Goal: Task Accomplishment & Management: Use online tool/utility

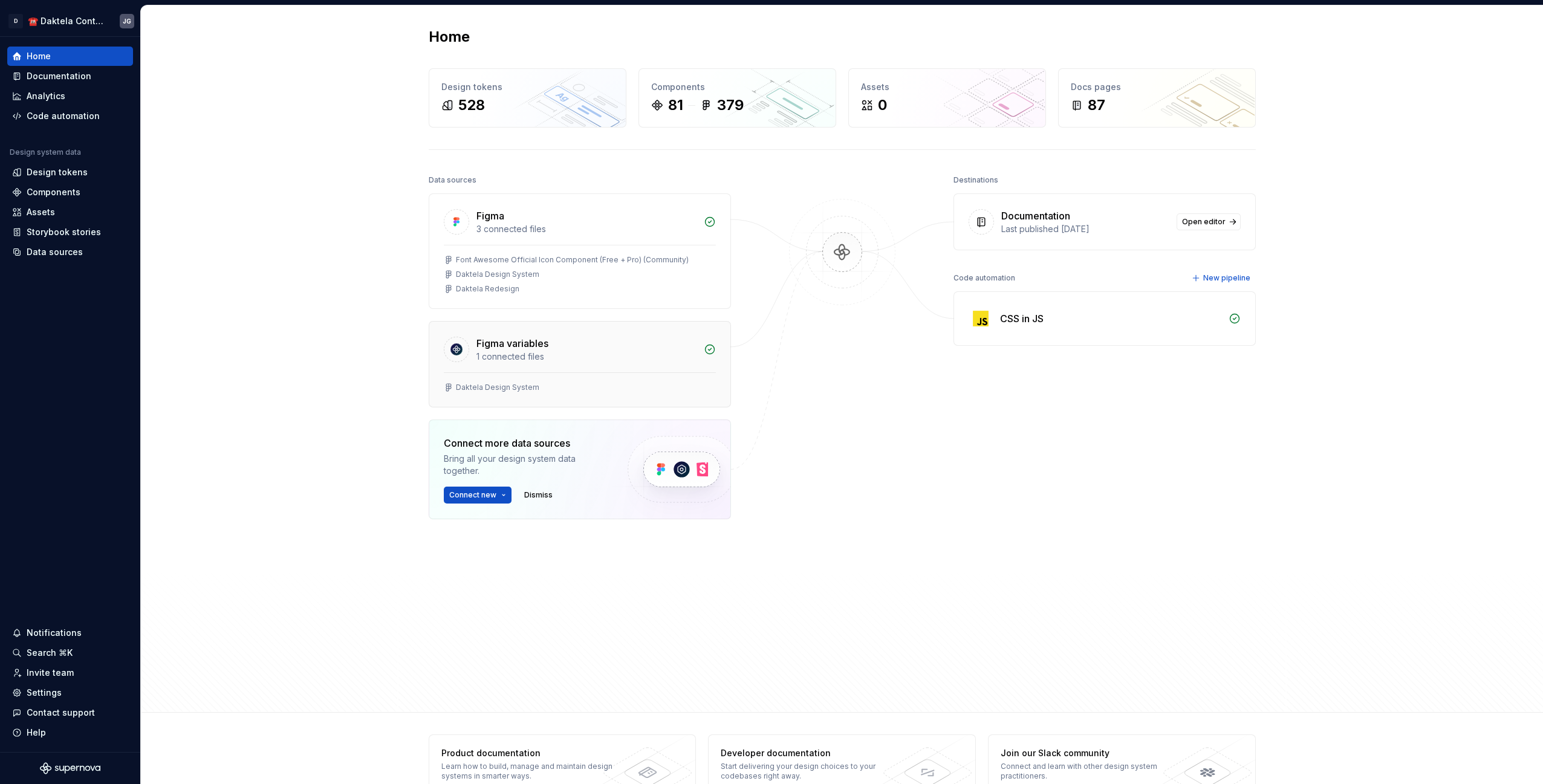
click at [574, 353] on div "1 connected files" at bounding box center [586, 356] width 220 height 12
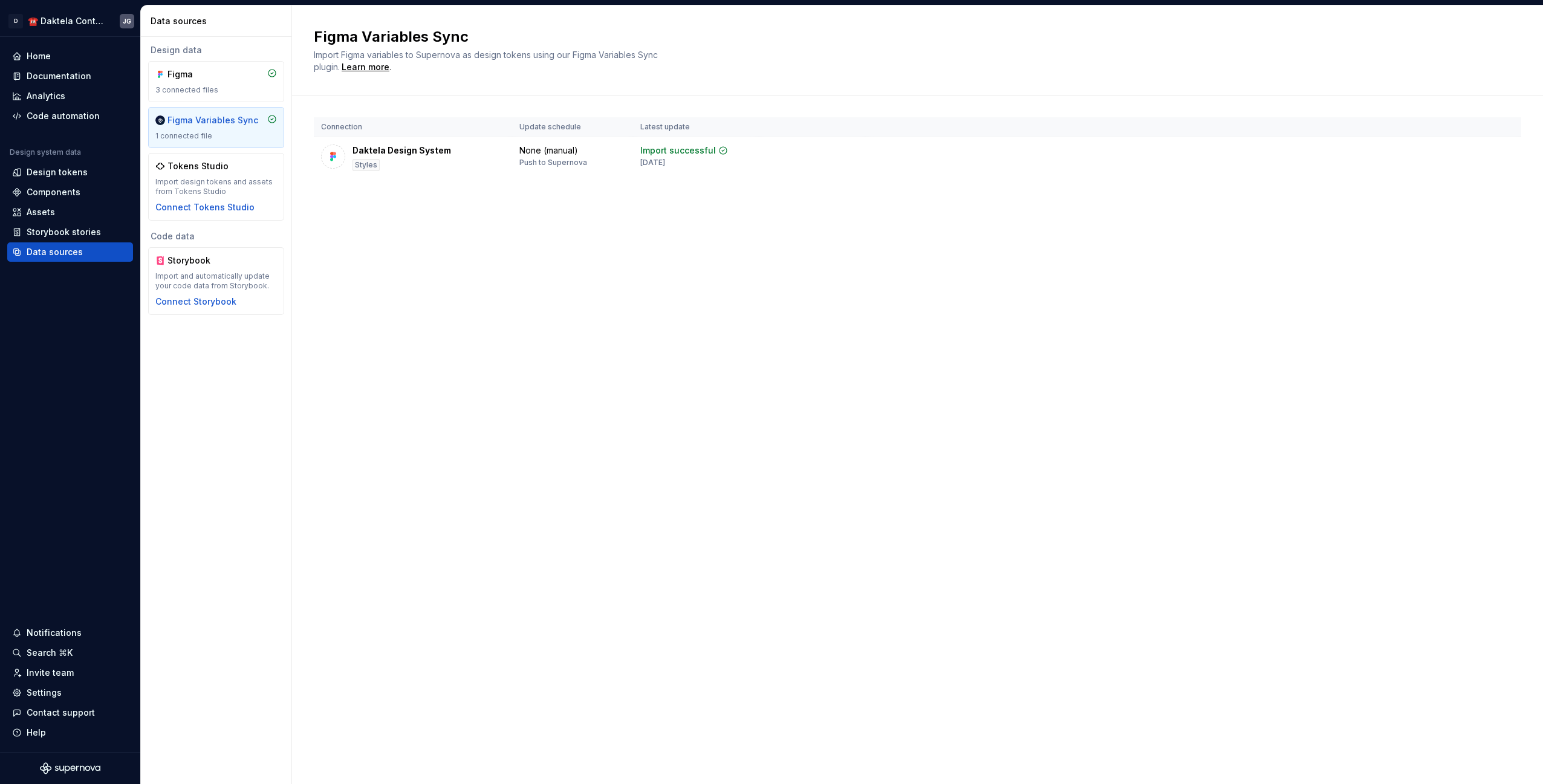
click at [408, 205] on div "Connection Update schedule Latest update Daktela Design System Styles None (man…" at bounding box center [917, 160] width 1207 height 129
click at [70, 173] on div "Design tokens" at bounding box center [58, 172] width 61 height 12
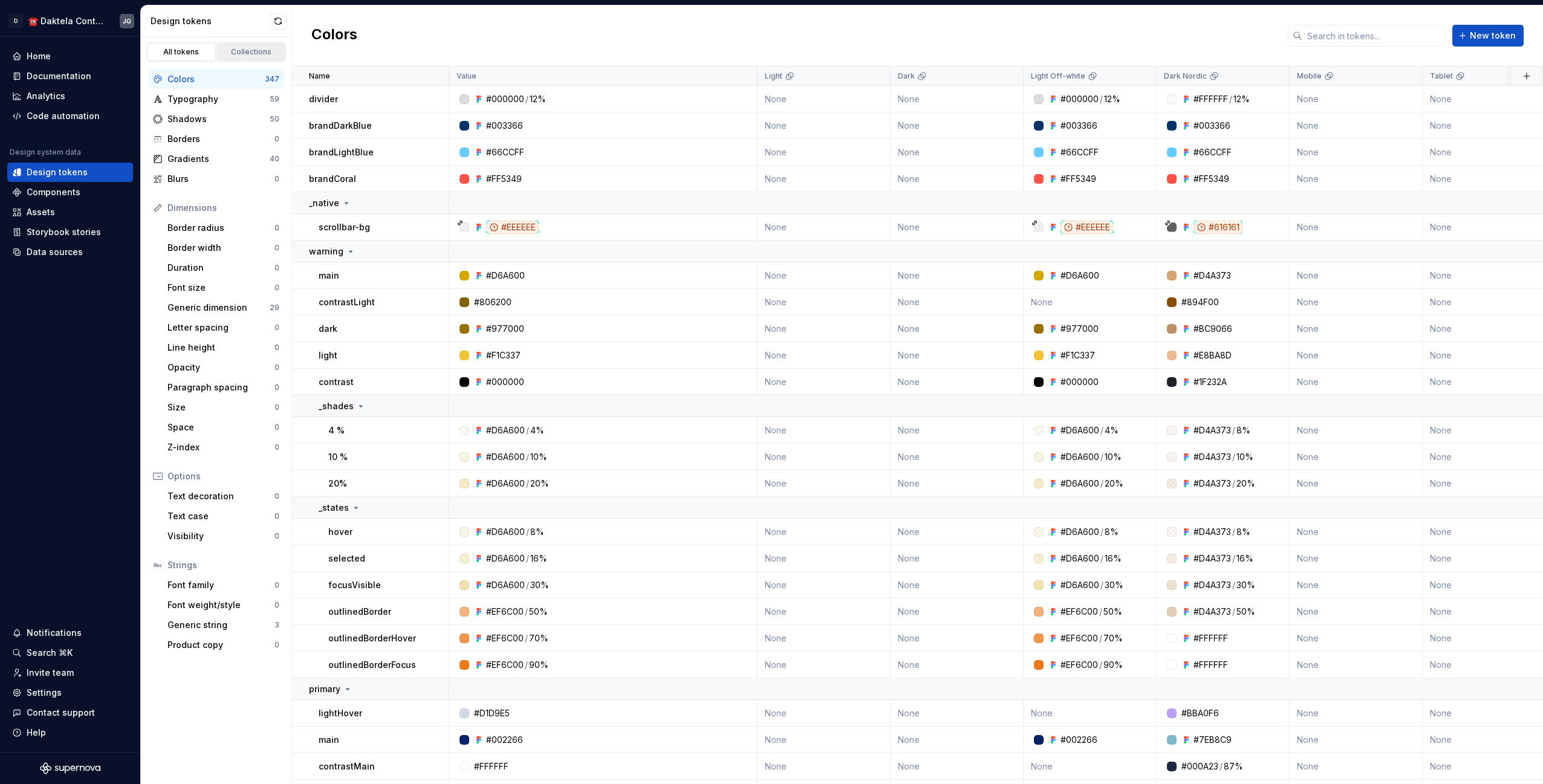
click at [240, 53] on div "Collections" at bounding box center [251, 52] width 60 height 9
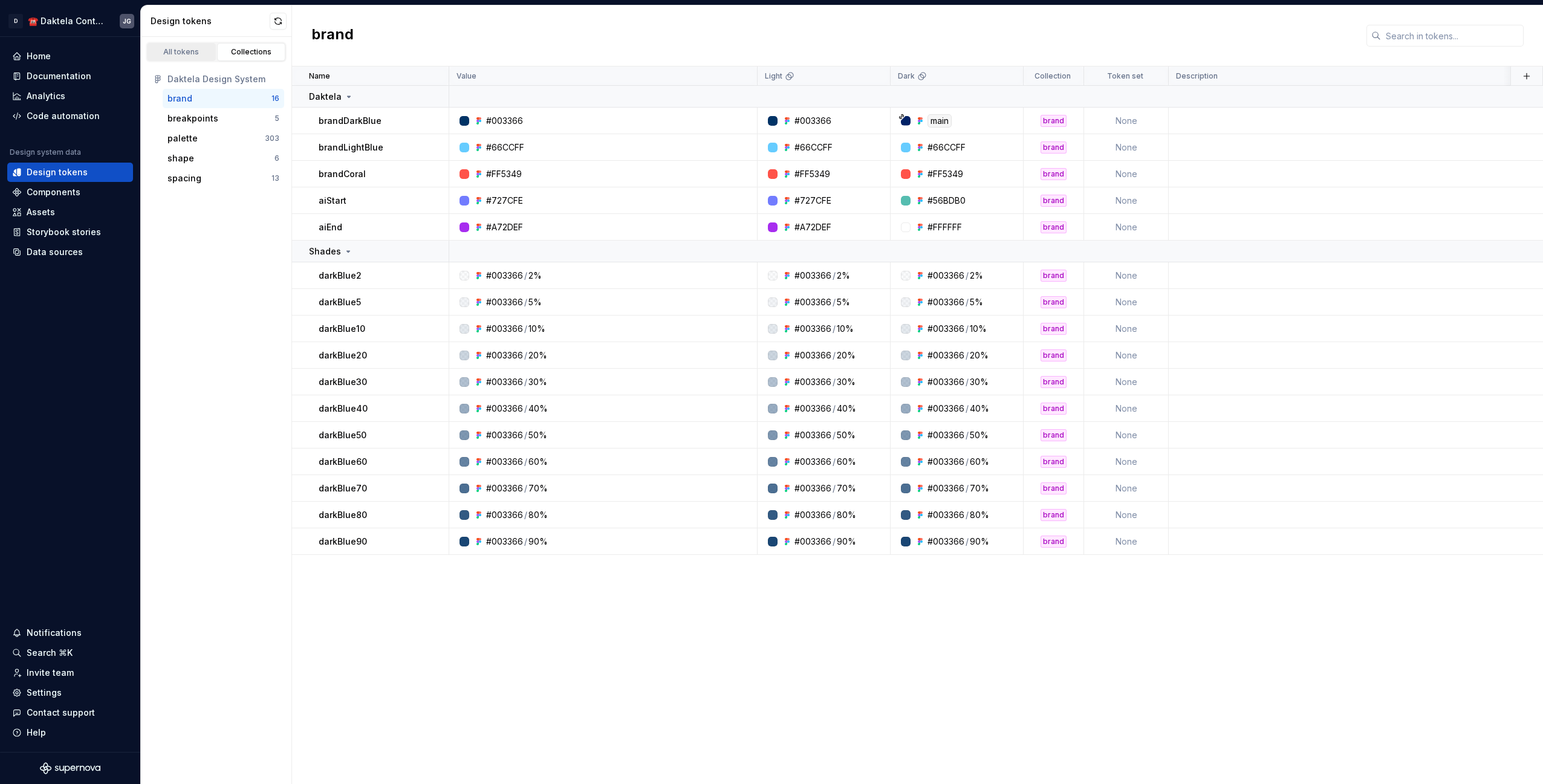
click at [193, 58] on link "All tokens" at bounding box center [181, 52] width 69 height 19
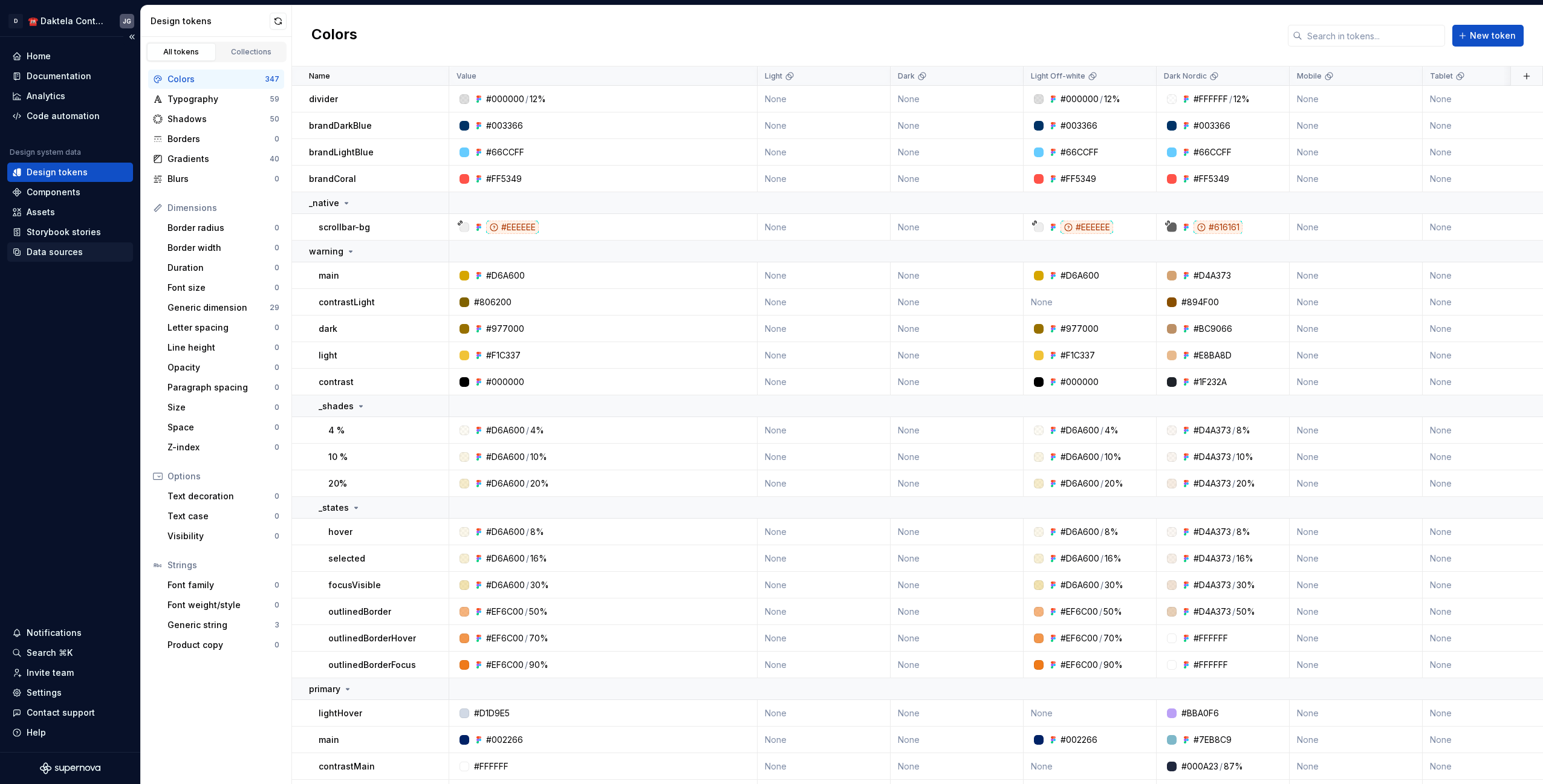
click at [71, 252] on div "Data sources" at bounding box center [55, 251] width 57 height 12
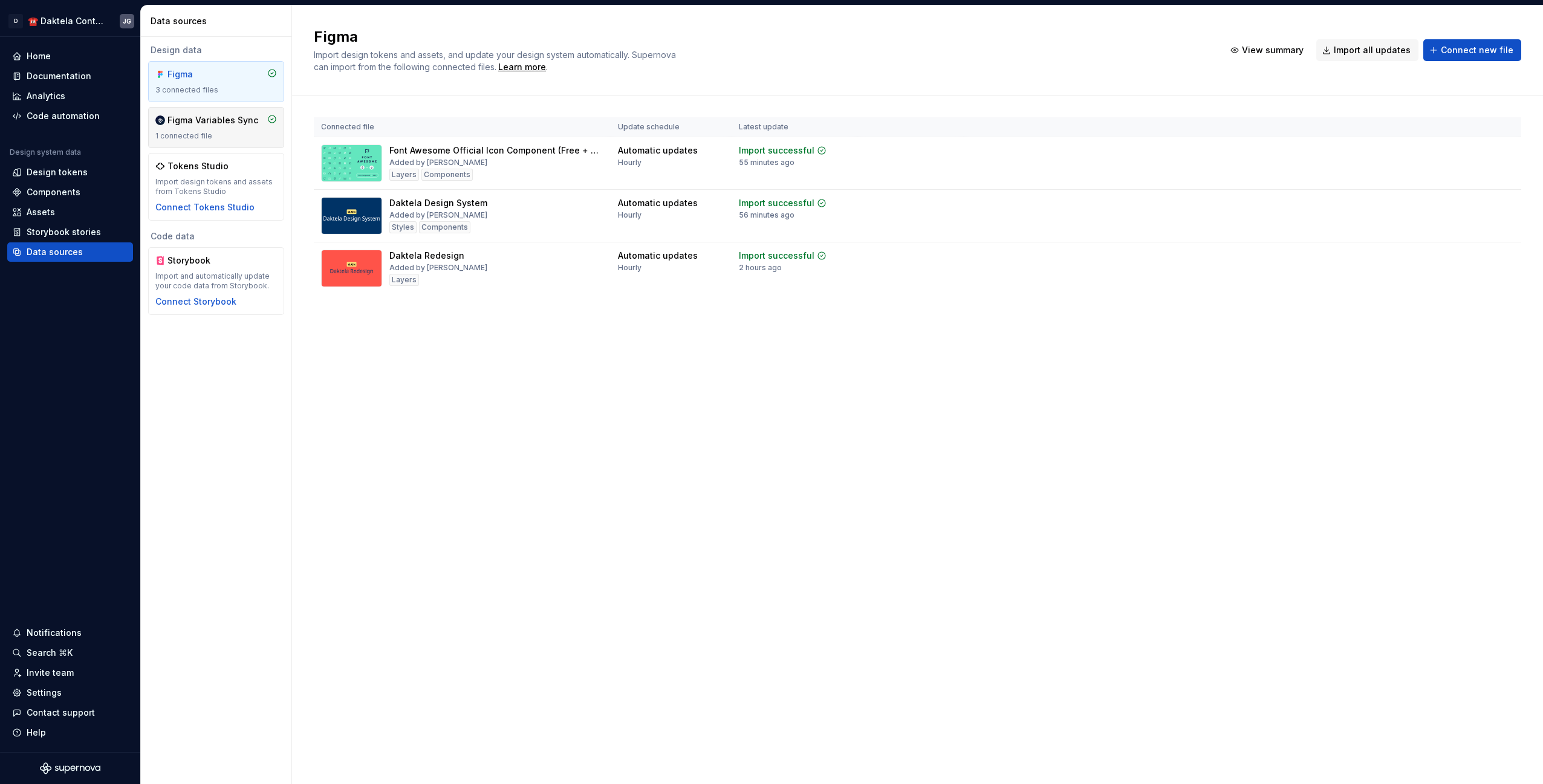
click at [191, 122] on div "Figma Variables Sync" at bounding box center [213, 120] width 91 height 12
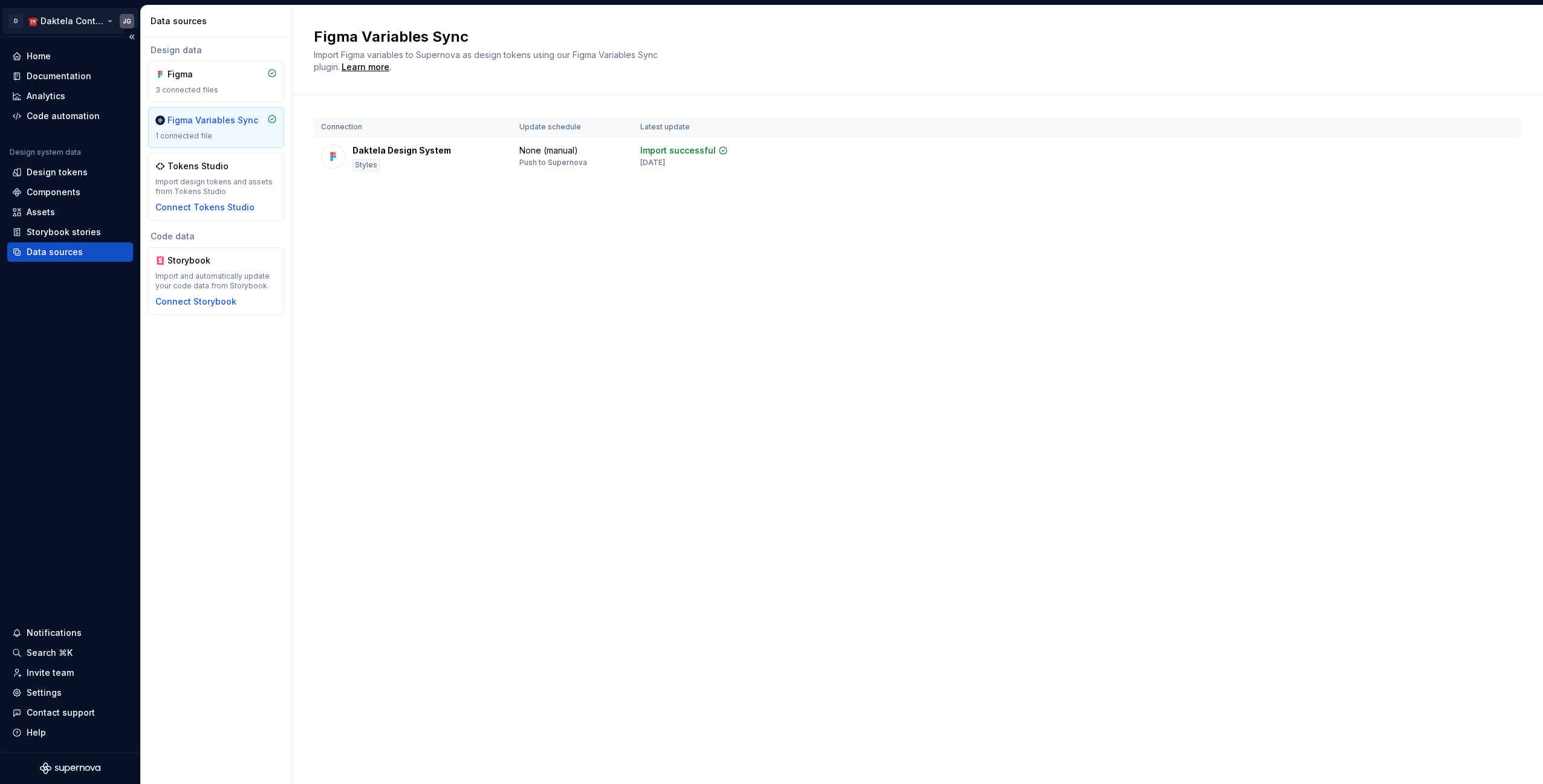
click at [106, 19] on html "D ☎️ Daktela Contact Centre JG Home Documentation Analytics Code automation Des…" at bounding box center [772, 392] width 1543 height 784
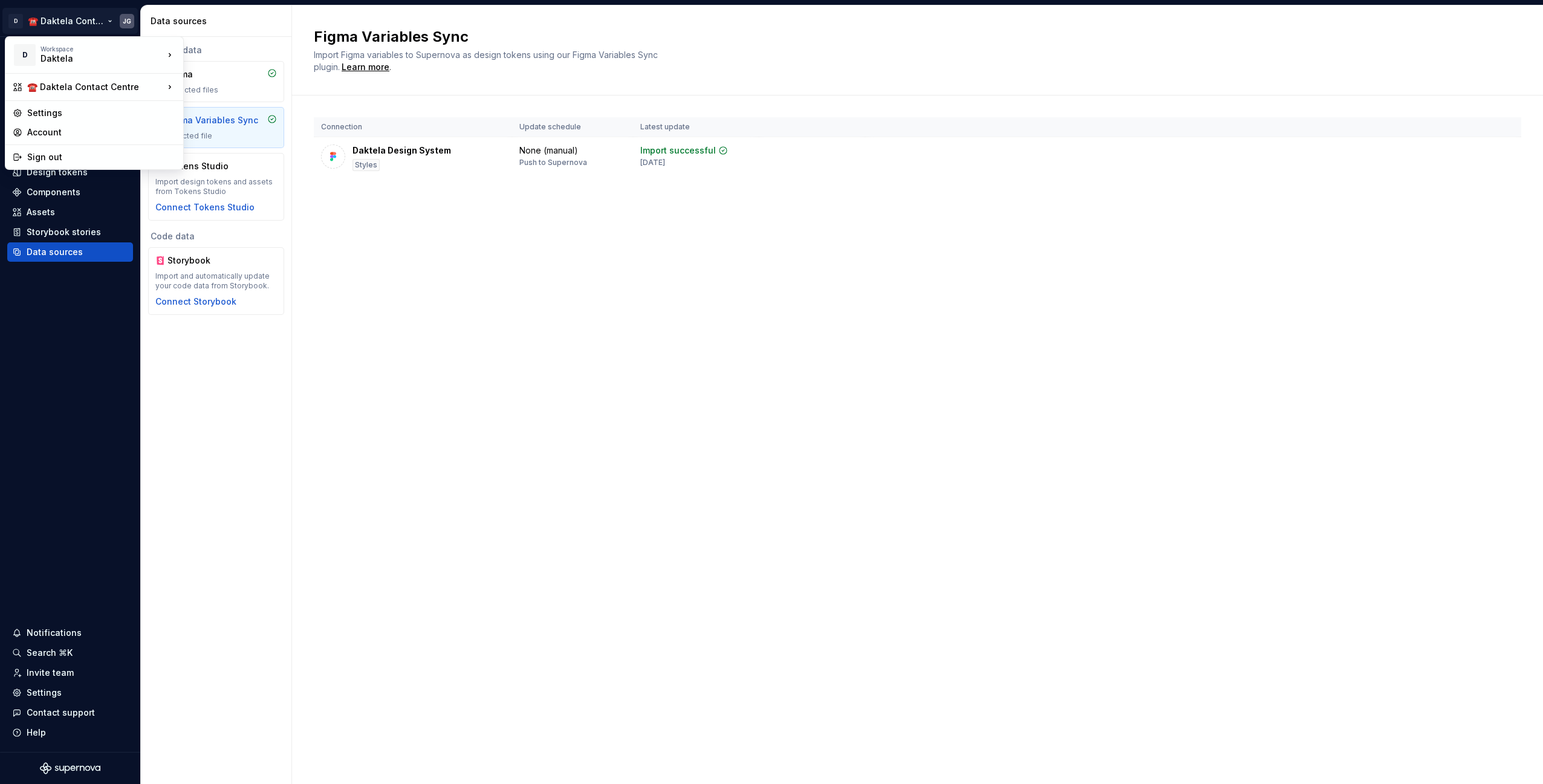
click at [447, 259] on html "D ☎️ Daktela Contact Centre JG Home Documentation Analytics Code automation Des…" at bounding box center [772, 392] width 1543 height 784
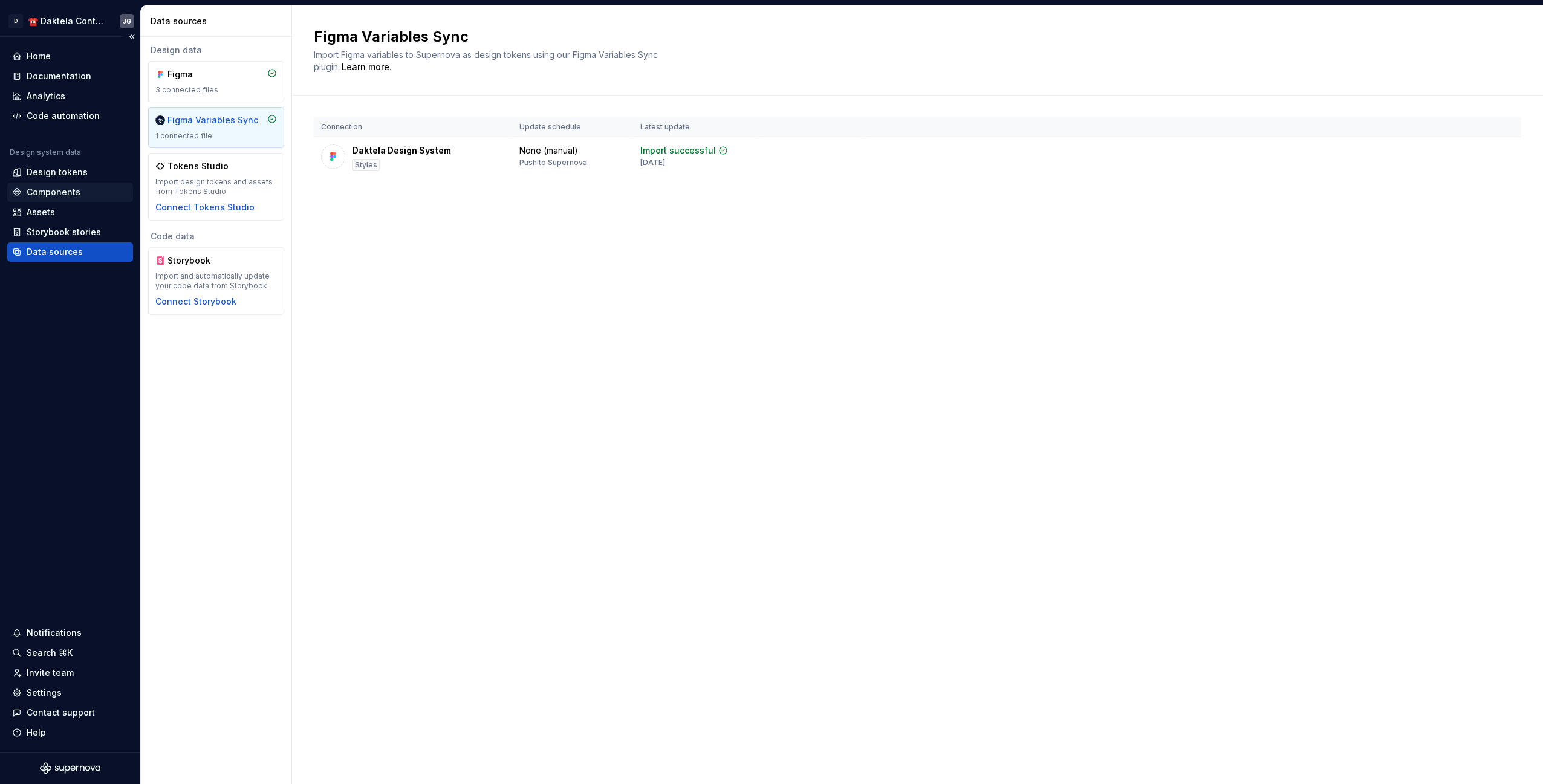
click at [55, 183] on div "Components" at bounding box center [70, 192] width 125 height 19
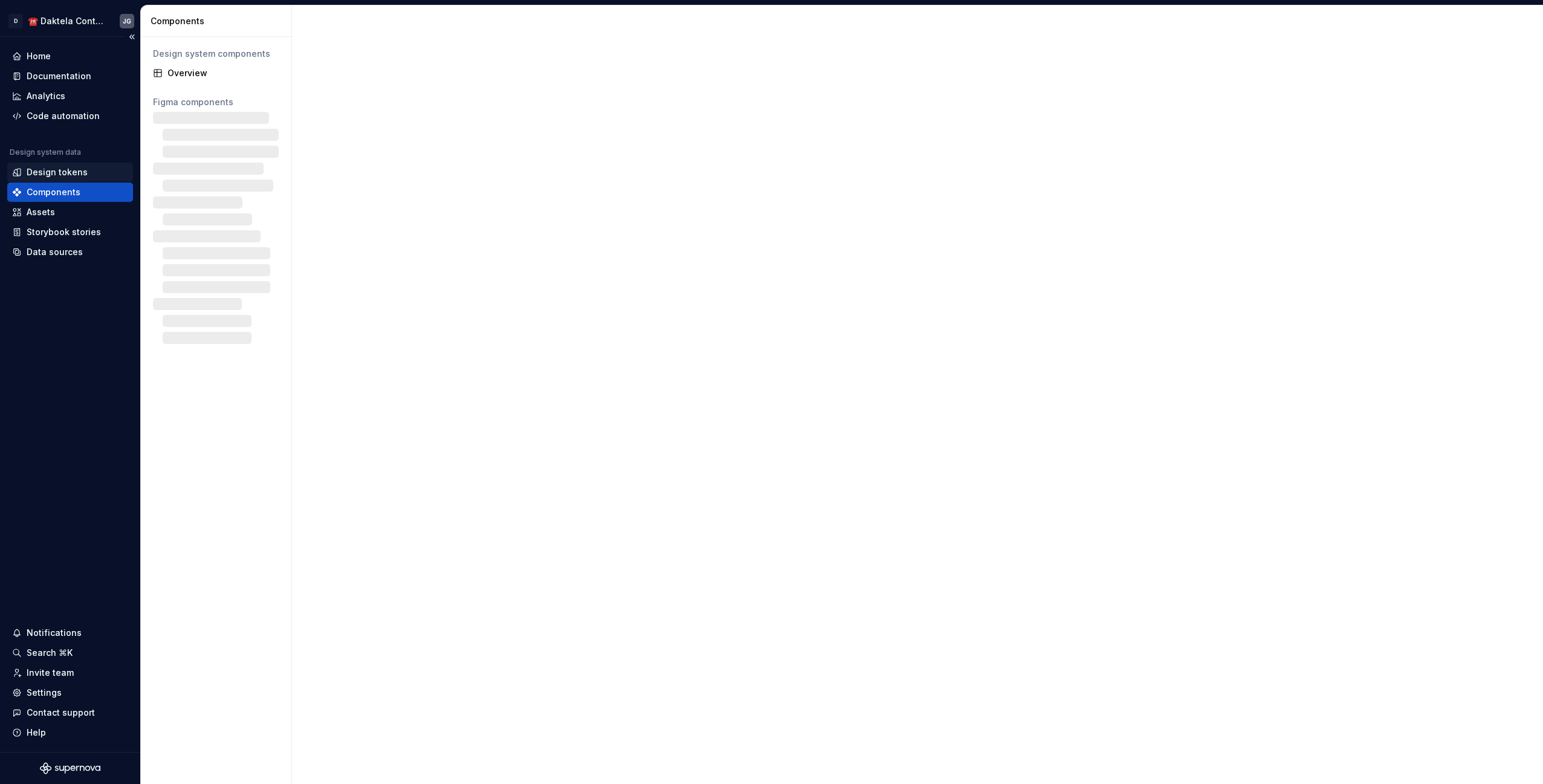
click at [61, 176] on div "Design tokens" at bounding box center [58, 172] width 61 height 12
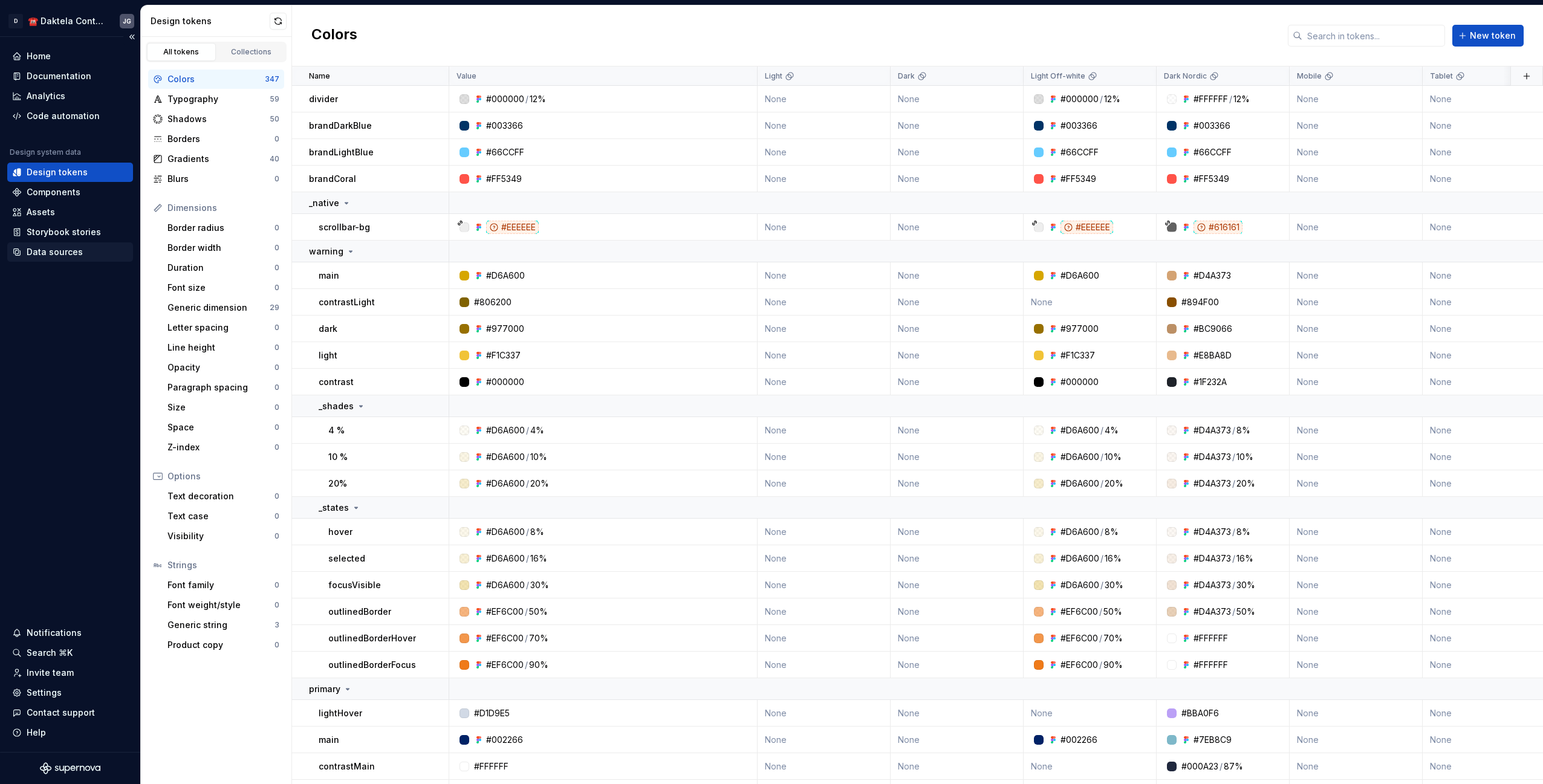
click at [61, 255] on div "Data sources" at bounding box center [55, 251] width 57 height 12
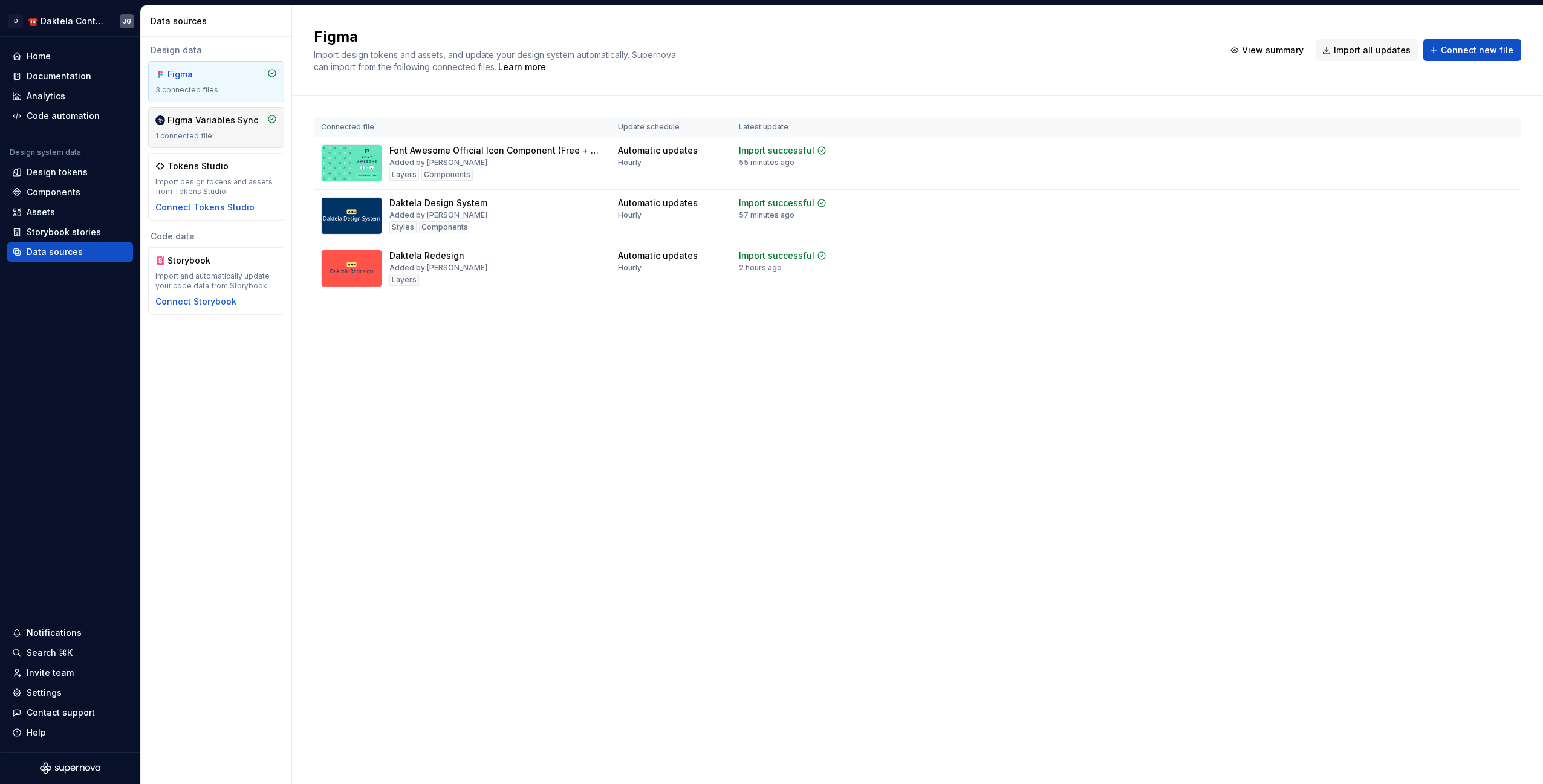
click at [213, 113] on div "Figma Variables Sync 1 connected file" at bounding box center [216, 127] width 136 height 41
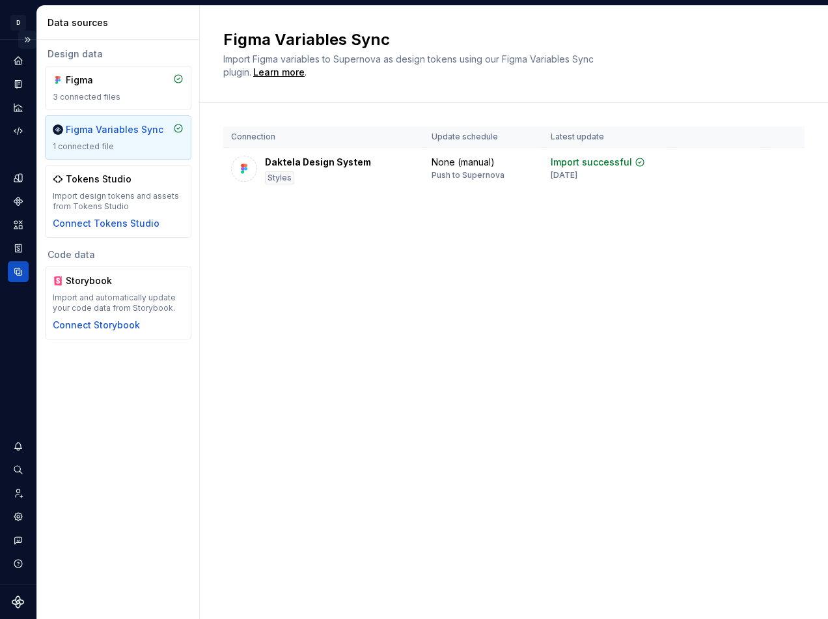
click at [25, 38] on button "Expand sidebar" at bounding box center [27, 40] width 18 height 18
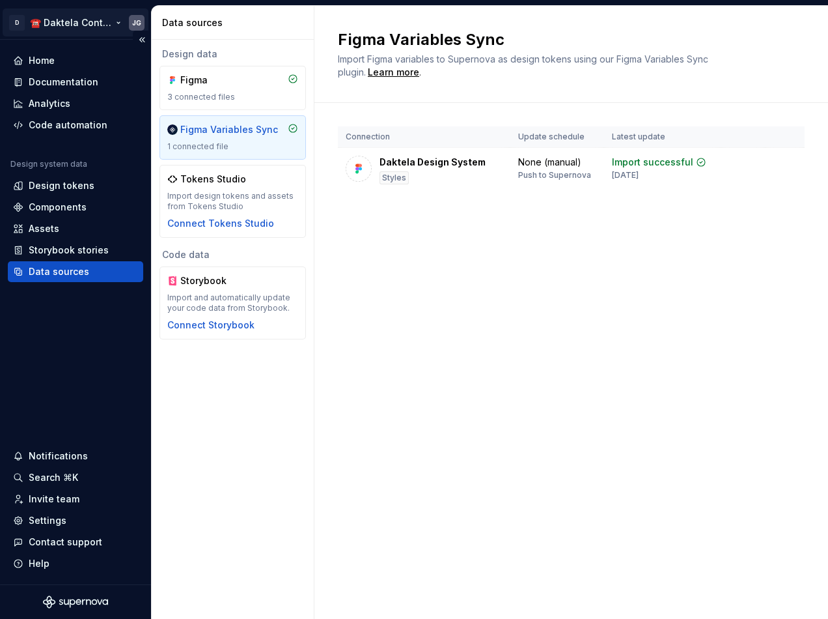
click at [122, 23] on html "D ☎️ Daktela Contact Centre JG Home Documentation Analytics Code automation Des…" at bounding box center [414, 309] width 828 height 619
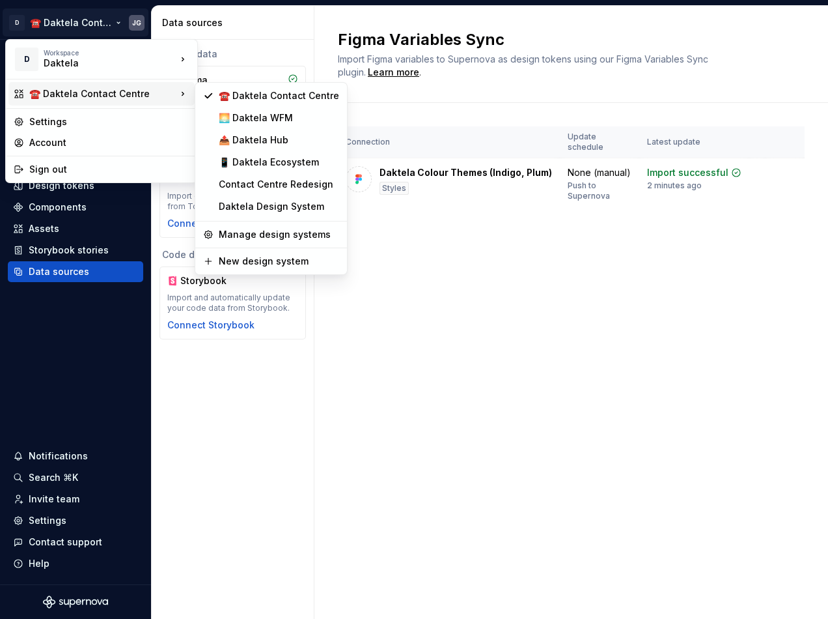
click at [407, 320] on html "D ☎️ Daktela Contact Centre JG Home Documentation Analytics Code automation Des…" at bounding box center [414, 309] width 828 height 619
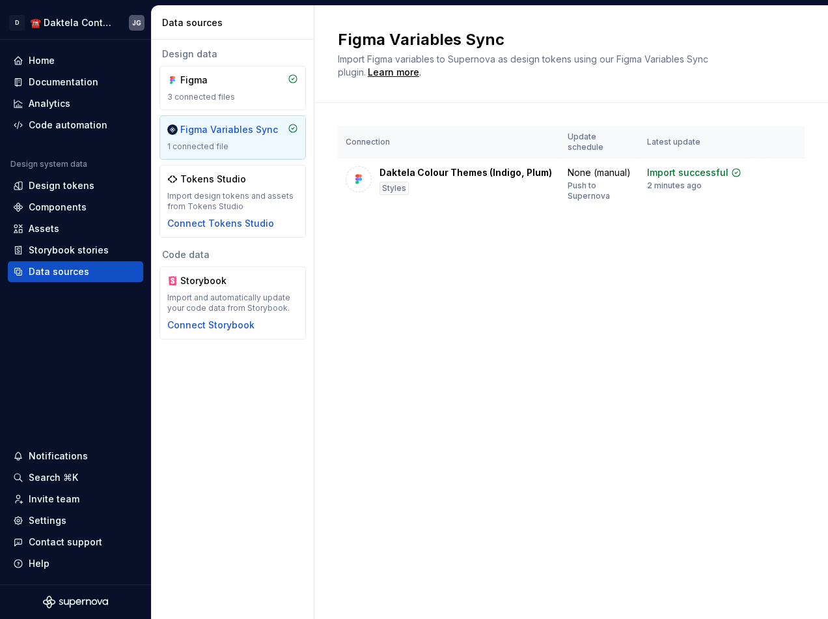
click at [240, 142] on div "1 connected file" at bounding box center [232, 146] width 131 height 10
click at [47, 61] on div "Home" at bounding box center [42, 60] width 26 height 13
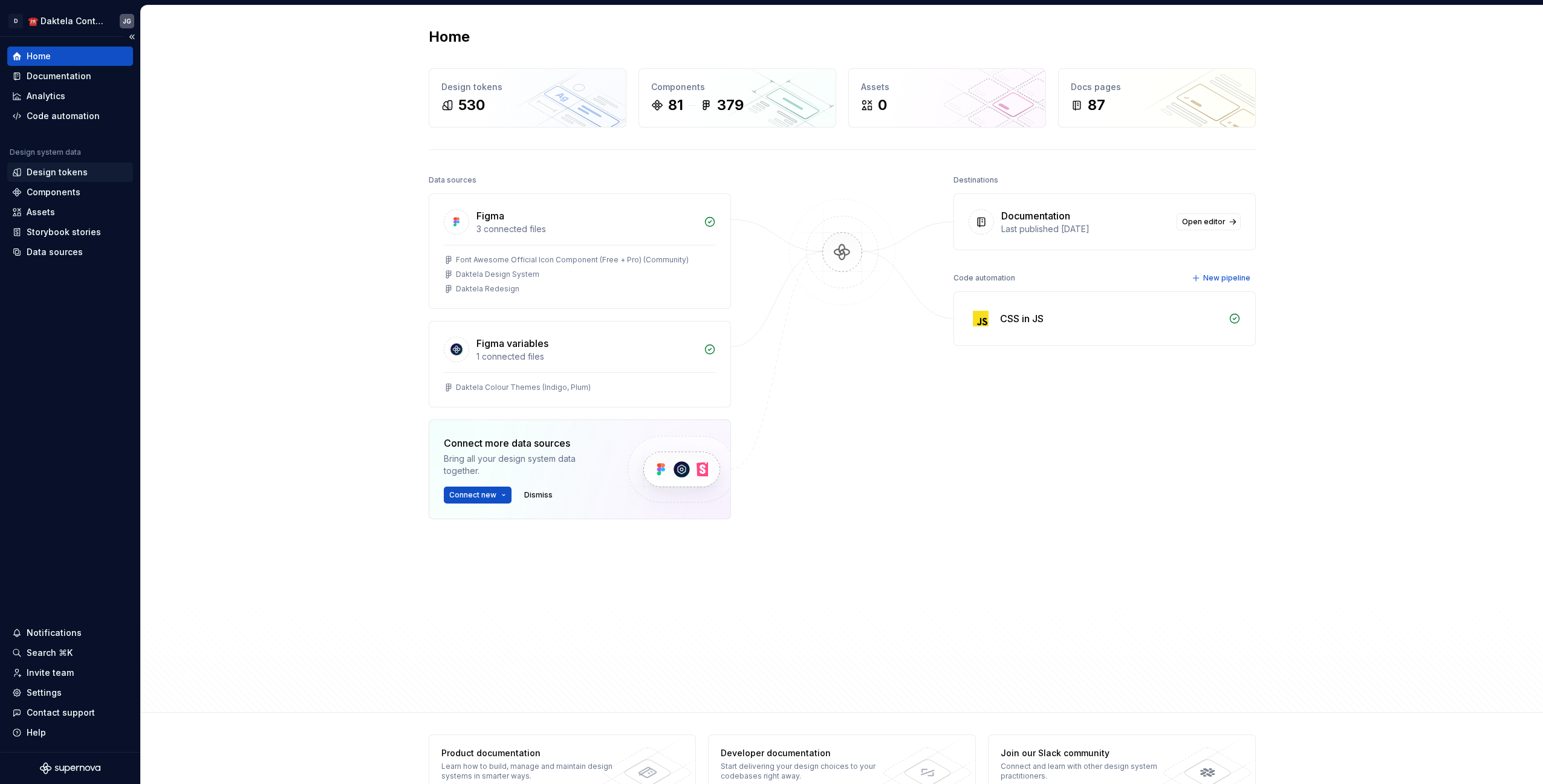
click at [70, 168] on div "Design tokens" at bounding box center [58, 172] width 61 height 12
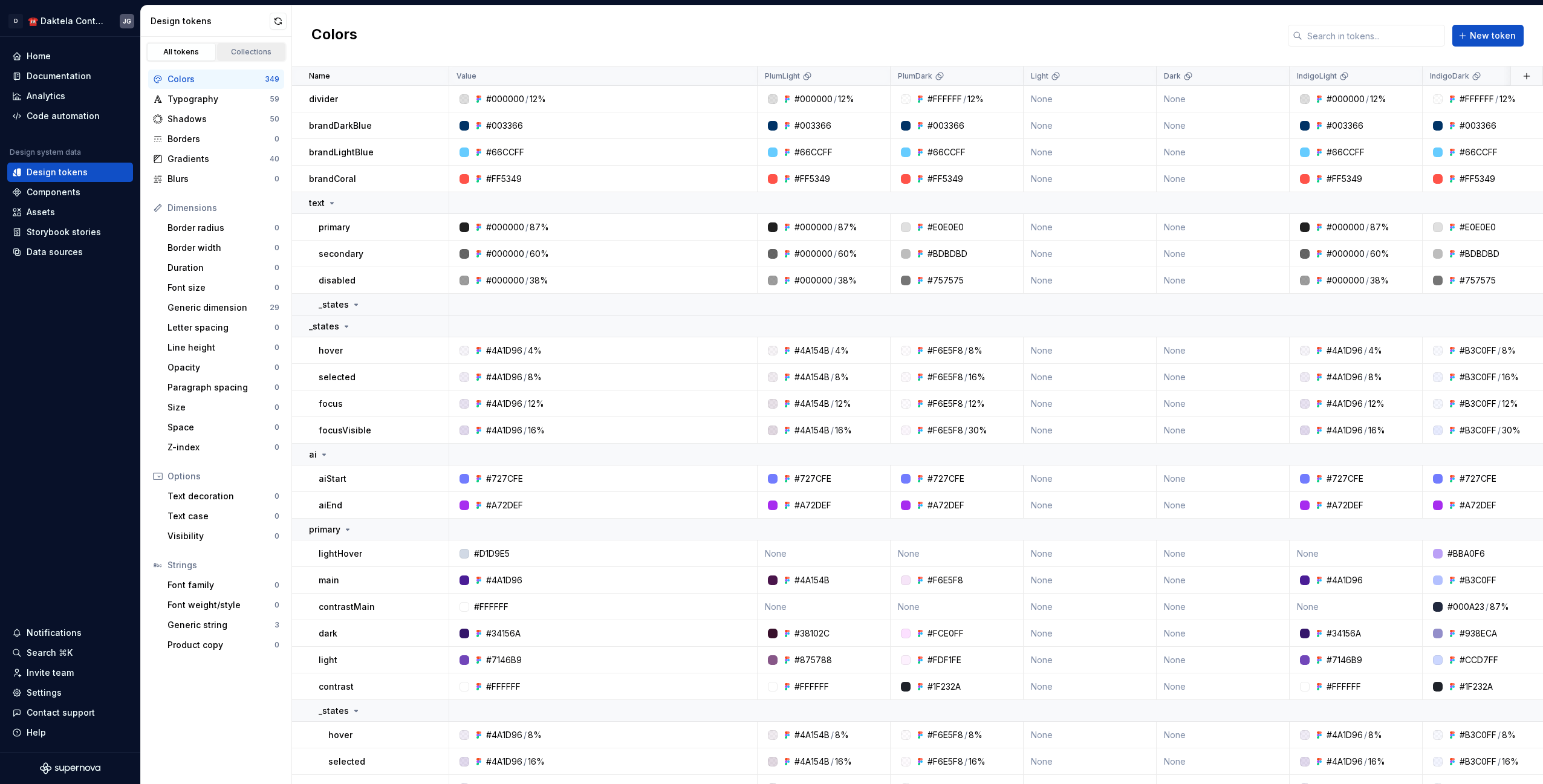
click at [249, 49] on div "Collections" at bounding box center [251, 52] width 60 height 9
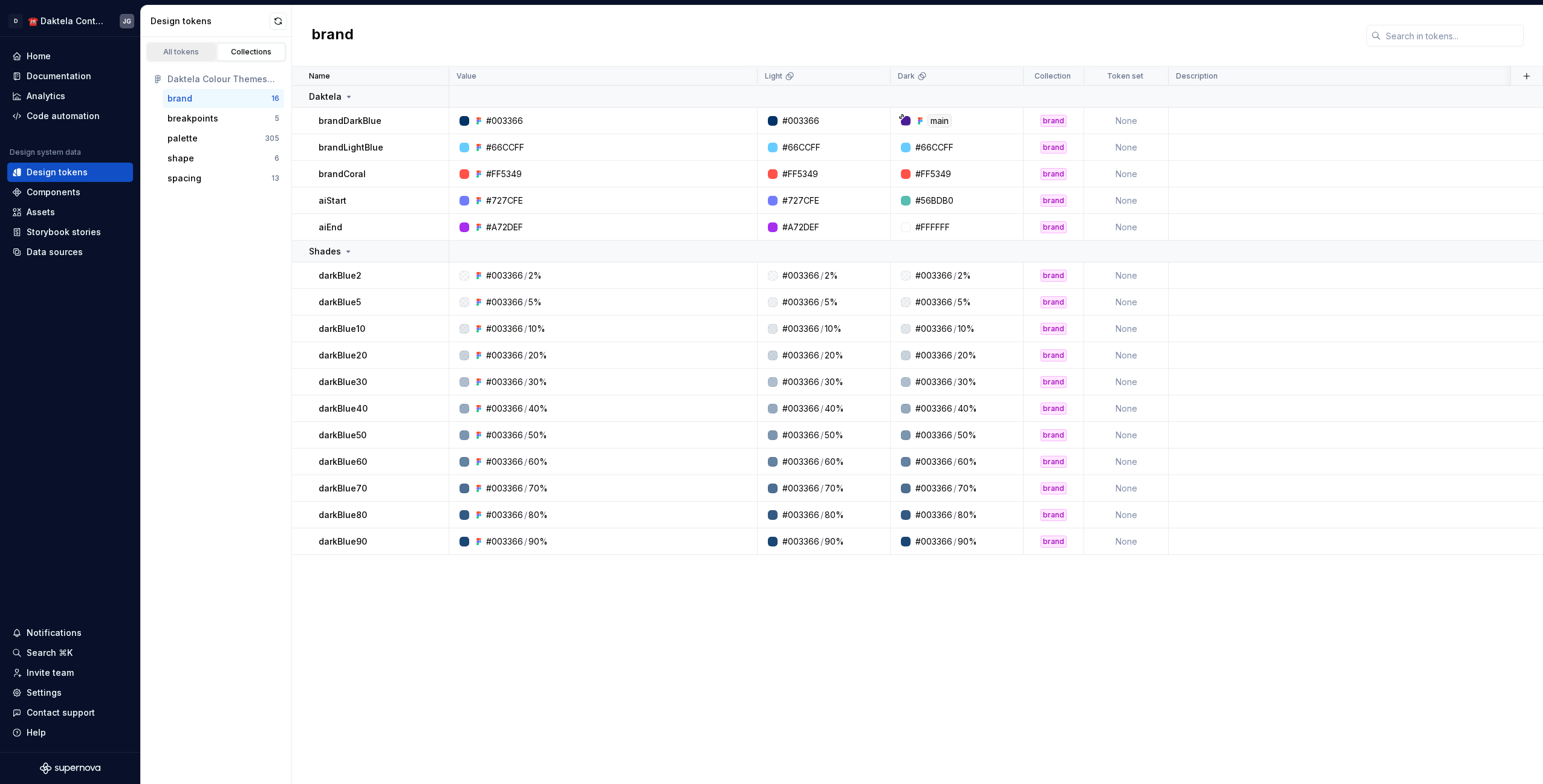
click at [188, 59] on link "All tokens" at bounding box center [181, 52] width 69 height 19
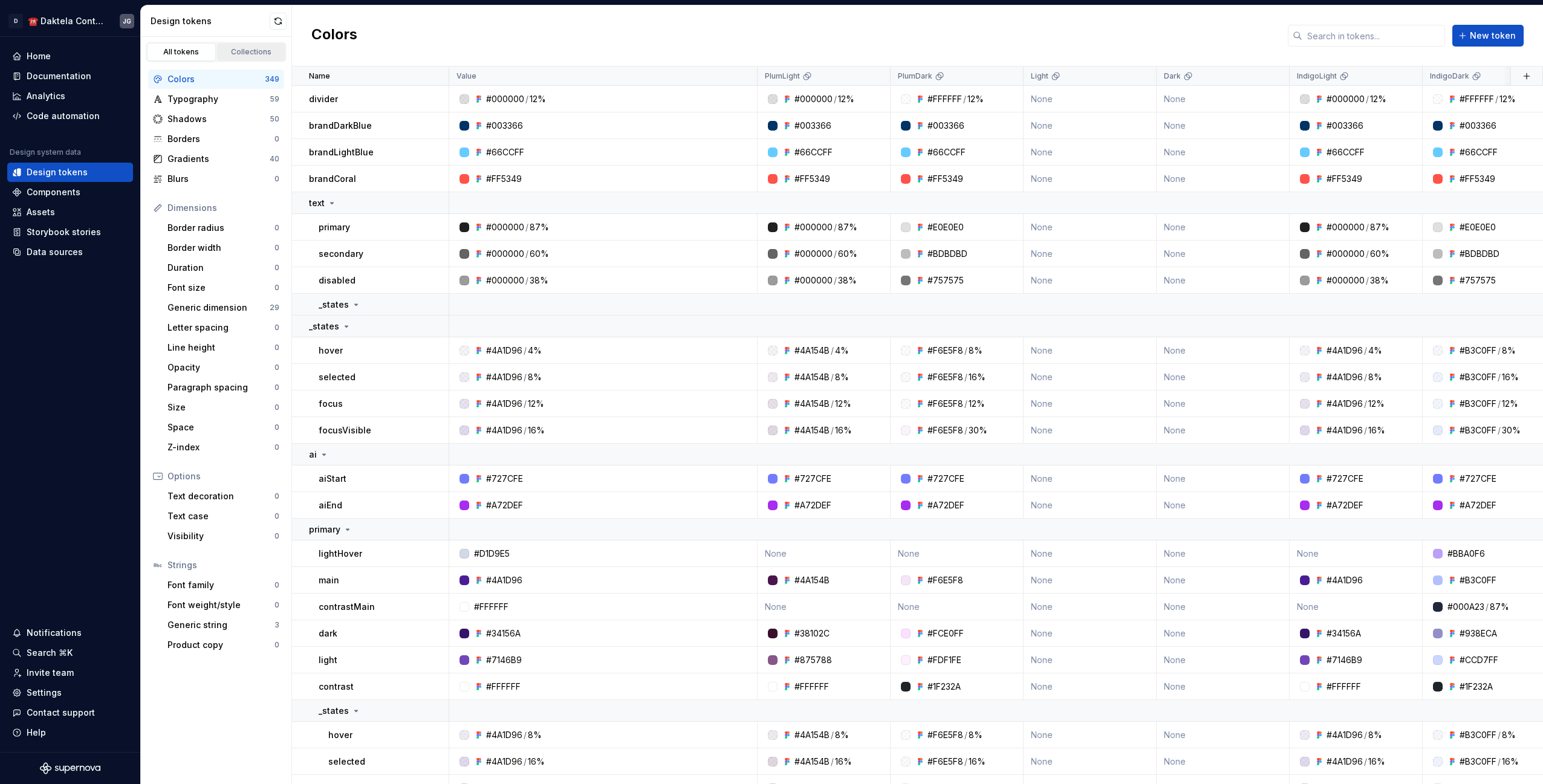
click at [253, 53] on div "Collections" at bounding box center [251, 52] width 60 height 9
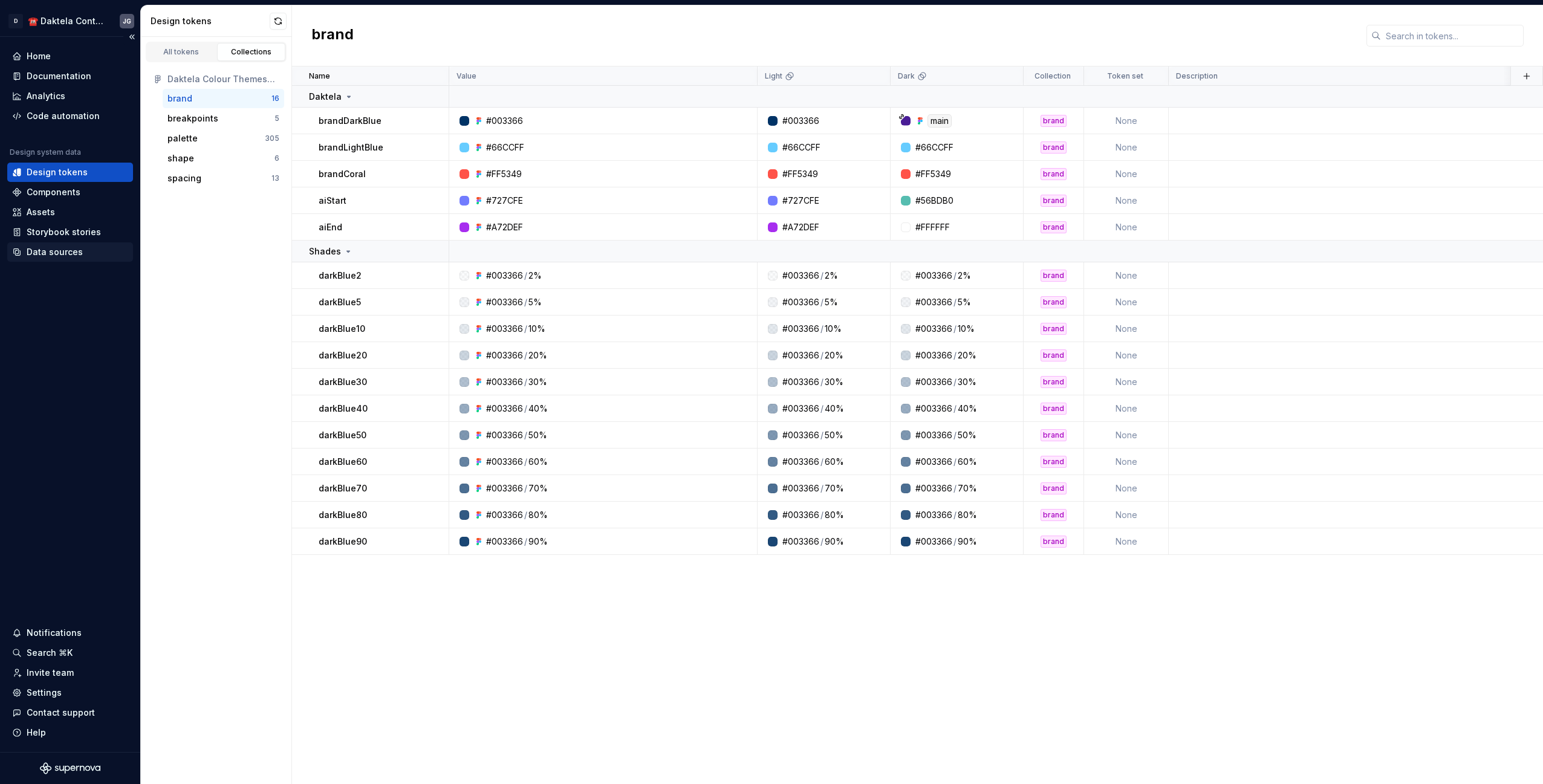
click at [58, 251] on div "Data sources" at bounding box center [55, 251] width 57 height 12
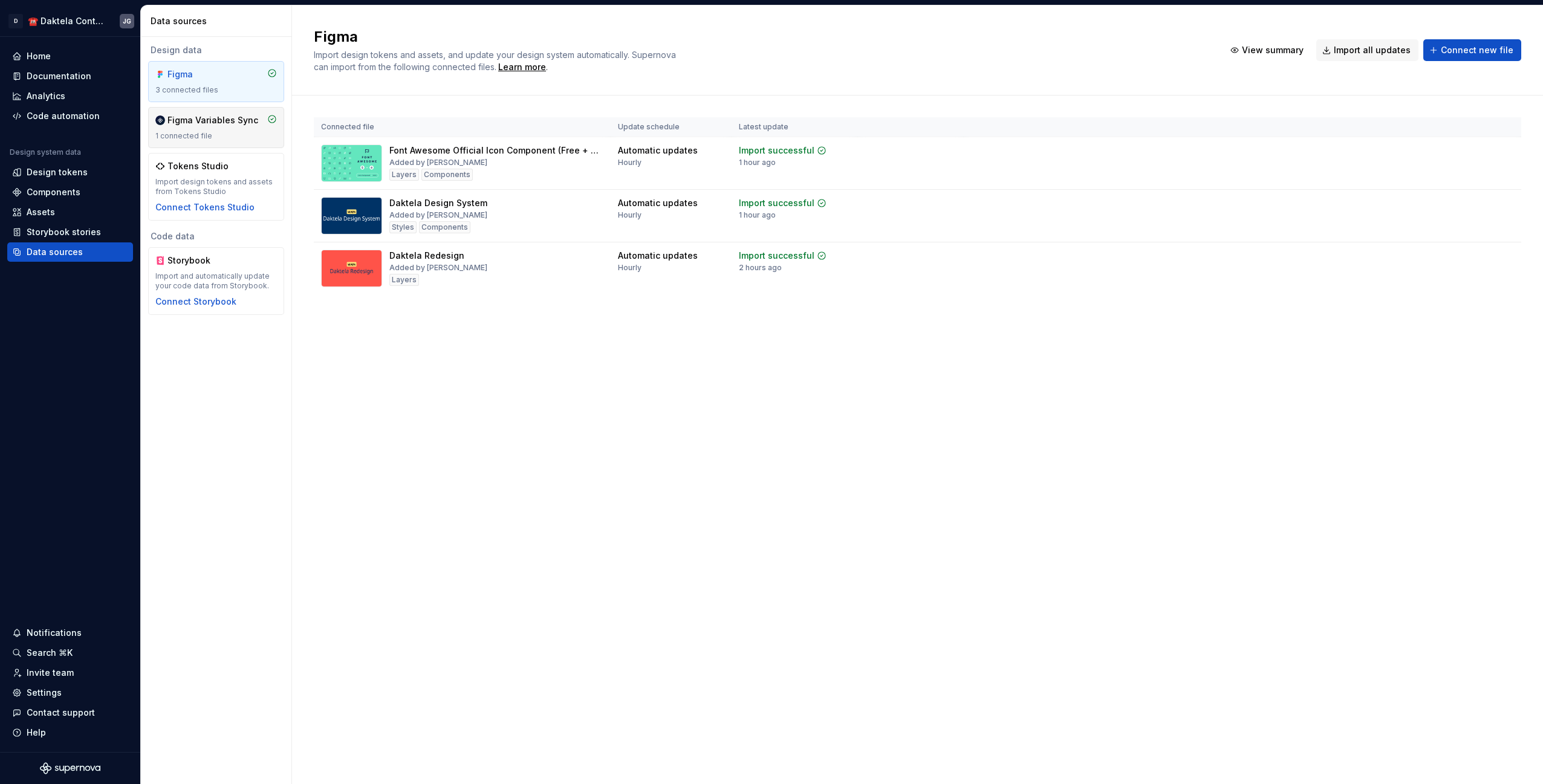
click at [207, 131] on div "1 connected file" at bounding box center [215, 135] width 122 height 9
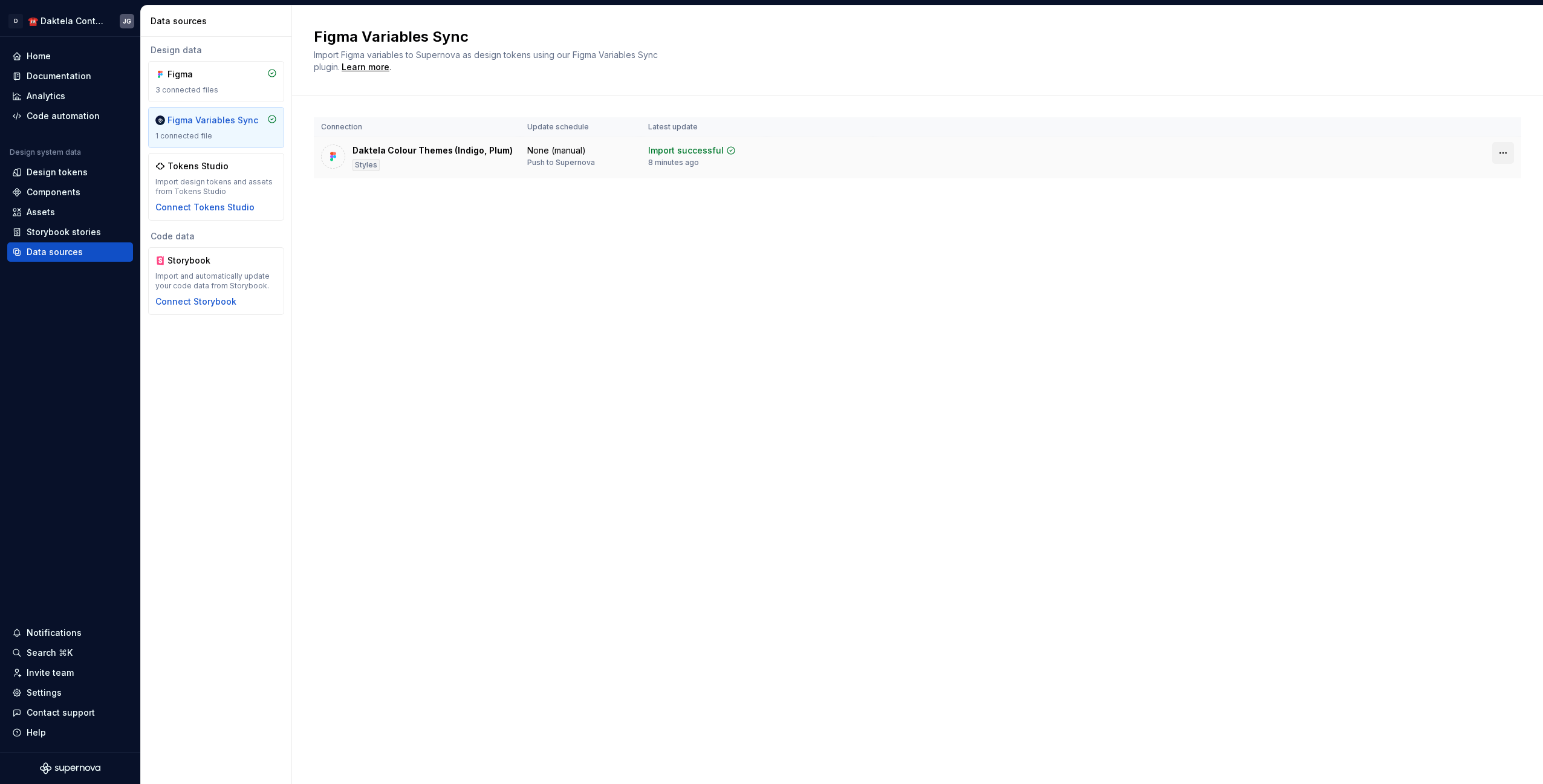
click at [1503, 153] on html "D ☎️ Daktela Contact Centre JG Home Documentation Analytics Code automation Des…" at bounding box center [772, 392] width 1543 height 784
click at [1232, 247] on html "D ☎️ Daktela Contact Centre JG Home Documentation Analytics Code automation Des…" at bounding box center [772, 392] width 1543 height 784
click at [57, 61] on div "Home" at bounding box center [70, 56] width 116 height 12
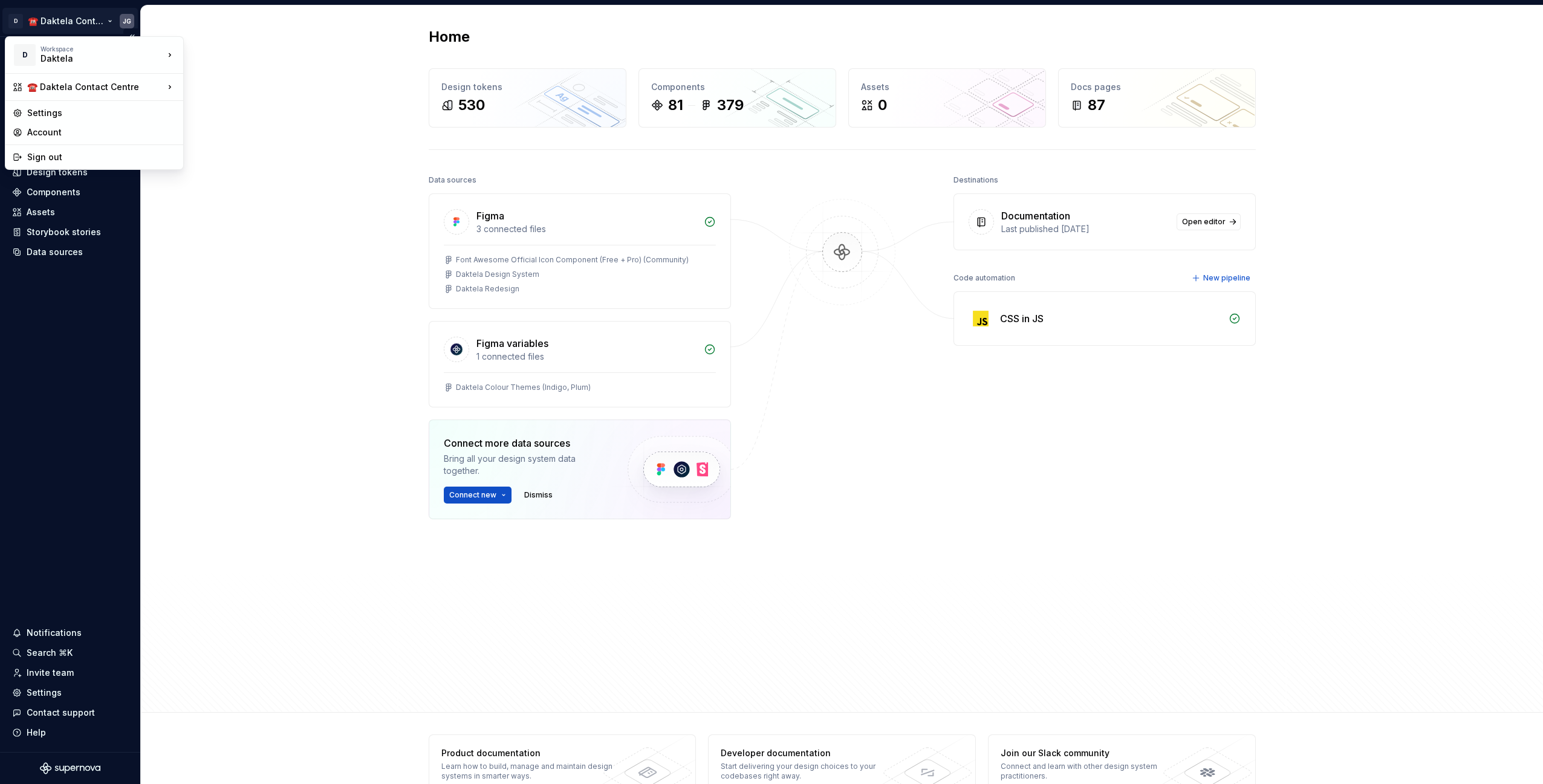
click at [79, 22] on html "D ☎️ Daktela Contact Centre JG Home Documentation Analytics Code automation Des…" at bounding box center [772, 392] width 1543 height 784
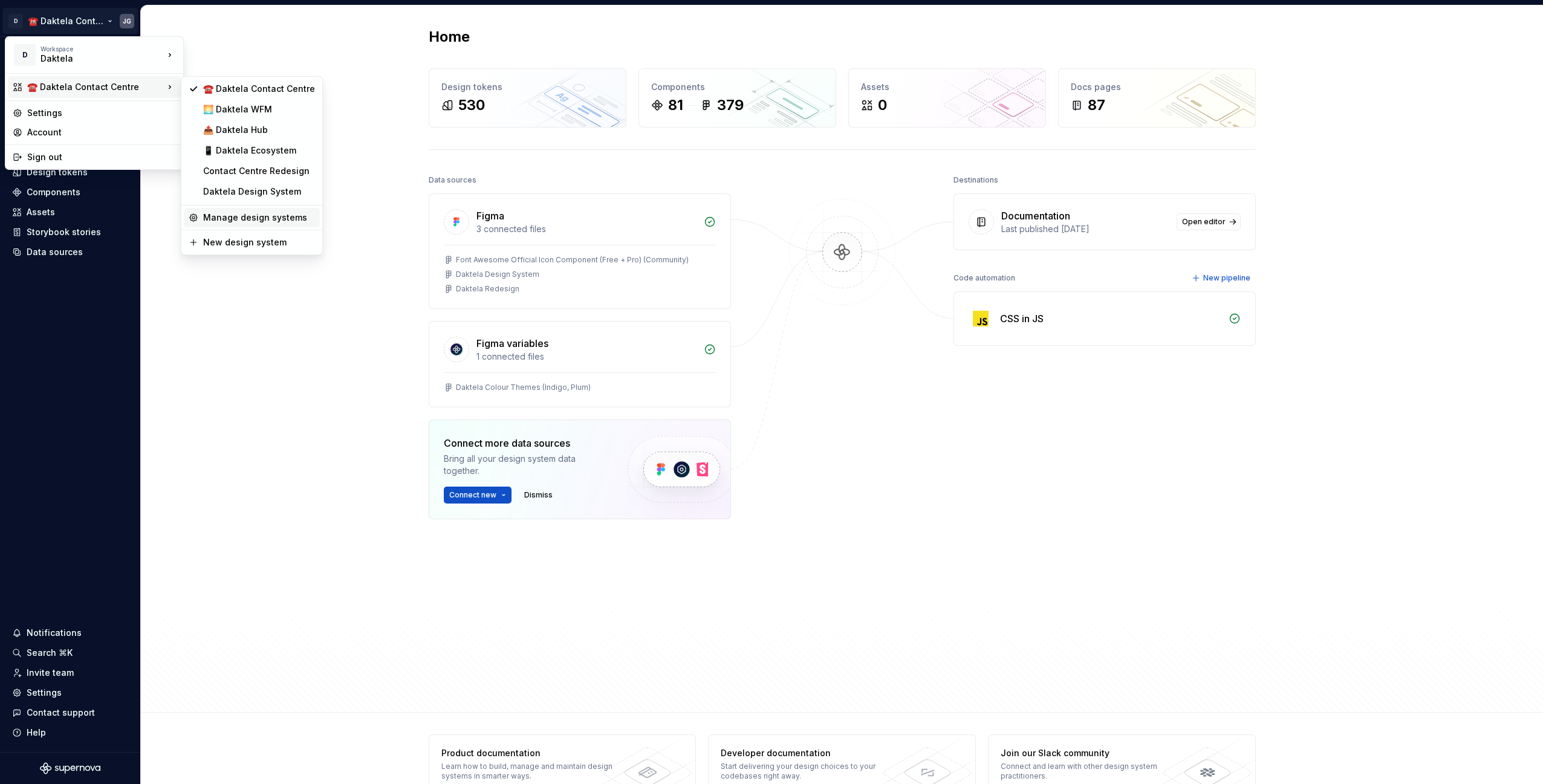
click at [257, 219] on div "Manage design systems" at bounding box center [259, 217] width 111 height 12
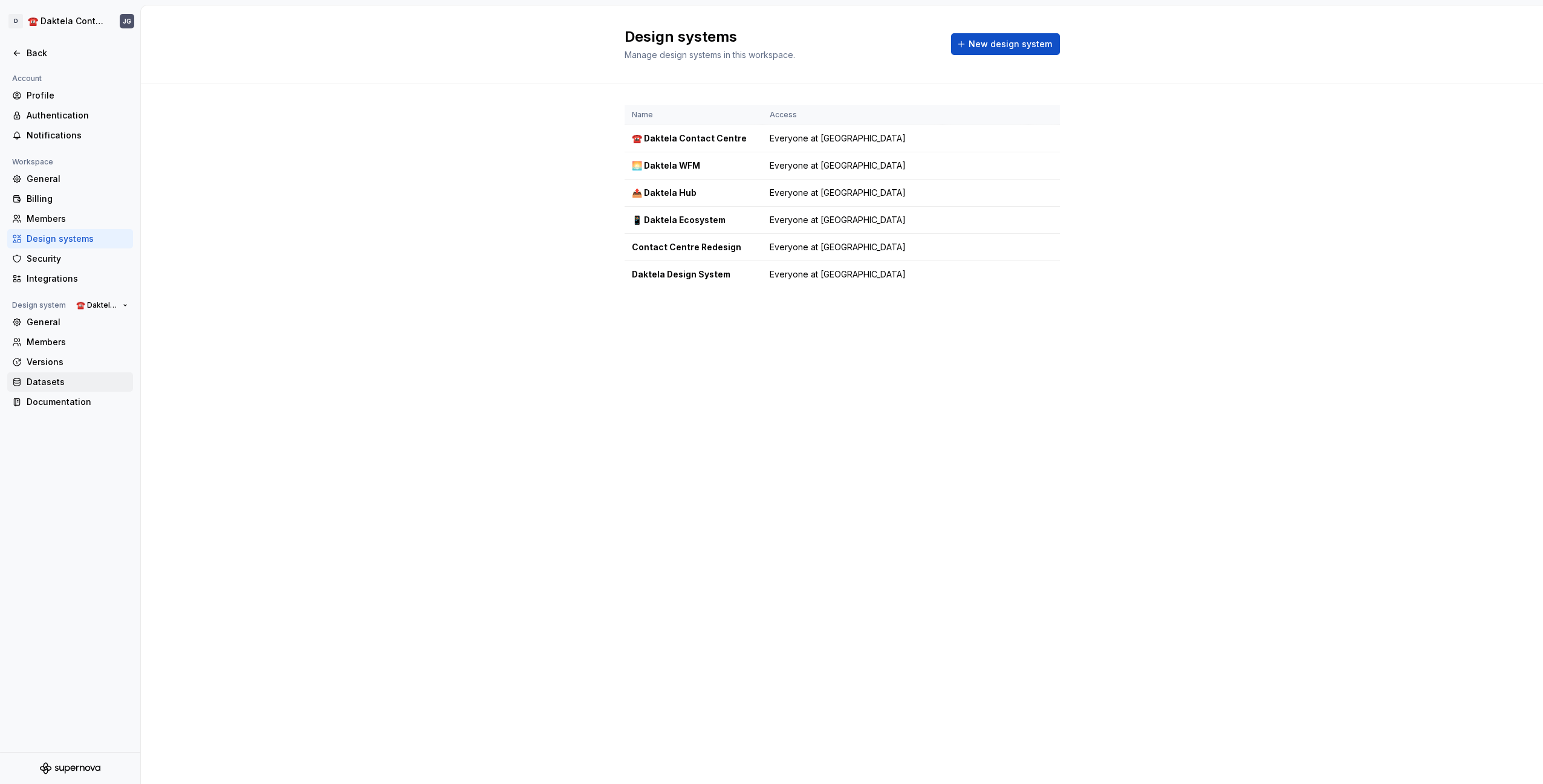
click at [60, 387] on div "Datasets" at bounding box center [70, 381] width 125 height 19
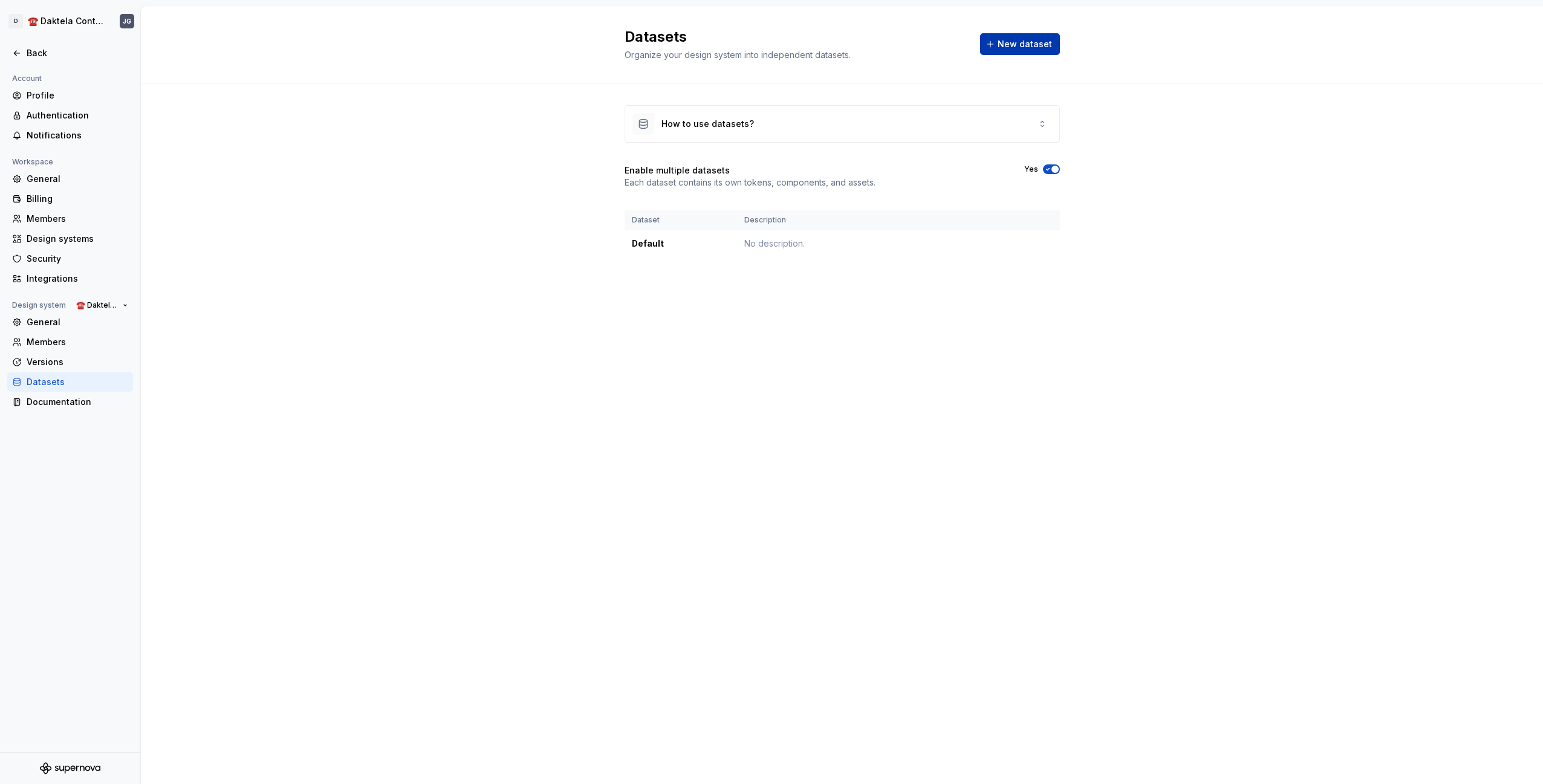
click at [1036, 41] on span "New dataset" at bounding box center [1024, 44] width 55 height 12
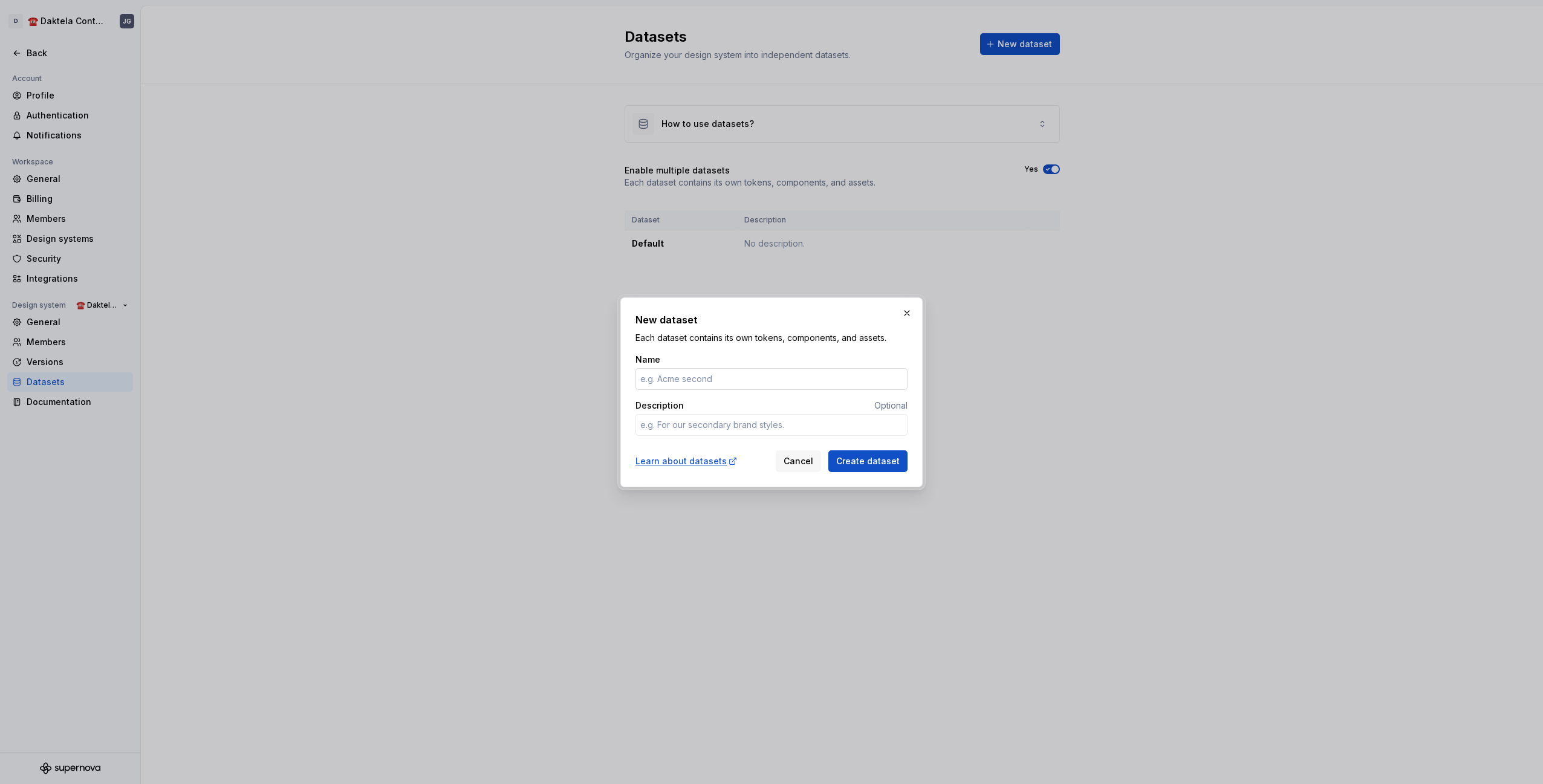
type input "t"
type textarea "*"
type input "t"
type textarea "*"
type input "a"
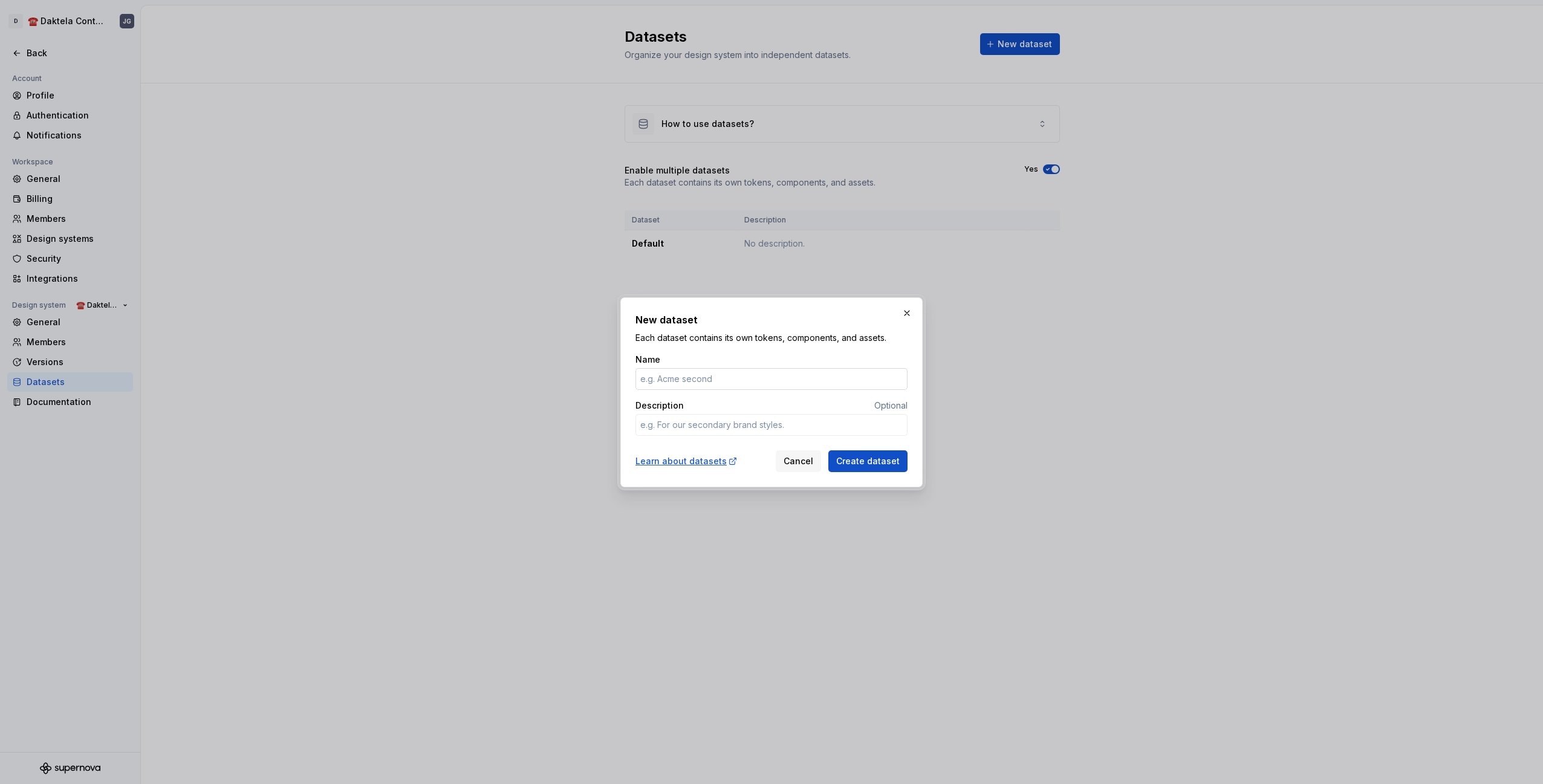
type textarea "*"
type input "additio"
type textarea "*"
type input "A"
type textarea "*"
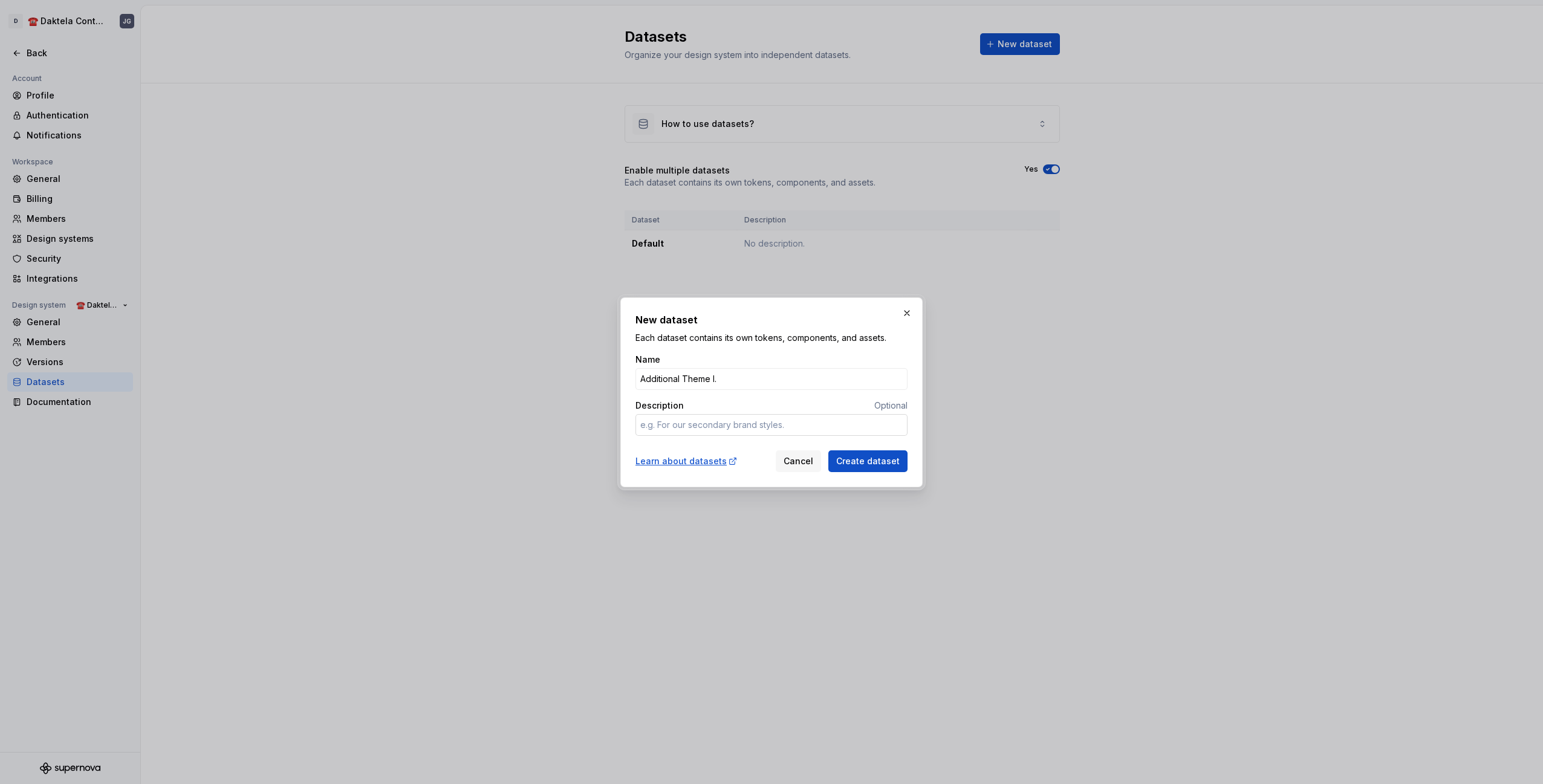
type input "Additional Theme I."
type textarea "*"
click at [729, 427] on textarea "Description" at bounding box center [771, 424] width 272 height 21
type textarea "In"
type textarea "*"
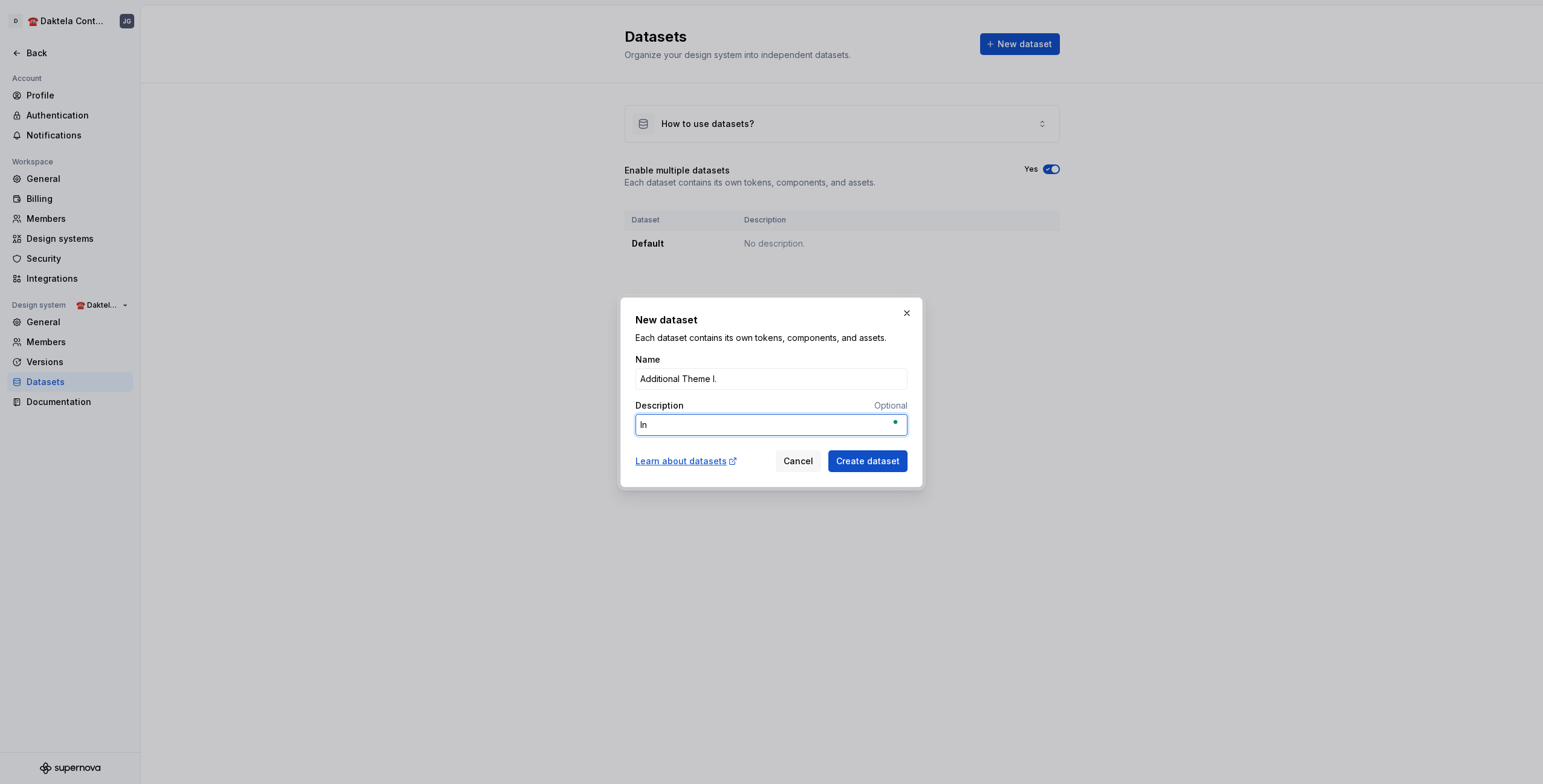
type textarea "Ind"
type textarea "*"
type textarea "Indi"
type textarea "*"
type textarea "[PERSON_NAME]"
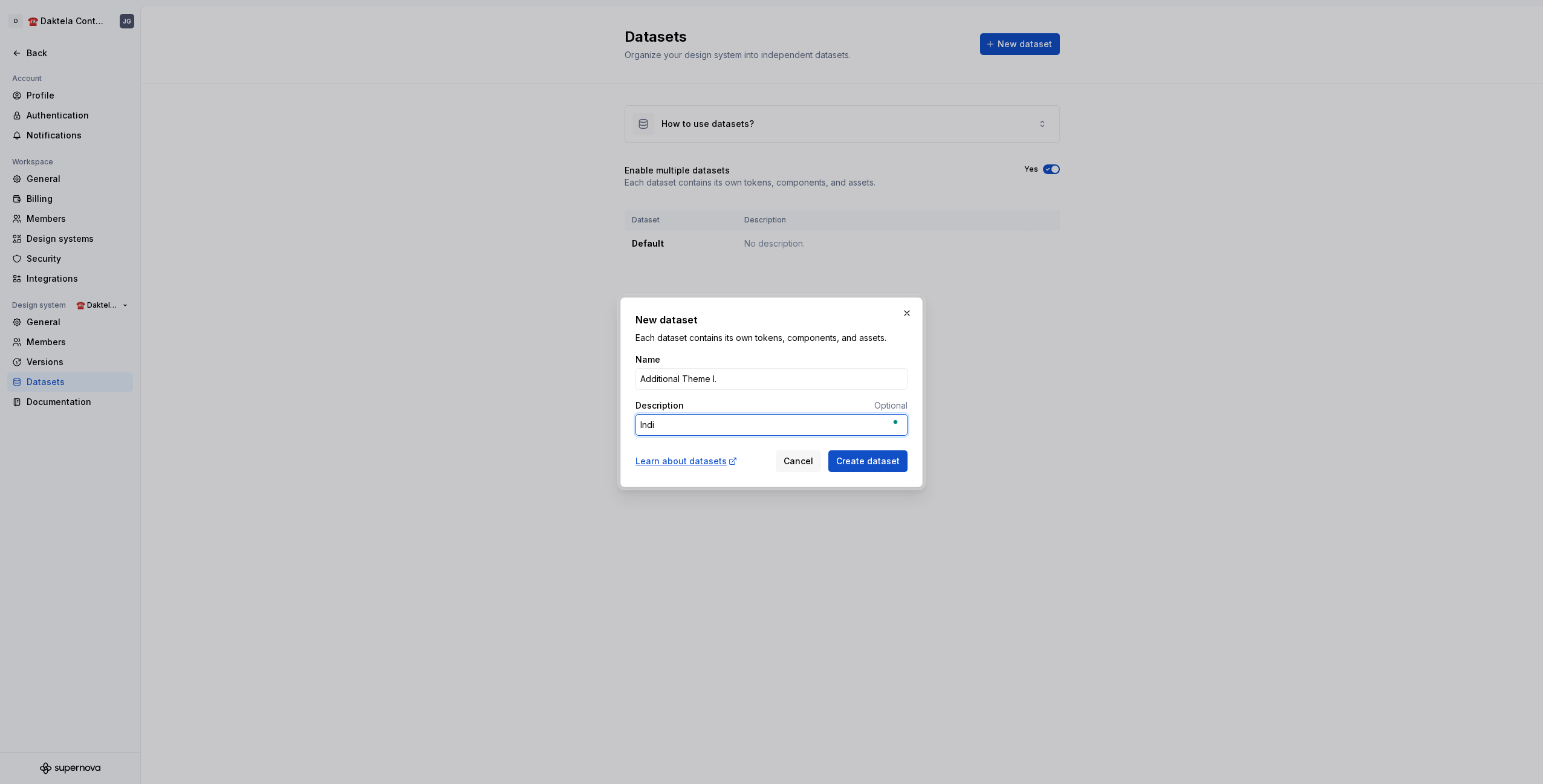
type textarea "*"
type textarea "Indigo"
type textarea "*"
type textarea "Indigo"
type textarea "*"
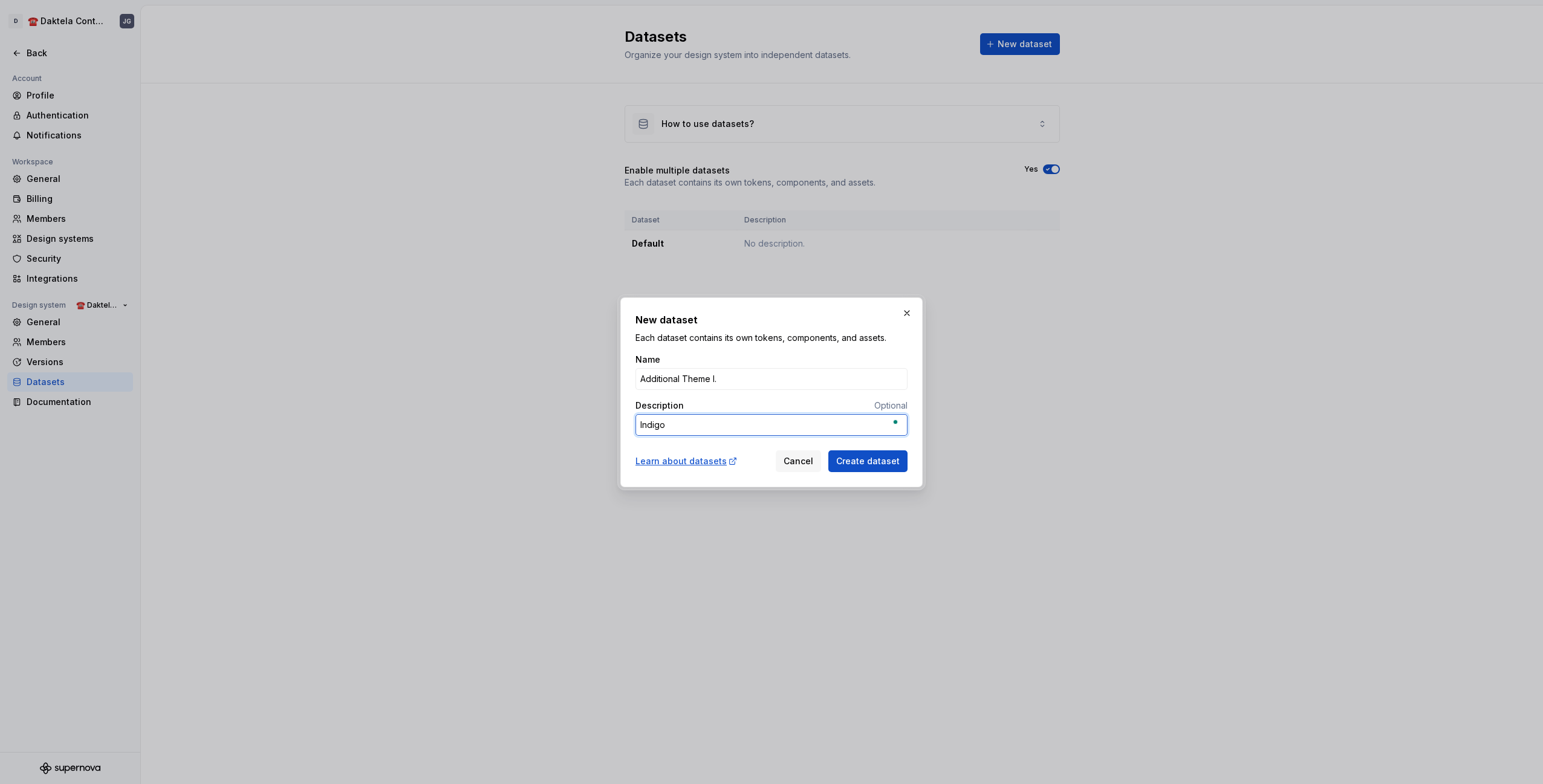
type textarea "Indigo p"
type textarea "*"
type textarea "Indigo pl"
type textarea "*"
type textarea "Indigo plu"
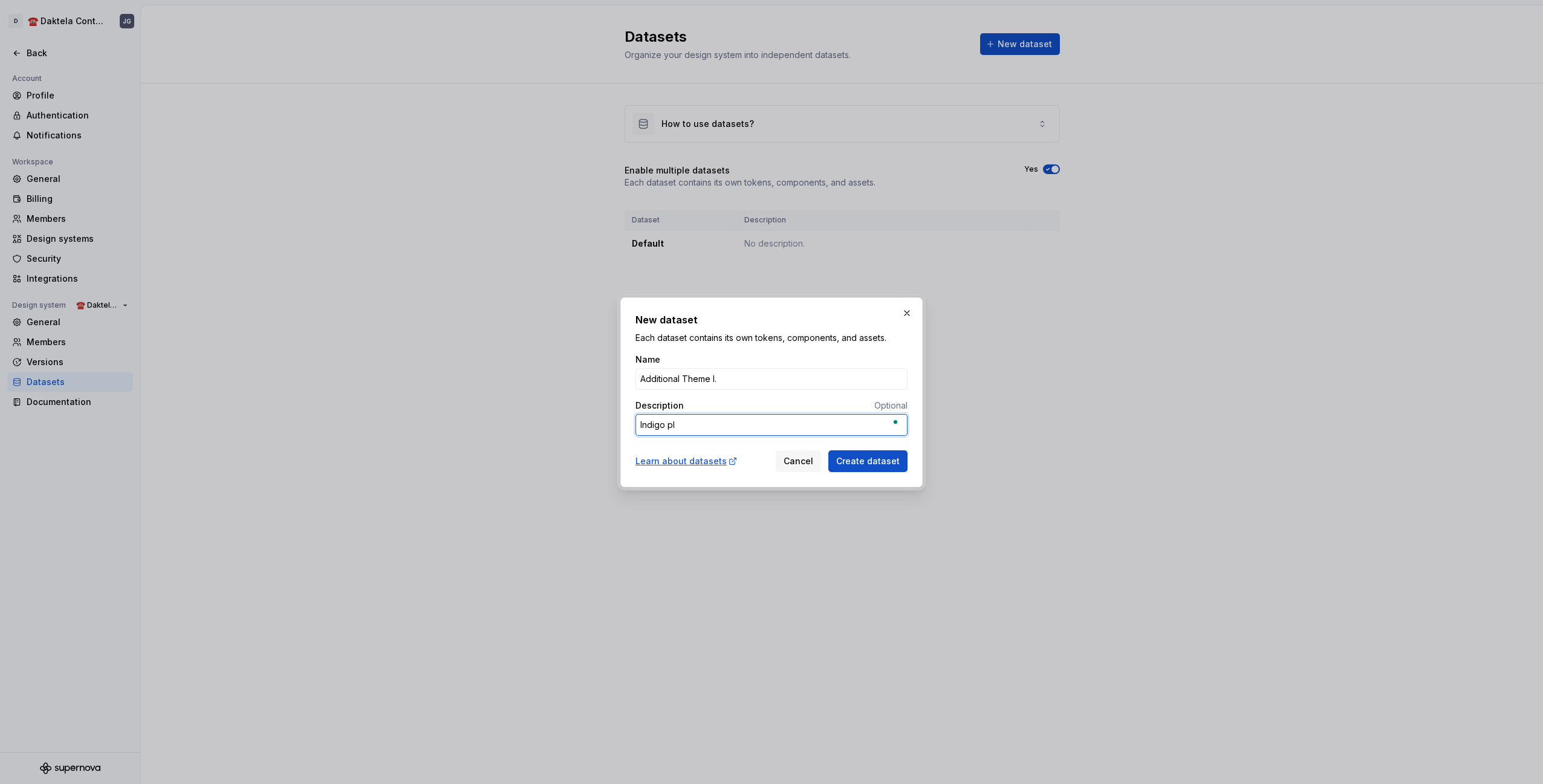
type textarea "*"
type textarea "Indigo plum"
type textarea "*"
type textarea "Indigo plu"
type textarea "*"
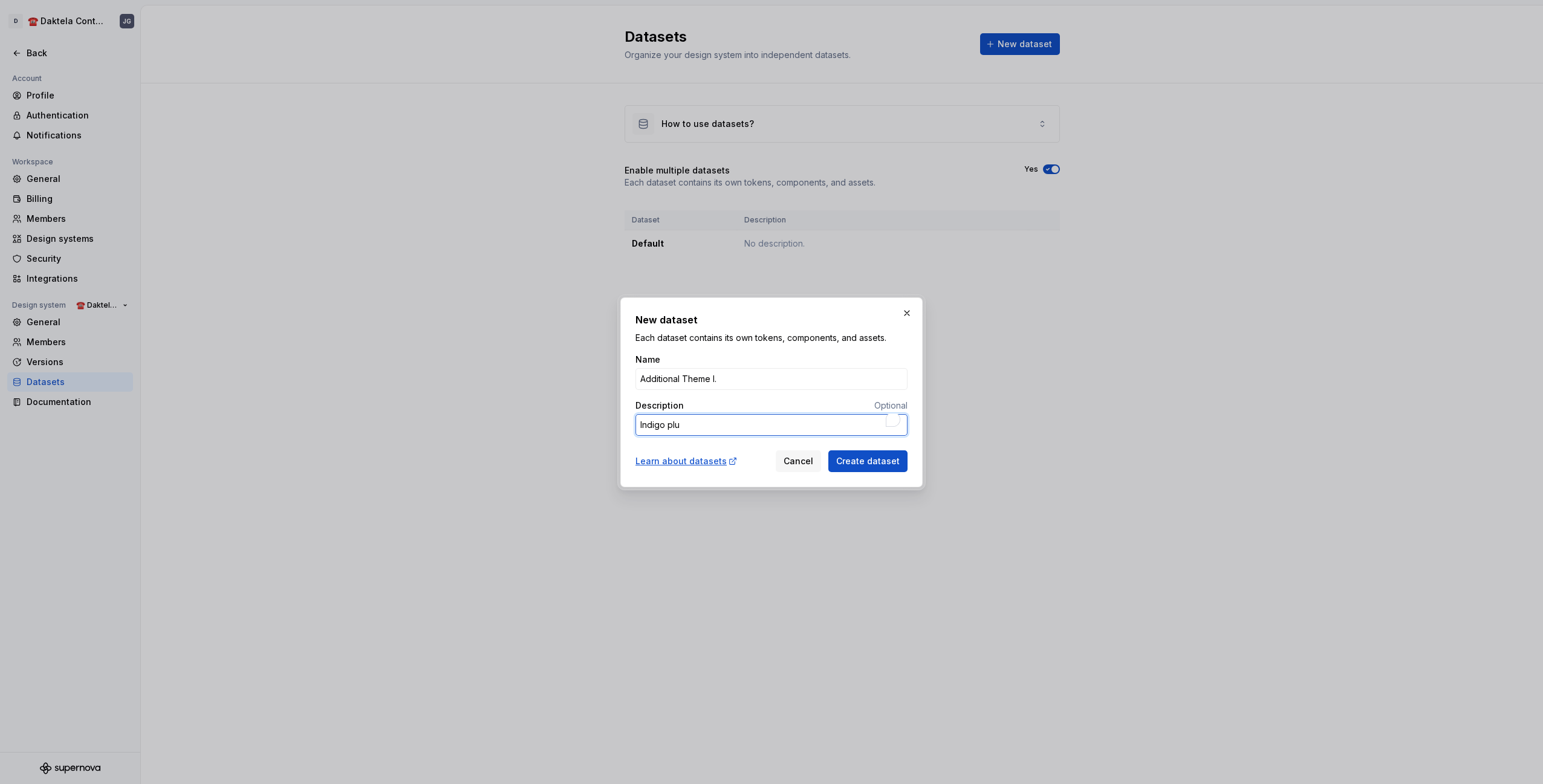
type textarea "Indigo pl"
type textarea "*"
type textarea "Indigo p"
type textarea "*"
type textarea "Indigo"
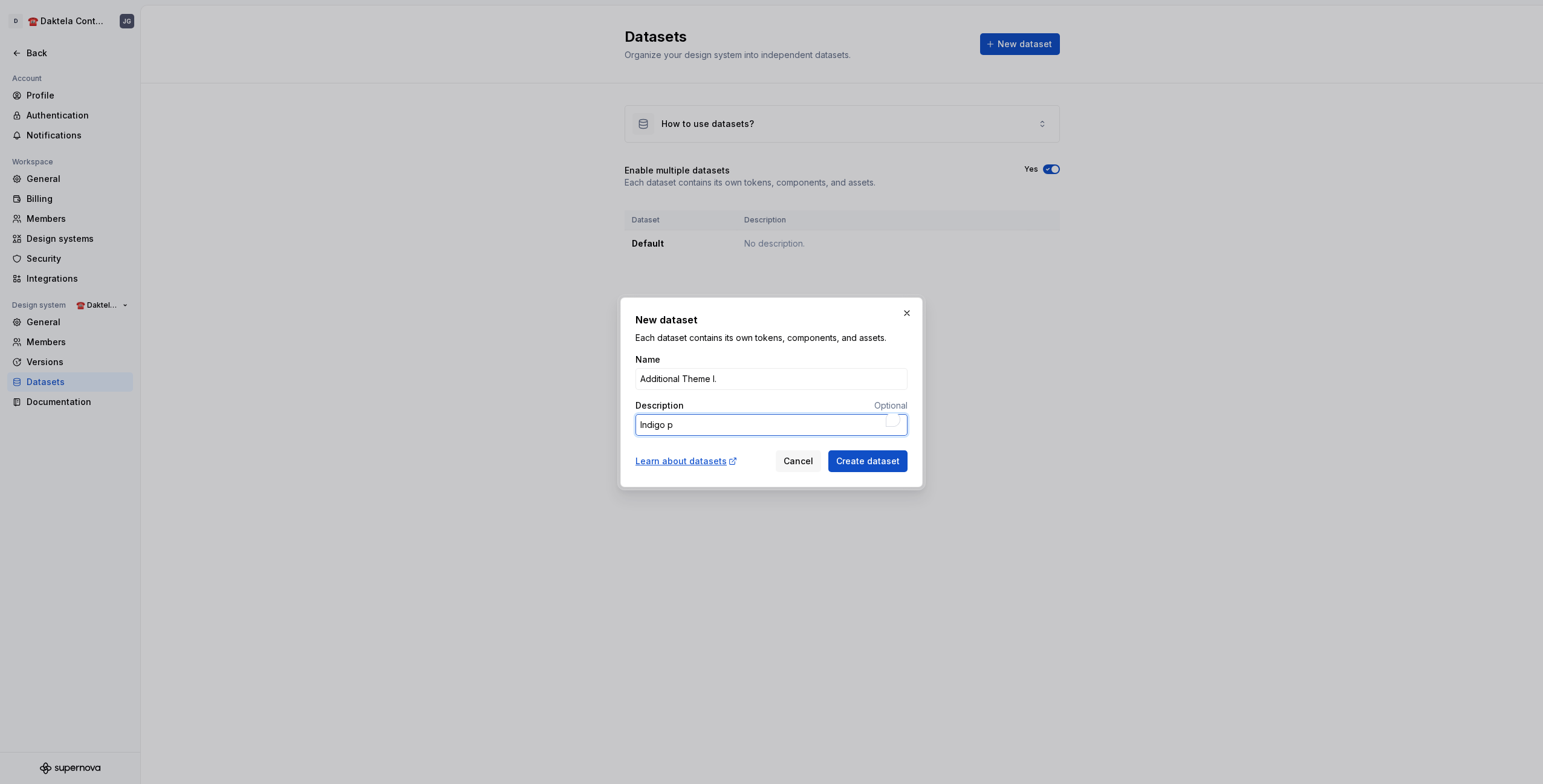
type textarea "*"
type textarea "Indigo"
type textarea "*"
type textarea "[PERSON_NAME]"
type textarea "*"
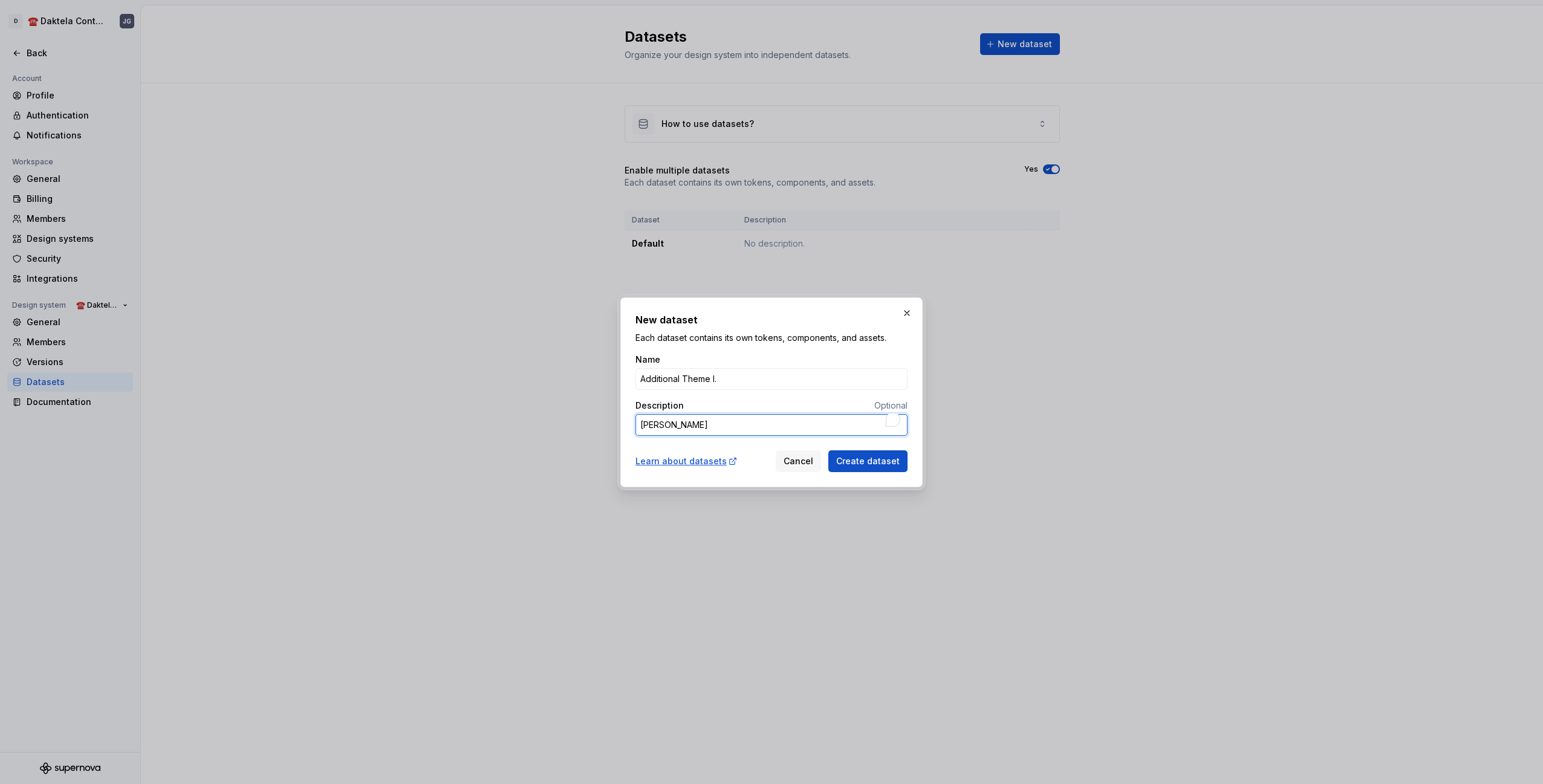
type textarea "Indi"
type textarea "*"
type textarea "Ind"
type textarea "*"
type textarea "In"
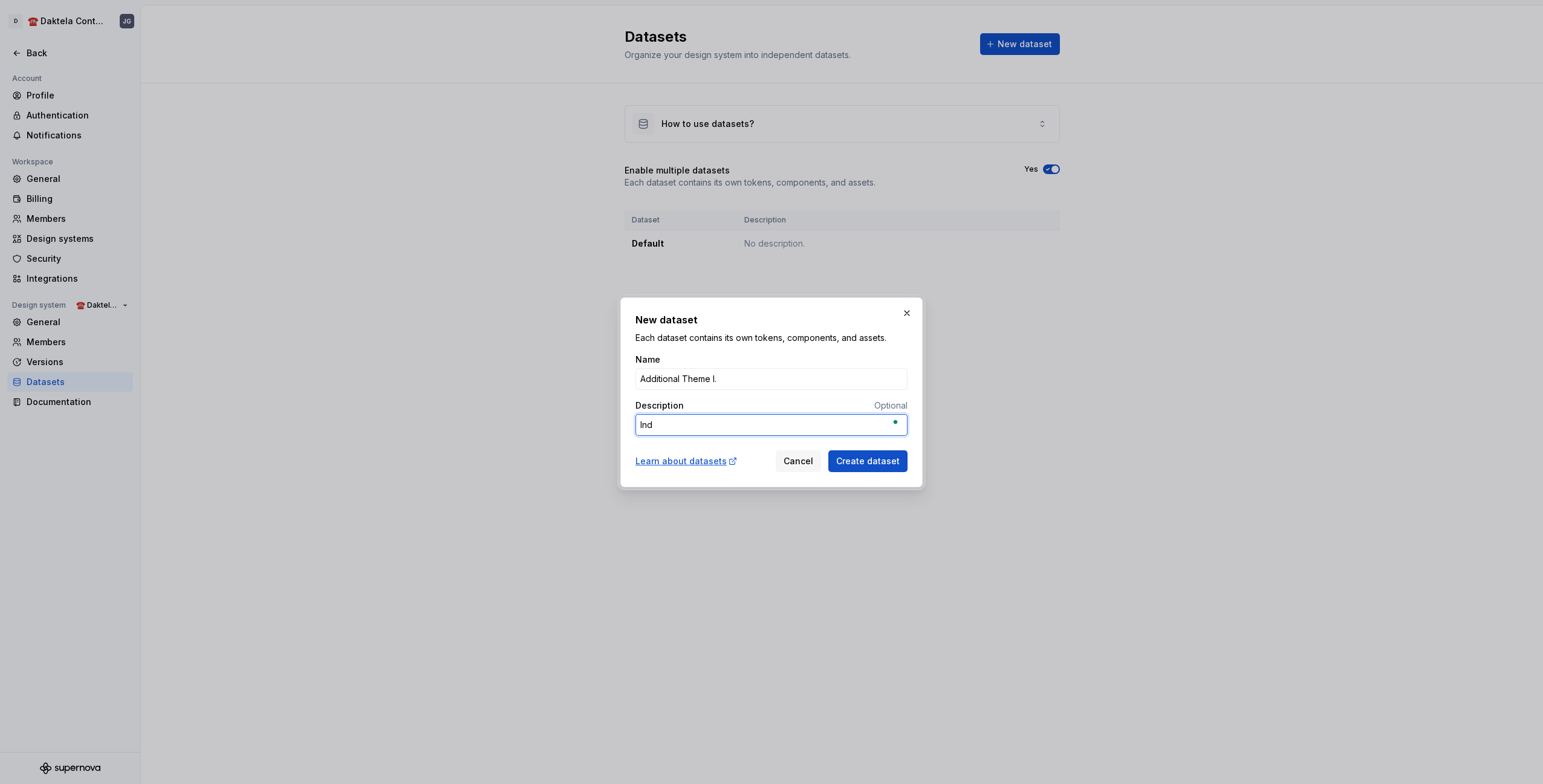
type textarea "*"
type textarea "I"
type textarea "*"
type textarea "I"
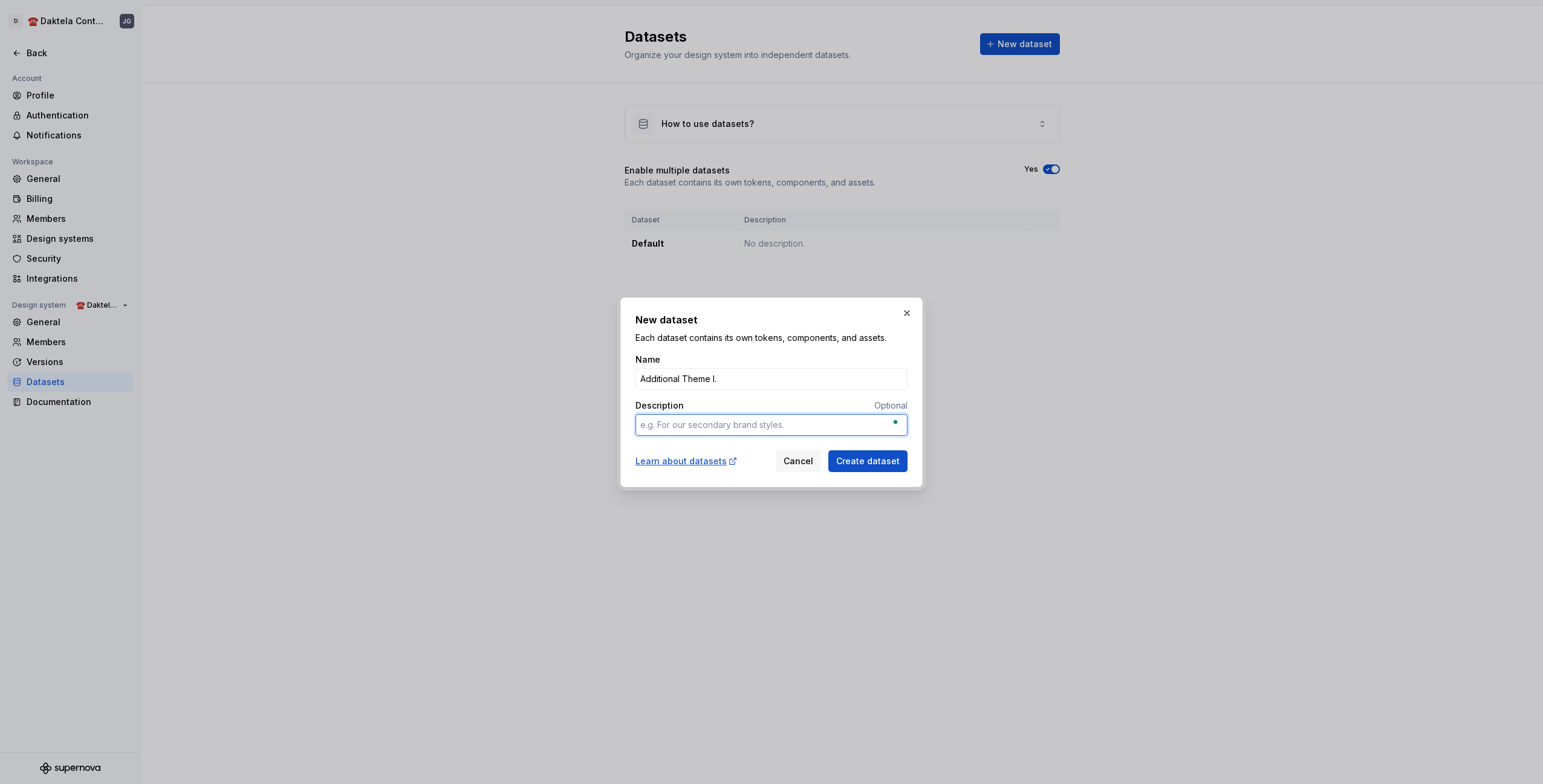
type textarea "*"
type textarea "In"
type textarea "*"
type textarea "Ind"
type textarea "*"
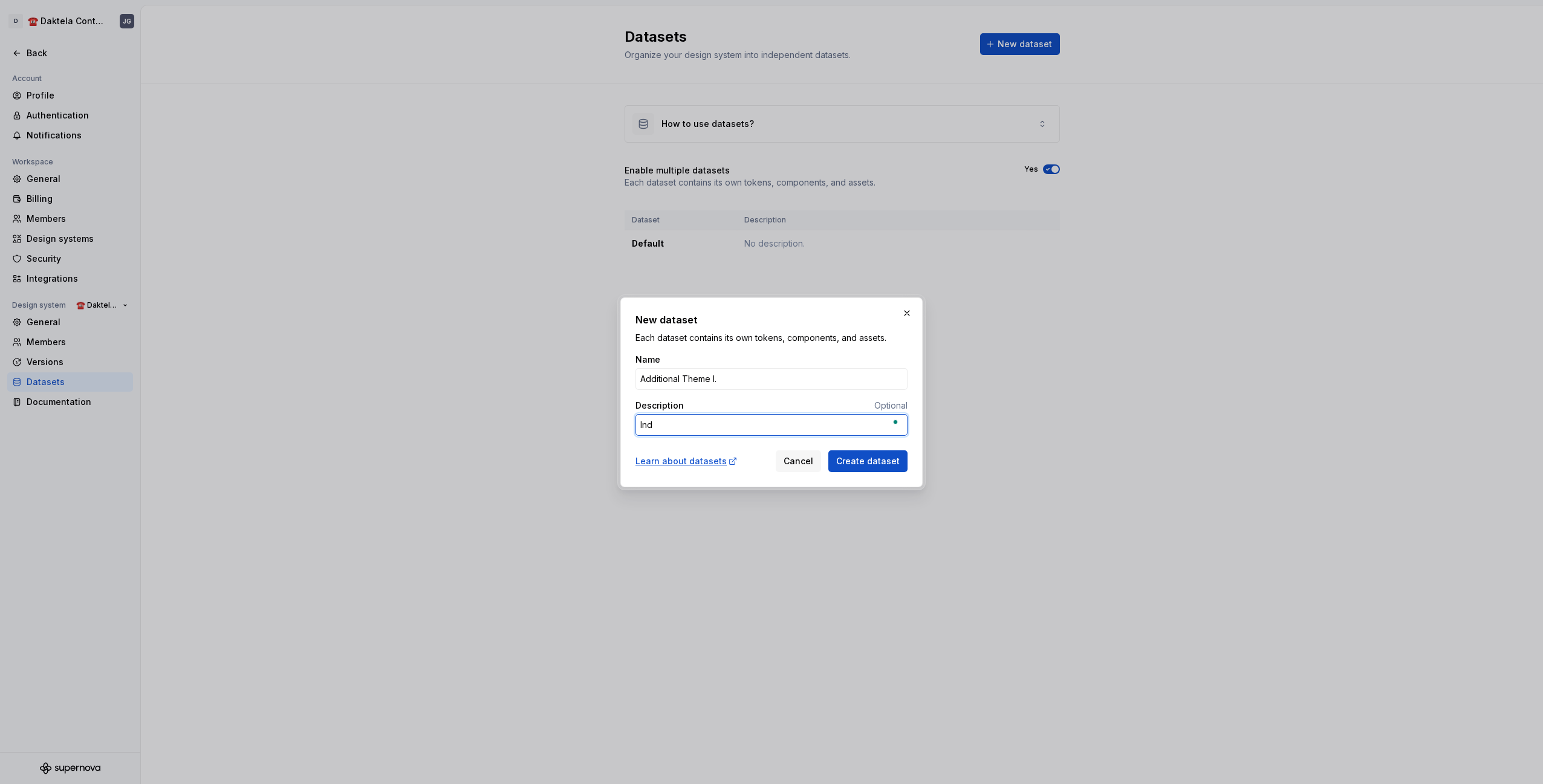
type textarea "Indi"
type textarea "*"
type textarea "Indi="
type textarea "*"
type textarea "Indi"
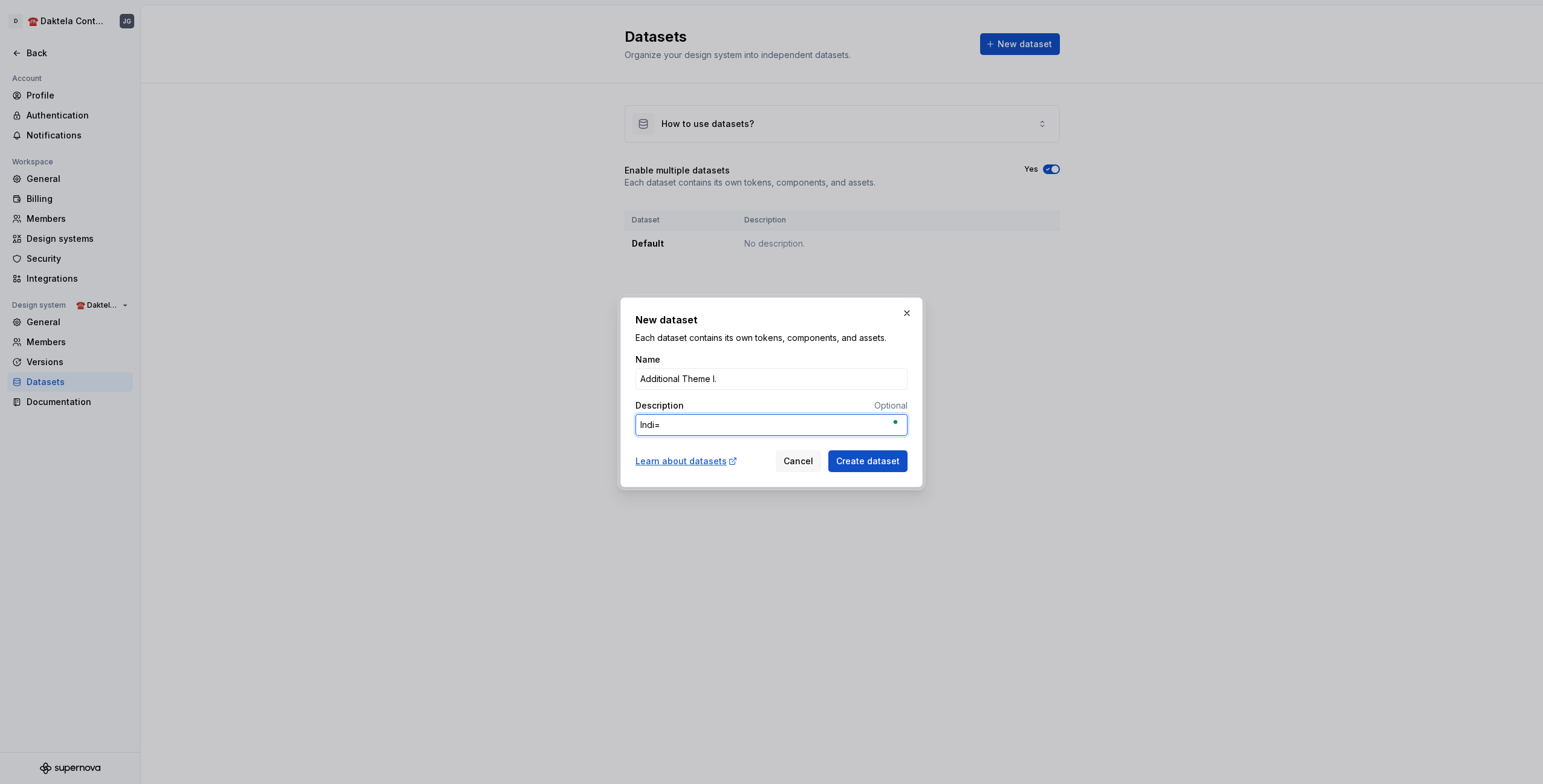
type textarea "*"
type textarea "Ind"
type textarea "*"
type textarea "In"
type textarea "*"
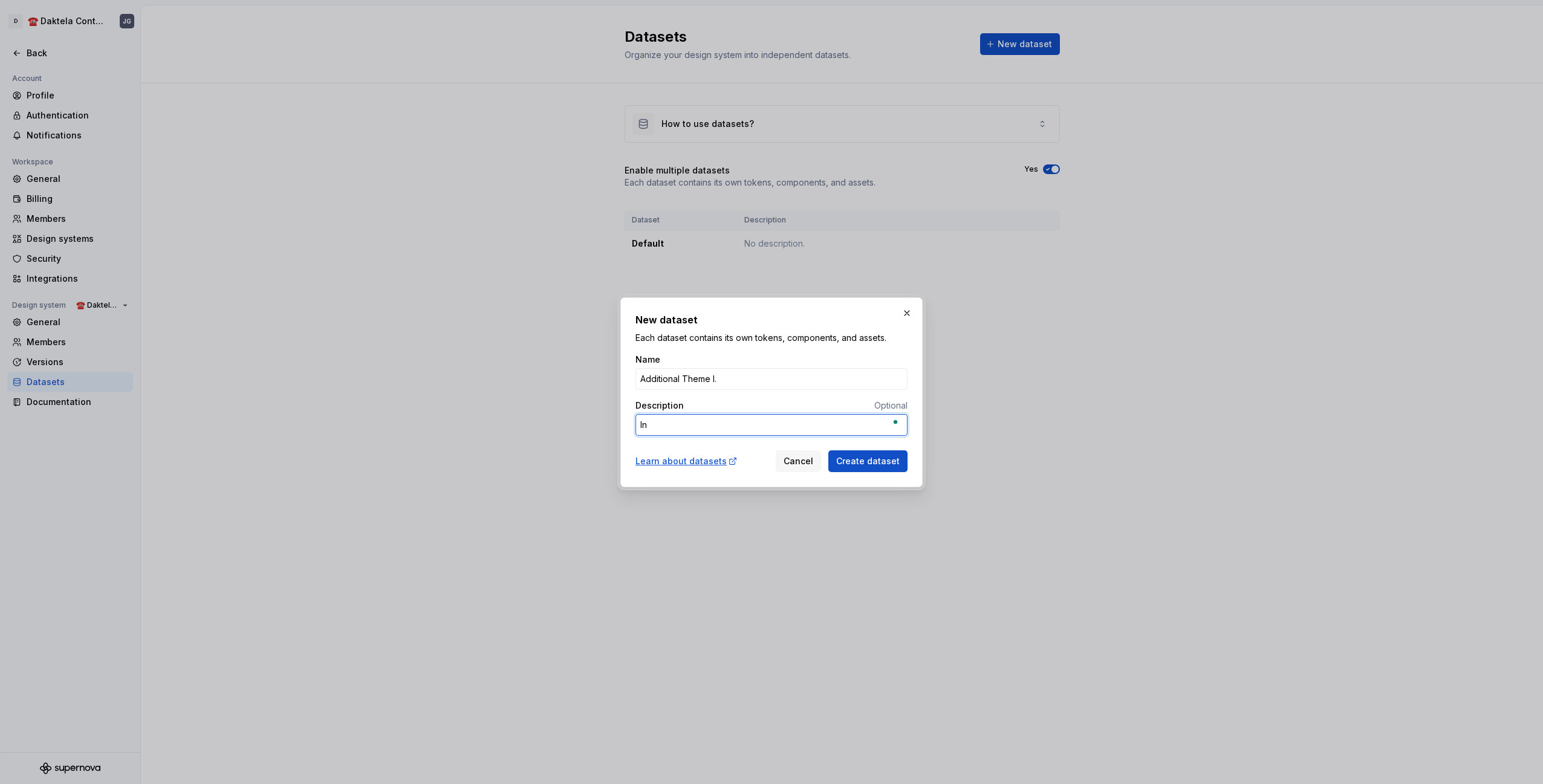
type textarea "I"
type textarea "*"
click at [739, 377] on input "Additional Theme I." at bounding box center [771, 379] width 272 height 21
type input "Indigo"
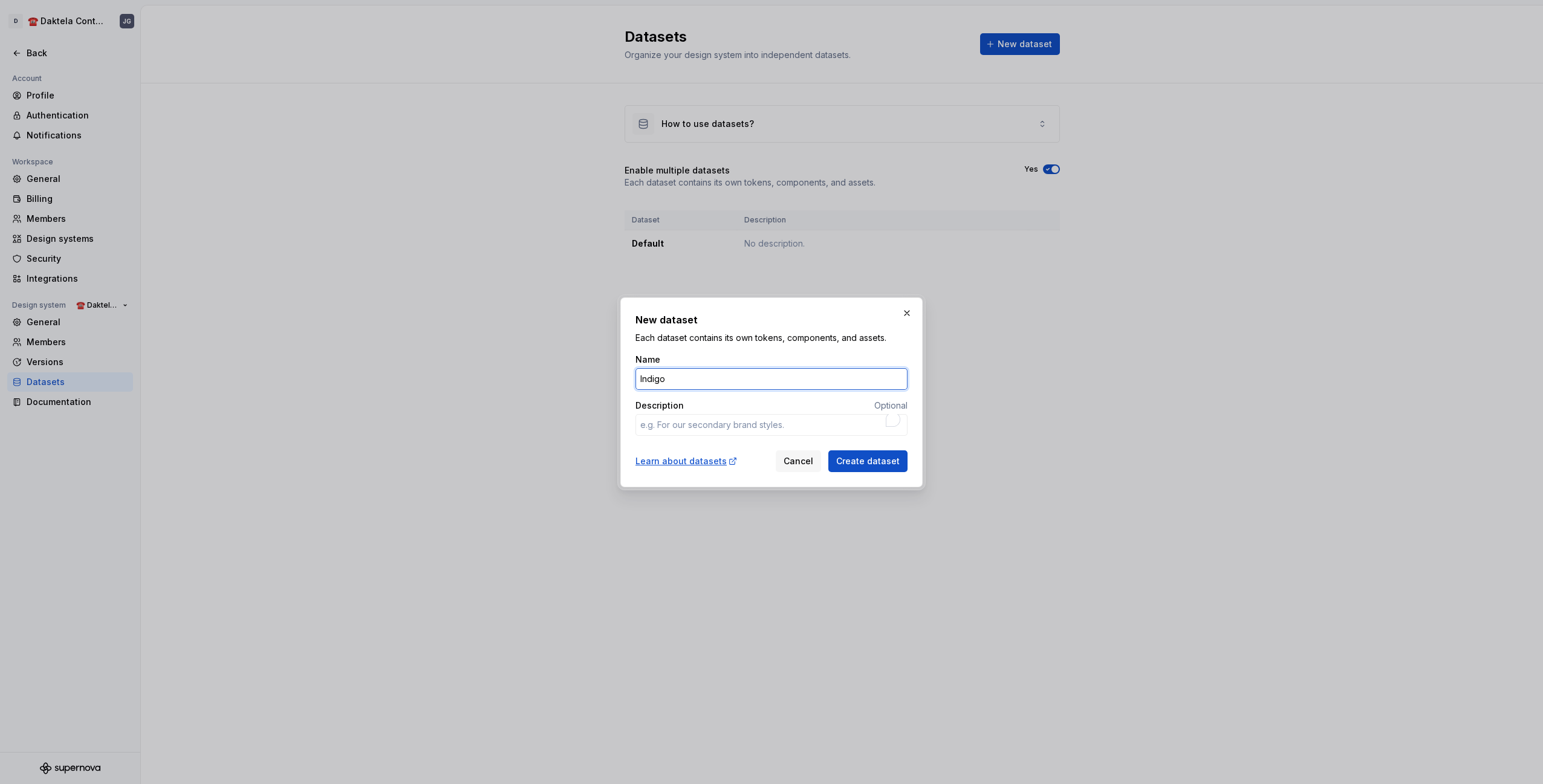
click at [828, 450] on button "Create dataset" at bounding box center [867, 460] width 79 height 21
type textarea "*"
type input "Indigo | Plum"
type textarea "*"
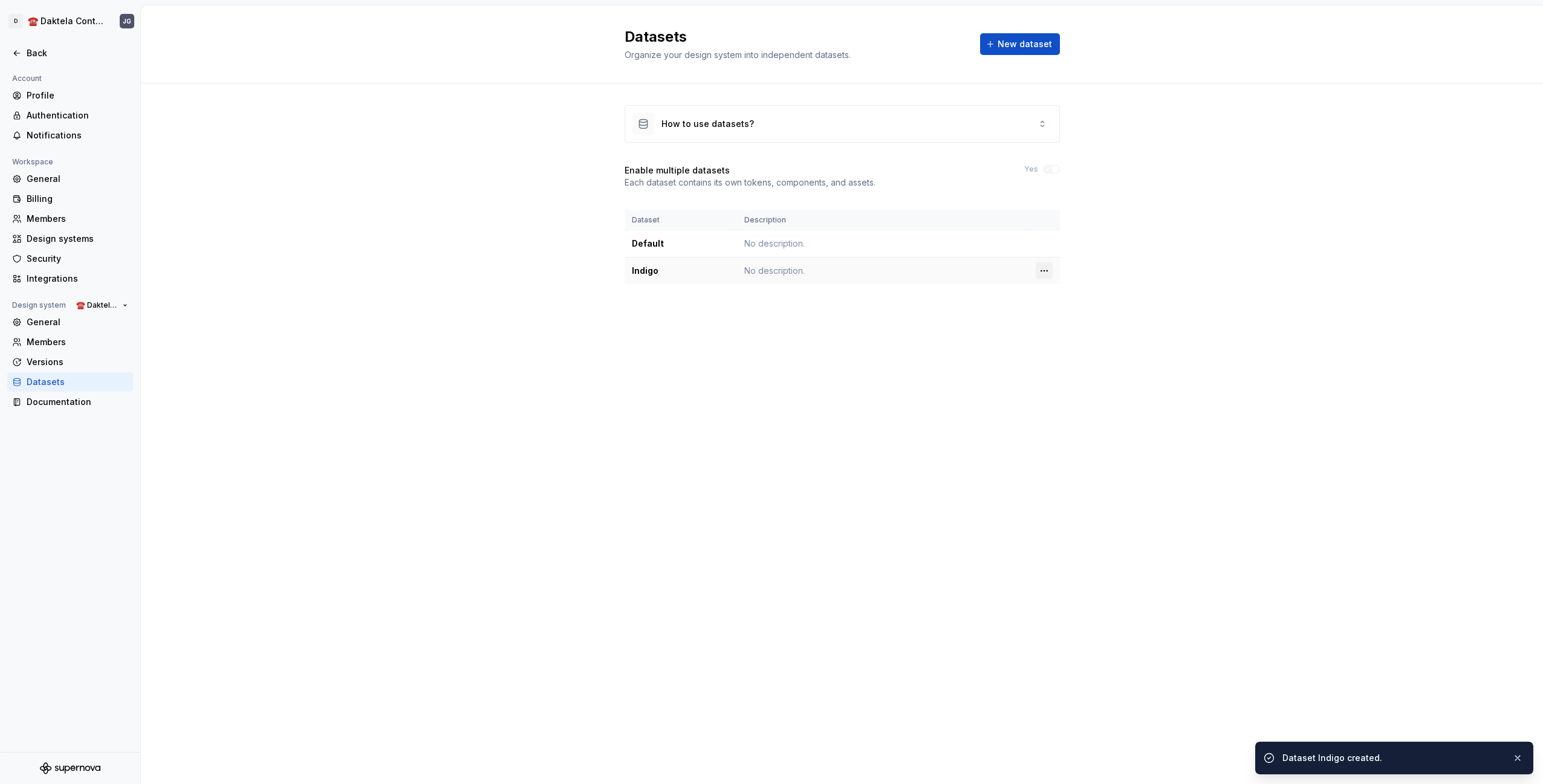
click at [1035, 272] on html "D ☎️ Daktela Contact Centre JG Back Account Profile Authentication Notification…" at bounding box center [772, 392] width 1543 height 784
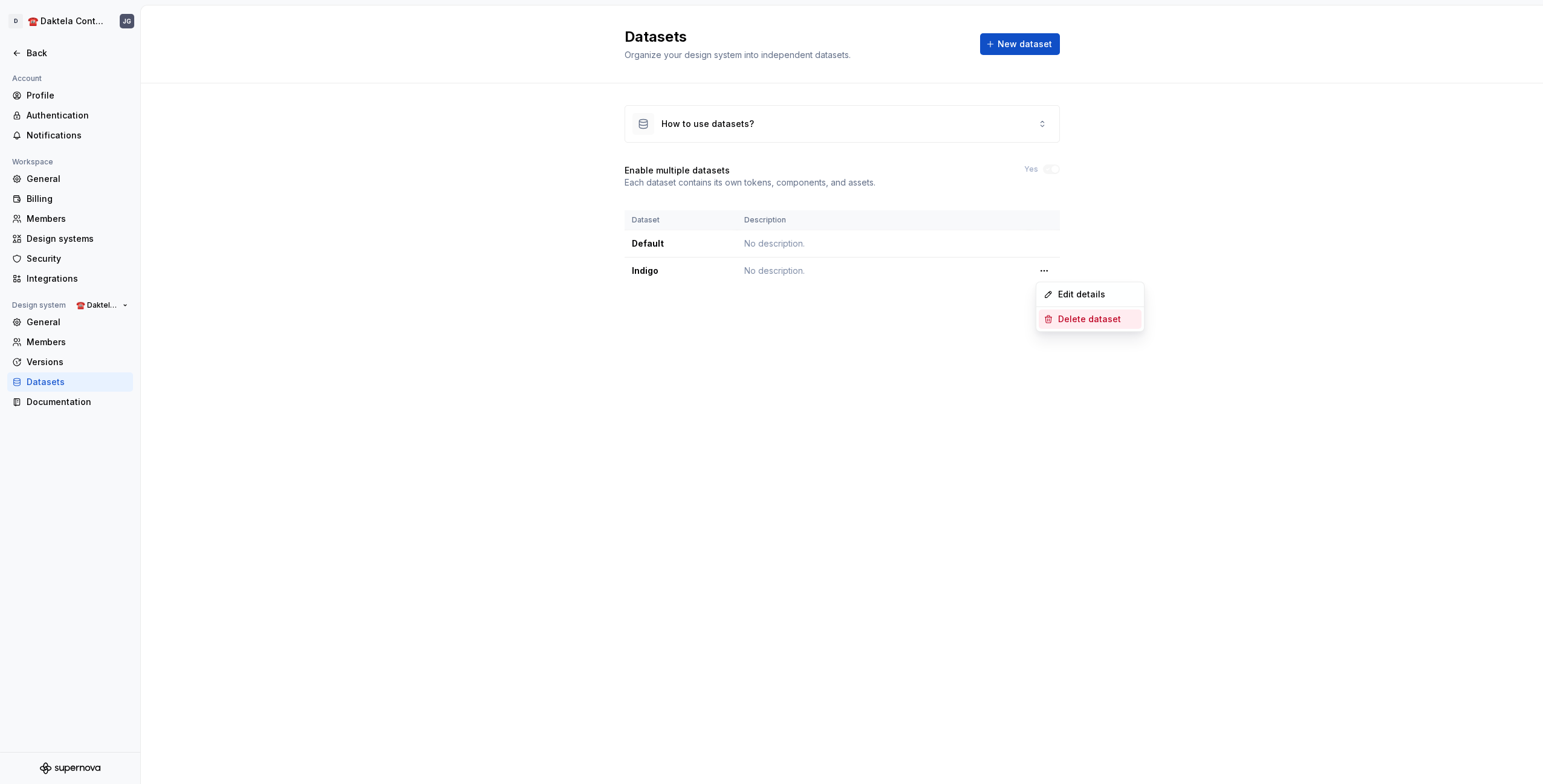
click at [1075, 321] on div "Delete dataset" at bounding box center [1096, 318] width 79 height 12
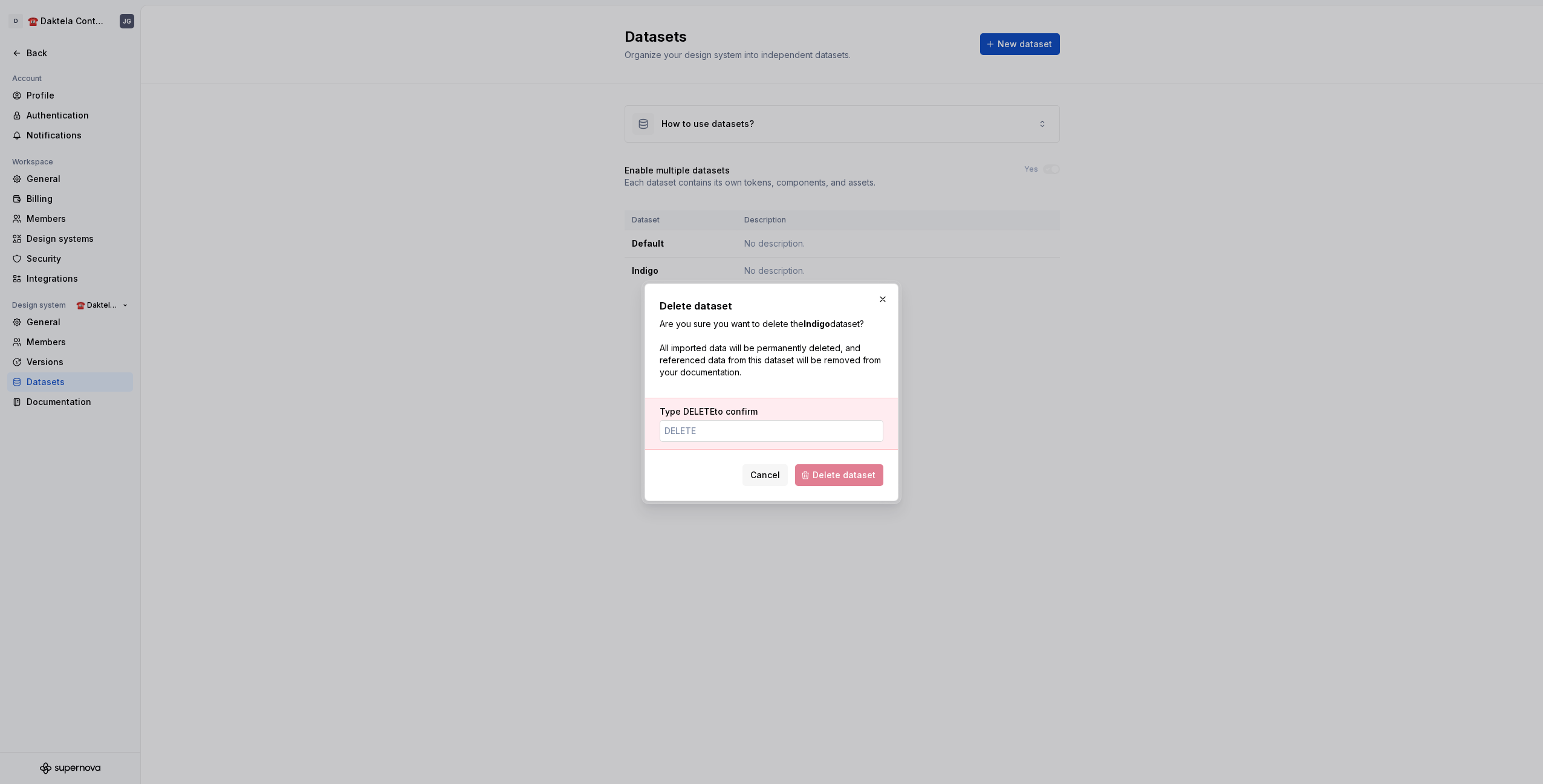
click at [729, 432] on input "Type DELETE to confirm" at bounding box center [771, 431] width 224 height 21
type input "DELE"
click at [711, 432] on input "DELE" at bounding box center [771, 431] width 224 height 21
type input "DELETE"
click at [836, 468] on button "Delete dataset" at bounding box center [838, 474] width 88 height 21
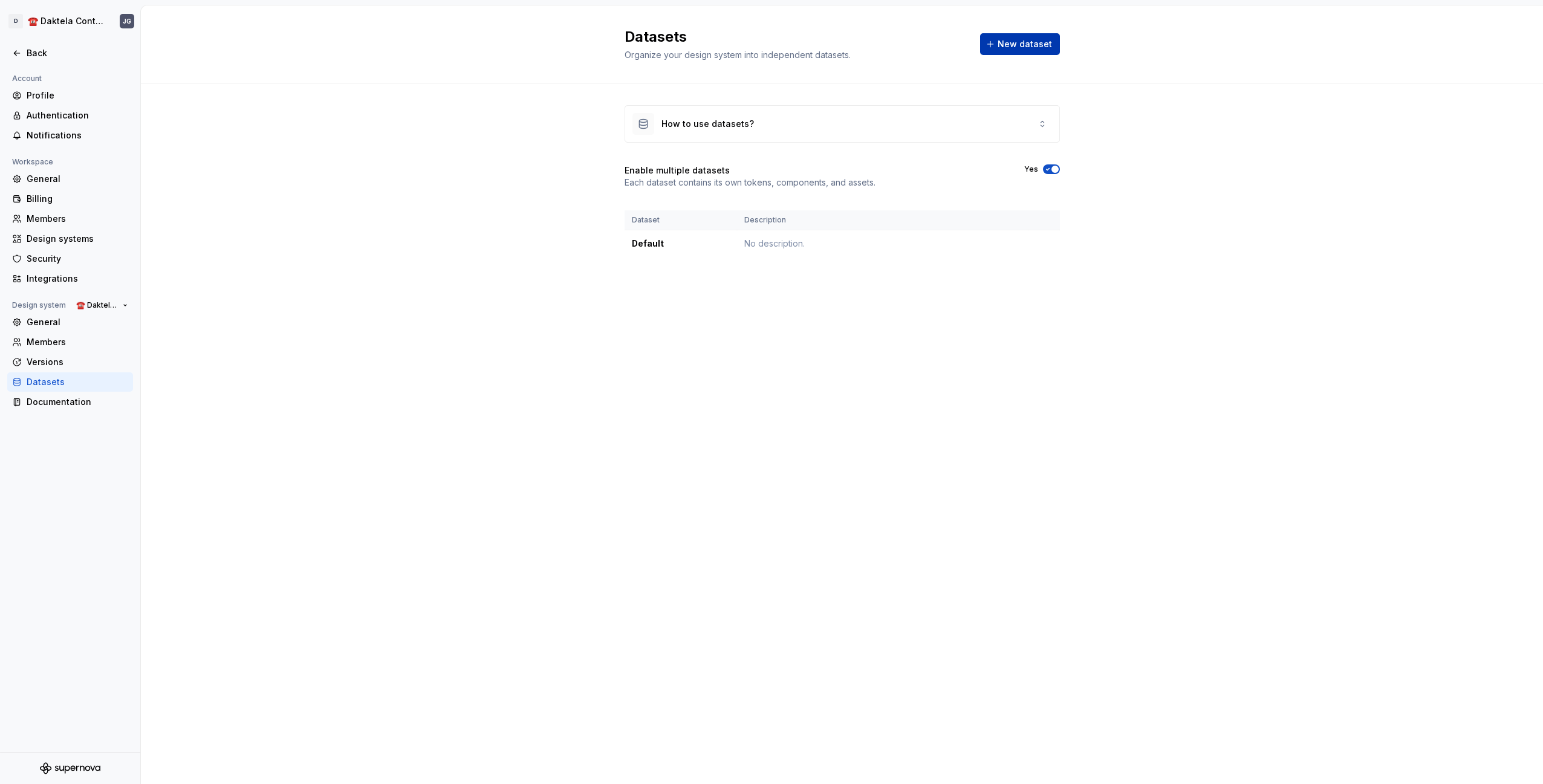
click at [996, 53] on button "New dataset" at bounding box center [1019, 44] width 80 height 21
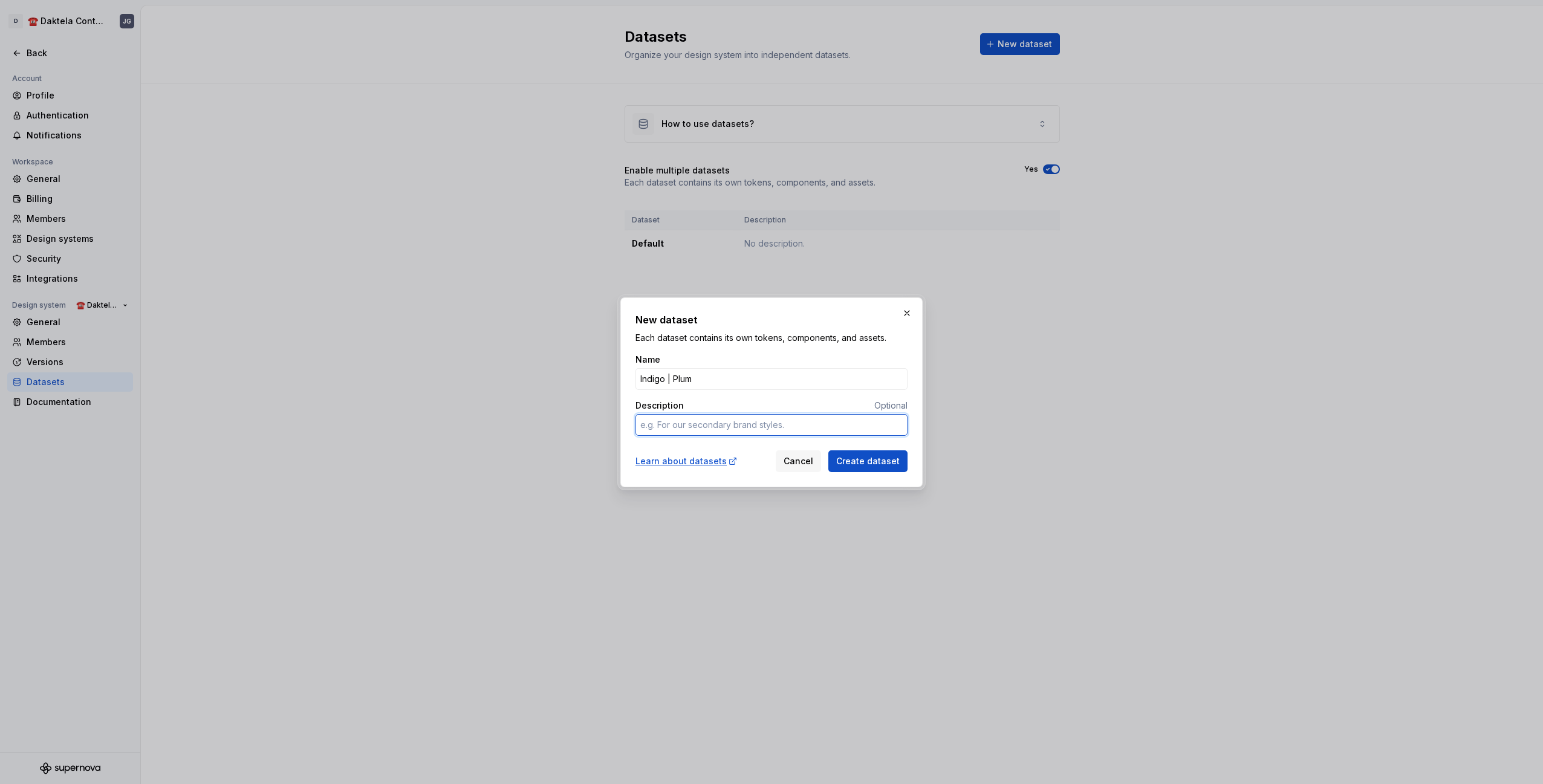
click at [711, 429] on textarea "Description" at bounding box center [771, 424] width 272 height 21
click at [717, 425] on textarea "Description" at bounding box center [771, 424] width 272 height 21
click at [745, 425] on textarea "Description" at bounding box center [771, 424] width 272 height 21
click at [768, 387] on input "Indigo | Plum" at bounding box center [771, 379] width 272 height 21
click at [689, 426] on textarea "A" at bounding box center [771, 424] width 272 height 21
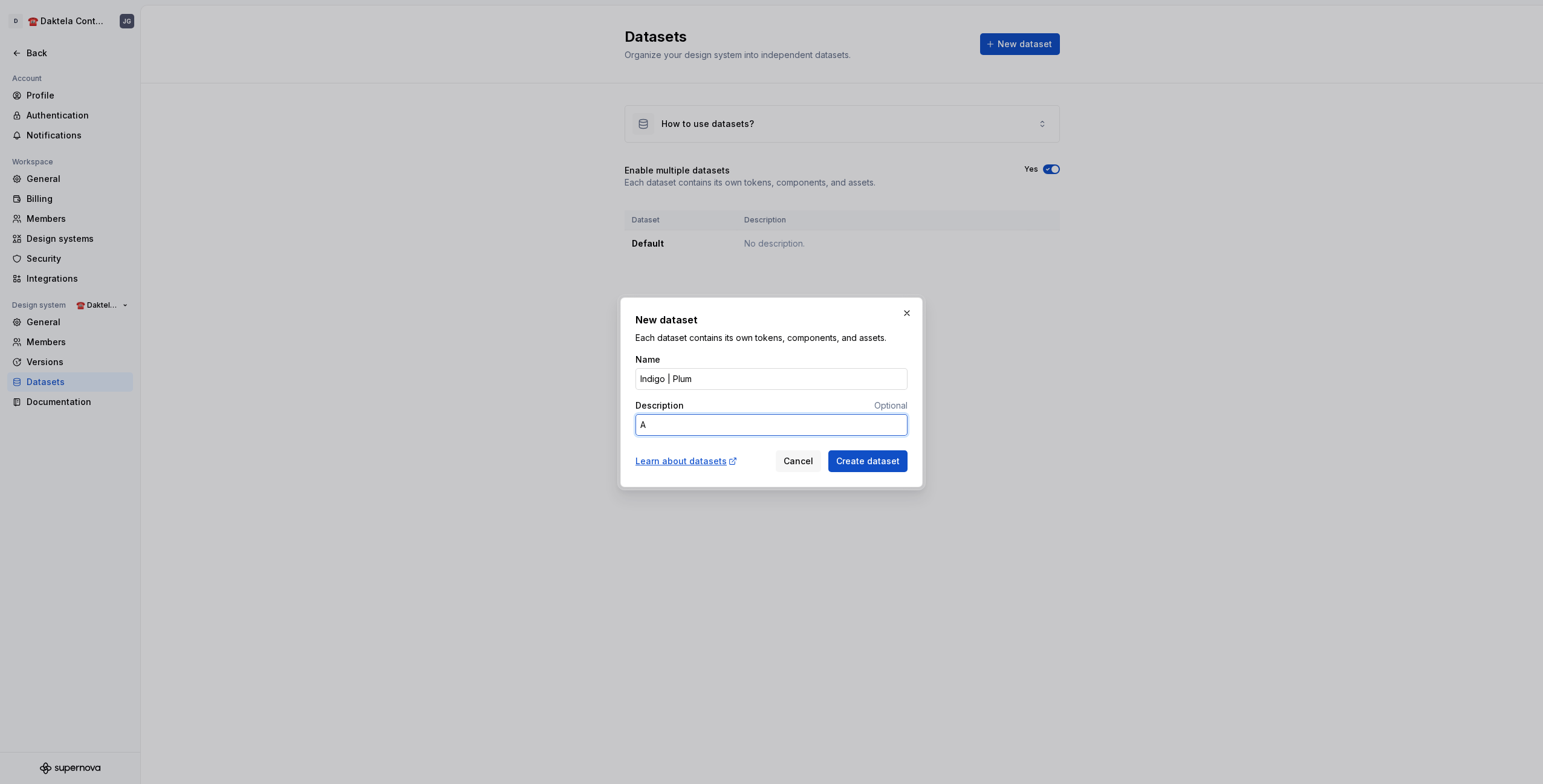
click at [689, 426] on textarea "A" at bounding box center [771, 424] width 272 height 21
click at [688, 426] on textarea "A" at bounding box center [771, 424] width 272 height 21
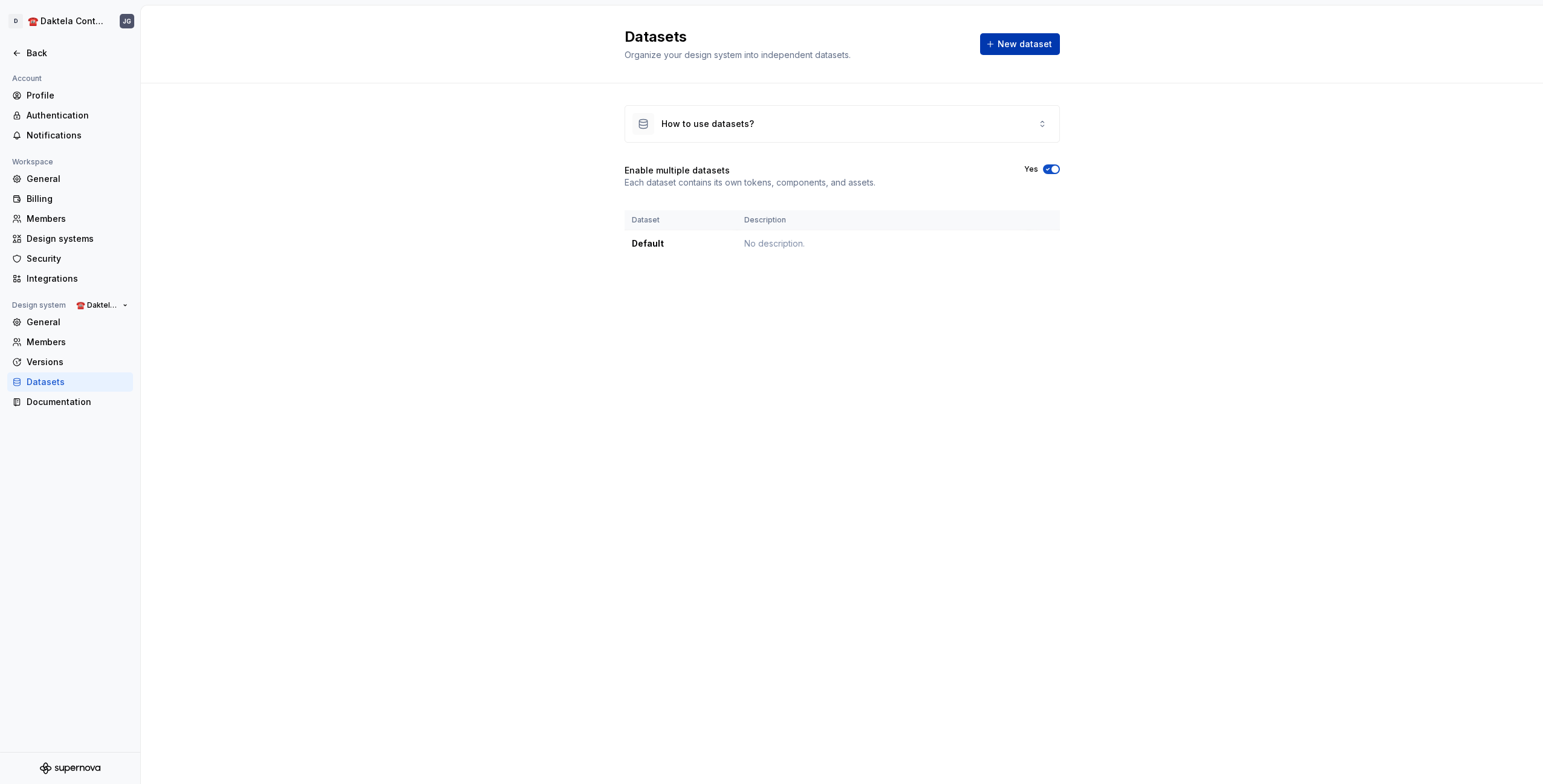
click at [1033, 43] on span "New dataset" at bounding box center [1024, 44] width 55 height 12
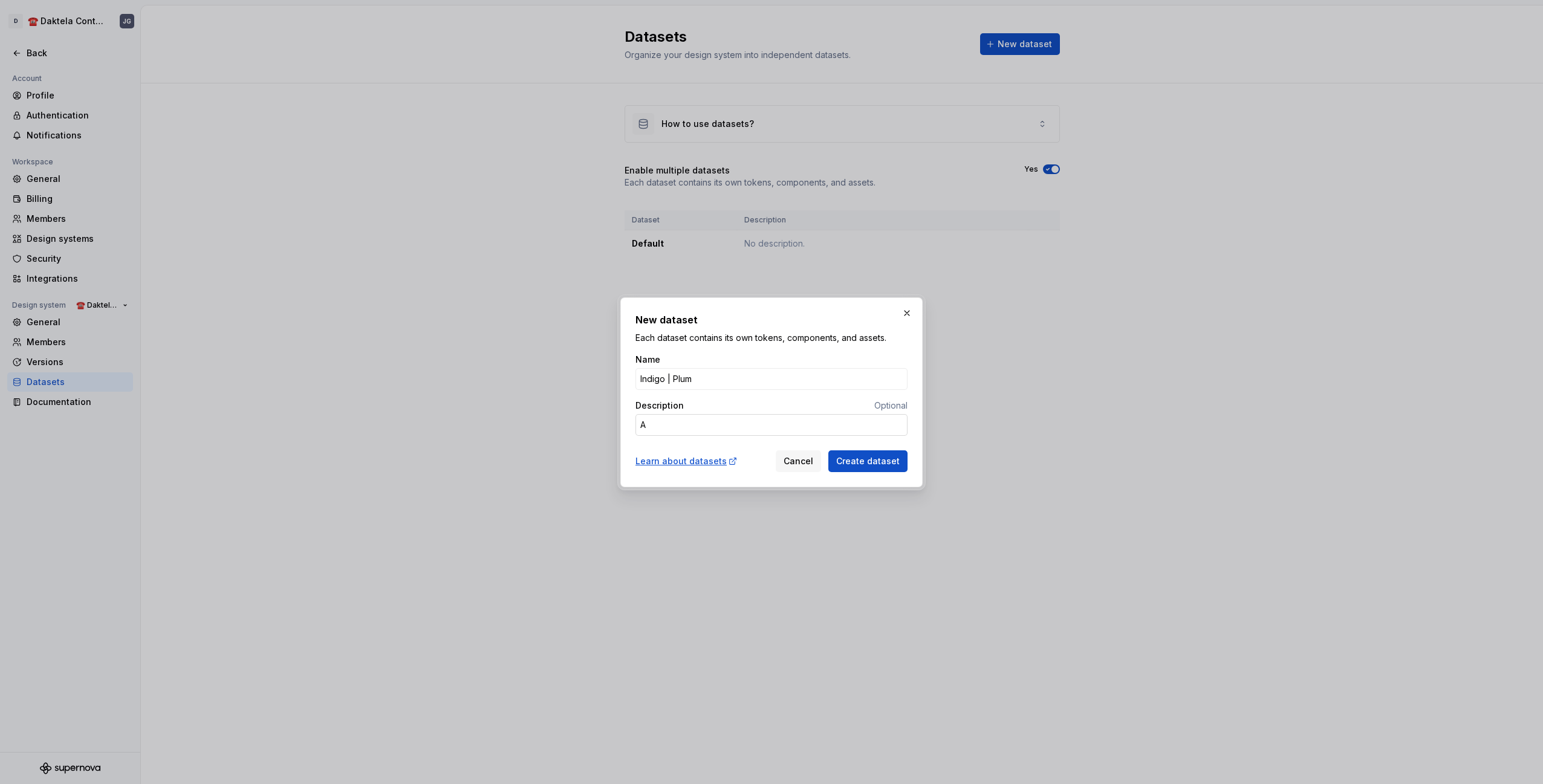
drag, startPoint x: 690, startPoint y: 435, endPoint x: 682, endPoint y: 424, distance: 13.6
click at [690, 435] on div "Name Indigo | Plum Description Optional A" at bounding box center [771, 399] width 272 height 92
type textarea "*"
click at [682, 423] on textarea "A" at bounding box center [771, 424] width 272 height 21
type textarea "d"
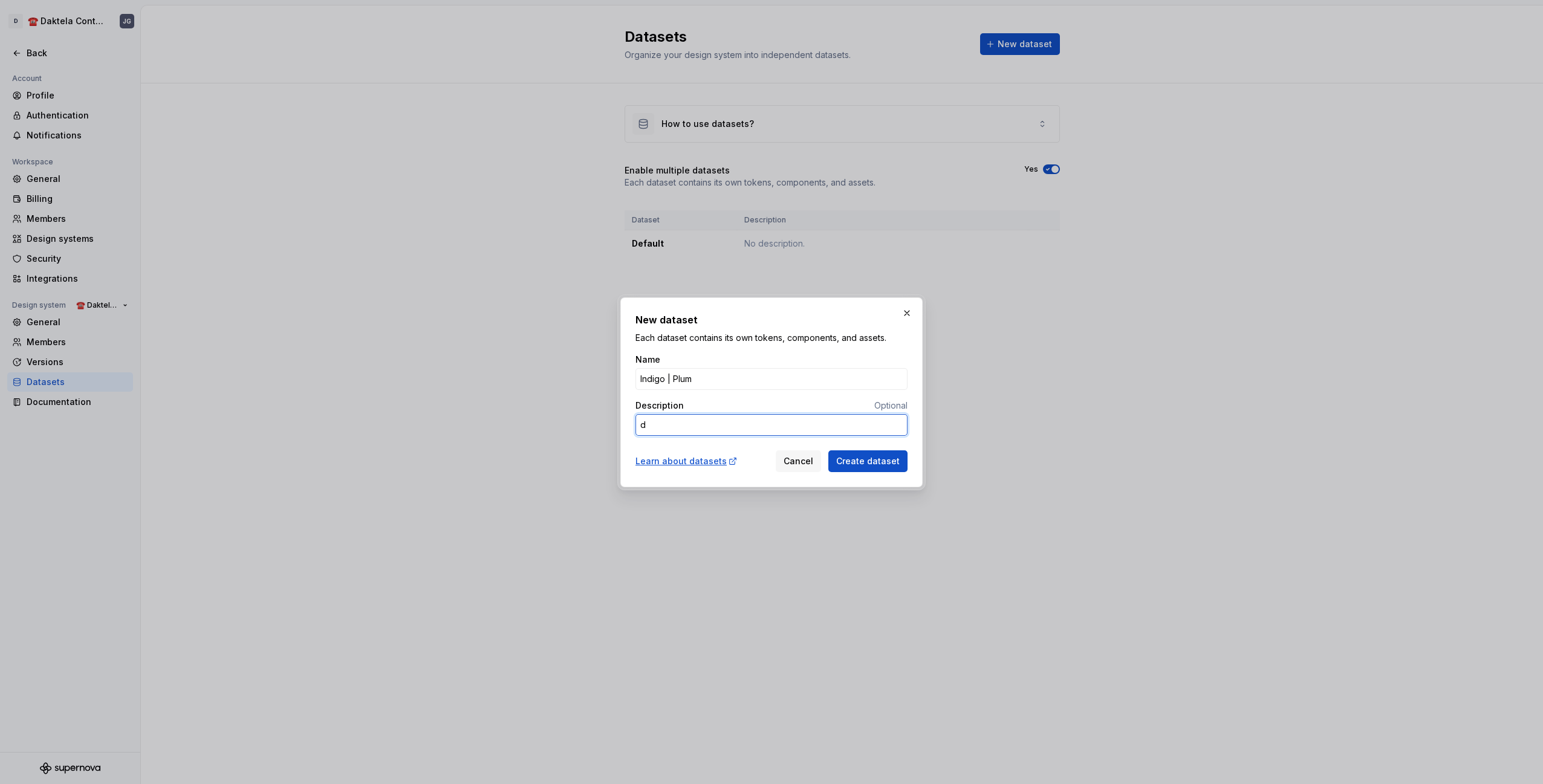
click at [679, 424] on textarea "A" at bounding box center [771, 424] width 272 height 21
type textarea "*"
type textarea "A"
type textarea "*"
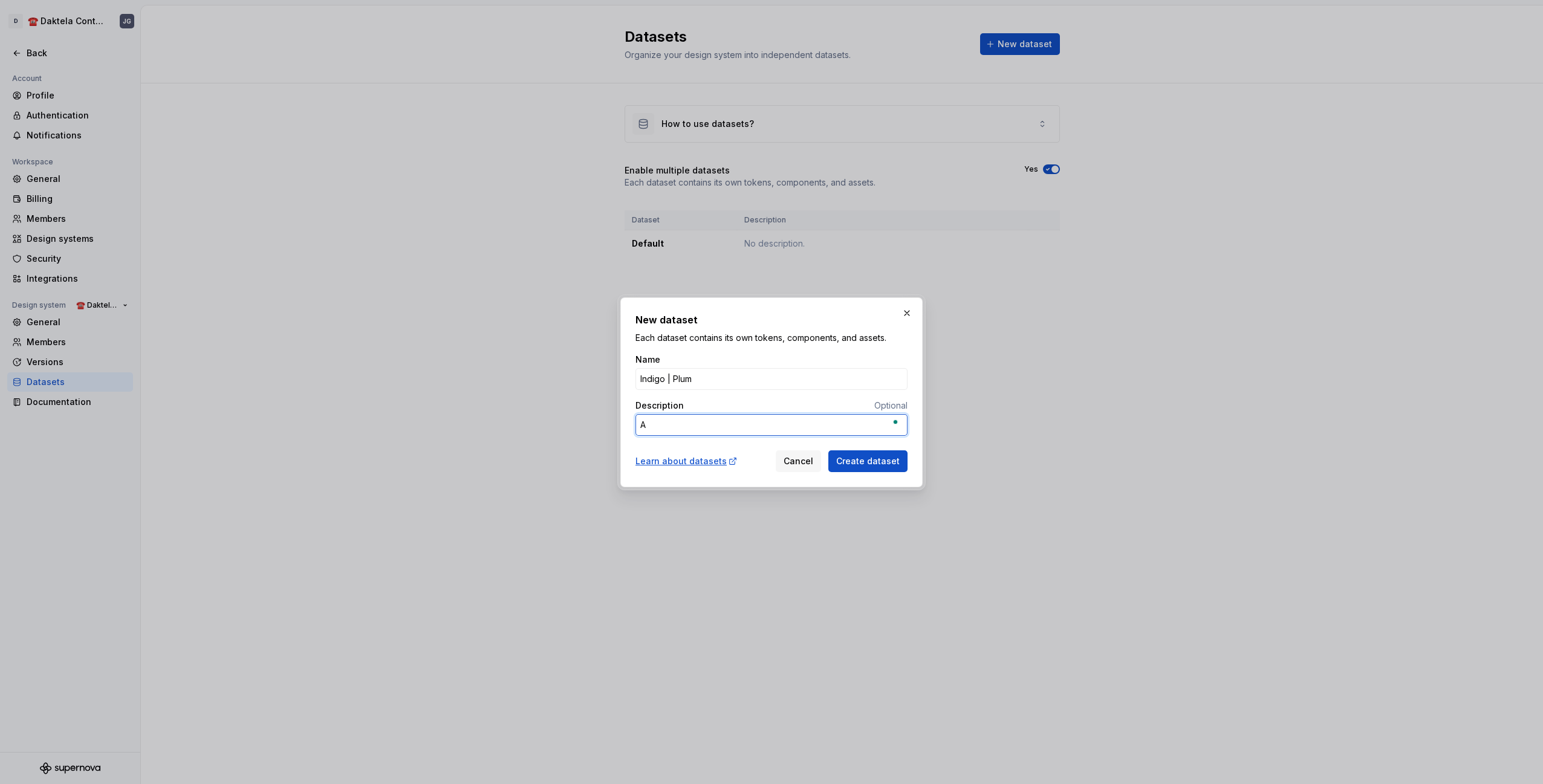
type textarea "Ad"
type textarea "*"
type textarea "Add"
type textarea "*"
type textarea "Addi"
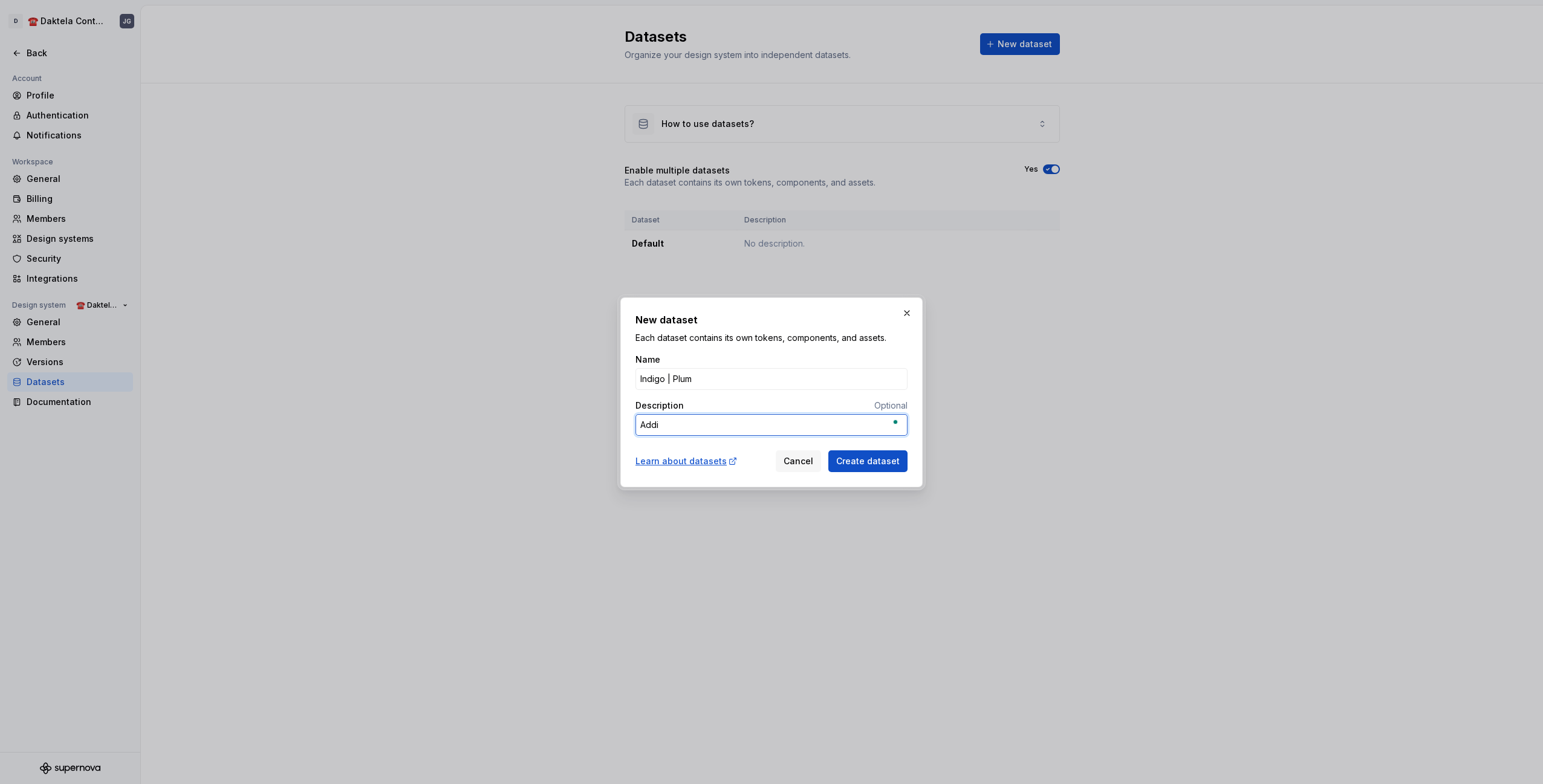
type textarea "*"
type textarea "Addit"
type textarea "*"
type textarea "[PERSON_NAME]"
type textarea "*"
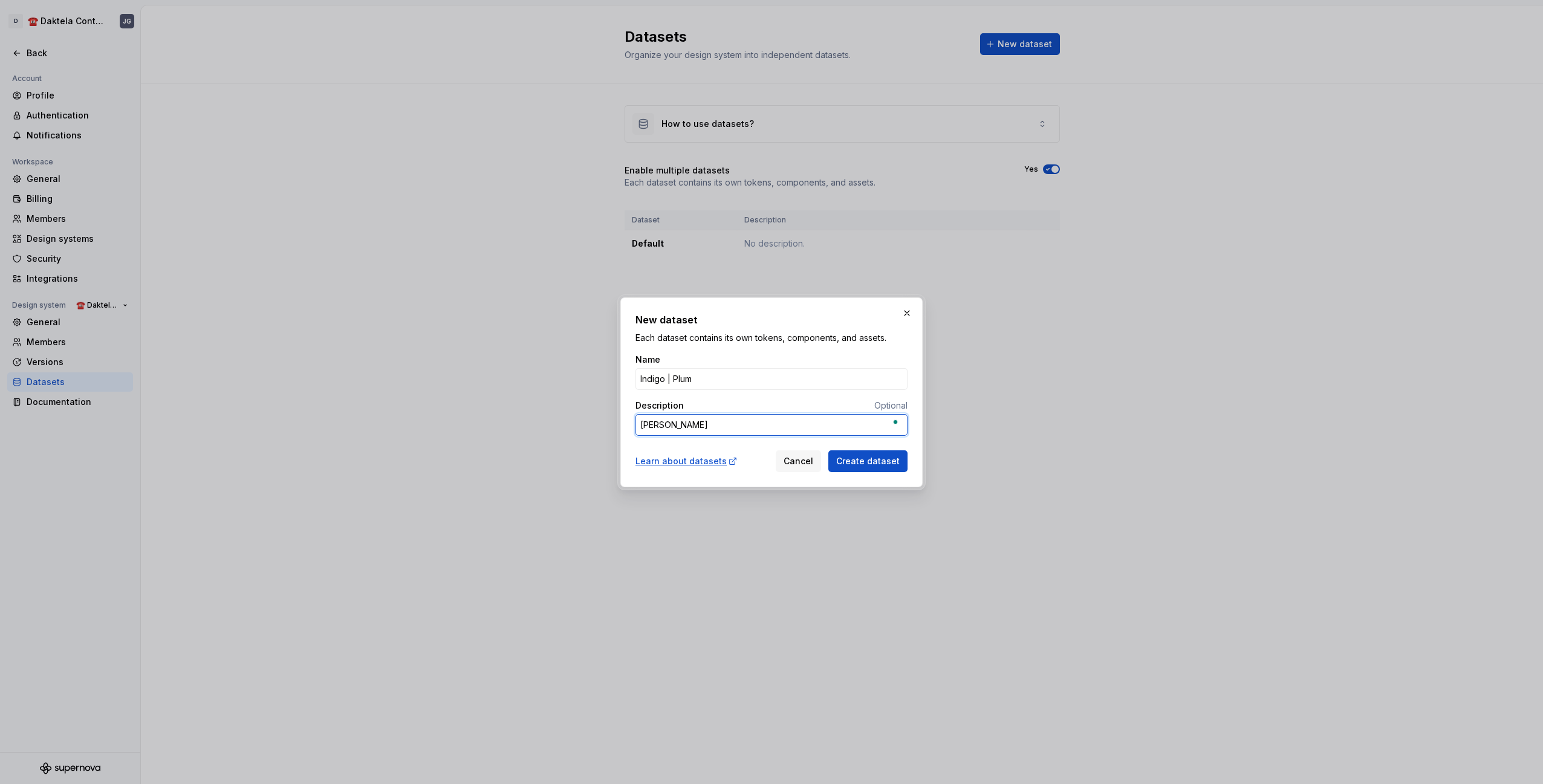
type textarea "Additio"
type textarea "*"
type textarea "Addition"
type textarea "*"
type textarea "Additiona"
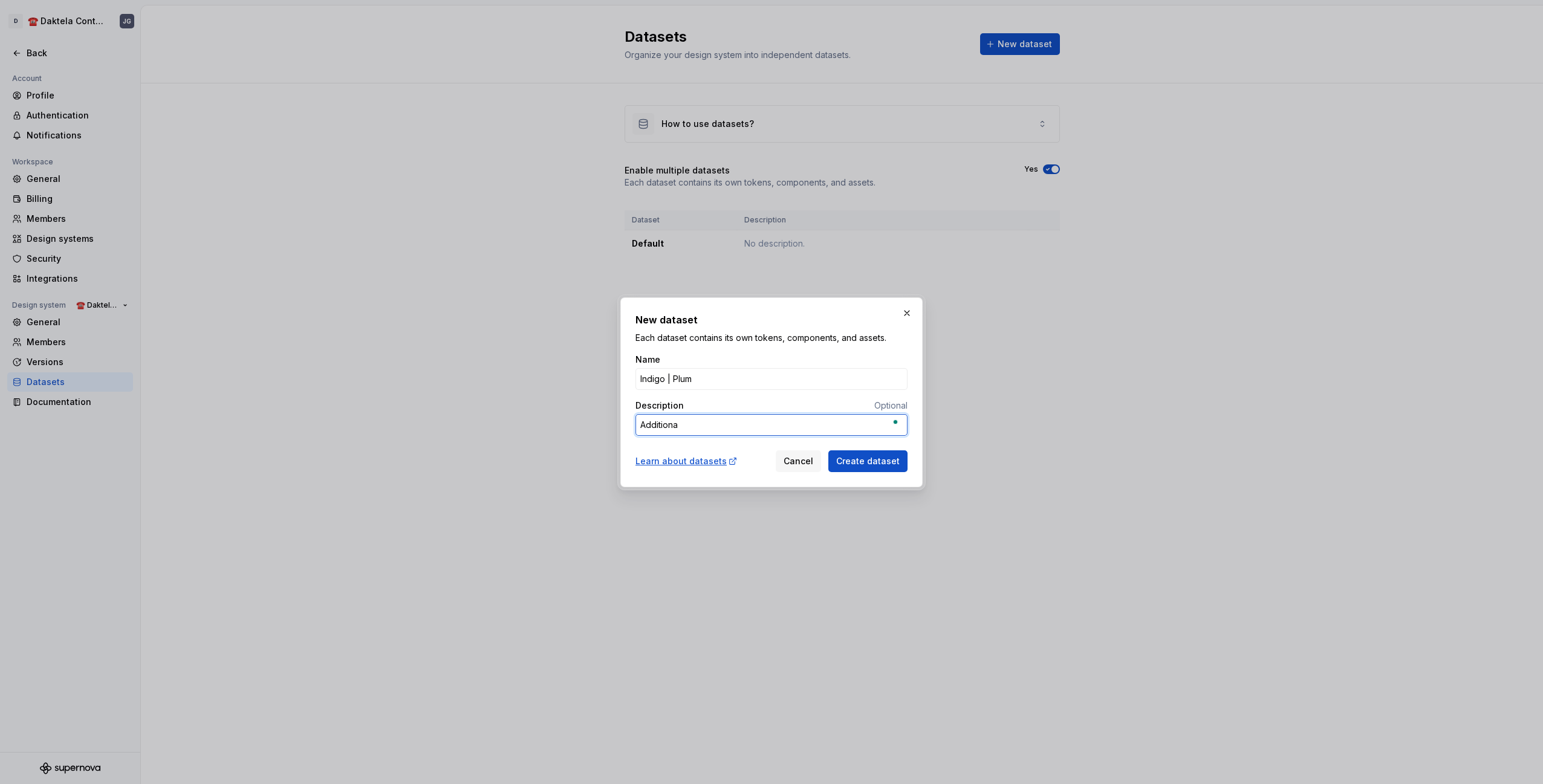
type textarea "*"
type textarea "Additional"
type textarea "*"
type textarea "Additional"
type textarea "*"
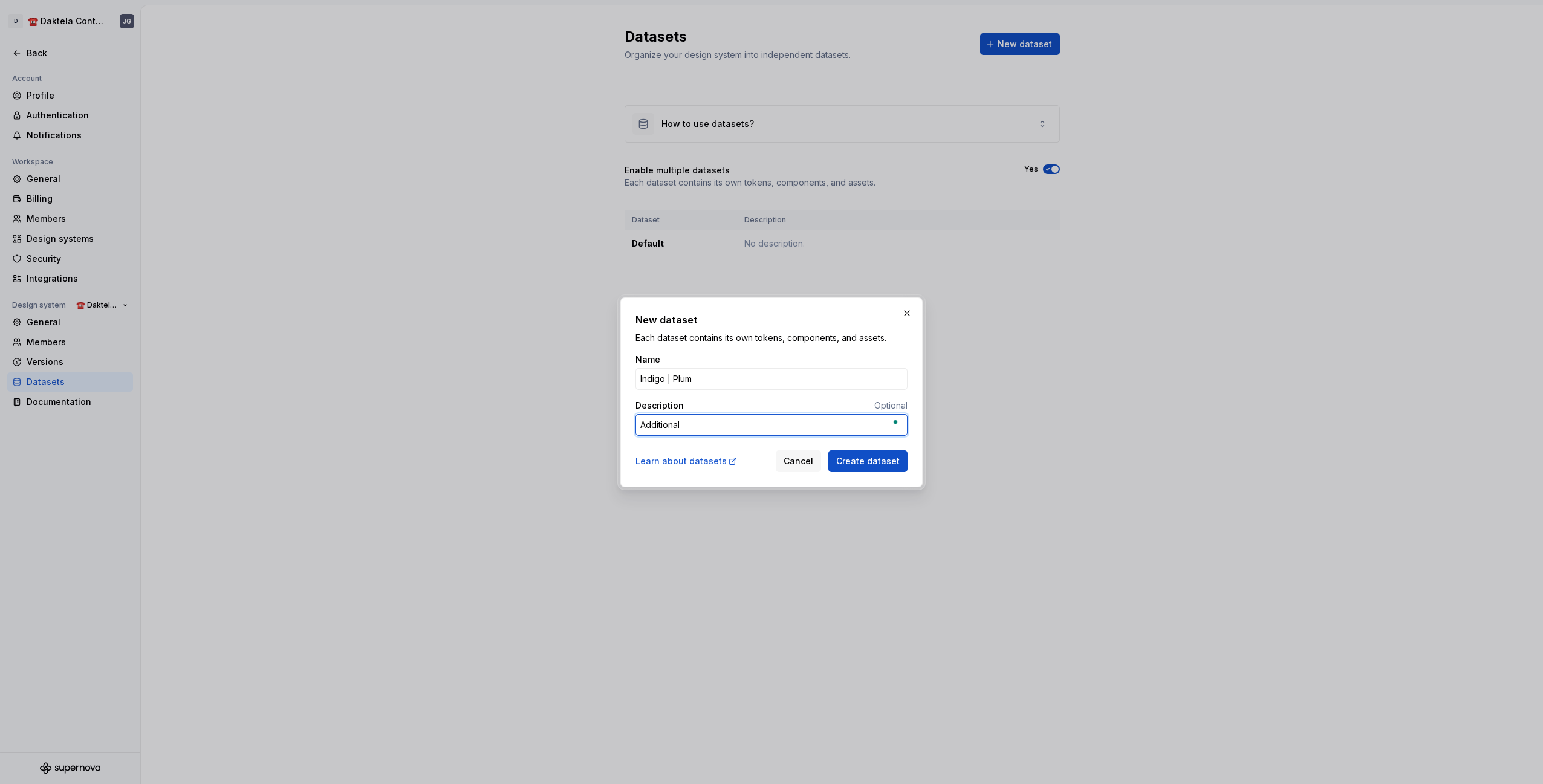
type textarea "Additional T"
type textarea "*"
type textarea "Additional Th"
type textarea "*"
type textarea "Additional The"
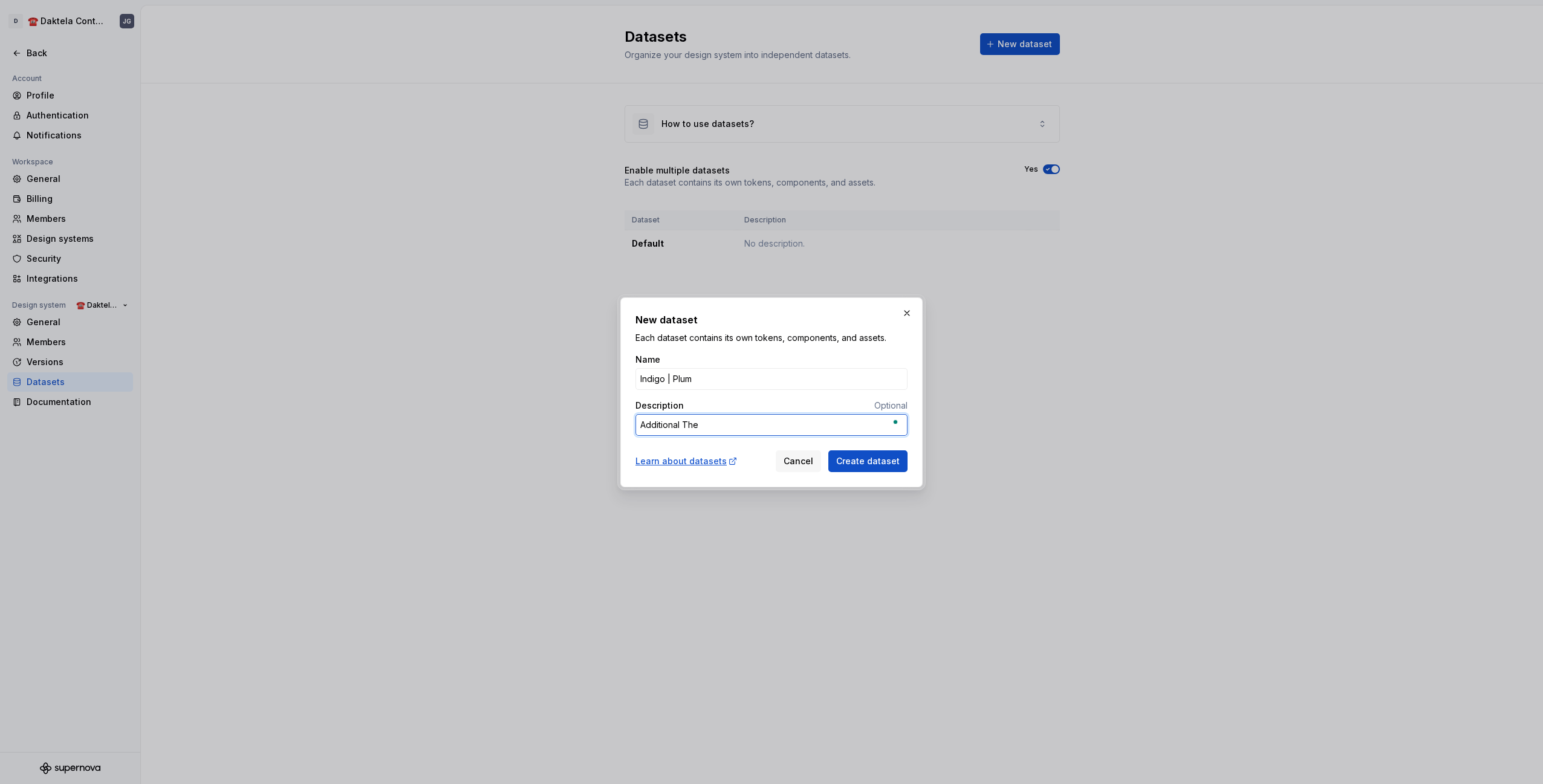
type textarea "*"
type textarea "Additional Them"
type textarea "*"
type textarea "Additional Theme"
type textarea "*"
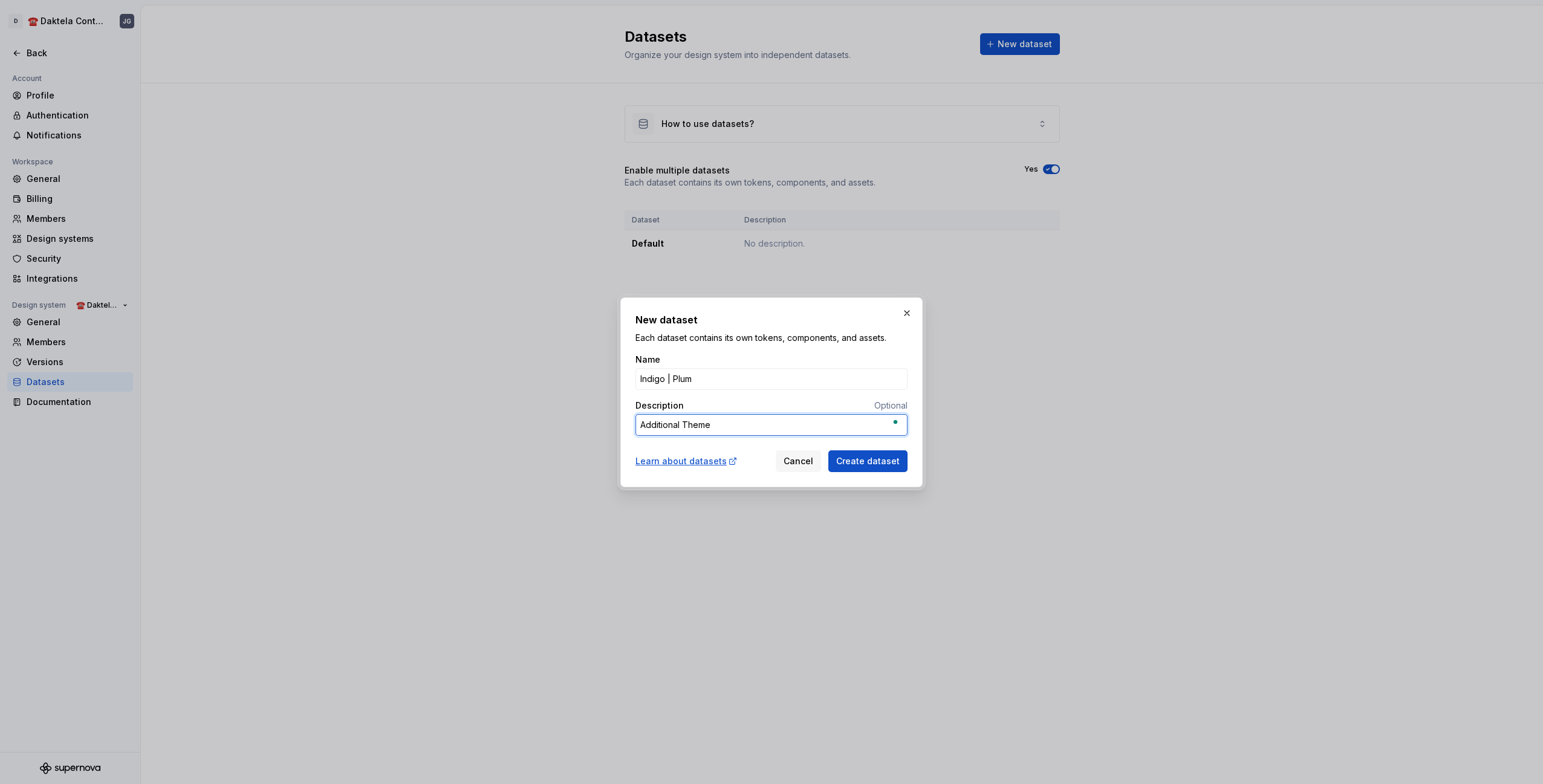
type textarea "Additional Theme"
type textarea "*"
type textarea "Additional Theme I"
type textarea "*"
type textarea "Additional Theme I."
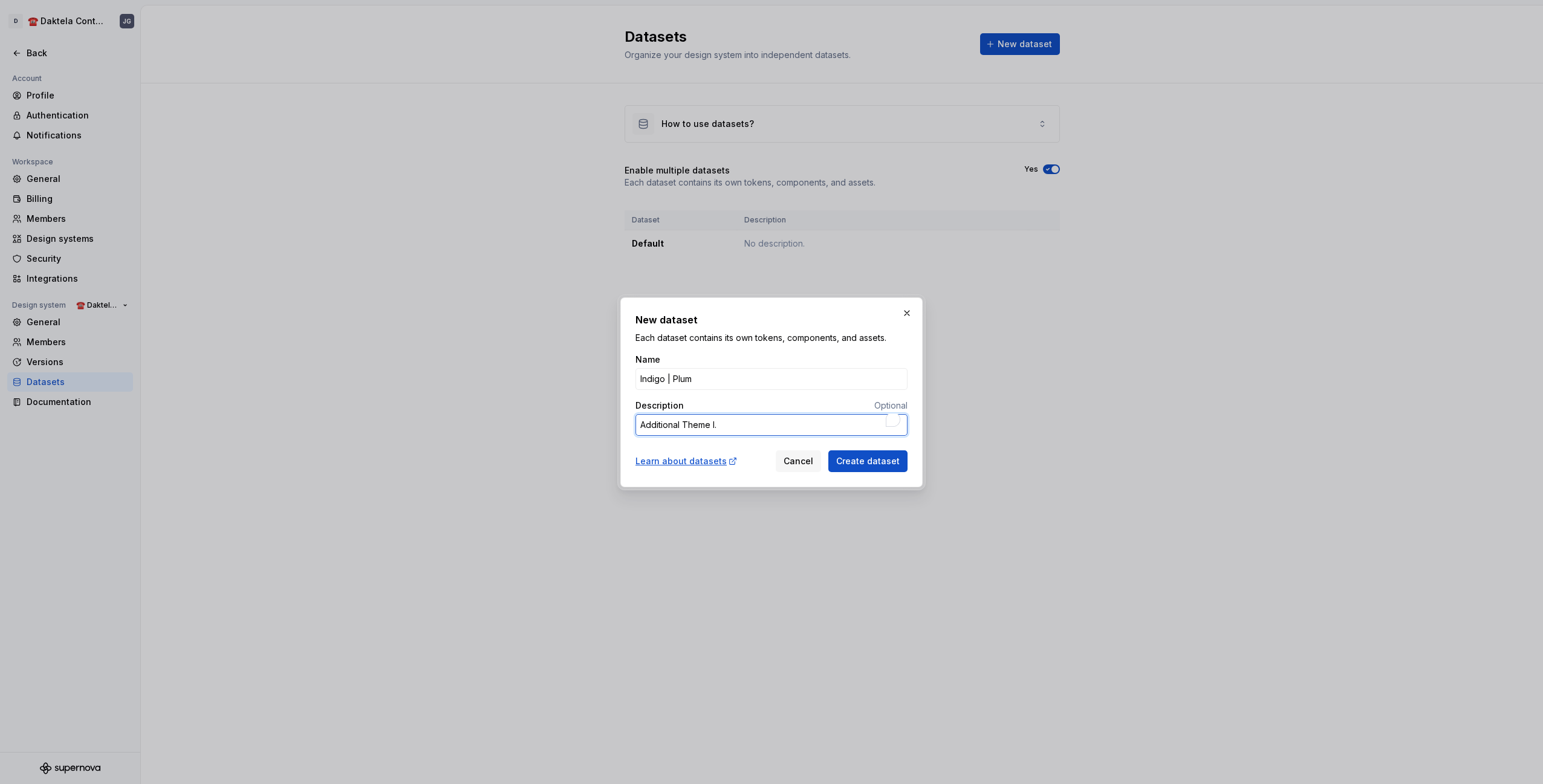
drag, startPoint x: 684, startPoint y: 423, endPoint x: 722, endPoint y: 448, distance: 45.5
click at [684, 423] on textarea "Additional Theme I." at bounding box center [771, 424] width 272 height 21
type textarea "*"
type textarea "CTheme I."
type textarea "*"
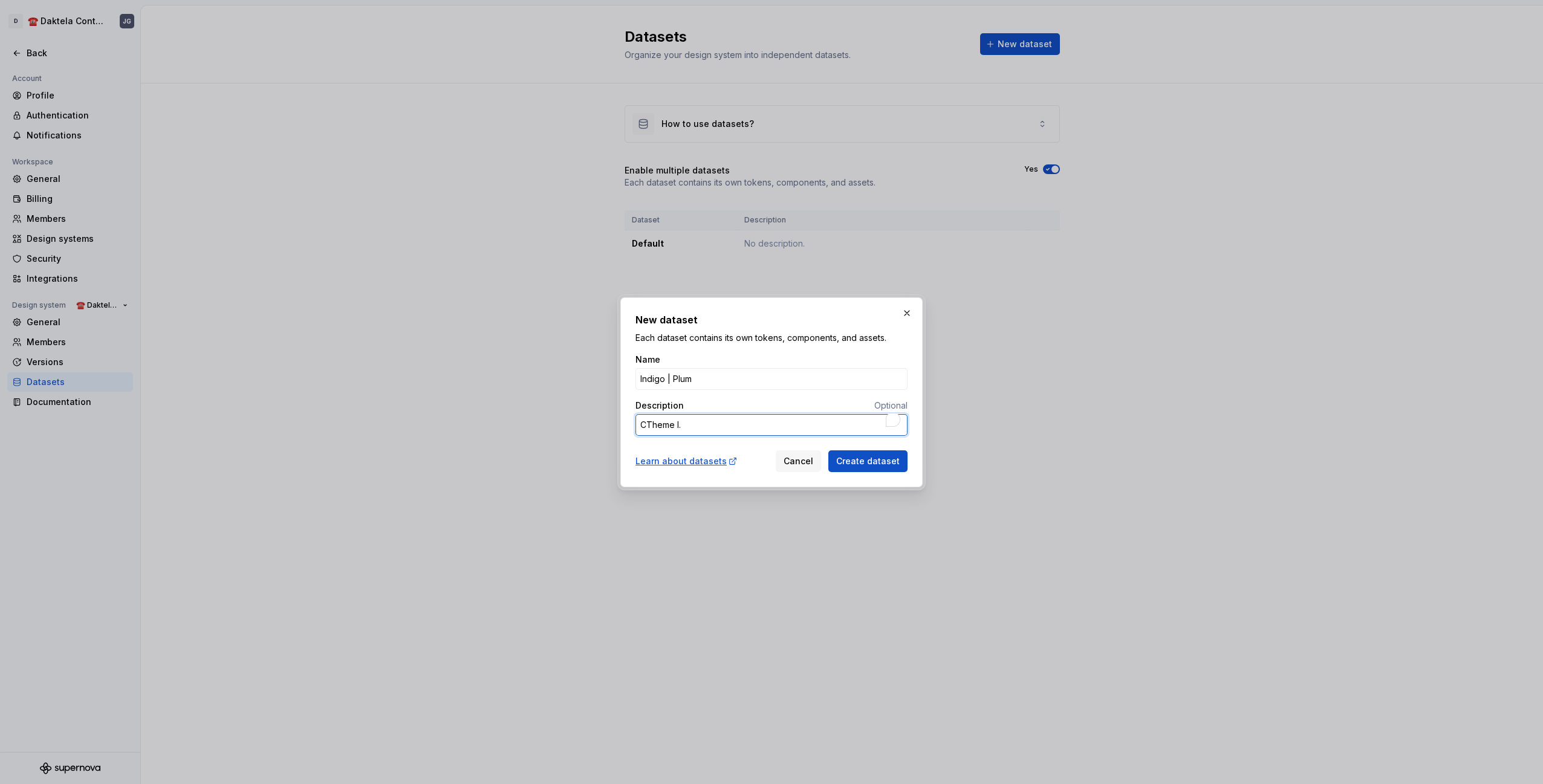
type textarea "CuTheme I."
type textarea "*"
type textarea "CusTheme I."
type textarea "*"
type textarea "CustTheme I."
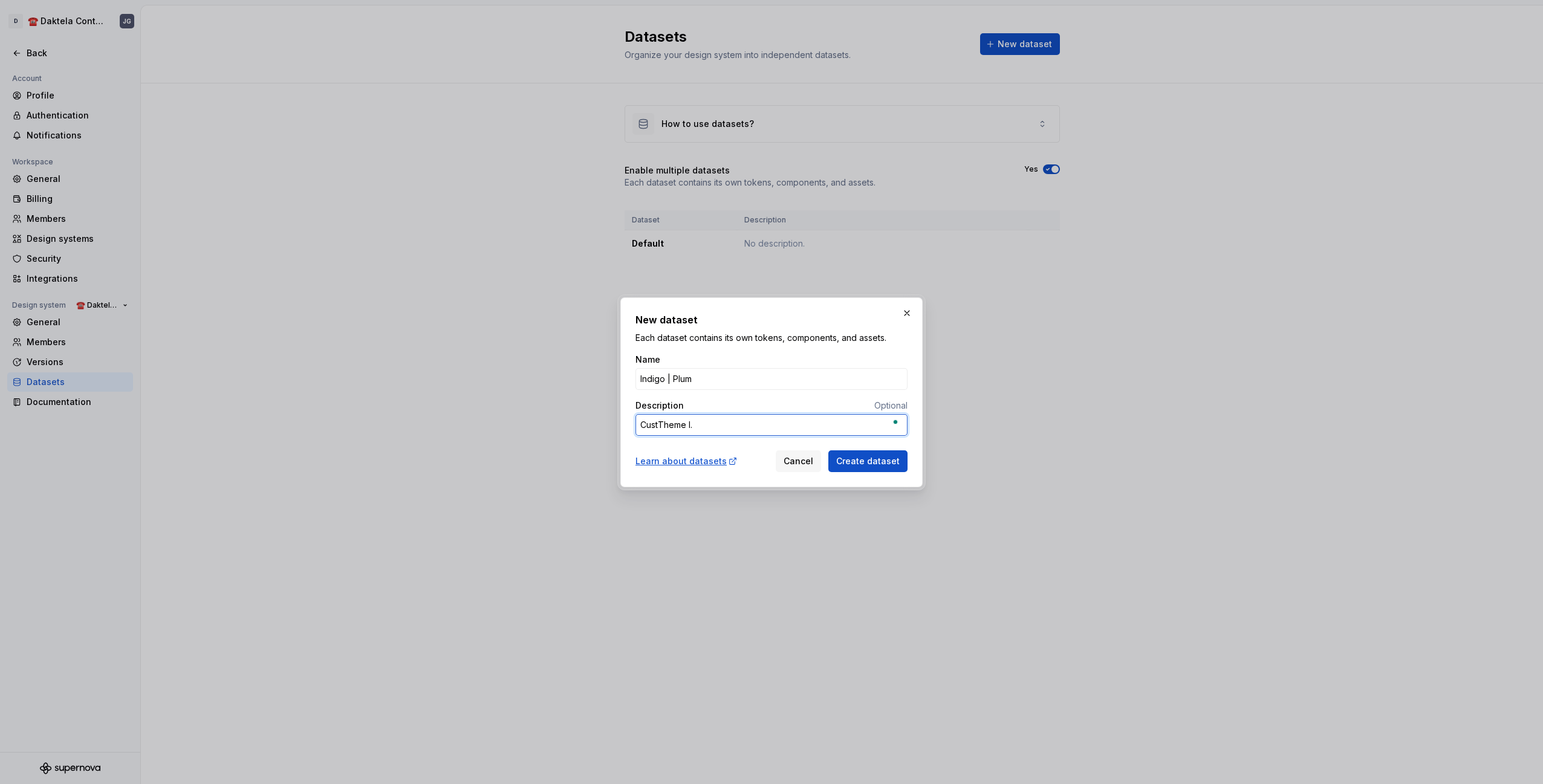
type textarea "*"
type textarea "CustoTheme I."
type textarea "*"
type textarea "CustomTheme I."
type textarea "*"
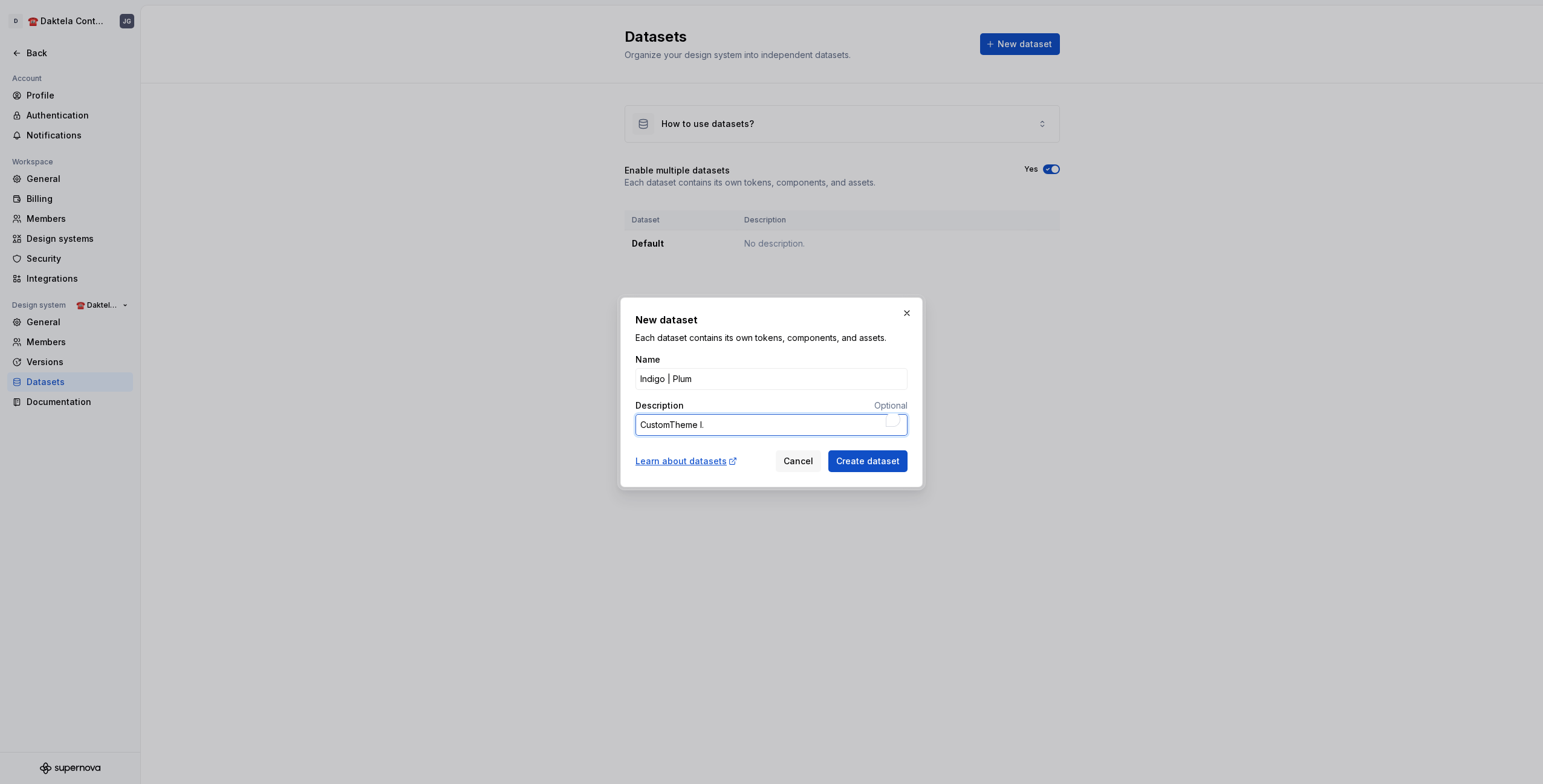
type textarea "Custom Theme I."
type textarea "*"
type textarea "CustomTheme I."
type textarea "*"
type textarea "CustoTheme I."
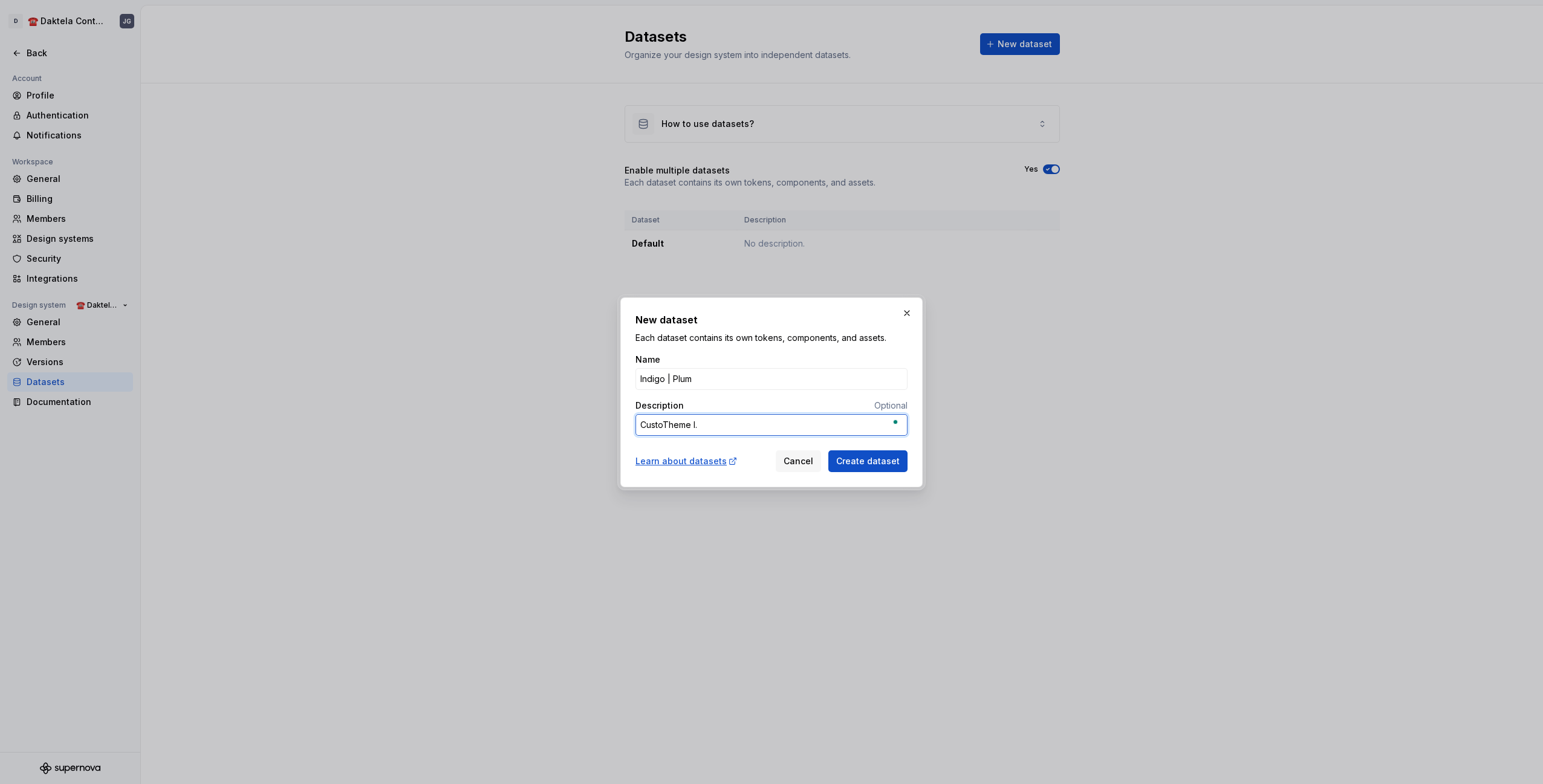
type textarea "*"
type textarea "CustTheme I."
type textarea "*"
type textarea "CusTheme I."
type textarea "*"
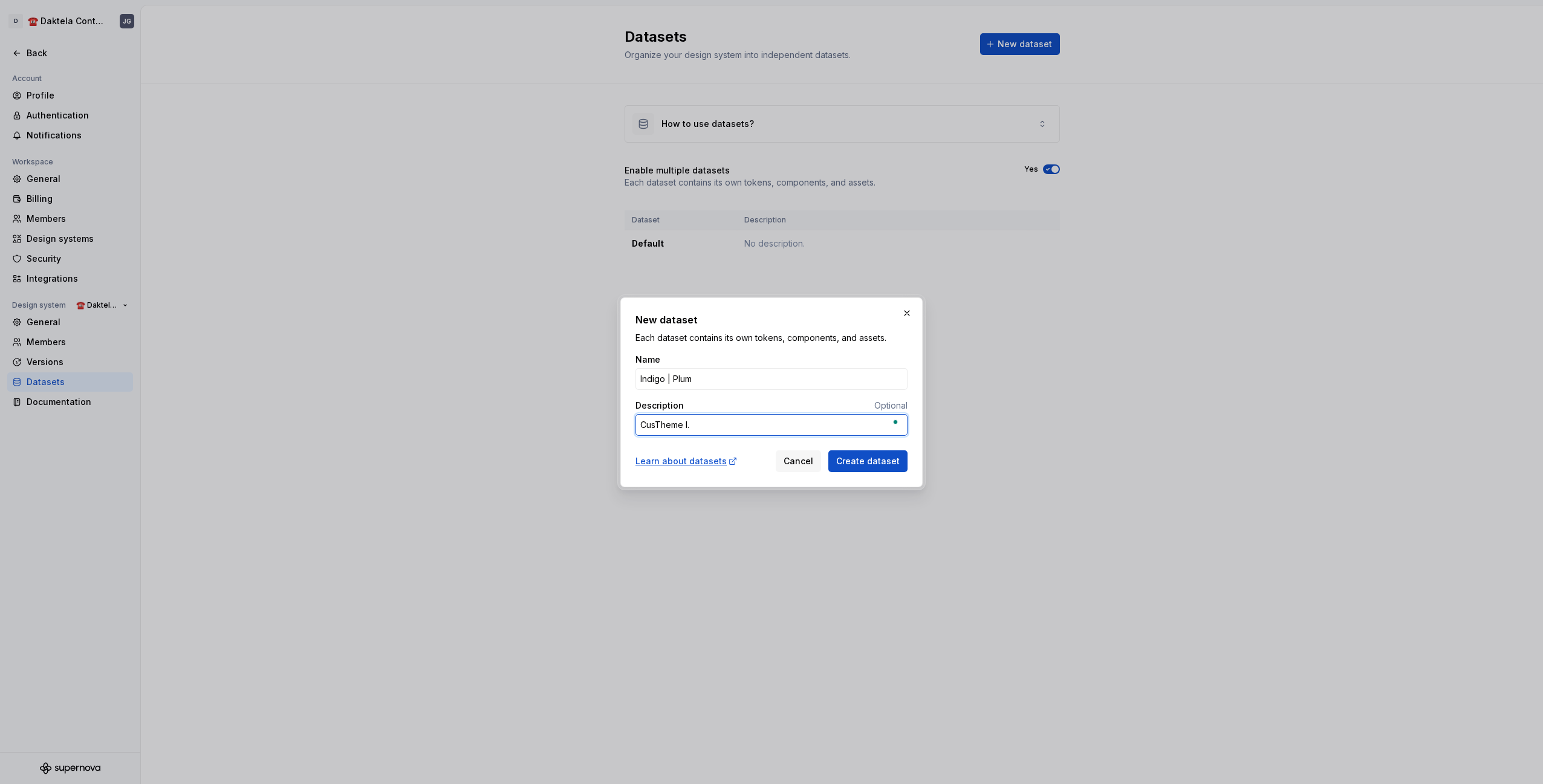
type textarea "CuTheme I."
type textarea "*"
type textarea "CTheme I."
type textarea "*"
type textarea "Theme I."
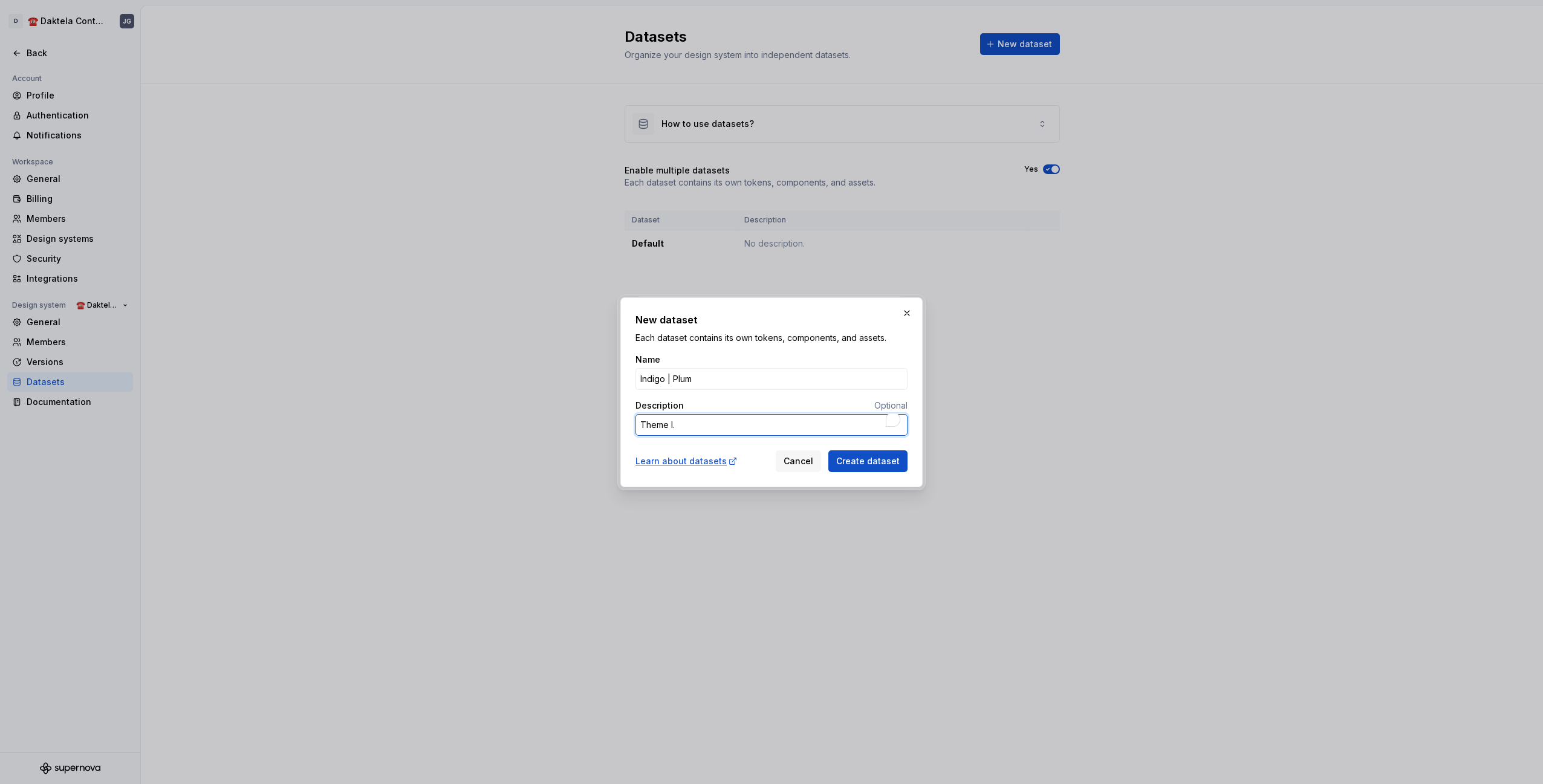
type textarea "*"
type textarea "P I."
type textarea "*"
type textarea "Pa I."
type textarea "*"
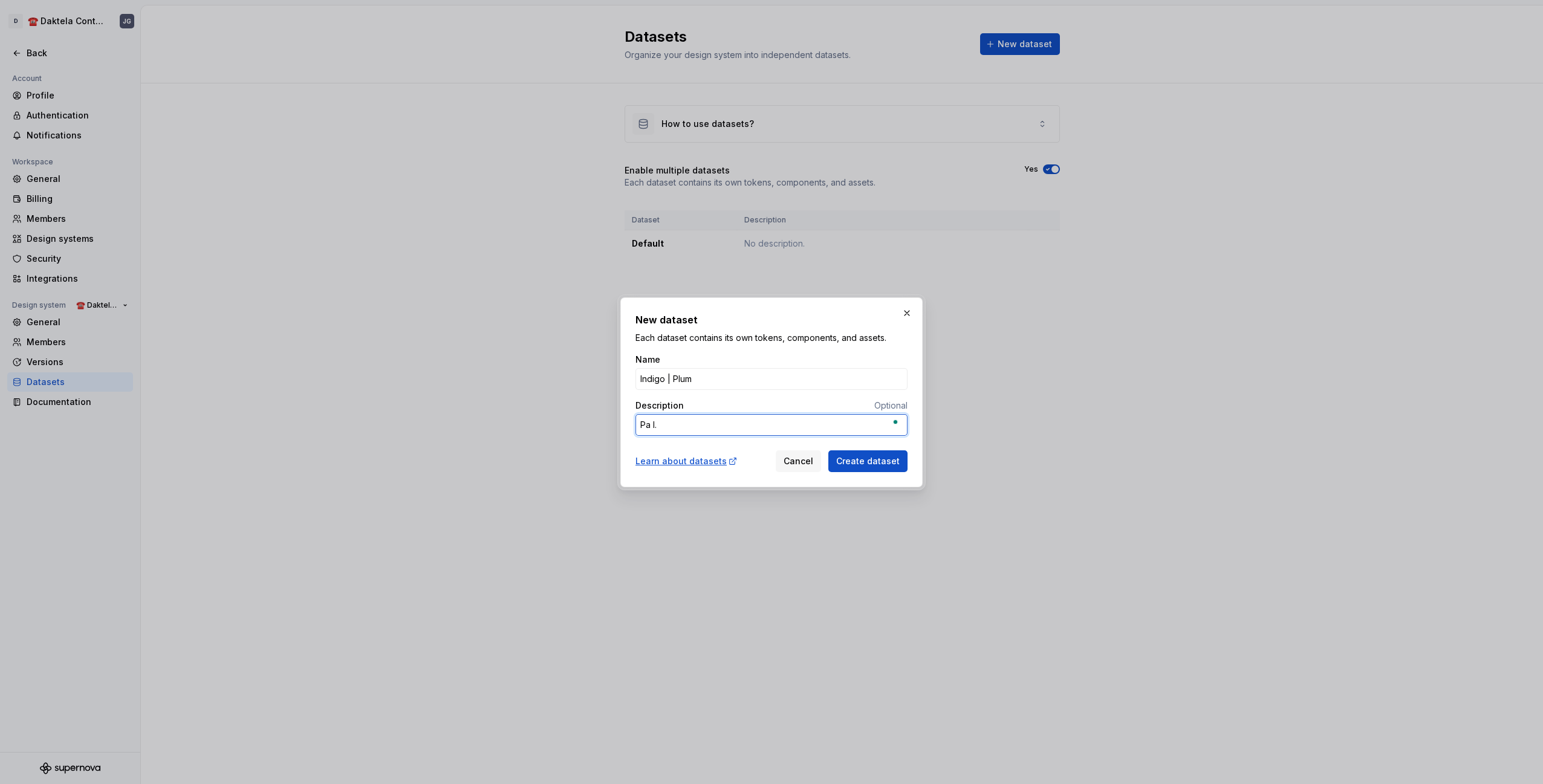
type textarea "Pal I."
type textarea "*"
type textarea "Pall I."
type textarea "*"
type textarea "Palle I."
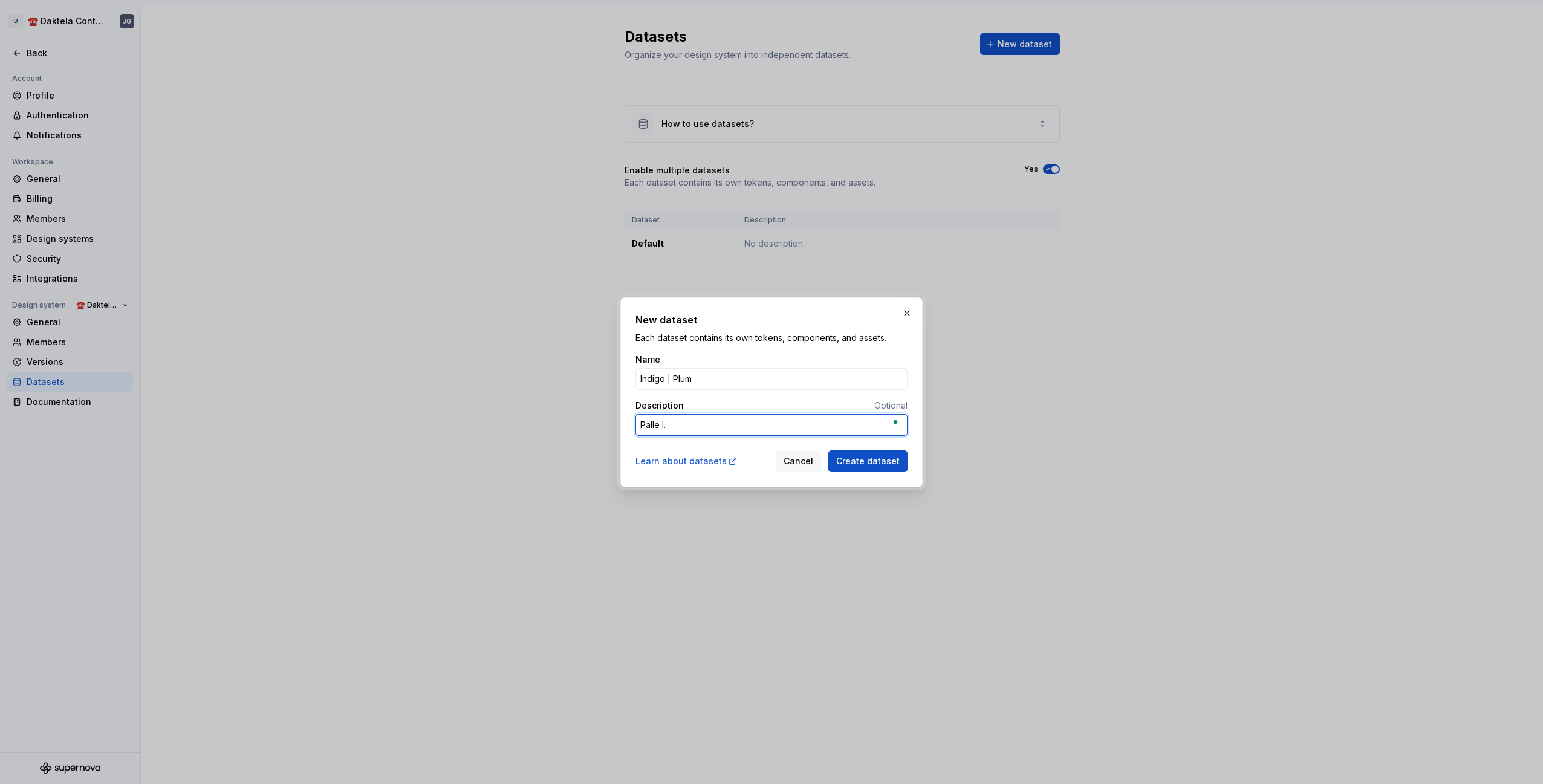
type textarea "*"
type textarea "Pallete I."
type textarea "*"
type textarea "Pallete I."
type textarea "*"
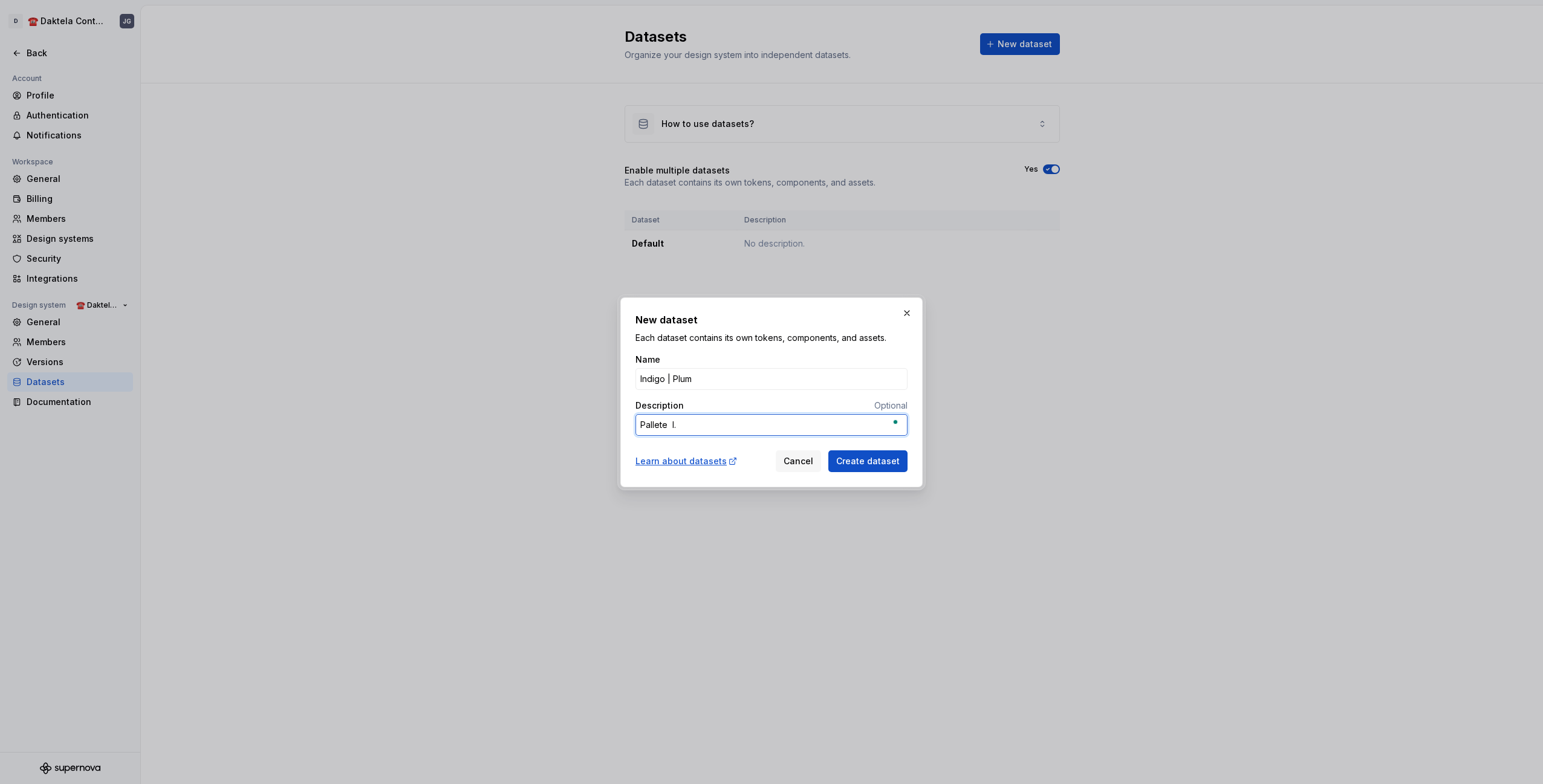
type textarea "Pallete s I."
type textarea "*"
type textarea "Pallete se I."
type textarea "*"
type textarea "Pallete set I."
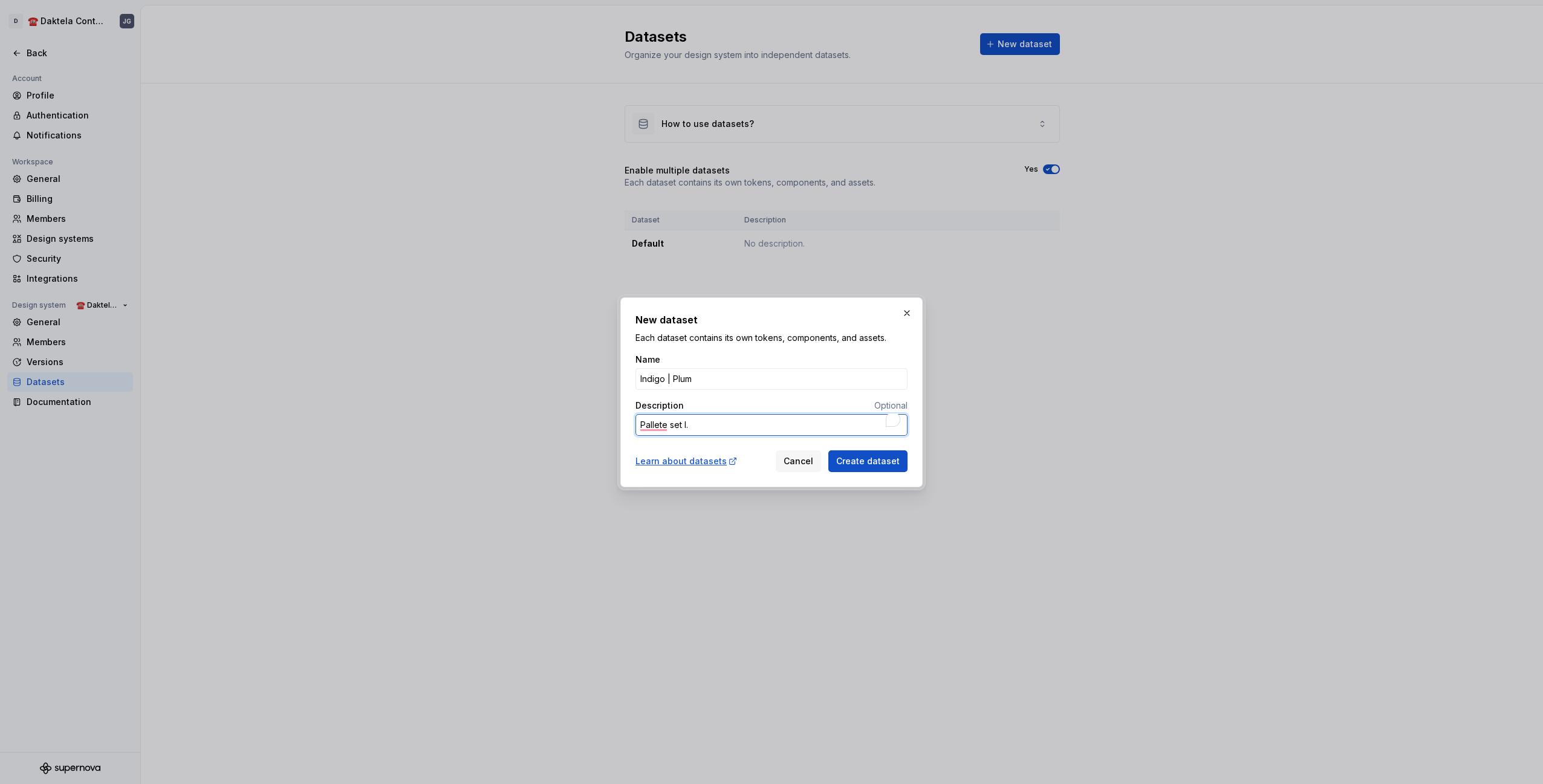
type textarea "*"
type textarea "A I."
type textarea "*"
type textarea "Add I."
type textarea "*"
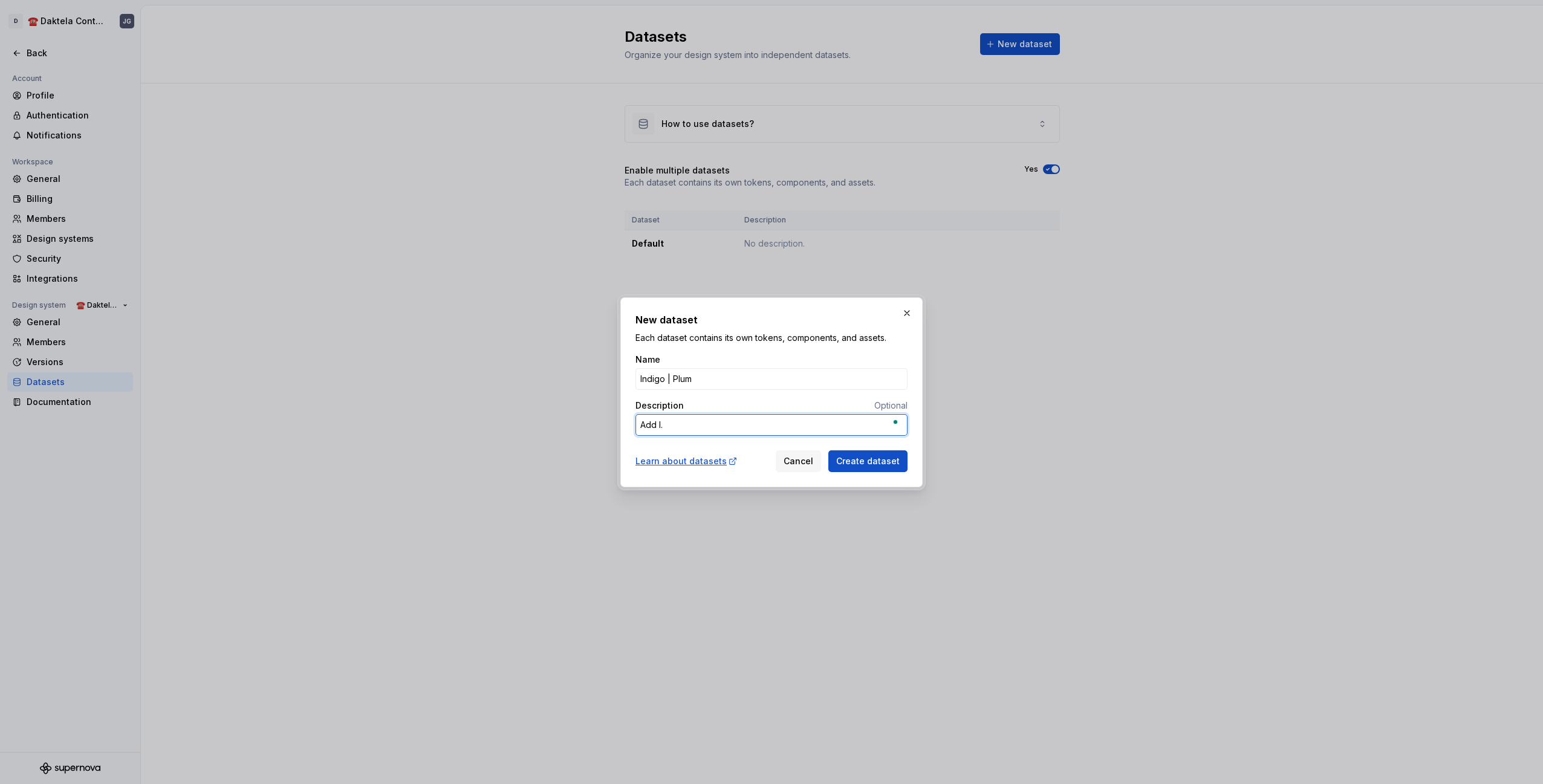
type textarea "Addi I."
type textarea "*"
type textarea "Addit I."
type textarea "*"
type textarea "[PERSON_NAME]"
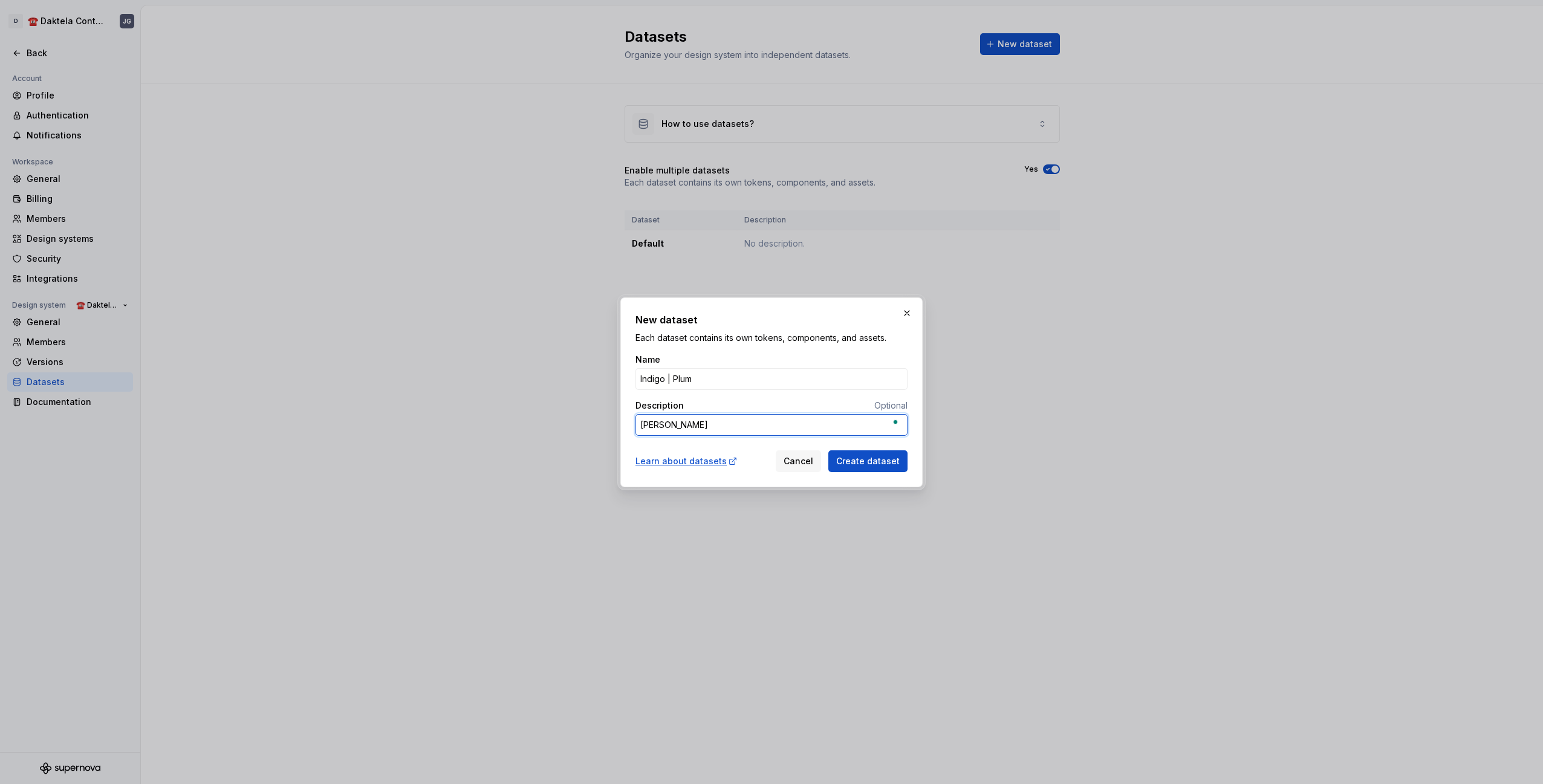
type textarea "*"
type textarea "Additio I."
type textarea "*"
type textarea "Addition I."
type textarea "*"
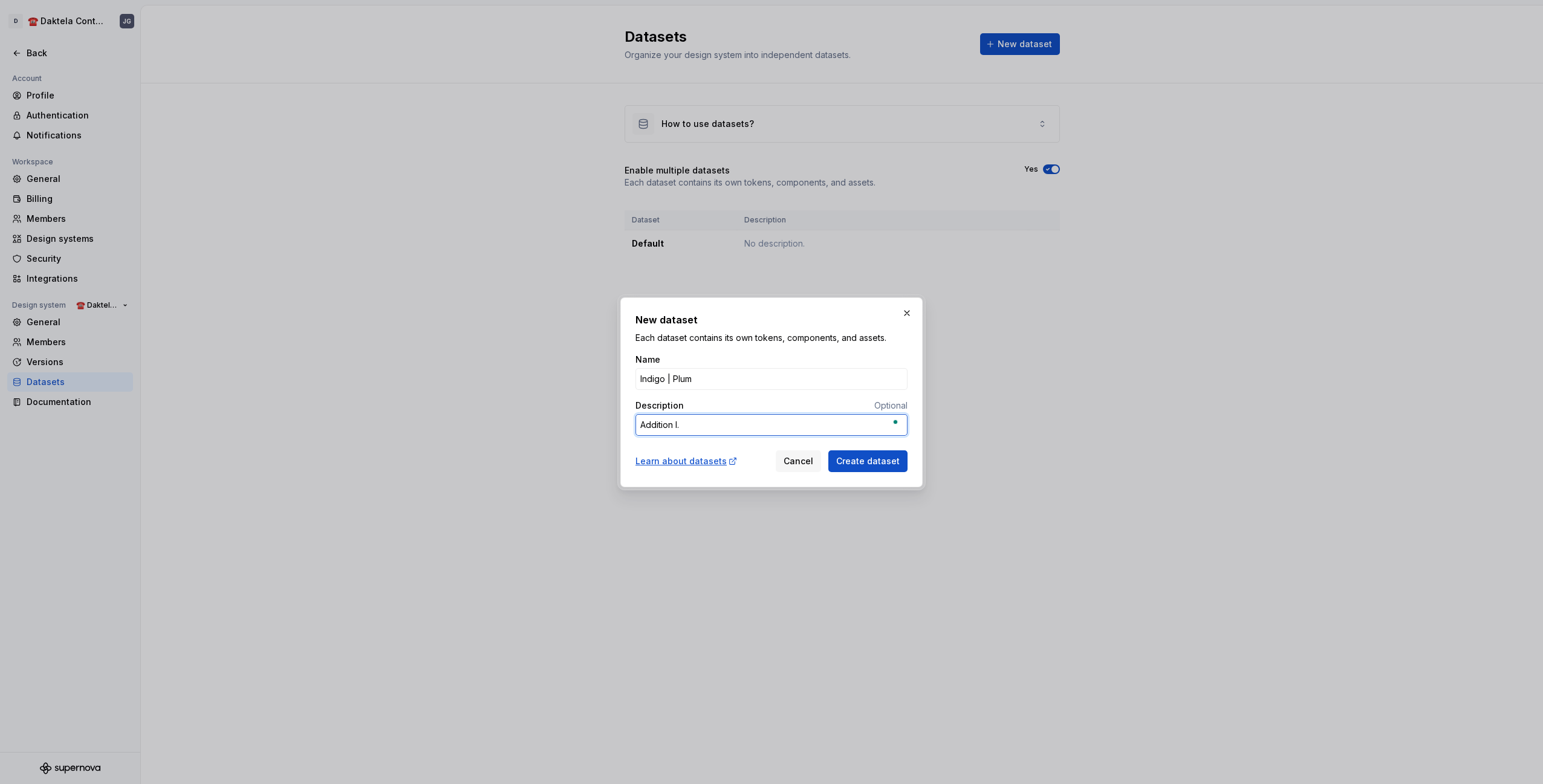
type textarea "Additiona I."
type textarea "*"
type textarea "Additional I."
type textarea "*"
type textarea "Additional I."
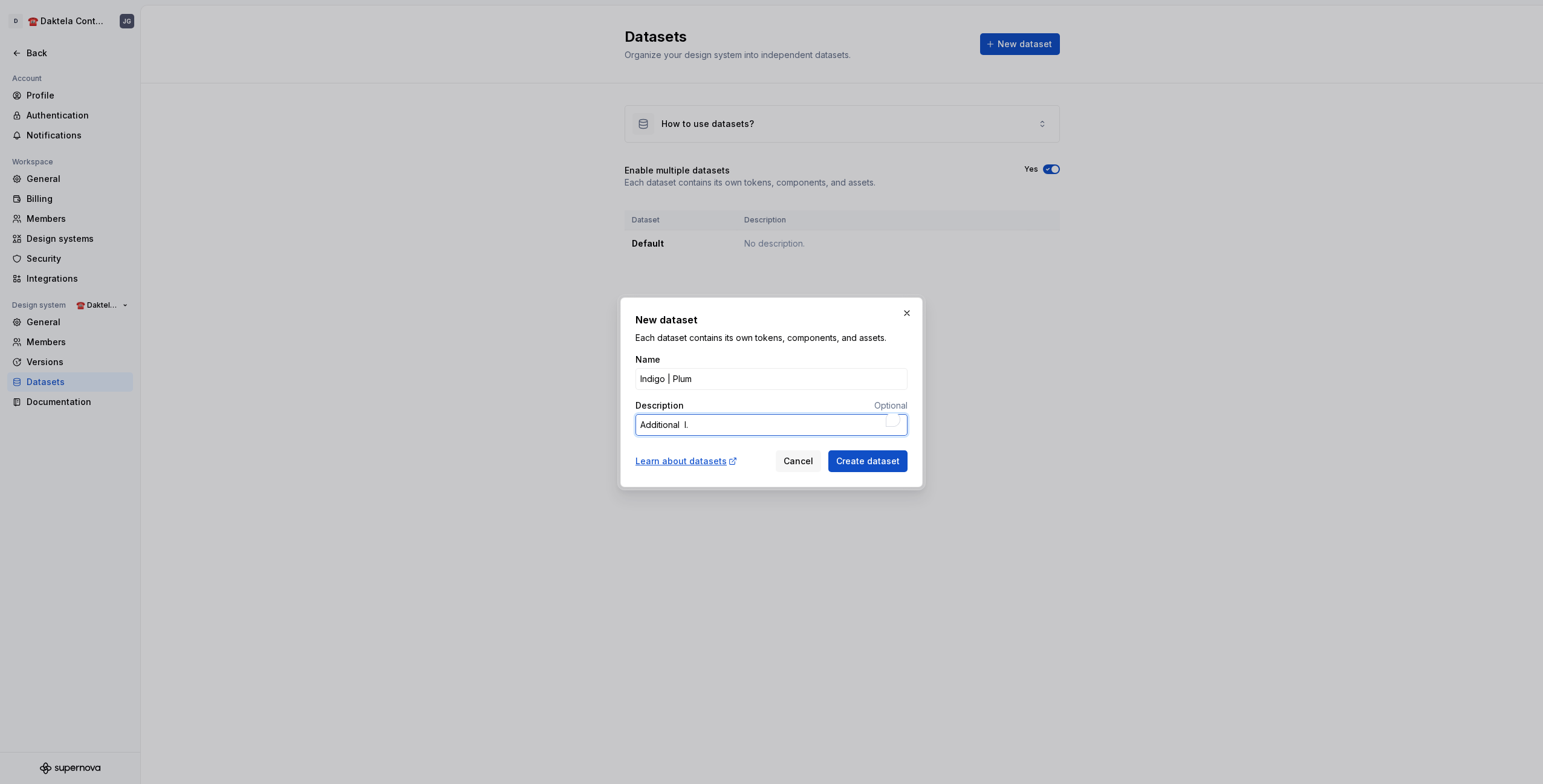
type textarea "*"
type textarea "Additional T I."
type textarea "*"
type textarea "Additional Th I."
type textarea "*"
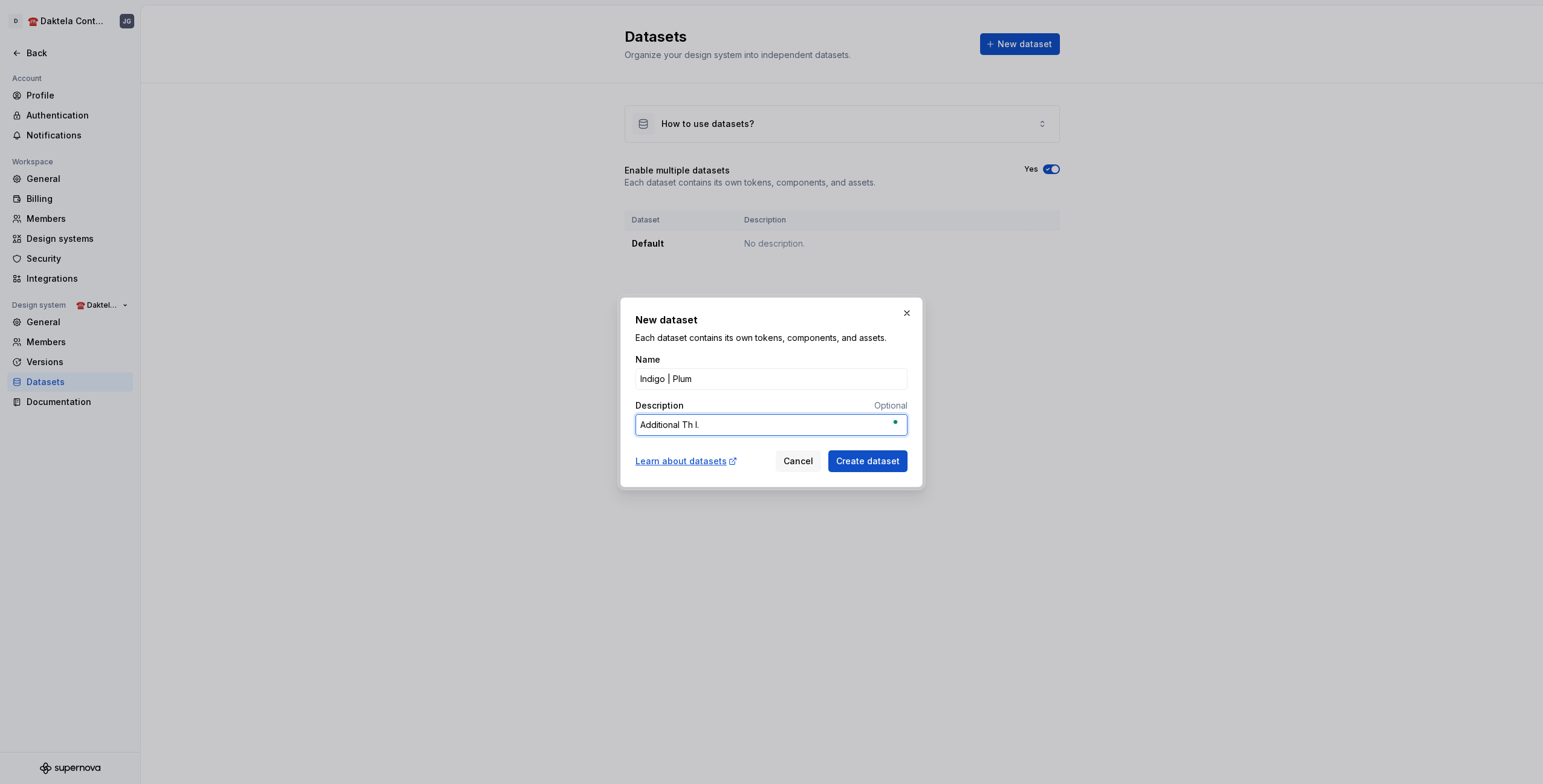
type textarea "Additional The I."
type textarea "*"
click at [887, 467] on button "Create dataset" at bounding box center [867, 460] width 79 height 21
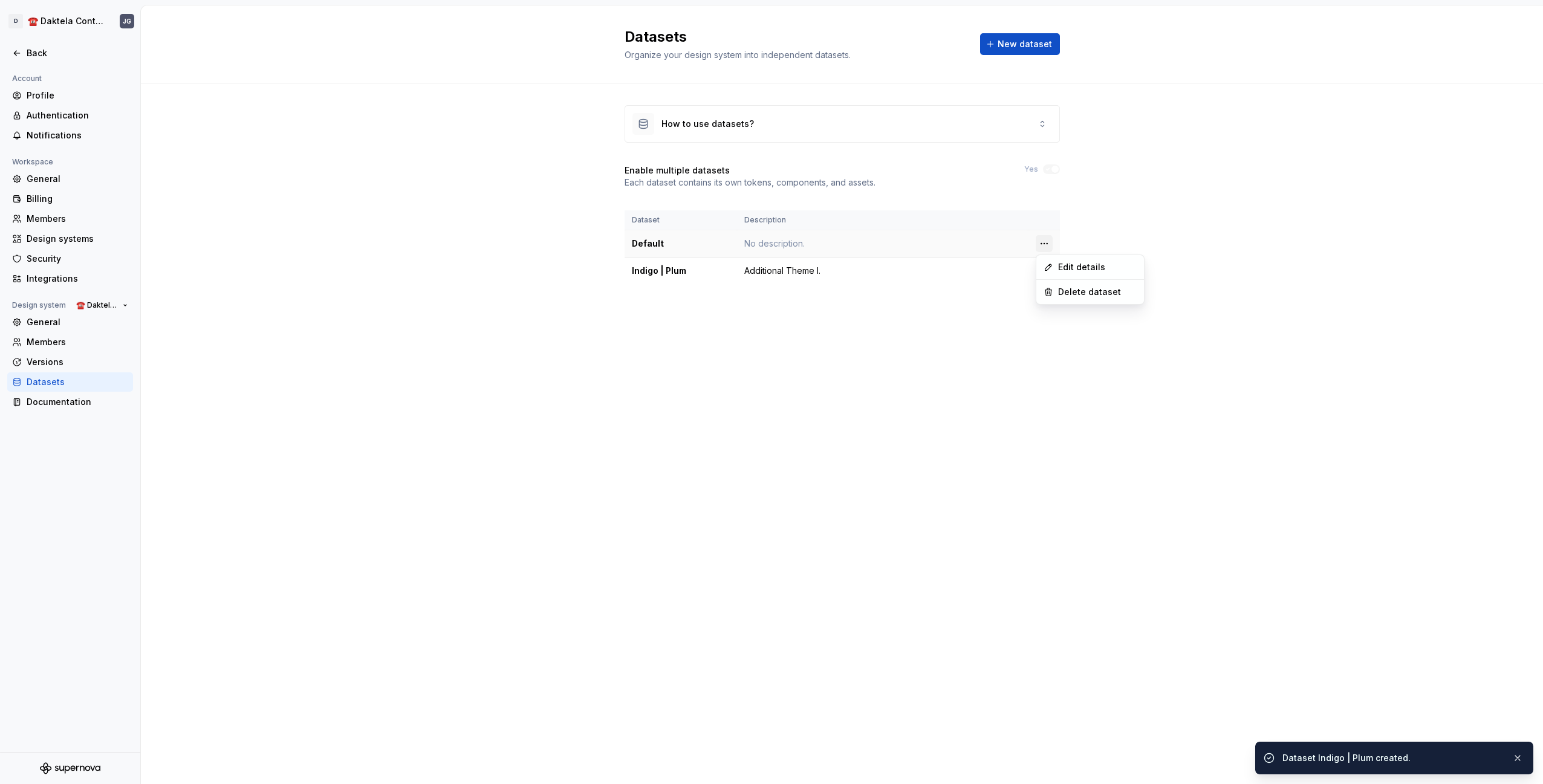
click at [1043, 241] on html "D ☎️ Daktela Contact Centre JG Back Account Profile Authentication Notification…" at bounding box center [772, 392] width 1543 height 784
click at [1069, 267] on div "Edit details" at bounding box center [1096, 266] width 79 height 12
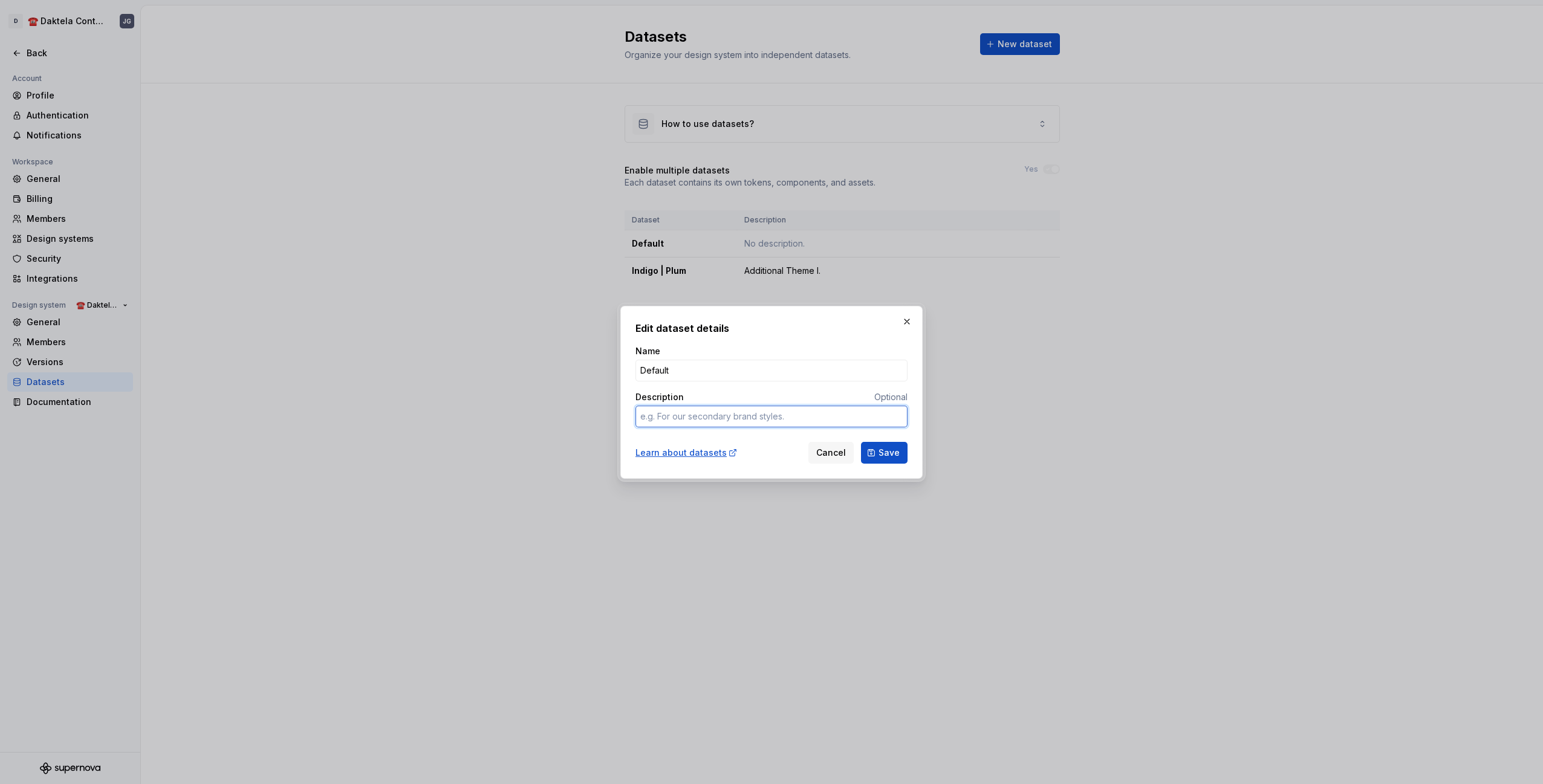
click at [700, 417] on textarea "Description" at bounding box center [771, 416] width 272 height 21
click at [887, 459] on button "Save" at bounding box center [884, 452] width 46 height 21
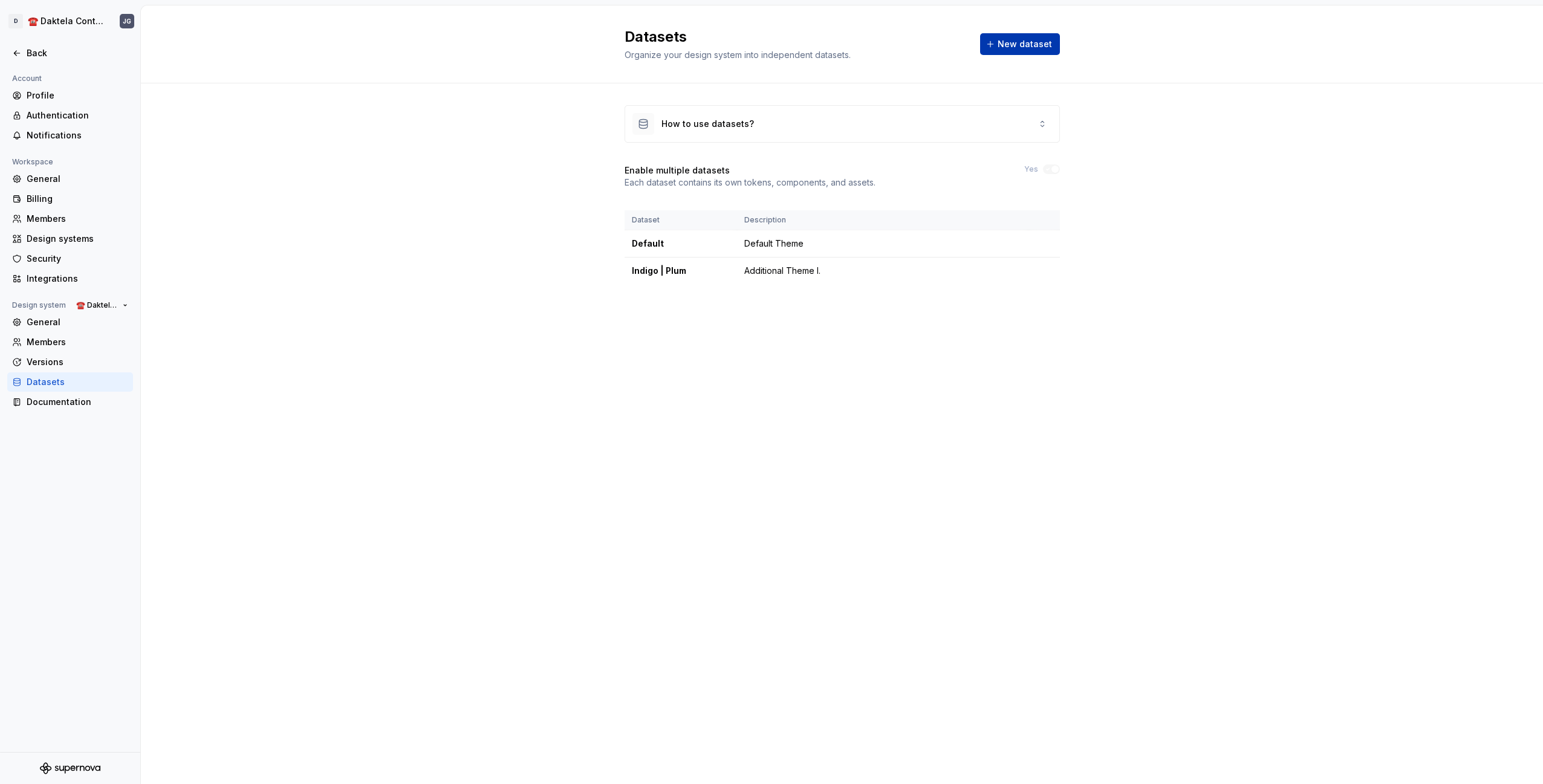
click at [1037, 44] on span "New dataset" at bounding box center [1024, 44] width 55 height 12
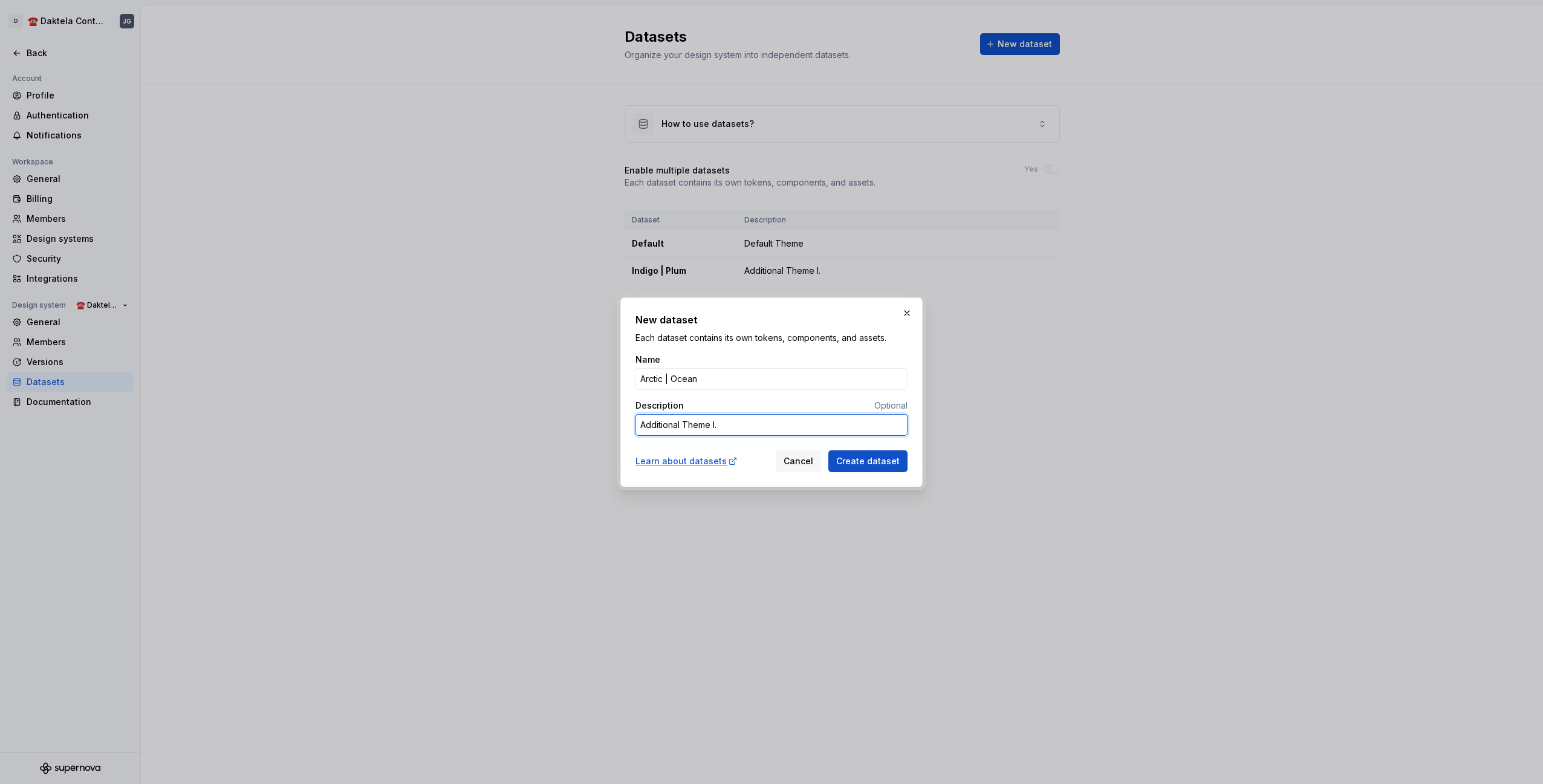
drag, startPoint x: 716, startPoint y: 420, endPoint x: 750, endPoint y: 431, distance: 35.7
click at [728, 423] on textarea "Additional Theme I." at bounding box center [771, 424] width 272 height 21
click at [875, 463] on span "Create dataset" at bounding box center [868, 460] width 63 height 12
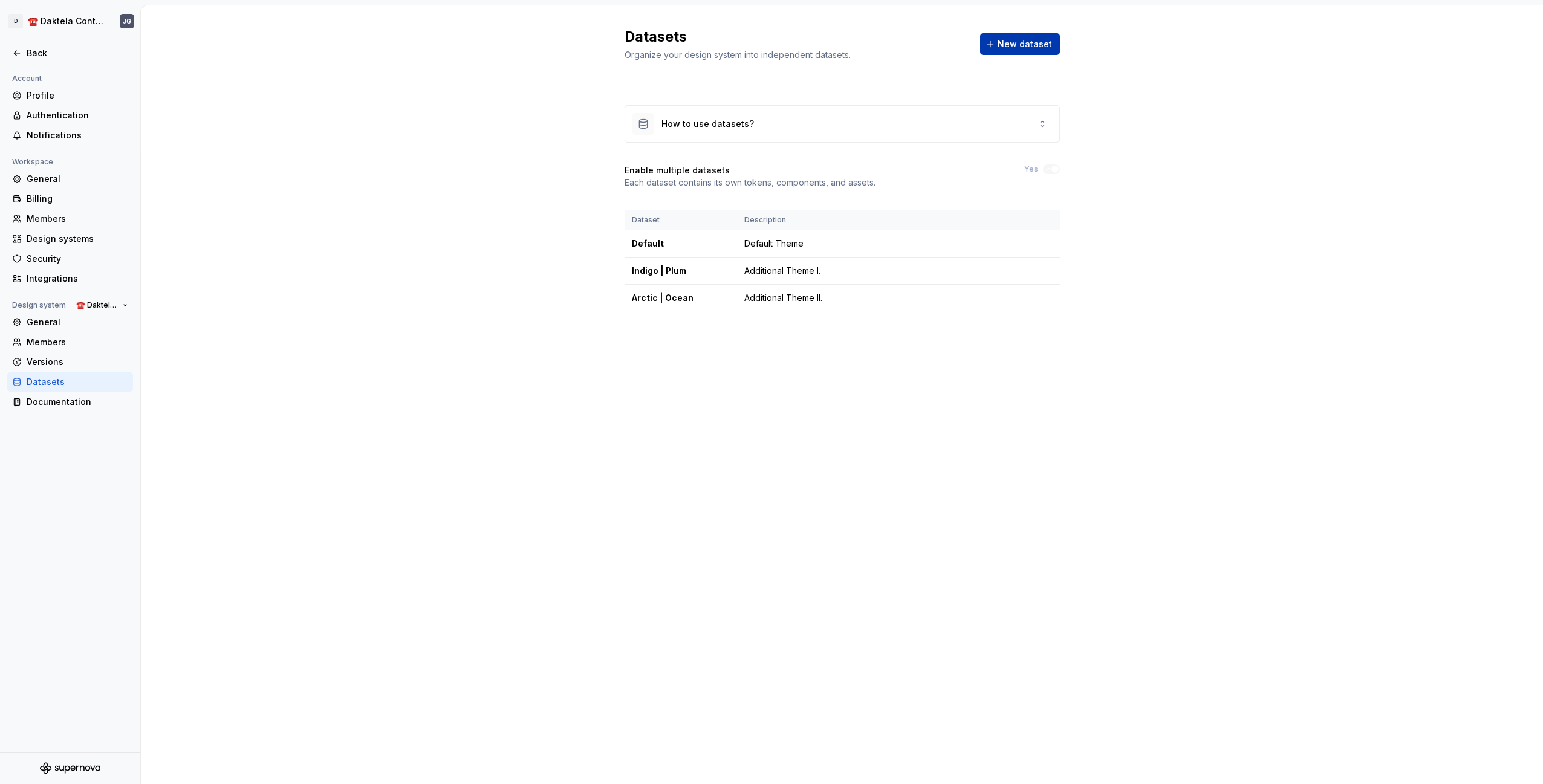
click at [1020, 45] on span "New dataset" at bounding box center [1024, 44] width 55 height 12
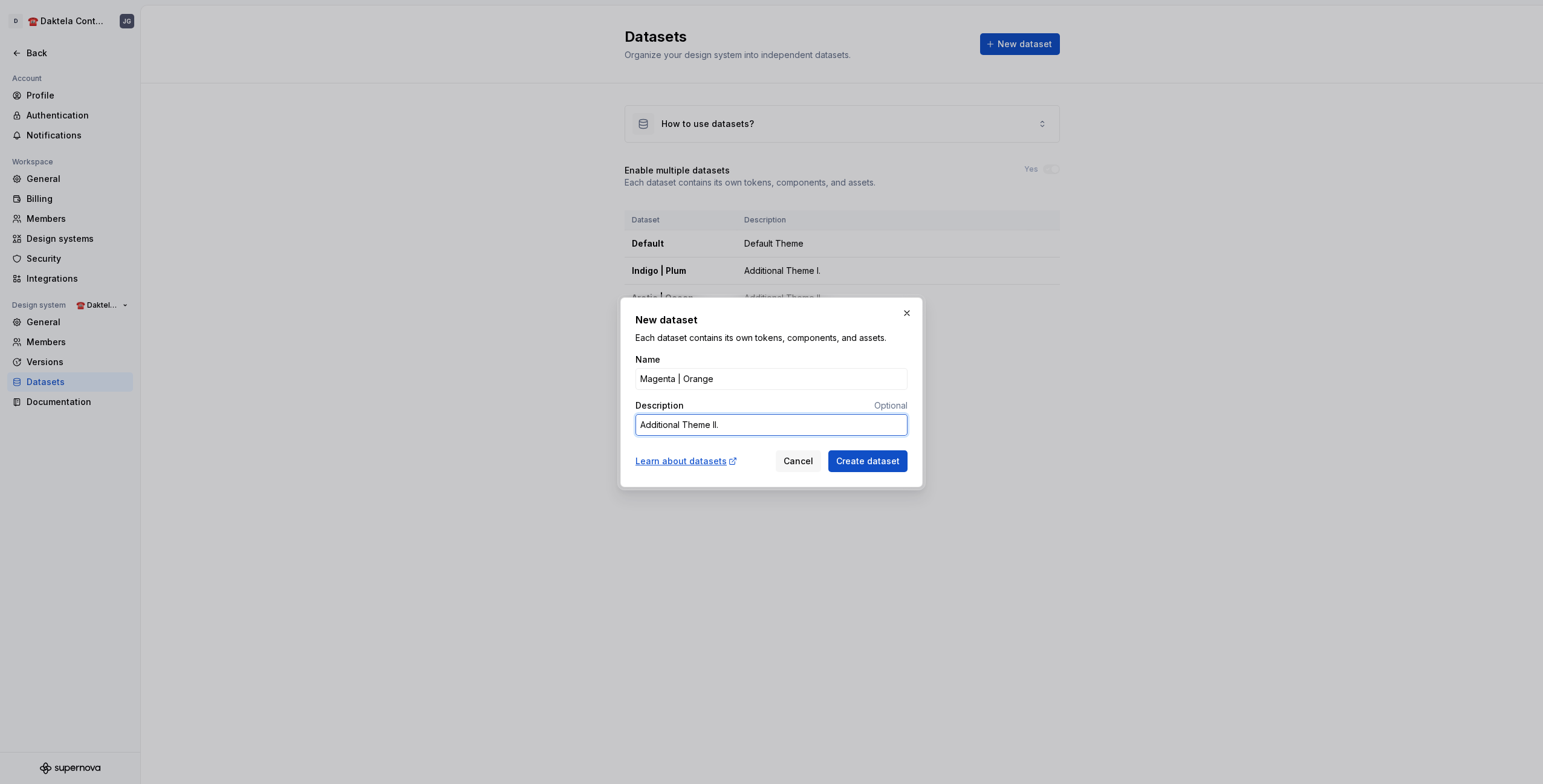
drag, startPoint x: 716, startPoint y: 424, endPoint x: 757, endPoint y: 436, distance: 42.7
click at [717, 424] on textarea "Additional Theme II." at bounding box center [771, 424] width 272 height 21
click at [888, 466] on span "Create dataset" at bounding box center [868, 460] width 63 height 12
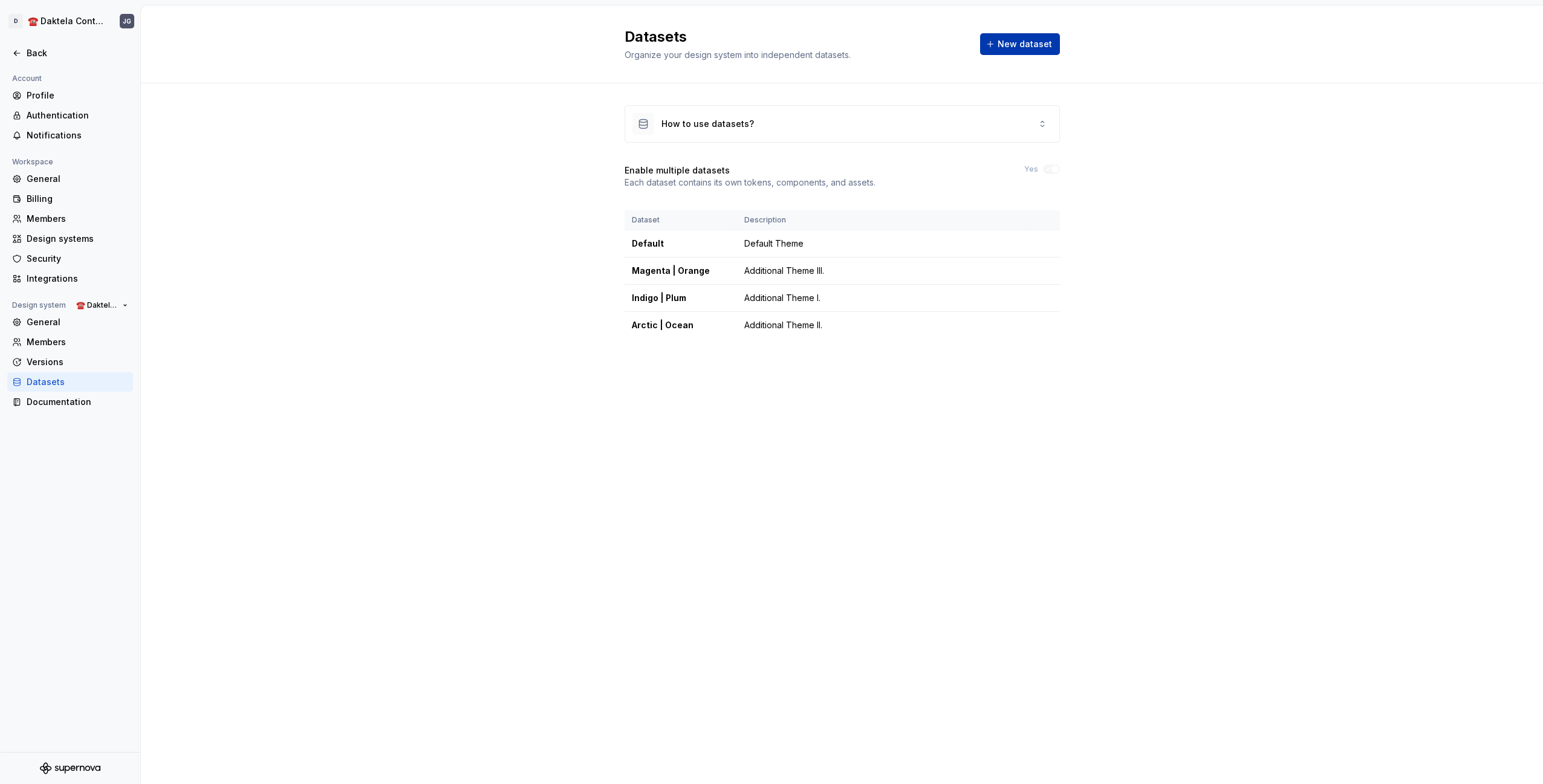
click at [1018, 45] on span "New dataset" at bounding box center [1024, 44] width 55 height 12
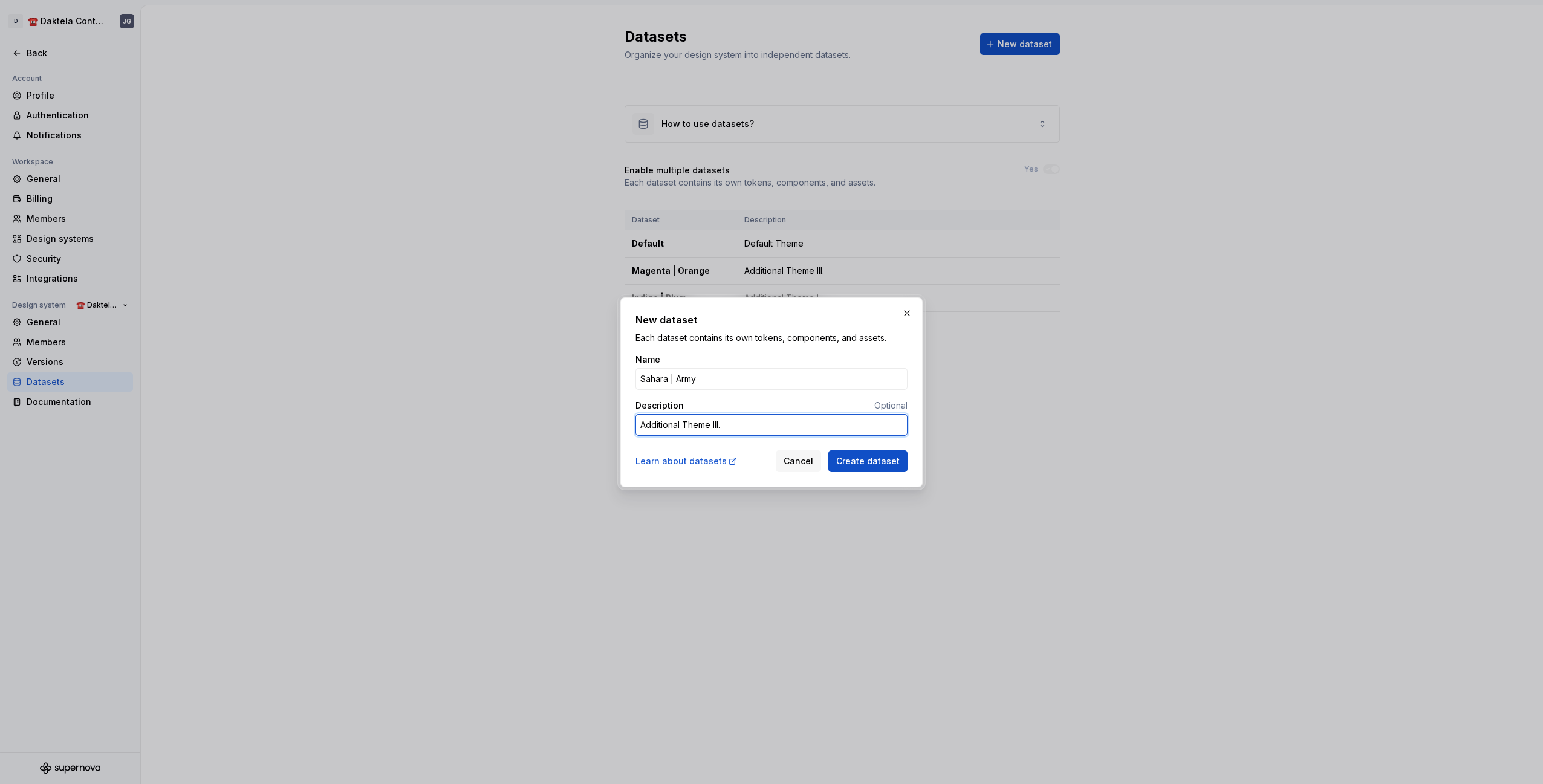
drag, startPoint x: 719, startPoint y: 424, endPoint x: 0, endPoint y: 777, distance: 801.0
click at [719, 424] on textarea "Additional Theme III." at bounding box center [771, 424] width 272 height 21
click at [857, 465] on span "Create dataset" at bounding box center [868, 460] width 63 height 12
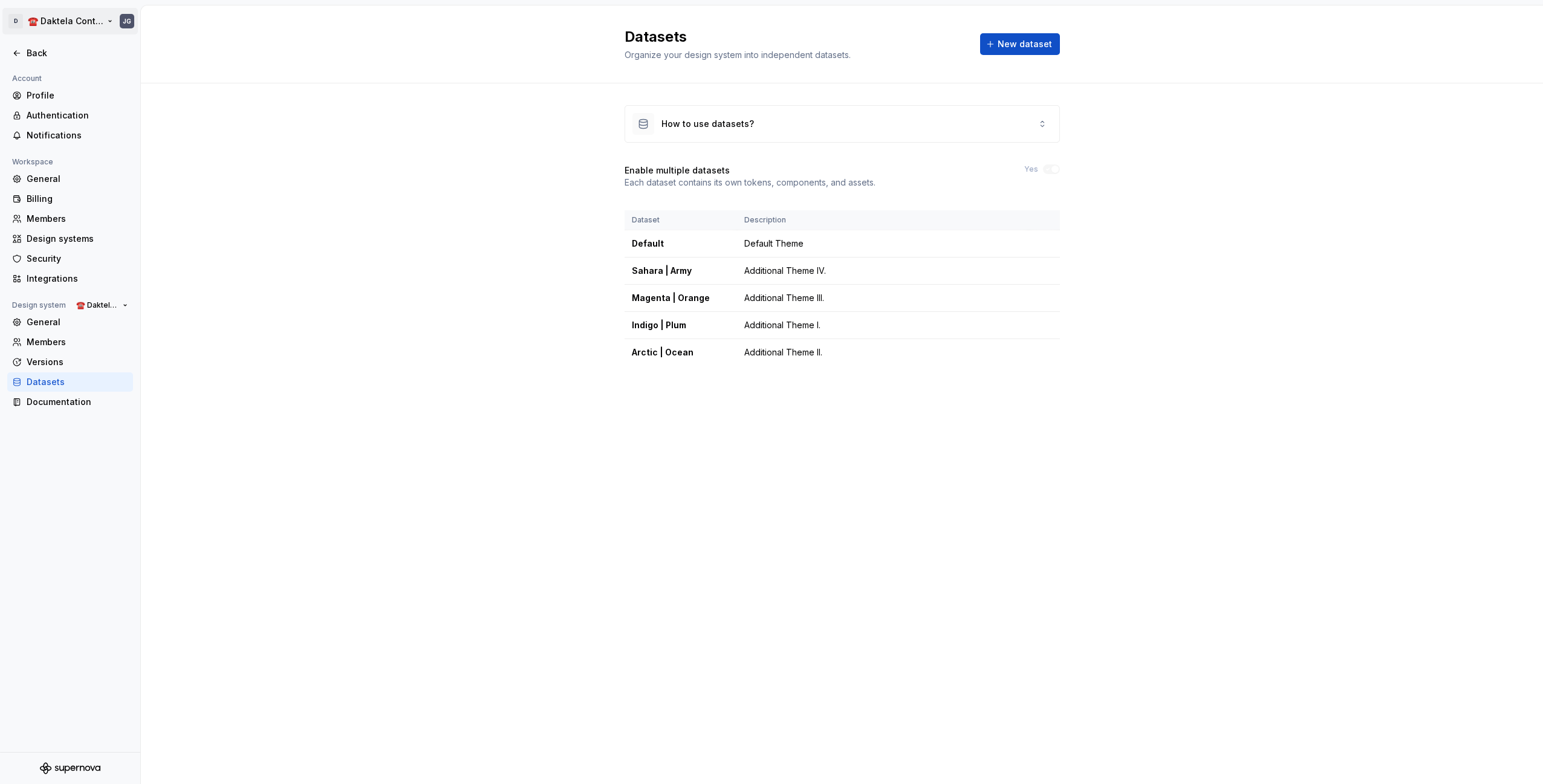
click at [52, 25] on html "D ☎️ Daktela Contact Centre JG Back Account Profile Authentication Notification…" at bounding box center [772, 392] width 1543 height 784
click at [55, 51] on div "Workspace" at bounding box center [102, 49] width 123 height 7
click at [387, 159] on html "D ☎️ Daktela Contact Centre JG Back Account Profile Authentication Notification…" at bounding box center [772, 392] width 1543 height 784
click at [11, 52] on div "Back" at bounding box center [70, 53] width 125 height 19
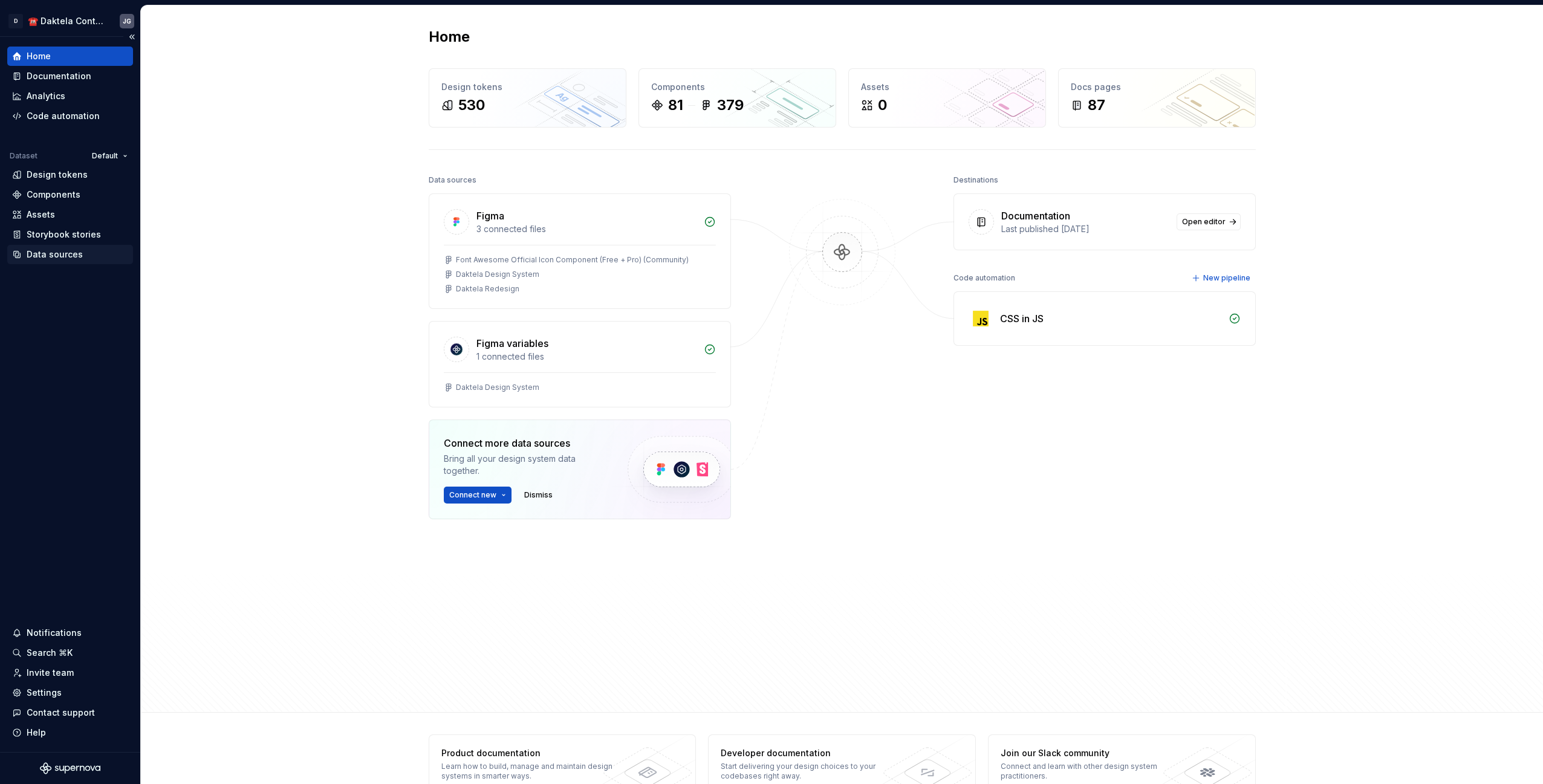
click at [50, 256] on div "Data sources" at bounding box center [55, 254] width 57 height 12
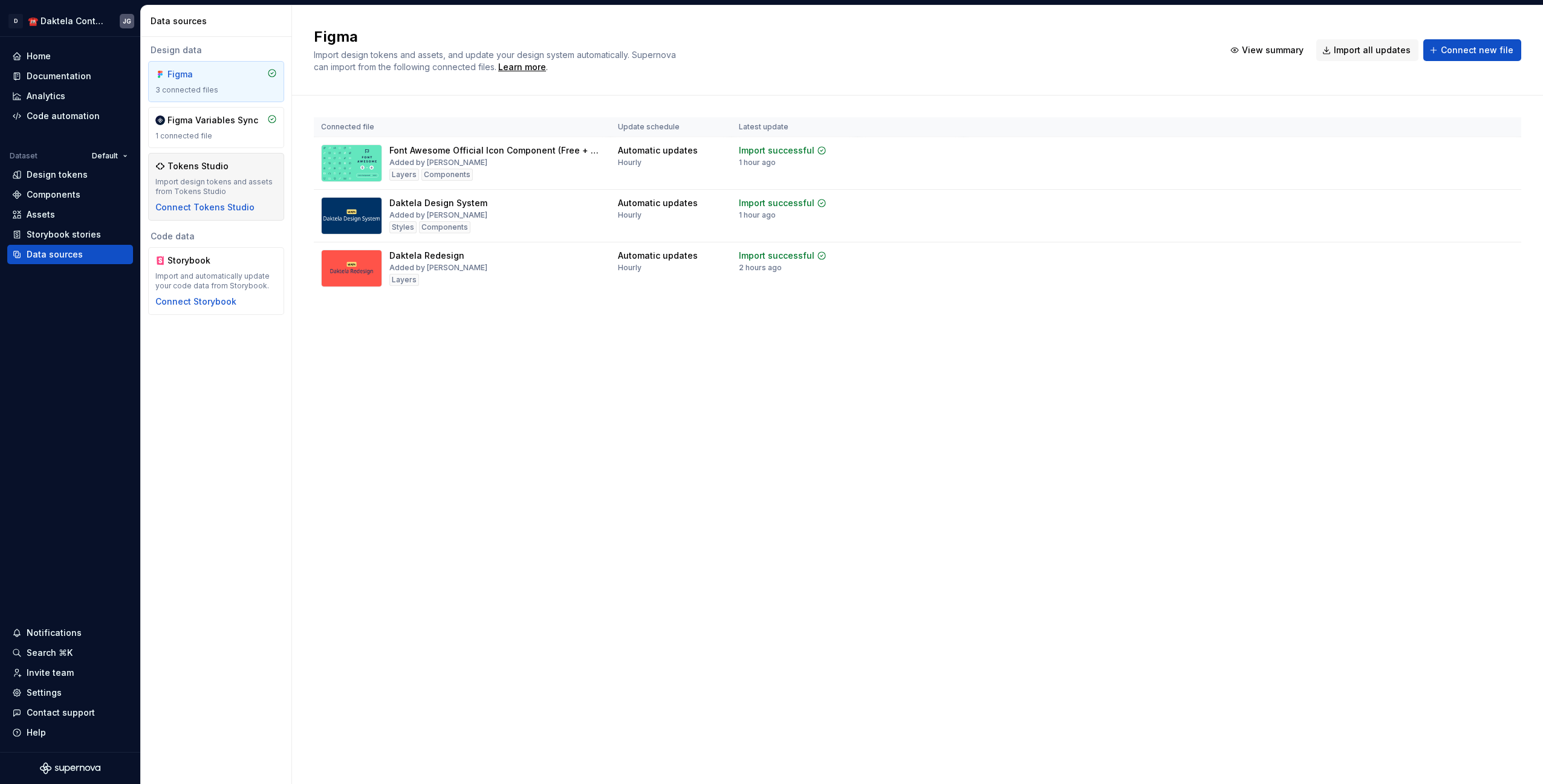
click at [241, 181] on div "Import design tokens and assets from Tokens Studio" at bounding box center [215, 186] width 122 height 19
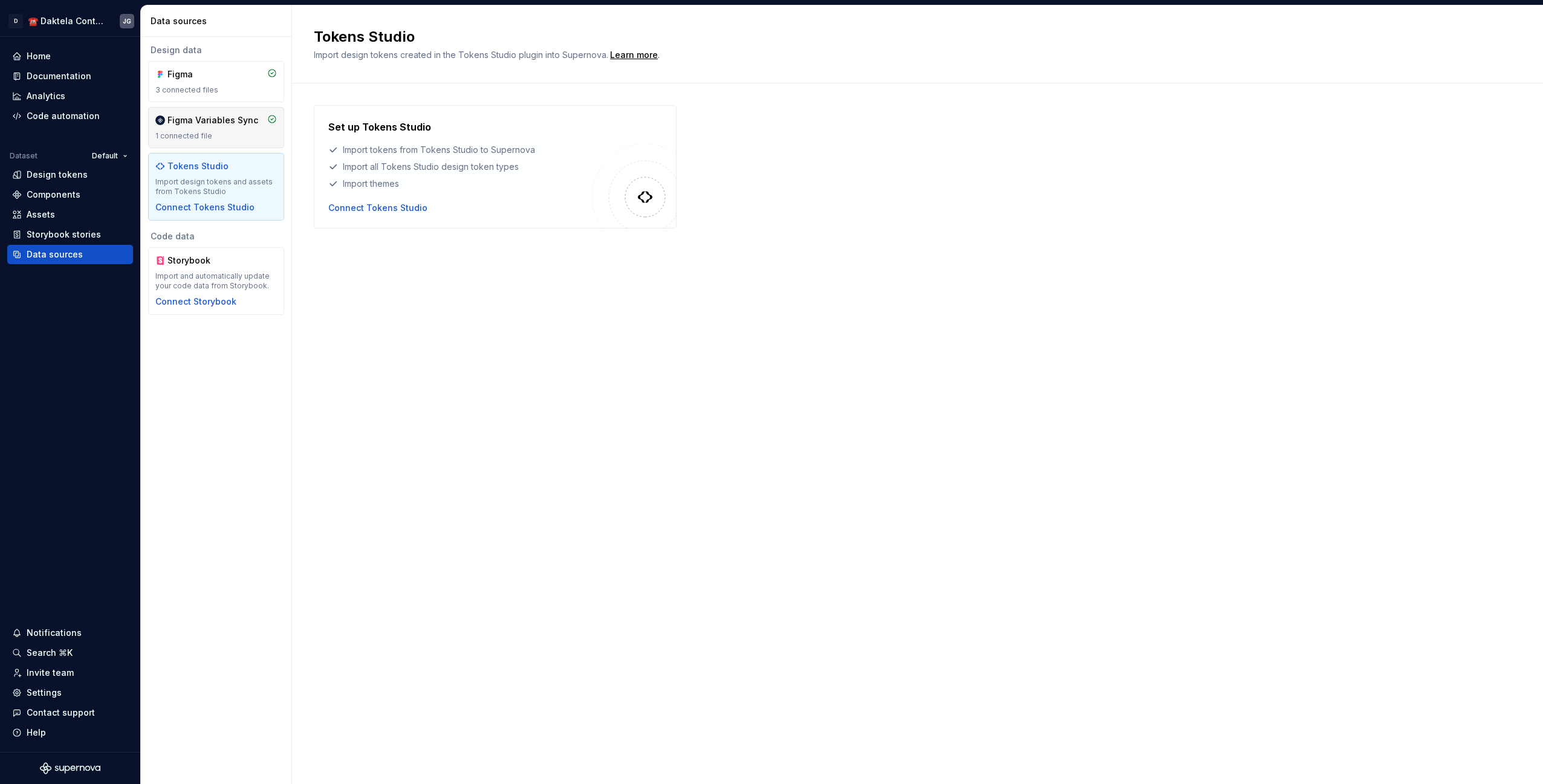
click at [232, 143] on div "Figma Variables Sync 1 connected file" at bounding box center [216, 127] width 136 height 41
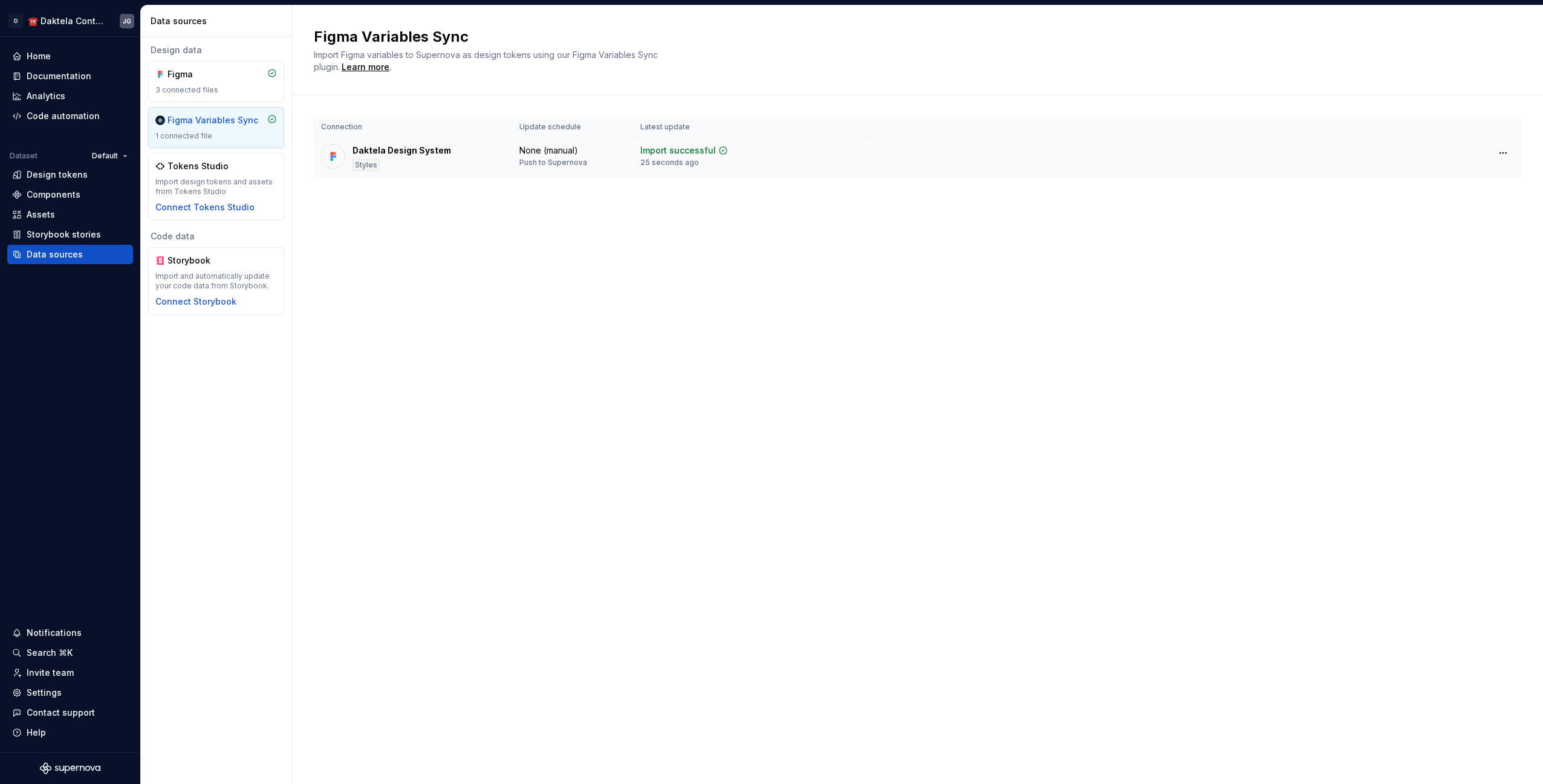
click at [663, 161] on div "25 seconds ago" at bounding box center [669, 162] width 58 height 9
click at [594, 406] on div "Figma Variables Sync Import Figma variables to Supernova as design tokens using…" at bounding box center [916, 394] width 1251 height 778
click at [117, 159] on html "D ☎️ Daktela Contact Centre JG Home Documentation Analytics Code automation Dat…" at bounding box center [772, 392] width 1543 height 784
click at [143, 217] on div "Indigo | Plum" at bounding box center [149, 218] width 79 height 12
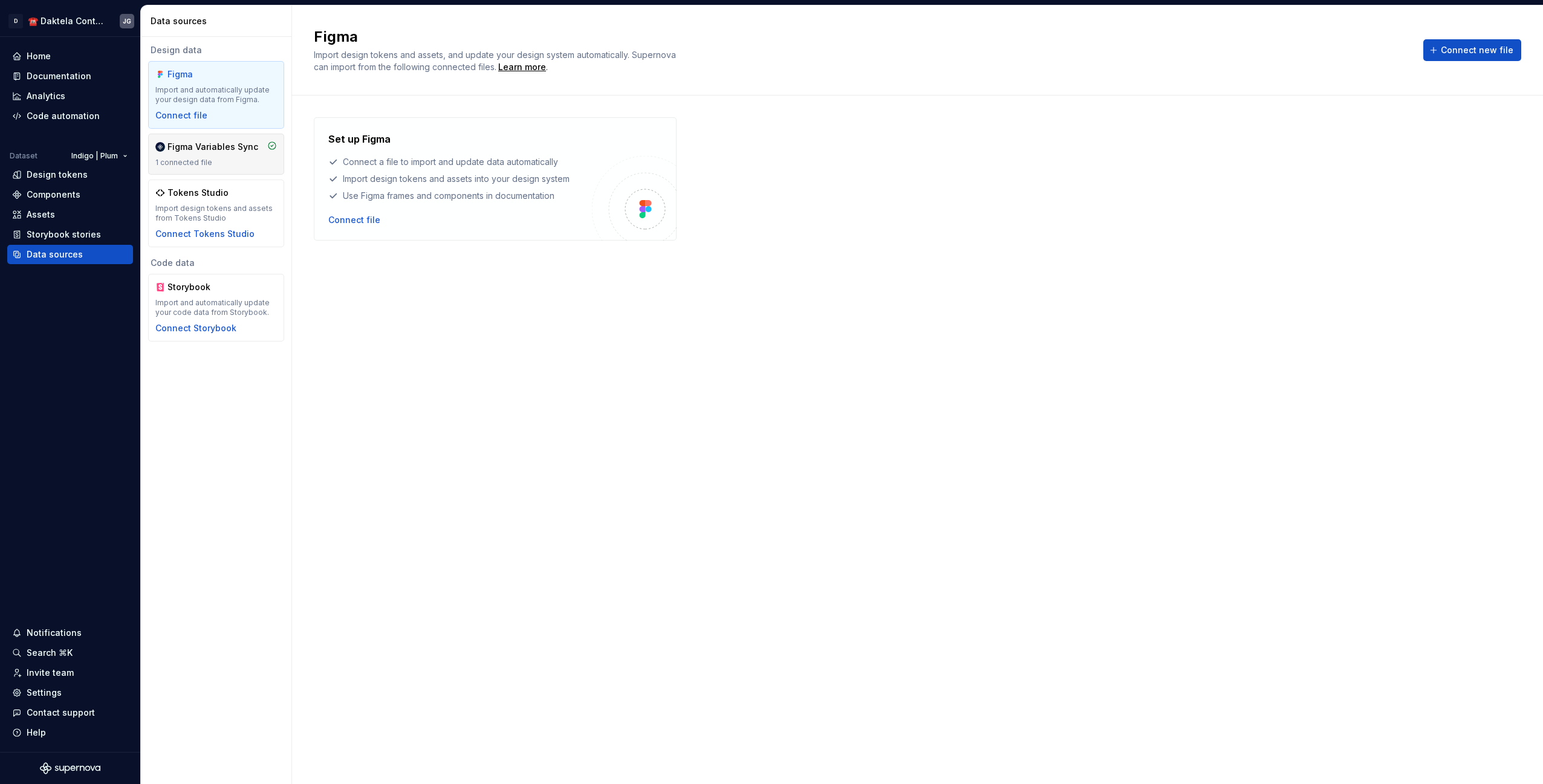
click at [232, 160] on div "1 connected file" at bounding box center [215, 162] width 122 height 9
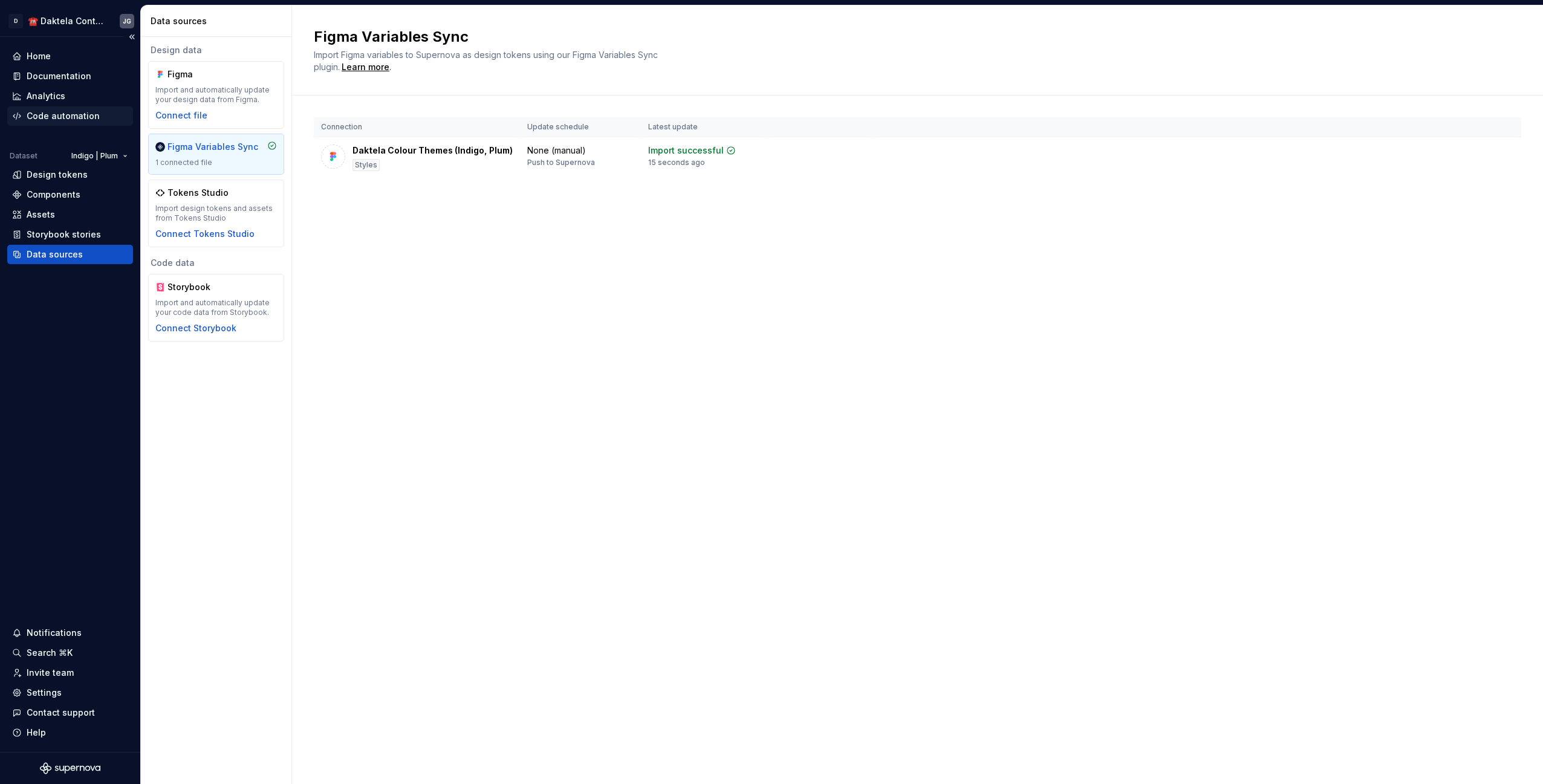
click at [43, 118] on div "Code automation" at bounding box center [63, 116] width 73 height 12
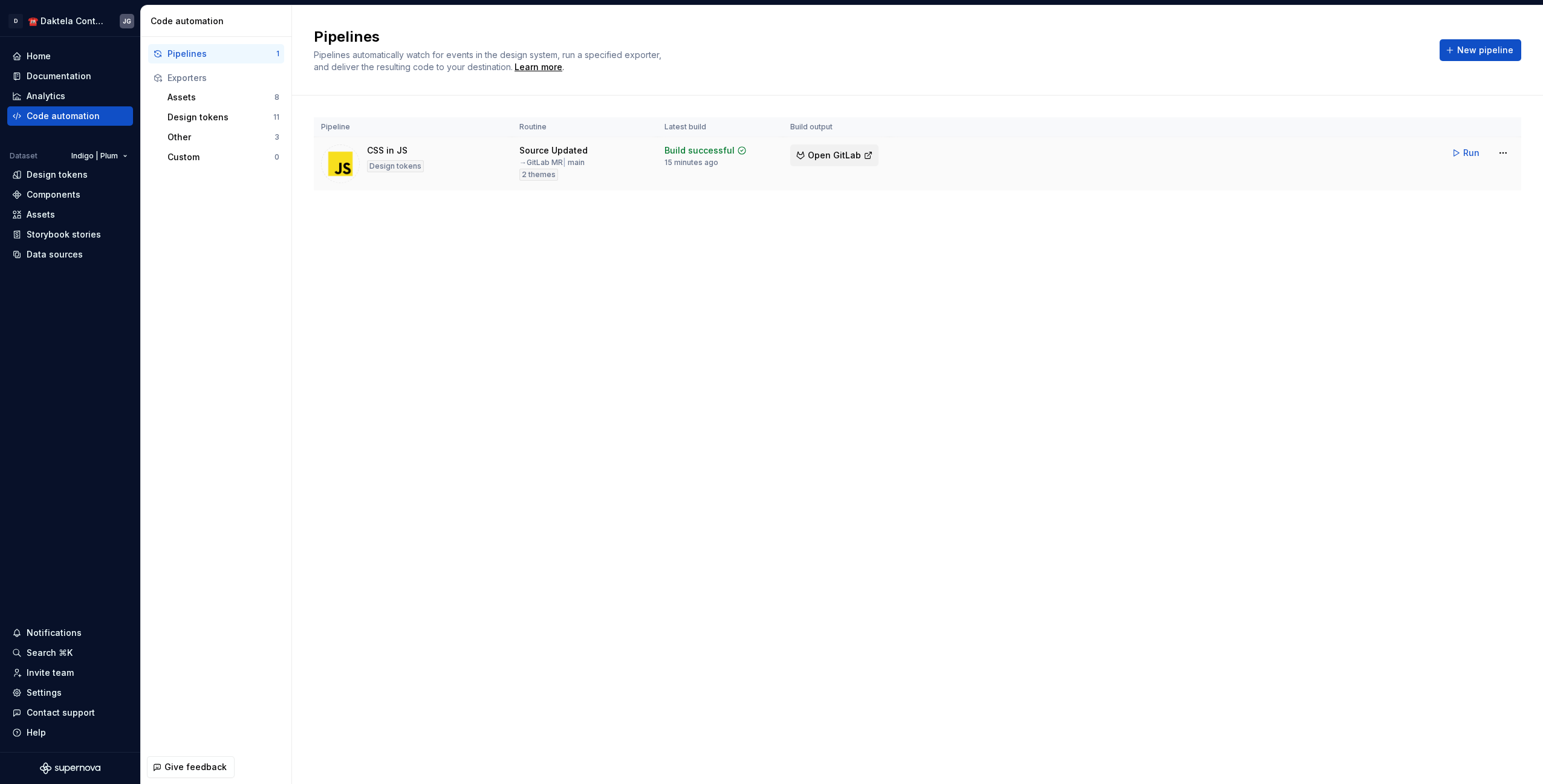
click at [841, 154] on span "Open GitLab" at bounding box center [834, 155] width 53 height 12
click at [214, 121] on div "Design tokens" at bounding box center [220, 117] width 106 height 12
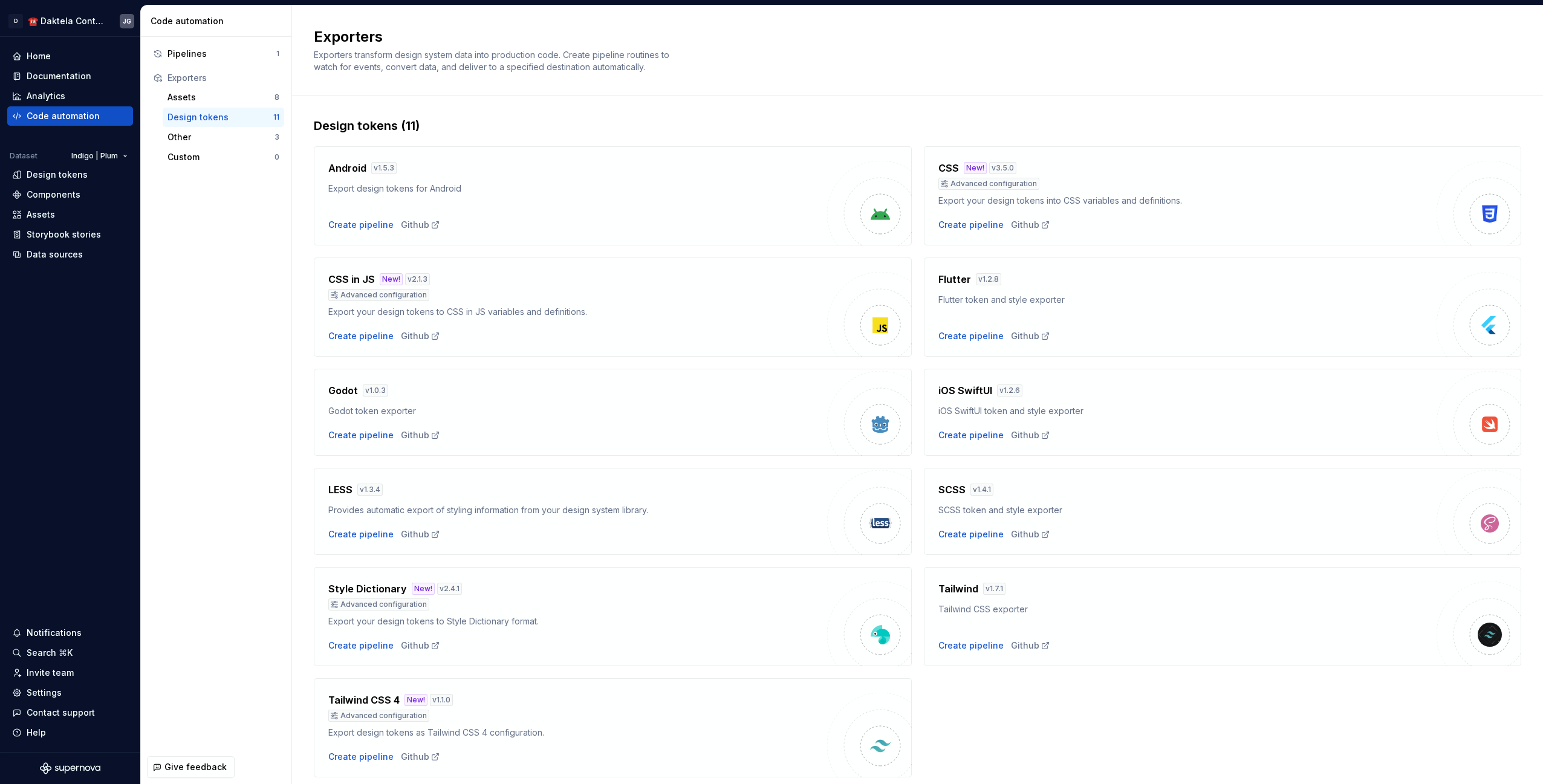
click at [686, 275] on div "CSS in JS New! v 2.1.3" at bounding box center [577, 279] width 499 height 15
click at [875, 327] on img at bounding box center [880, 325] width 24 height 24
click at [87, 113] on div "Code automation" at bounding box center [63, 116] width 73 height 12
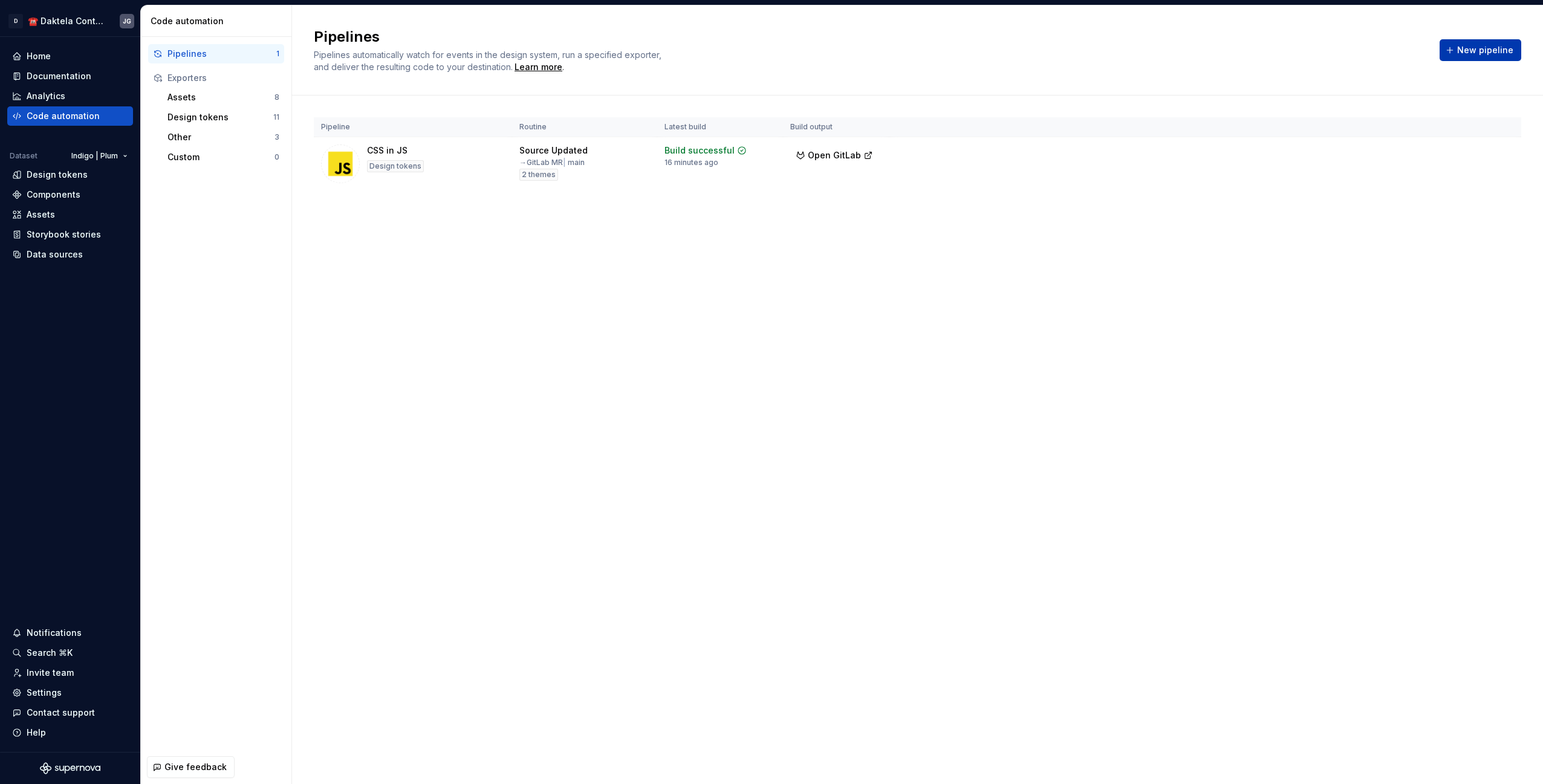
click at [1465, 57] on button "New pipeline" at bounding box center [1480, 49] width 82 height 21
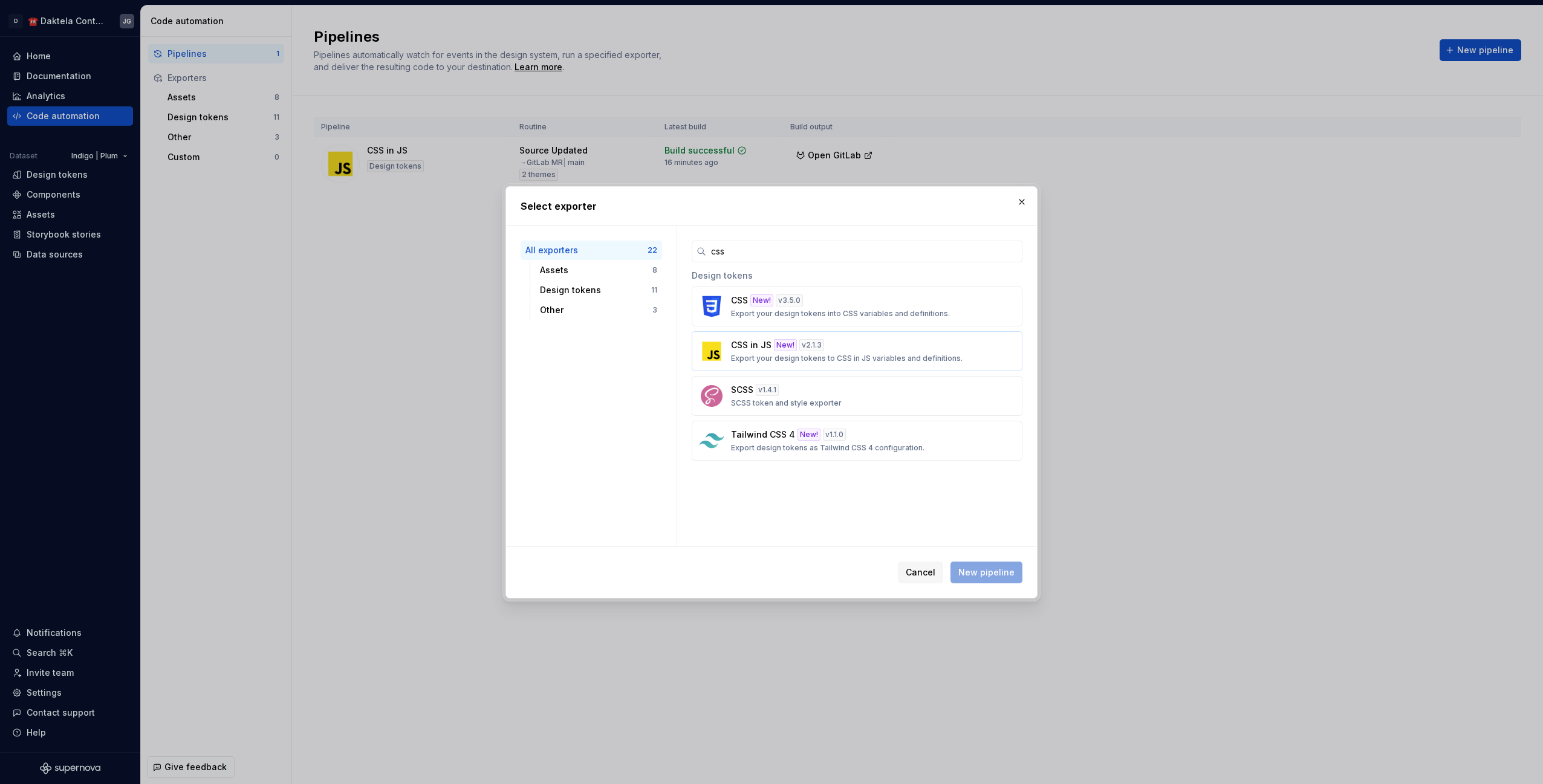
type input "css"
click at [888, 348] on div "CSS in JS New! v 2.1.3 Export your design tokens to CSS in JS variables and def…" at bounding box center [853, 351] width 245 height 24
click at [985, 571] on span "New pipeline" at bounding box center [986, 572] width 57 height 12
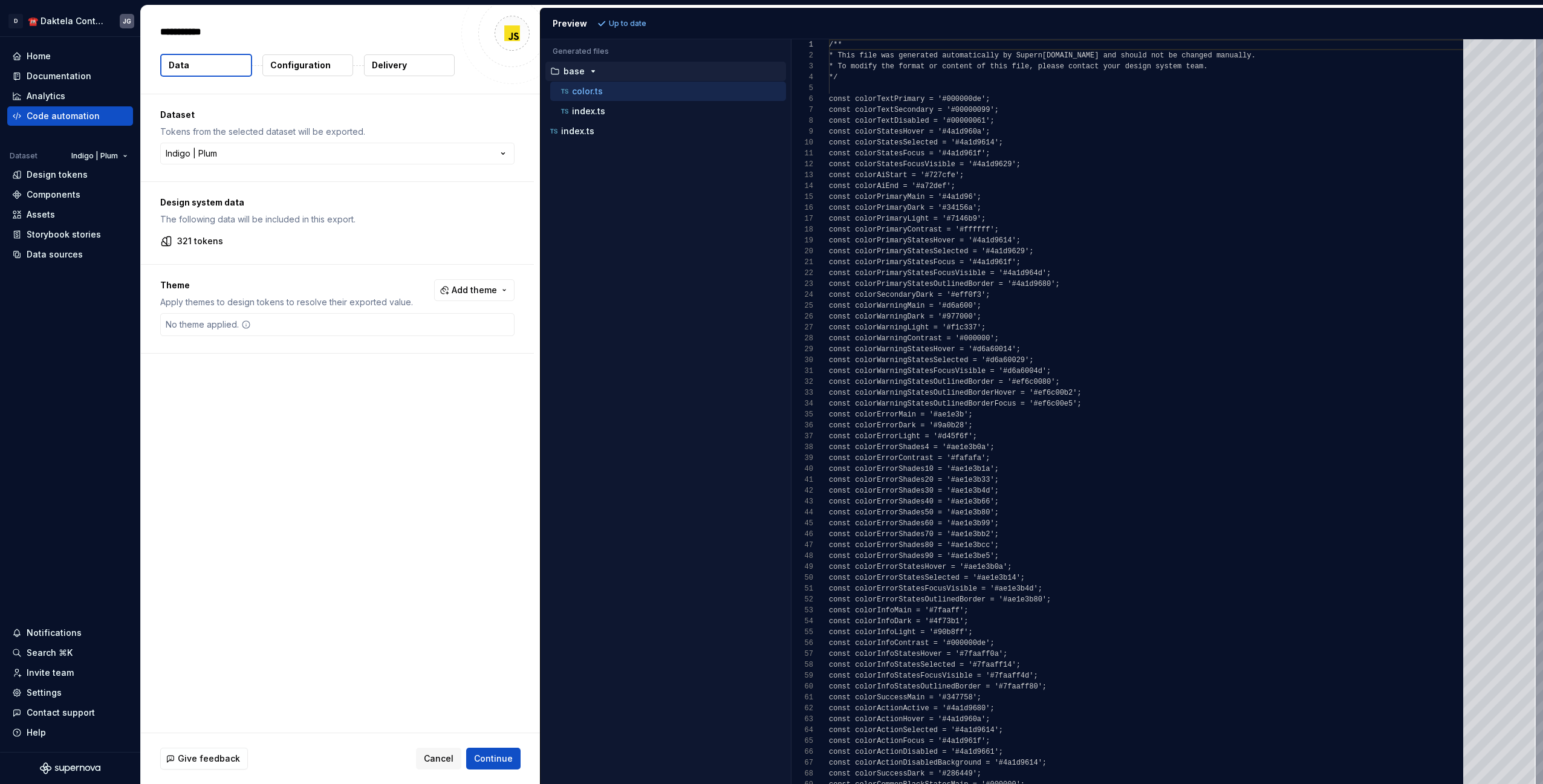
type textarea "*"
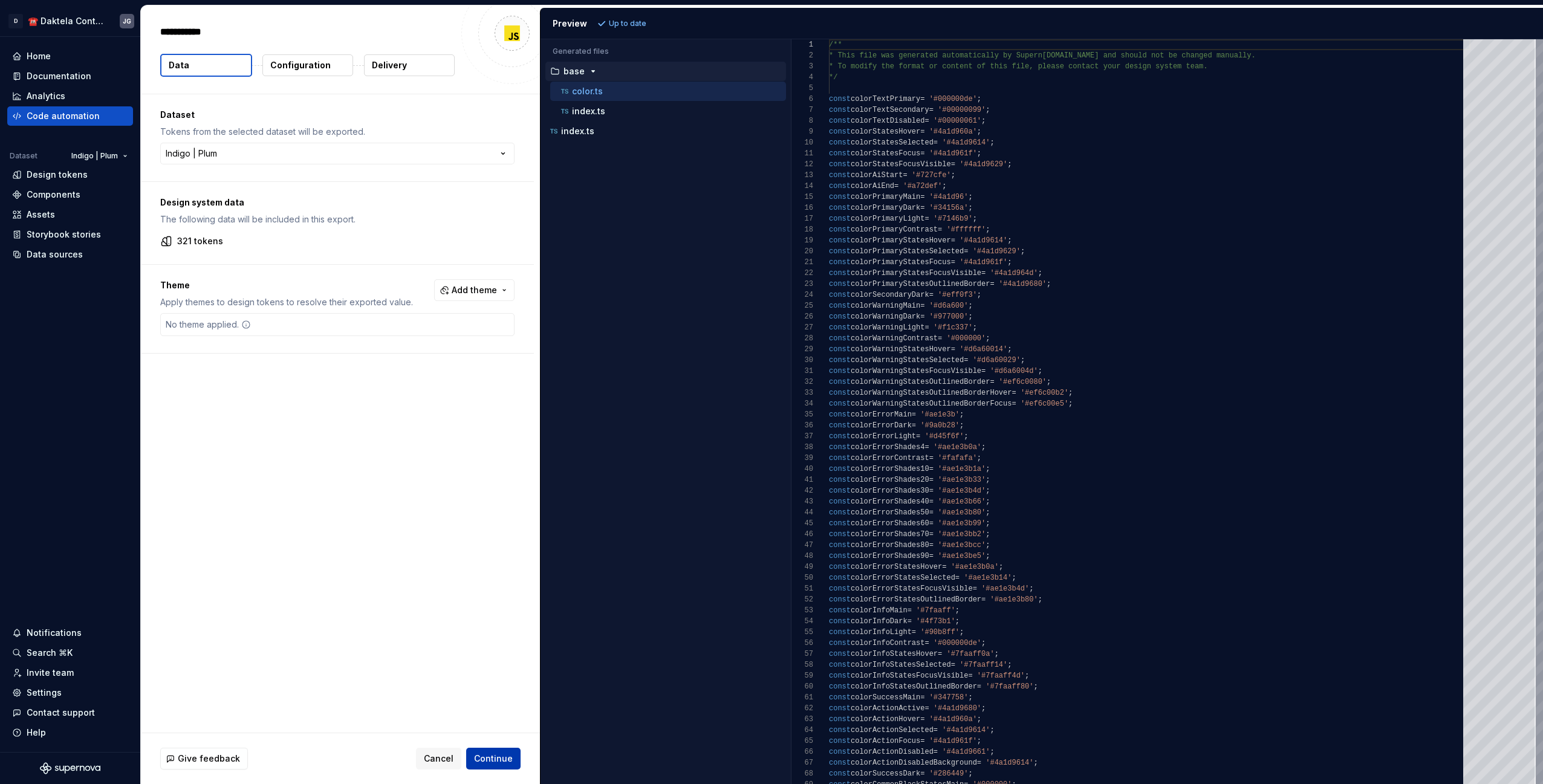
click at [503, 752] on span "Continue" at bounding box center [493, 758] width 39 height 12
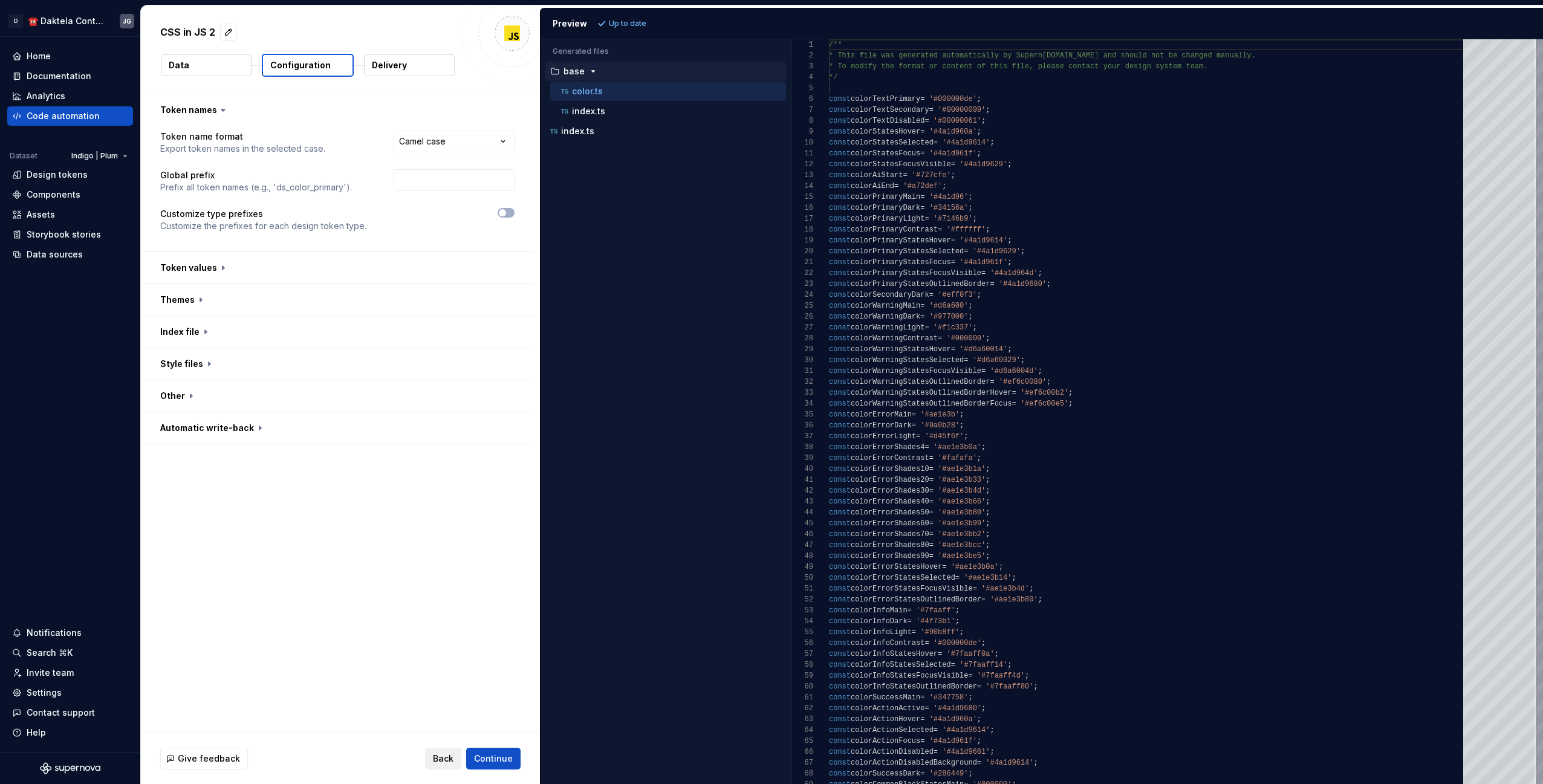
click at [447, 771] on div "Give feedback Back Continue" at bounding box center [341, 758] width 399 height 51
click at [441, 763] on span "Back" at bounding box center [443, 758] width 20 height 12
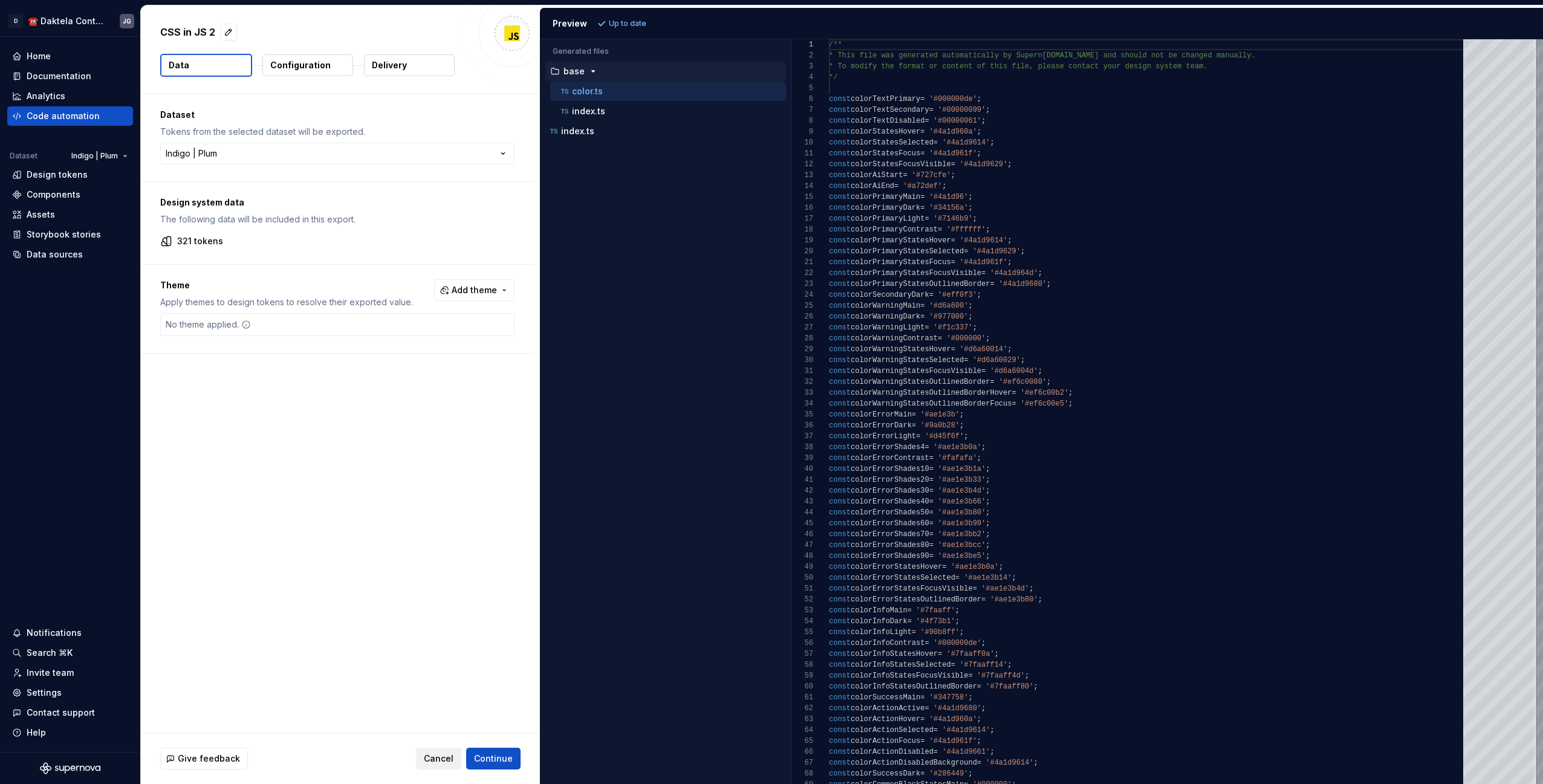
click at [438, 759] on span "Cancel" at bounding box center [438, 758] width 30 height 12
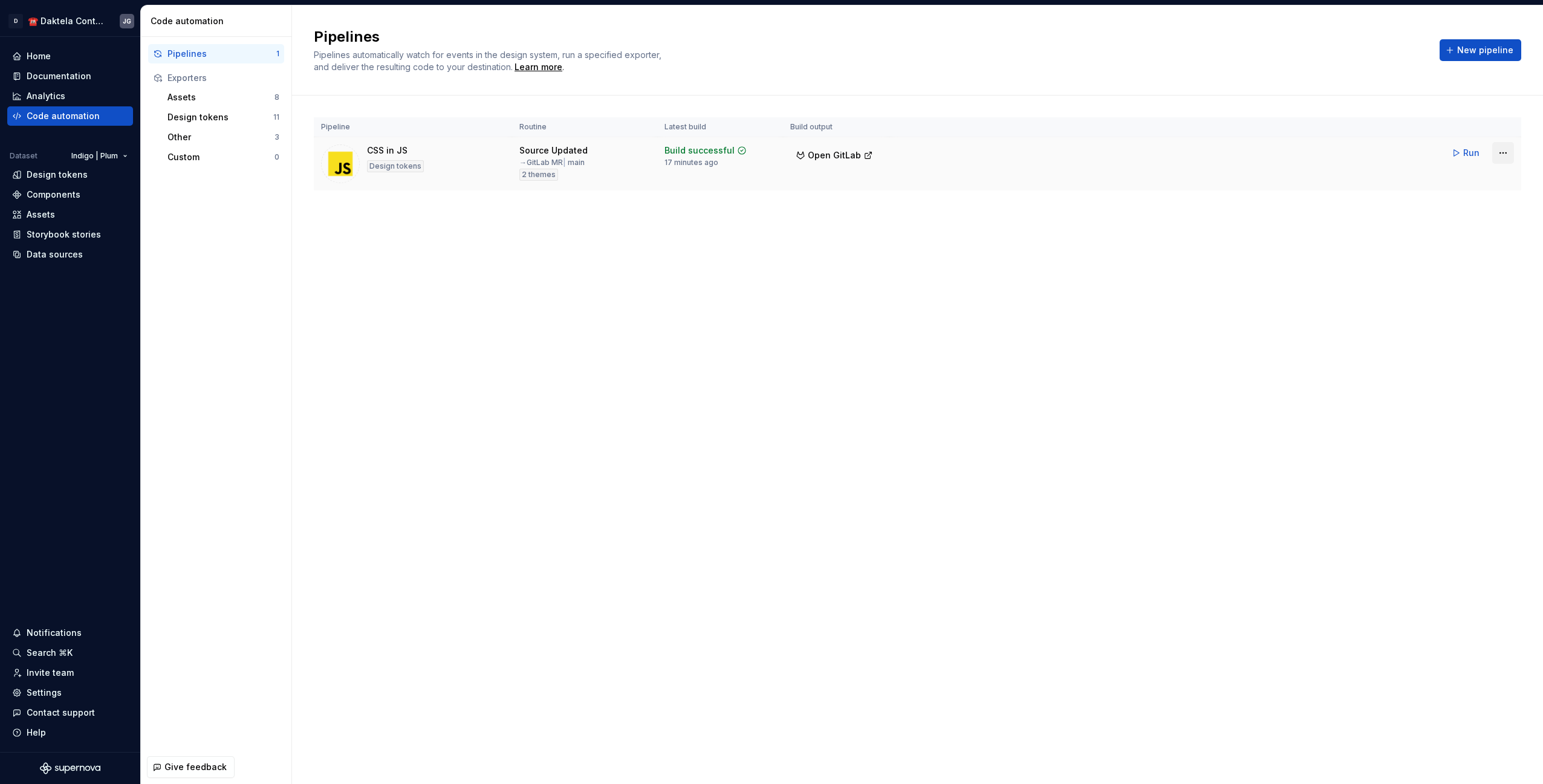
click at [1503, 155] on html "D ☎️ Daktela Contact Centre JG Home Documentation Analytics Code automation Dat…" at bounding box center [772, 392] width 1543 height 784
click at [1477, 180] on div "Edit pipeline" at bounding box center [1485, 178] width 103 height 12
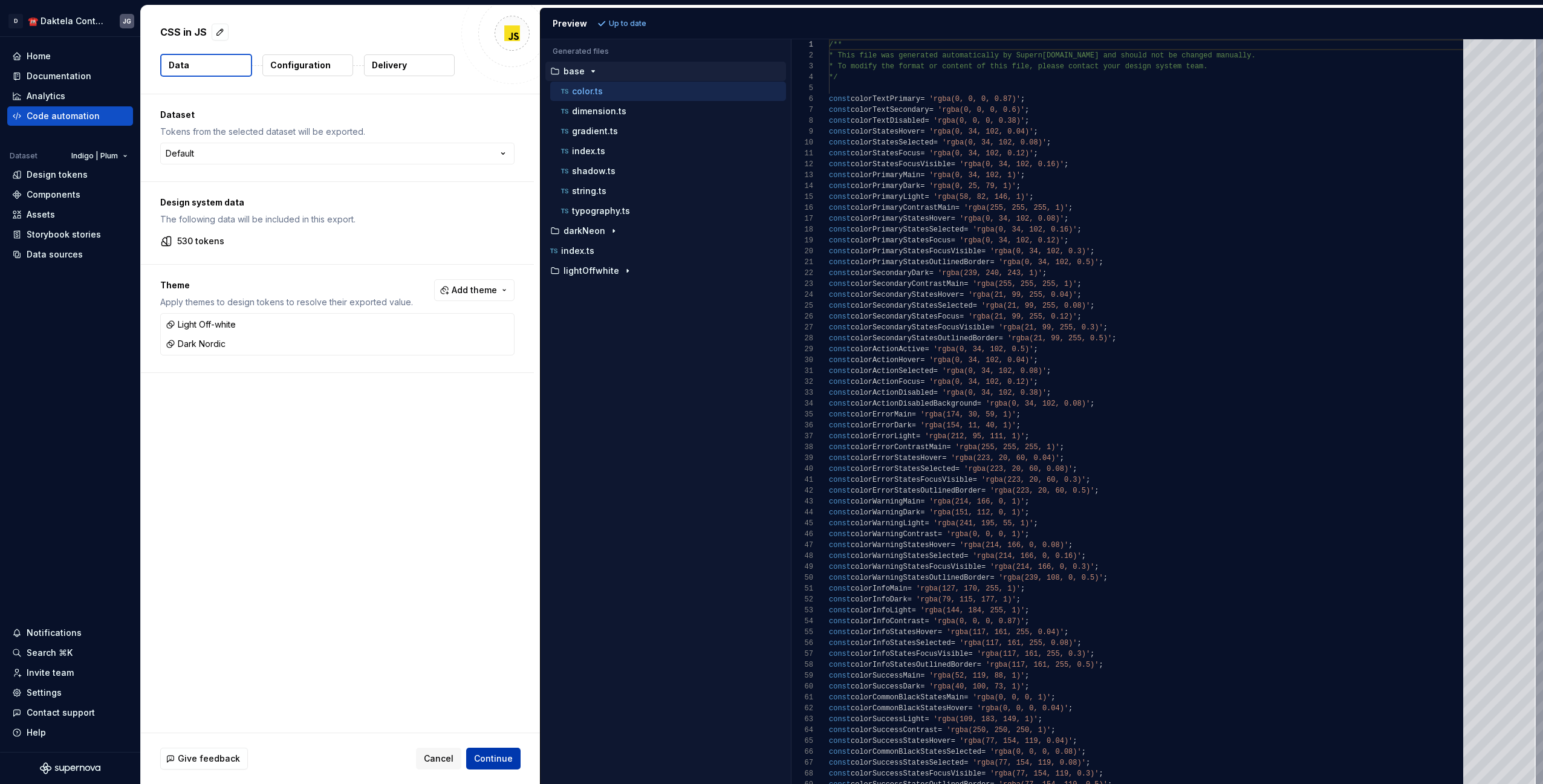
click at [486, 752] on span "Continue" at bounding box center [493, 758] width 39 height 12
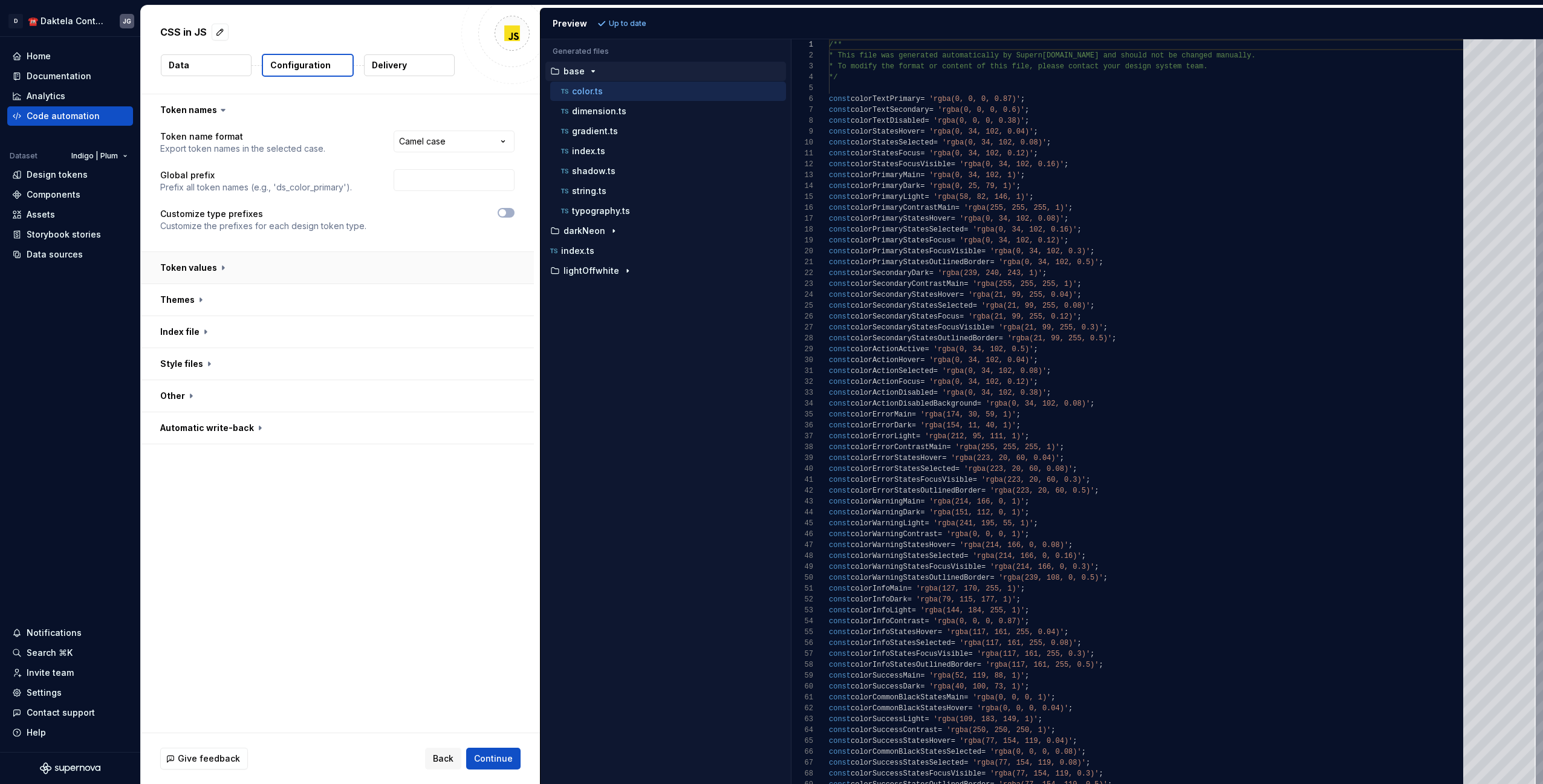
click at [294, 275] on button "button" at bounding box center [337, 268] width 393 height 32
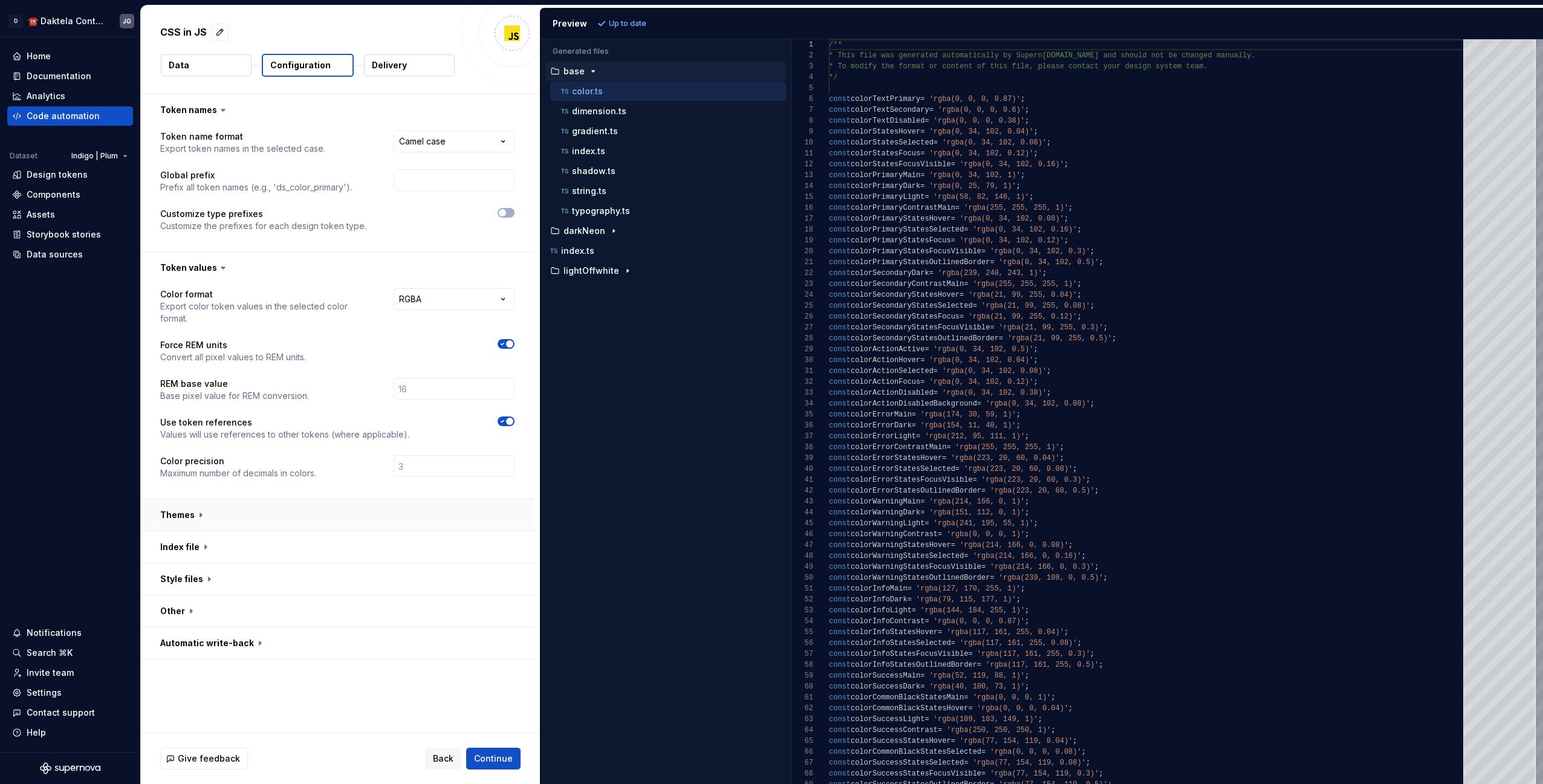
click at [369, 499] on button "button" at bounding box center [337, 515] width 393 height 32
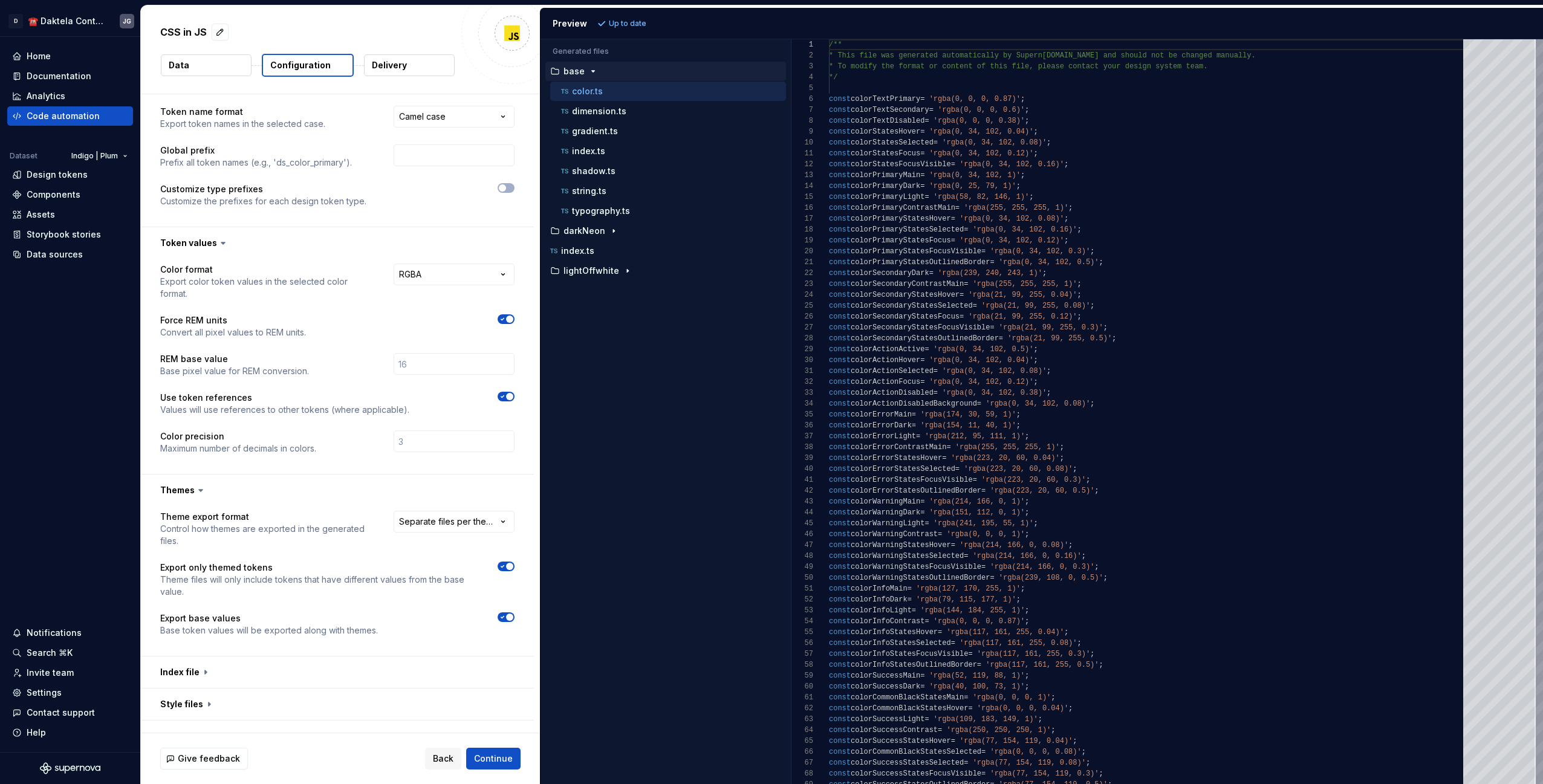
scroll to position [65, 0]
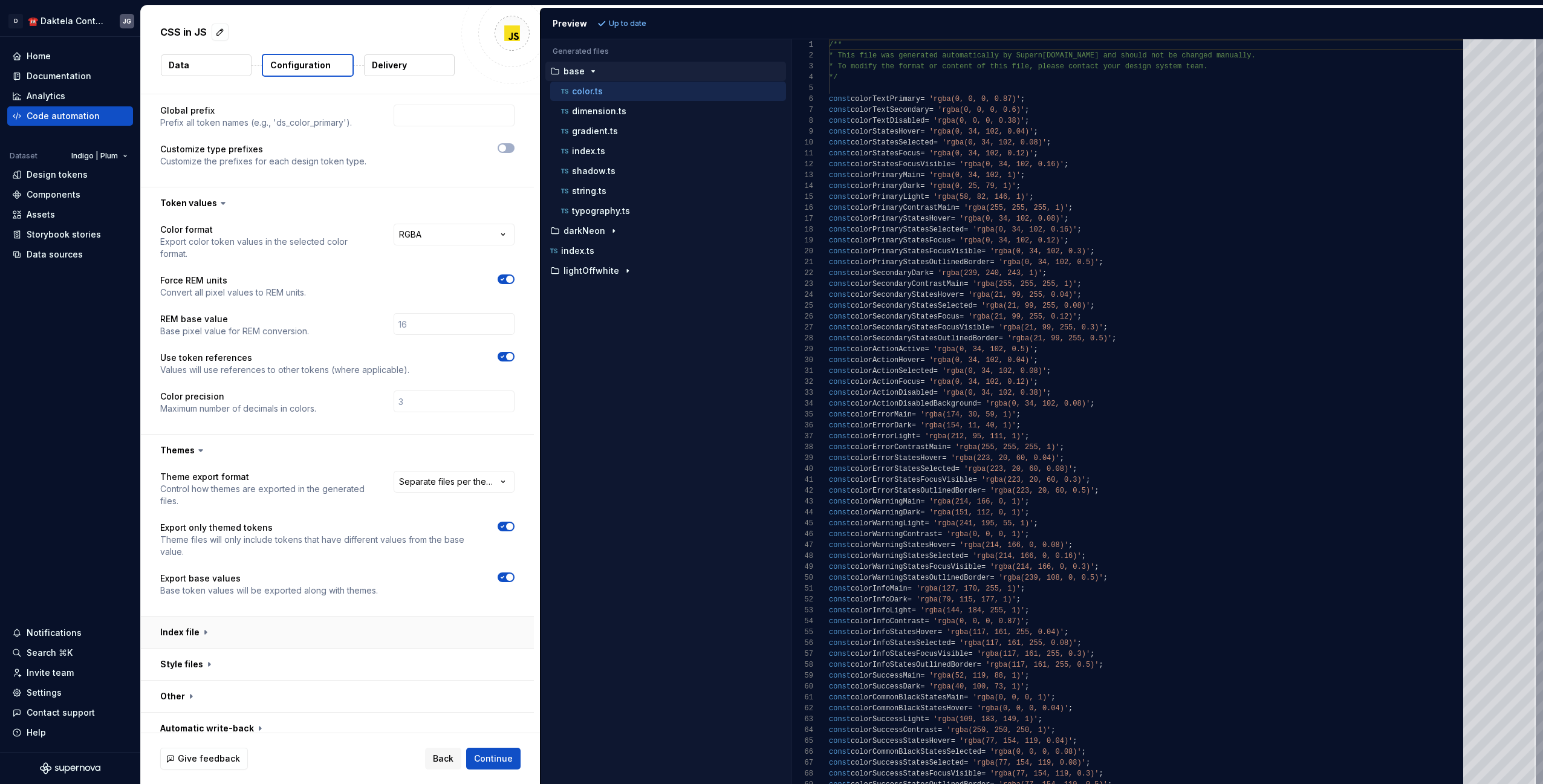
click at [351, 625] on button "button" at bounding box center [337, 632] width 393 height 32
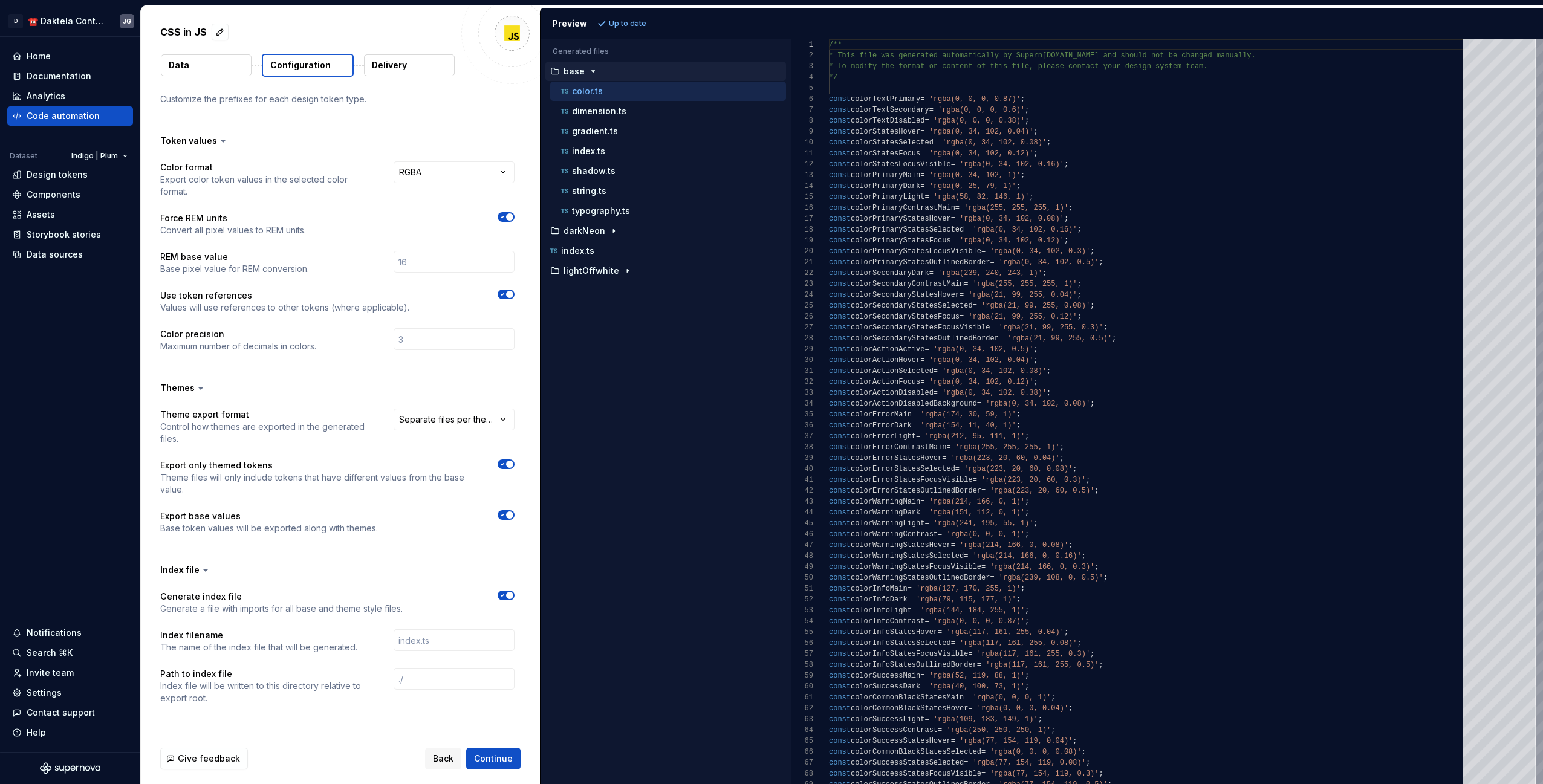
scroll to position [202, 0]
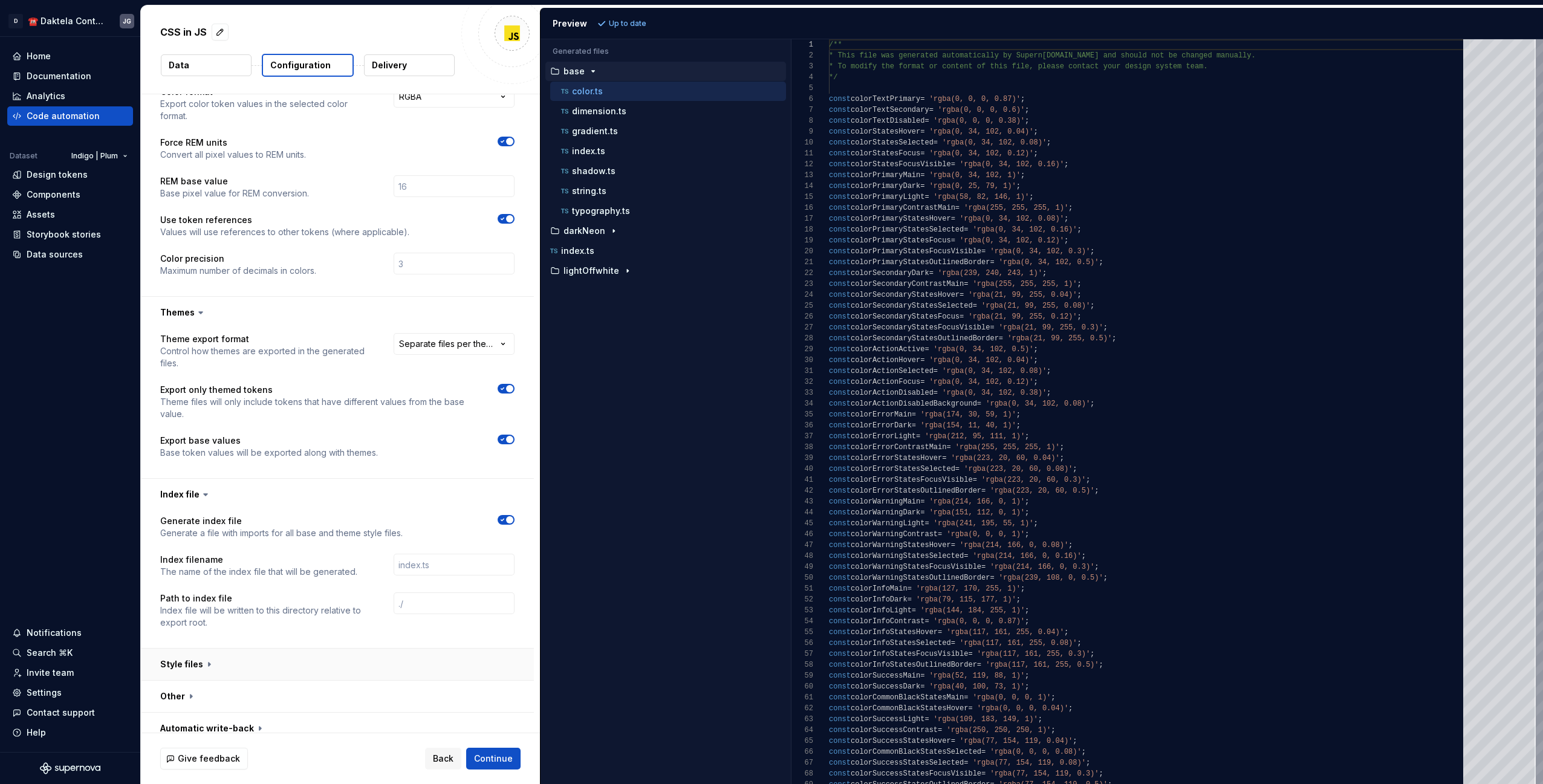
click at [279, 658] on button "button" at bounding box center [337, 664] width 393 height 32
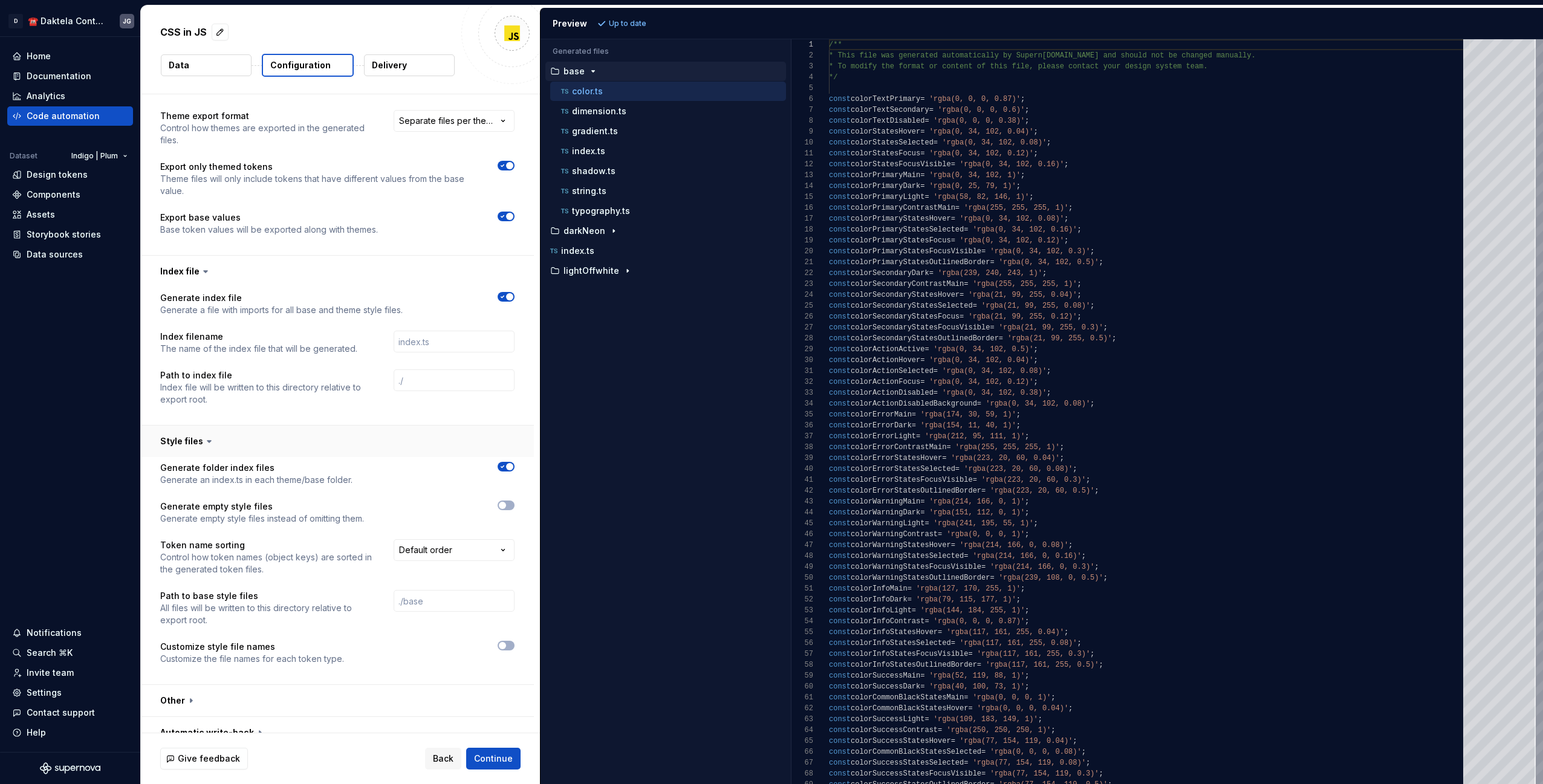
scroll to position [430, 0]
click at [350, 680] on button "button" at bounding box center [337, 696] width 393 height 32
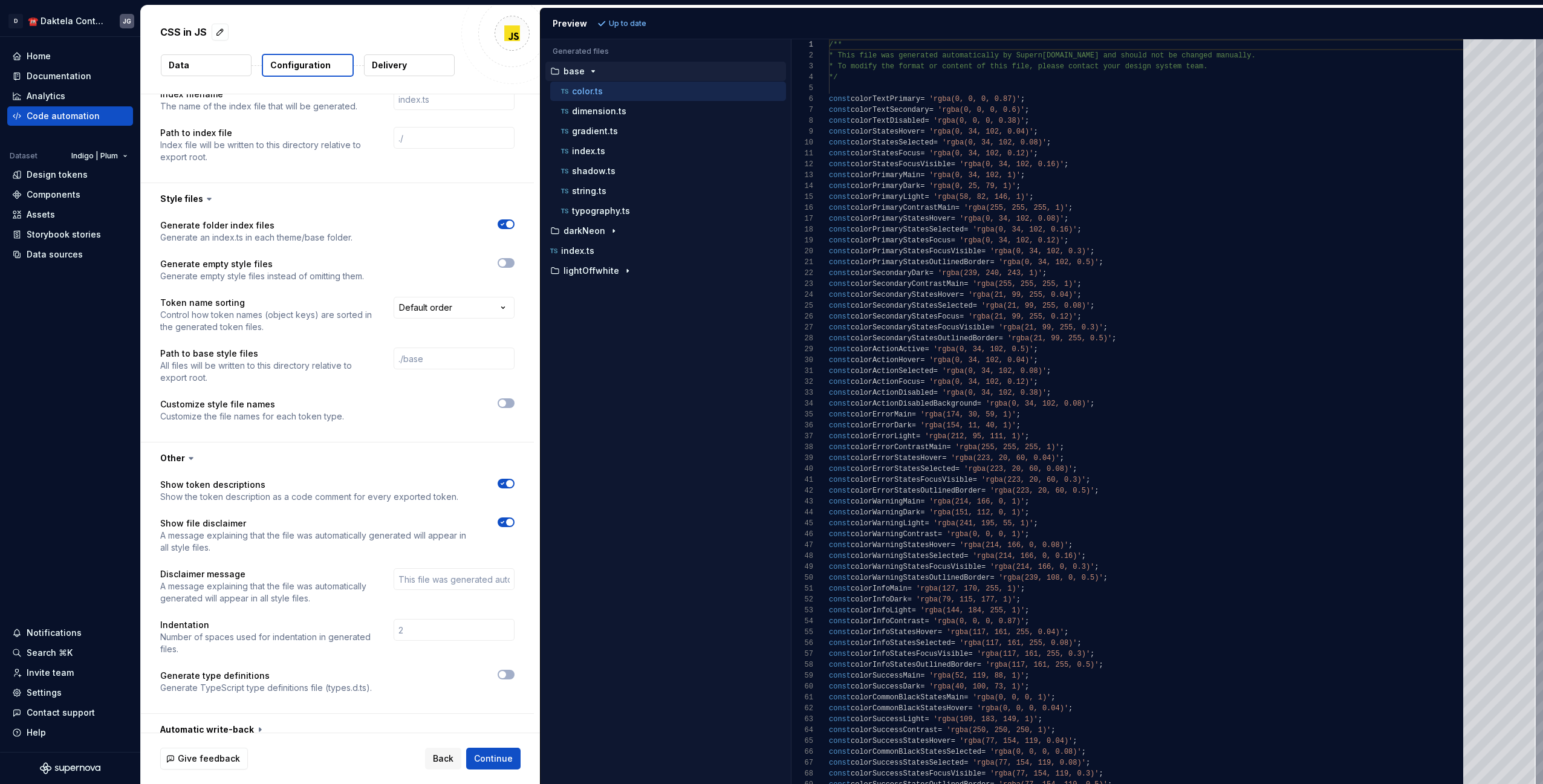
scroll to position [669, 0]
click at [444, 758] on span "Back" at bounding box center [443, 758] width 20 height 12
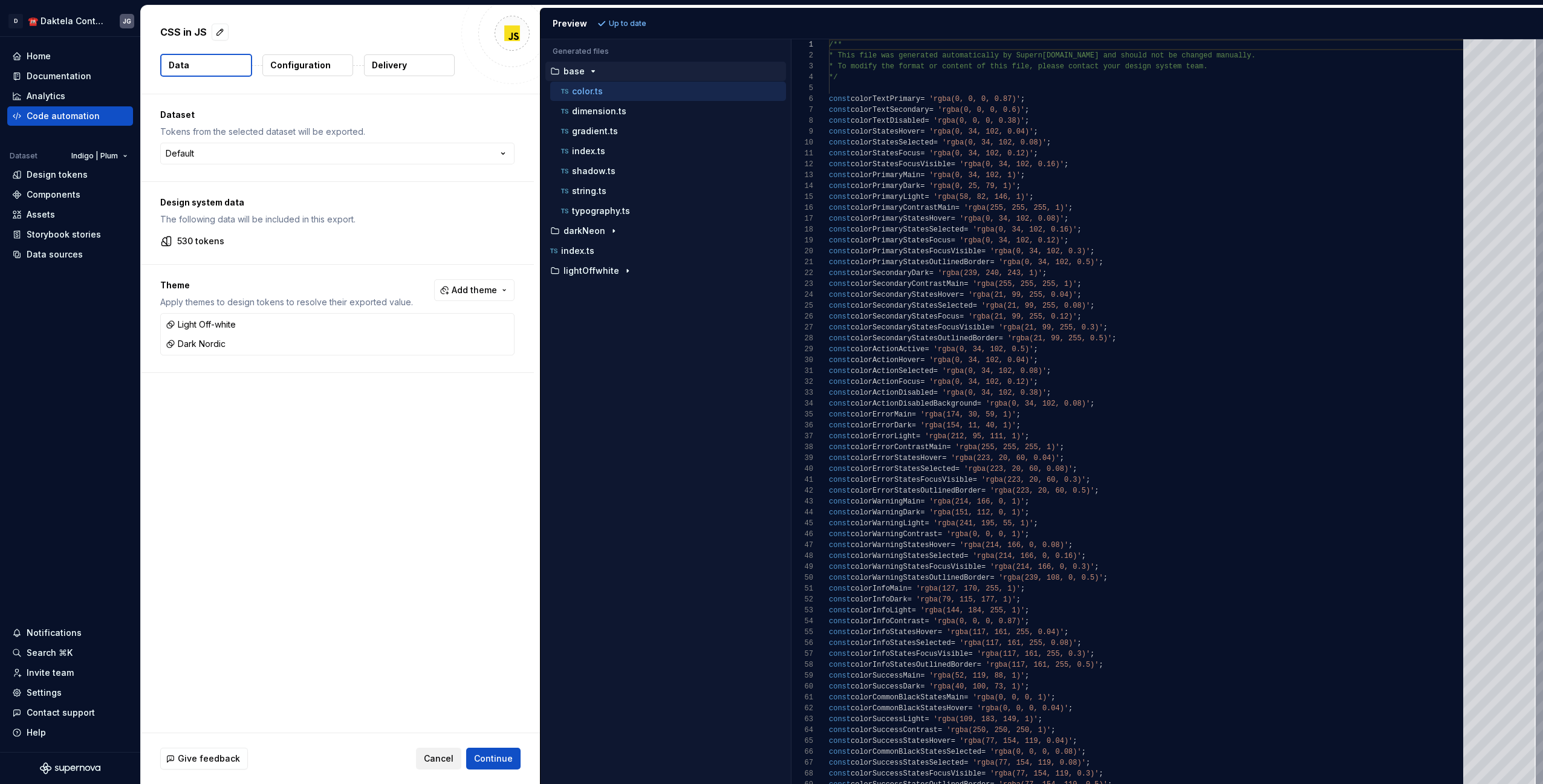
click at [443, 756] on span "Cancel" at bounding box center [438, 758] width 30 height 12
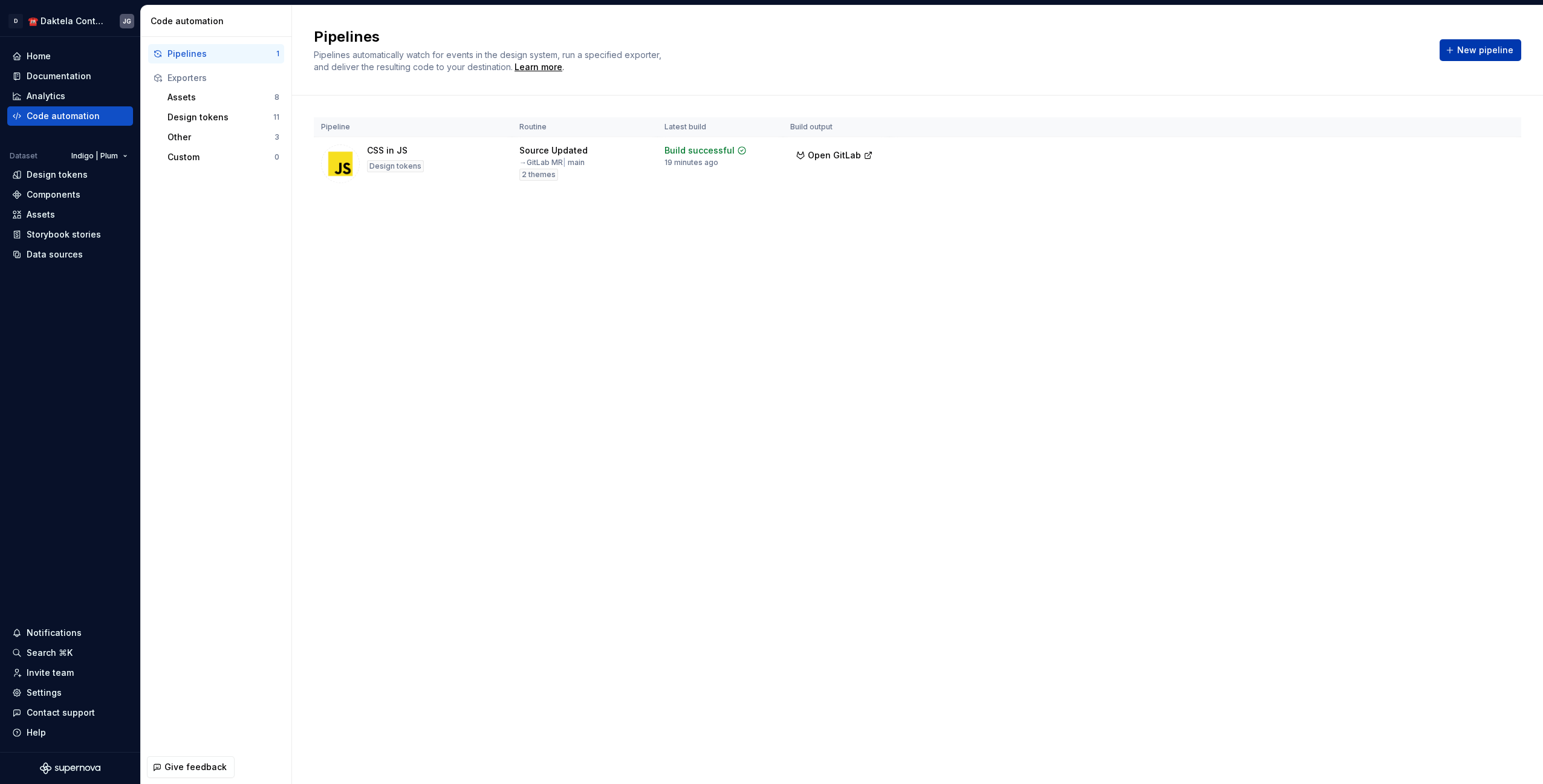
click at [1484, 59] on button "New pipeline" at bounding box center [1480, 49] width 82 height 21
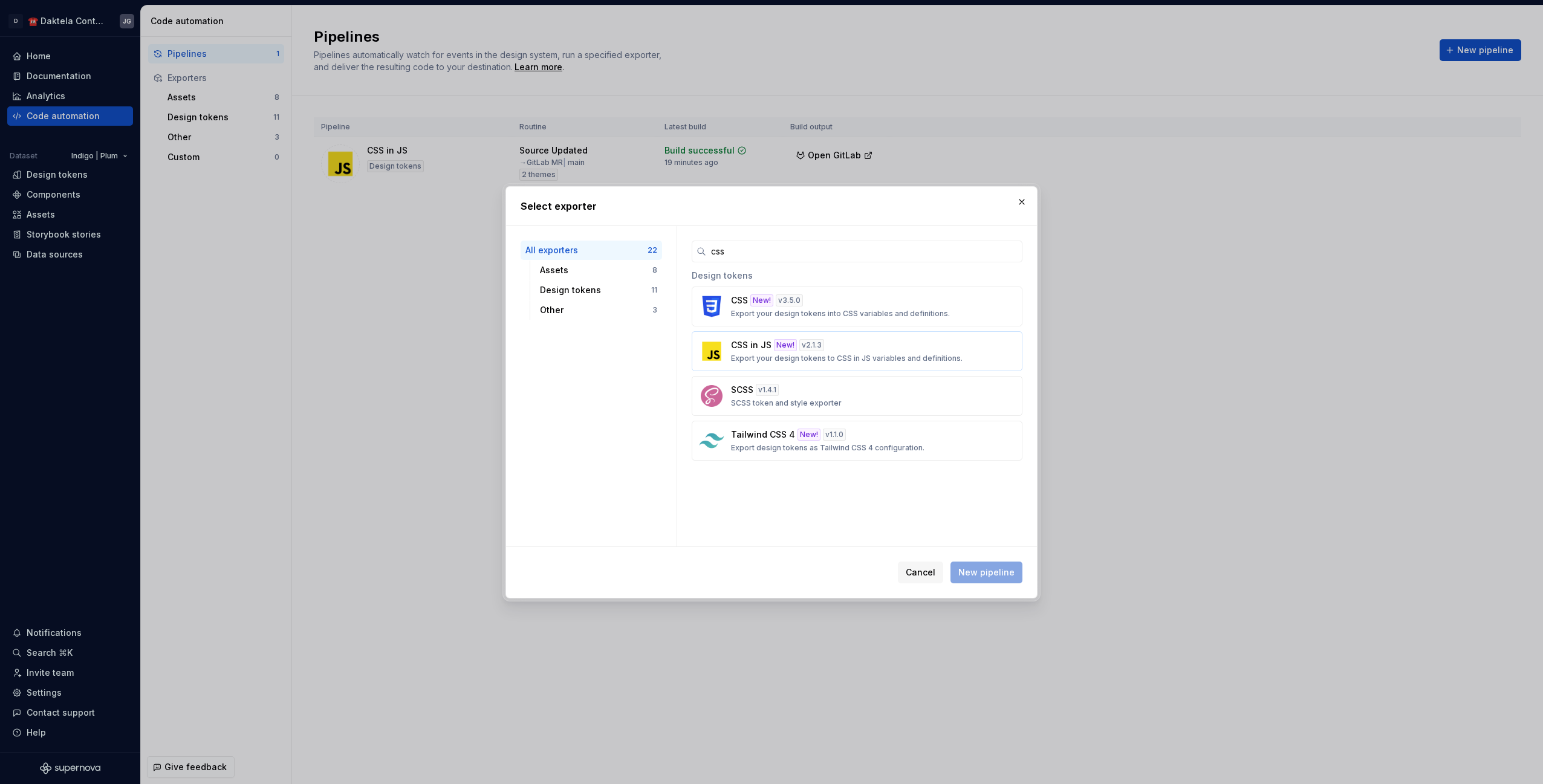
type input "css"
click at [843, 359] on p "Export your design tokens to CSS in JS variables and definitions." at bounding box center [846, 358] width 231 height 9
click at [979, 569] on span "New pipeline" at bounding box center [986, 572] width 57 height 12
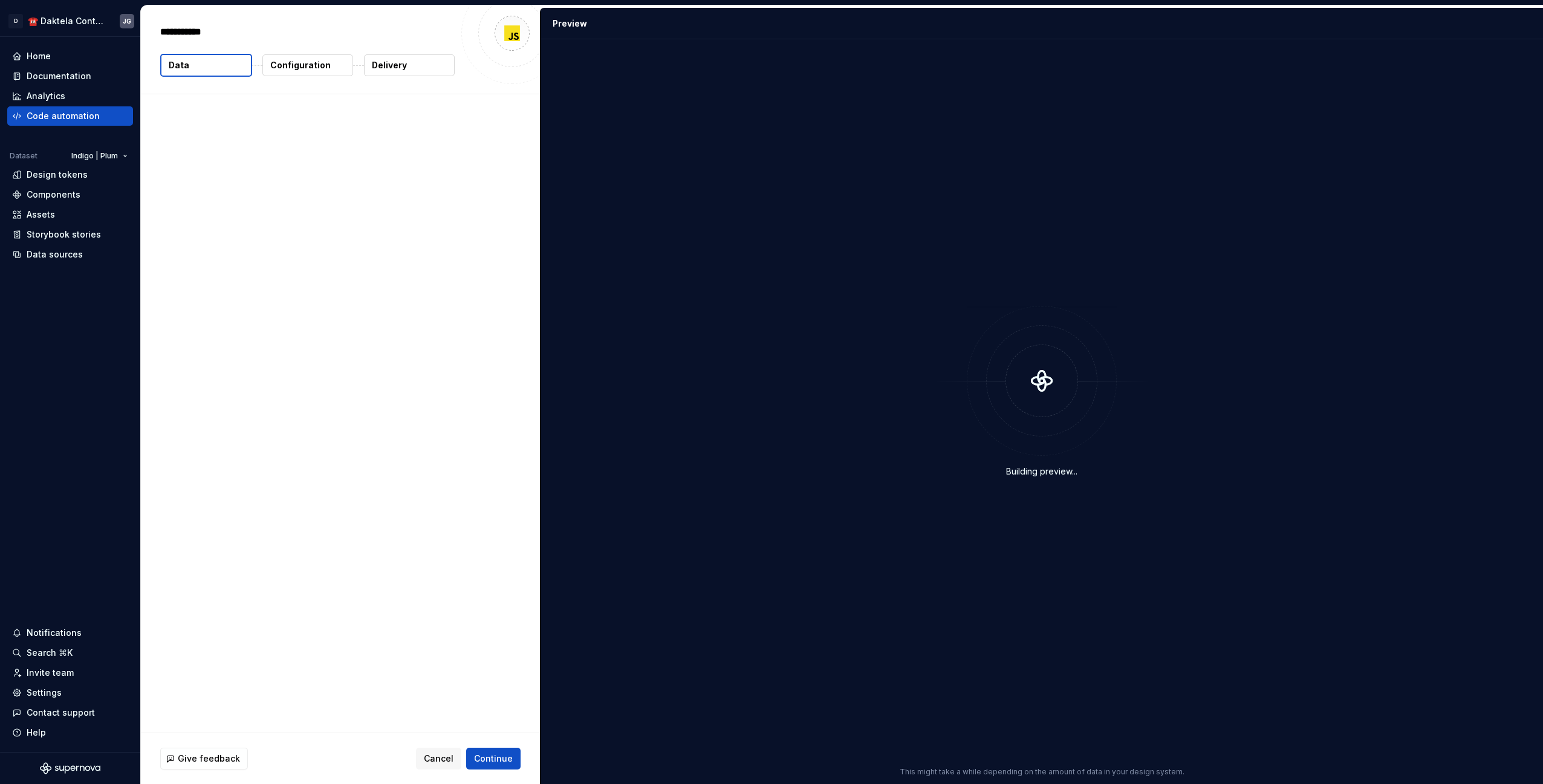
type textarea "*"
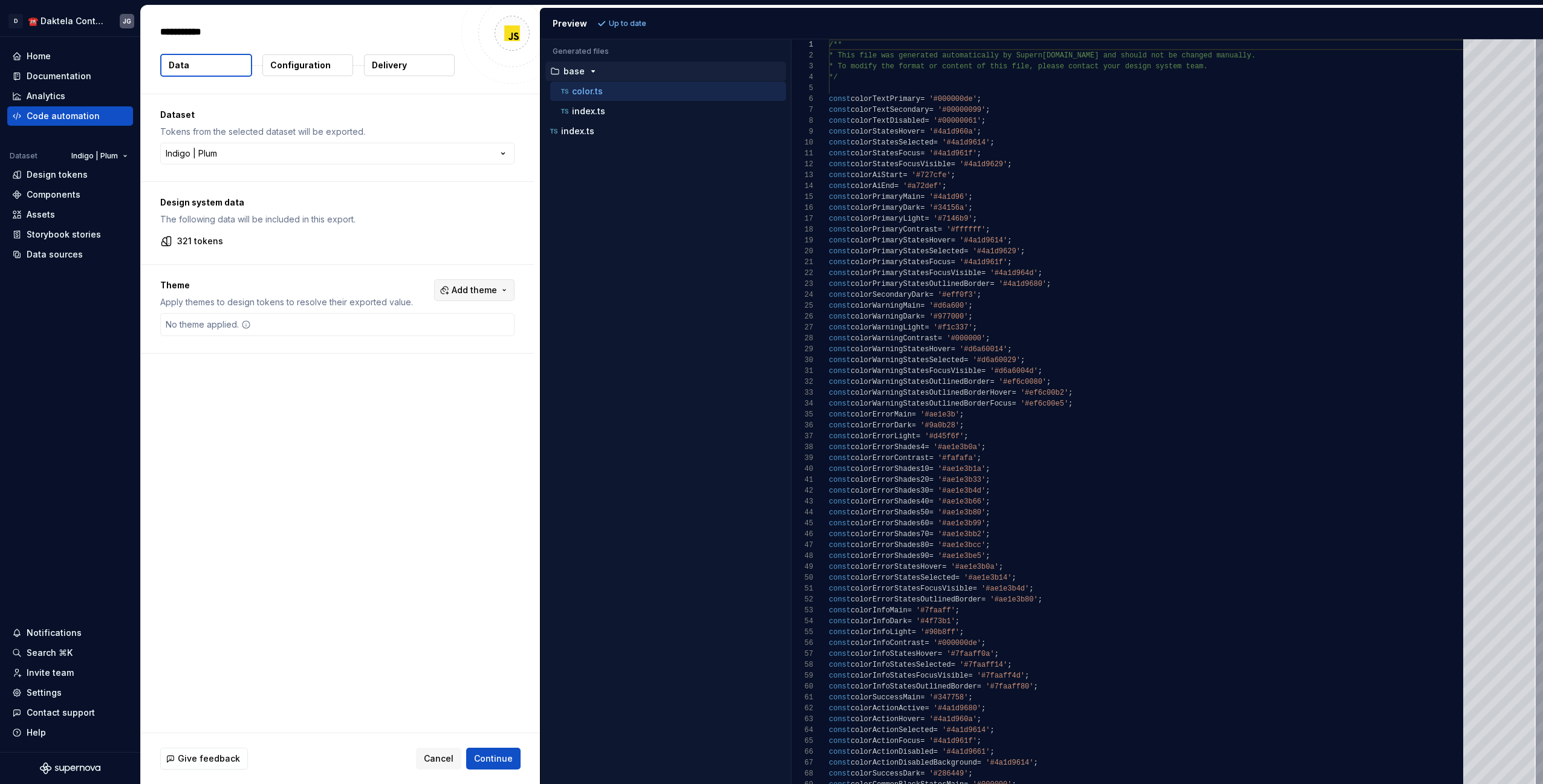
click at [481, 286] on span "Add theme" at bounding box center [473, 289] width 45 height 12
click at [385, 341] on div "Suggestions" at bounding box center [388, 338] width 9 height 9
click at [388, 356] on div "Suggestions" at bounding box center [388, 357] width 9 height 9
click at [385, 373] on div "Suggestions" at bounding box center [388, 377] width 9 height 9
drag, startPoint x: 387, startPoint y: 396, endPoint x: 373, endPoint y: 394, distance: 14.1
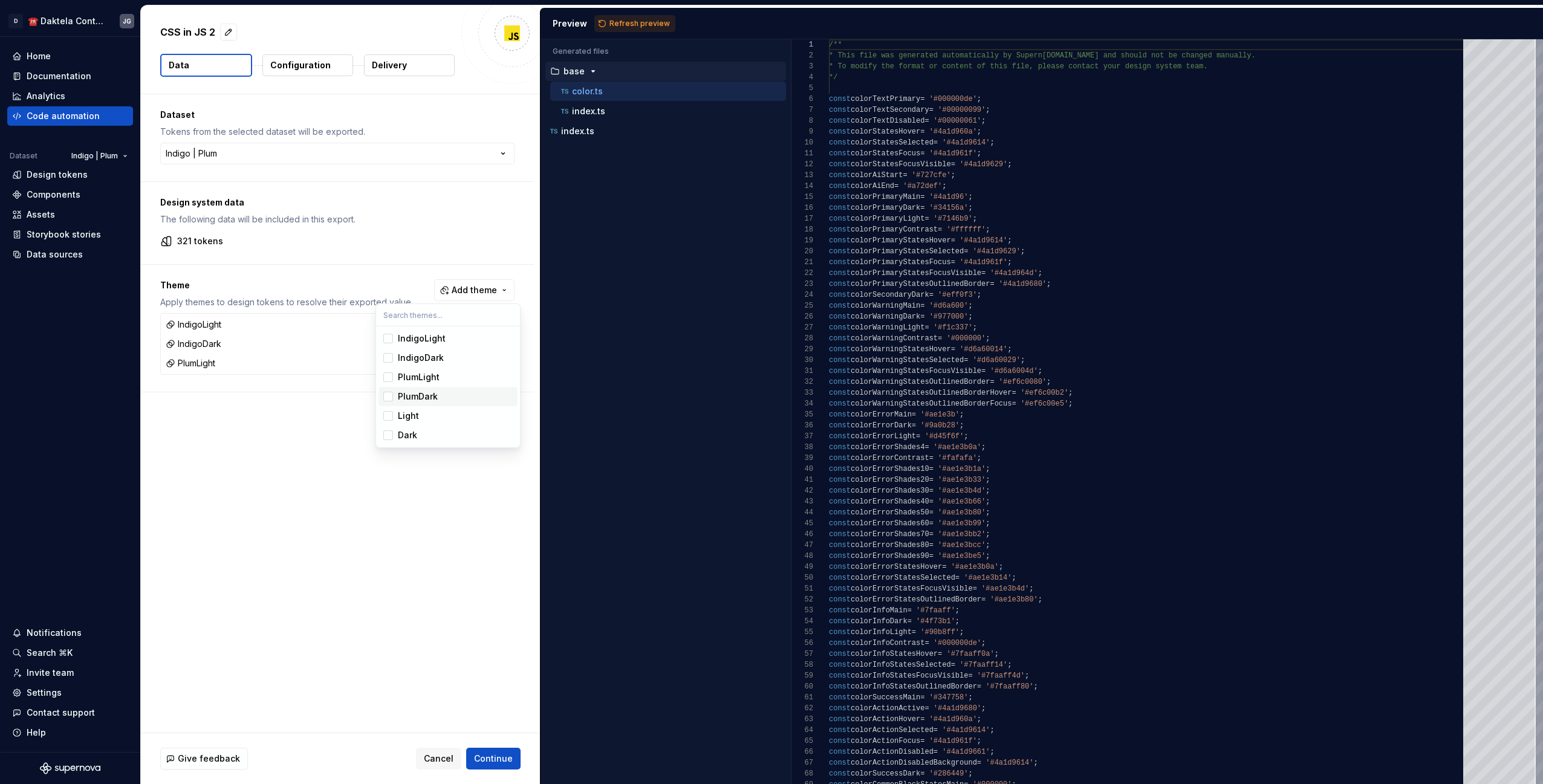
click at [387, 396] on div "Suggestions" at bounding box center [388, 396] width 9 height 9
click at [490, 753] on html "**********" at bounding box center [772, 392] width 1543 height 784
click at [489, 756] on span "Continue" at bounding box center [493, 758] width 39 height 12
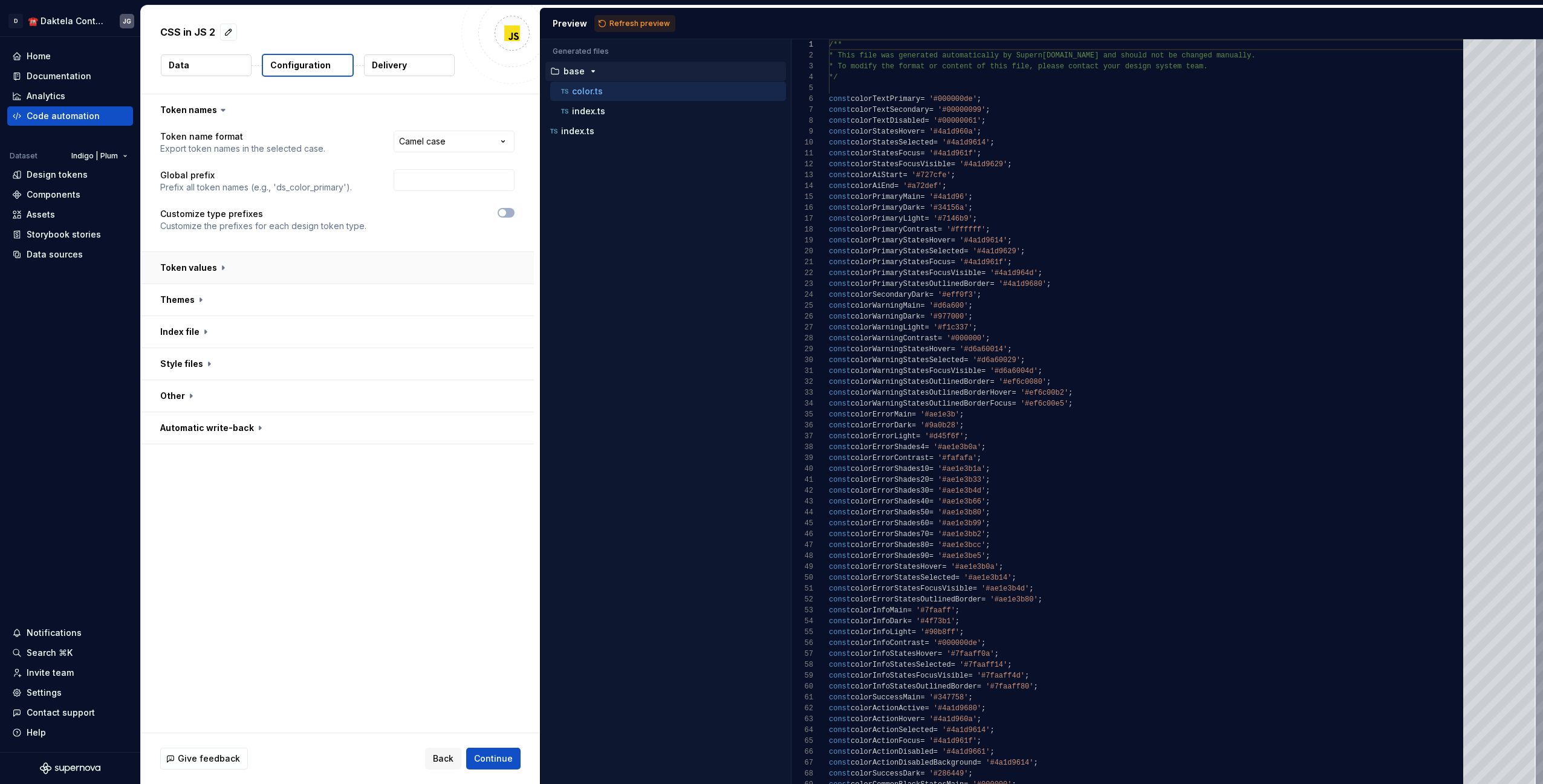
click at [309, 267] on button "button" at bounding box center [337, 268] width 393 height 32
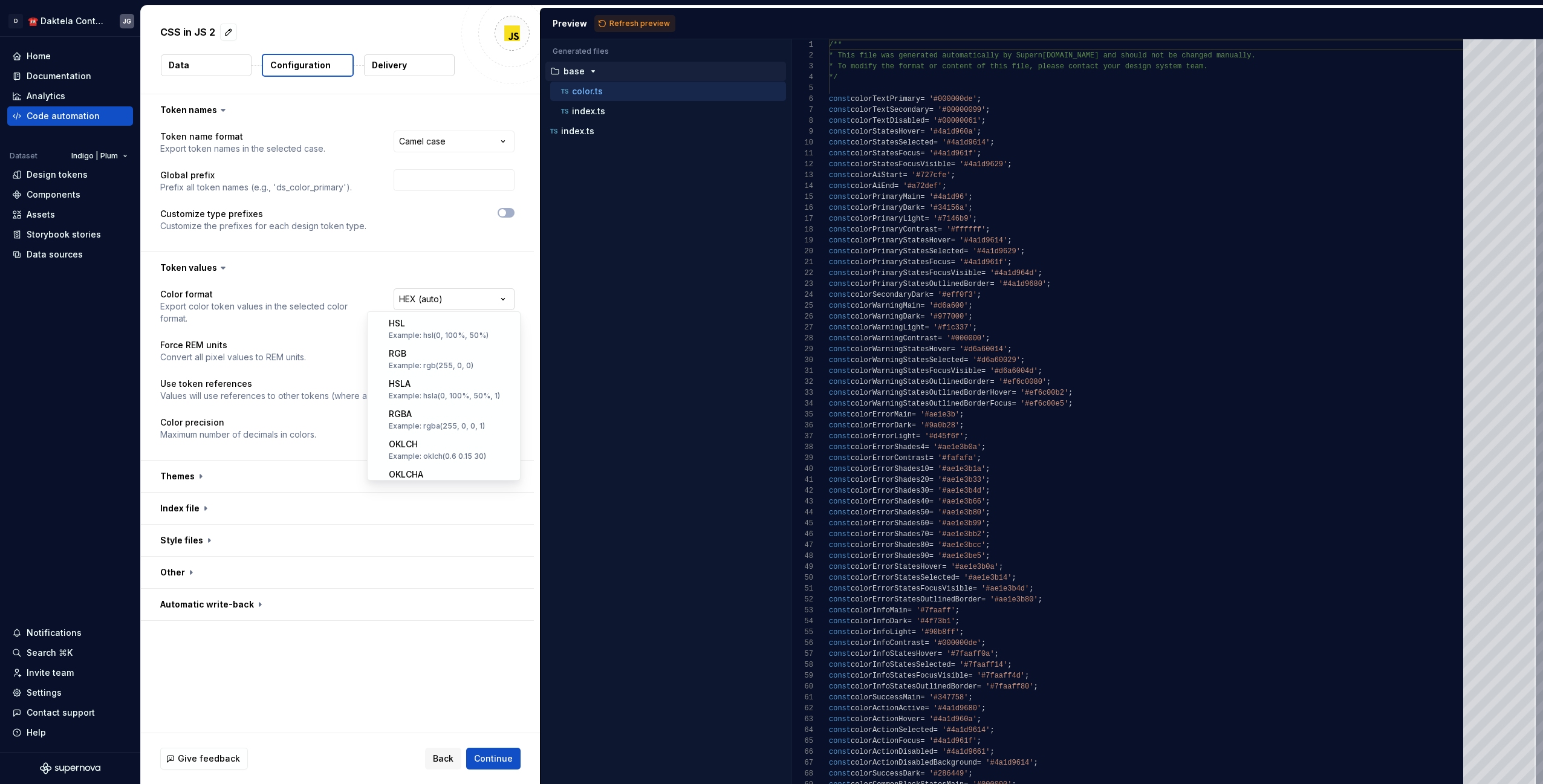
click at [421, 299] on html "**********" at bounding box center [772, 392] width 1543 height 784
select select "****"
click at [325, 468] on button "button" at bounding box center [337, 476] width 393 height 32
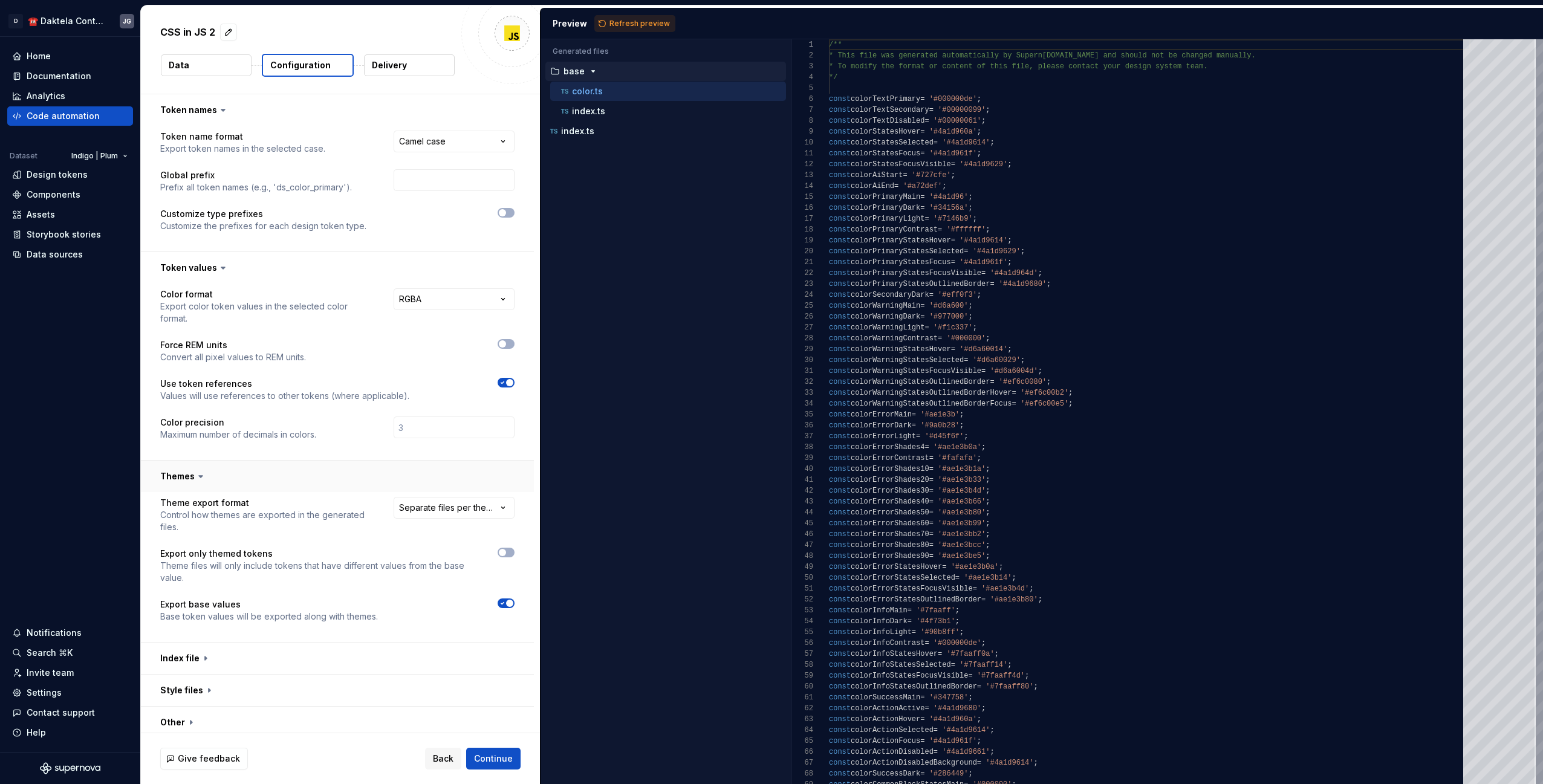
scroll to position [26, 0]
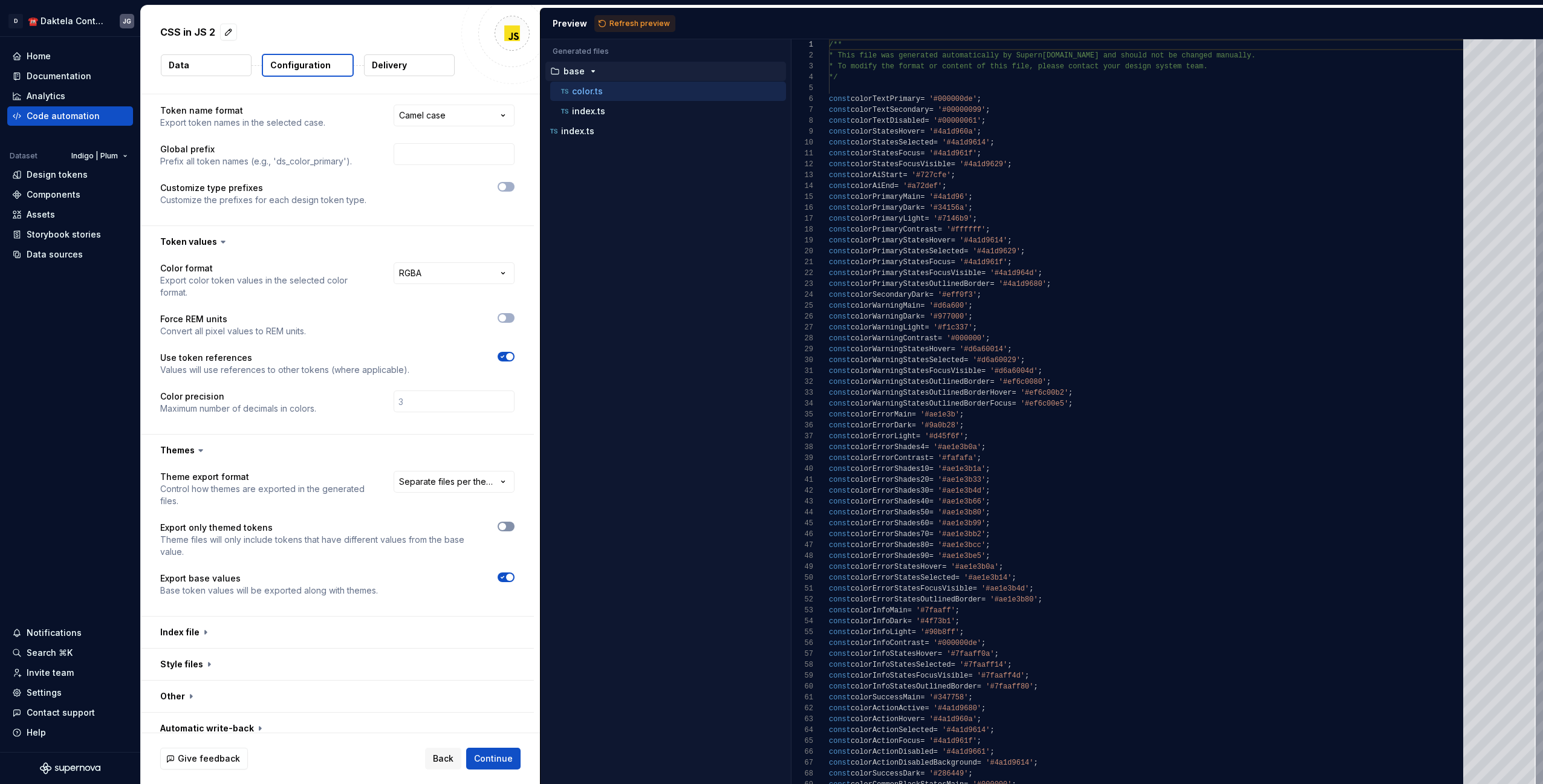
click at [507, 522] on icon "button" at bounding box center [502, 526] width 9 height 7
click at [445, 763] on span "Back" at bounding box center [443, 758] width 20 height 12
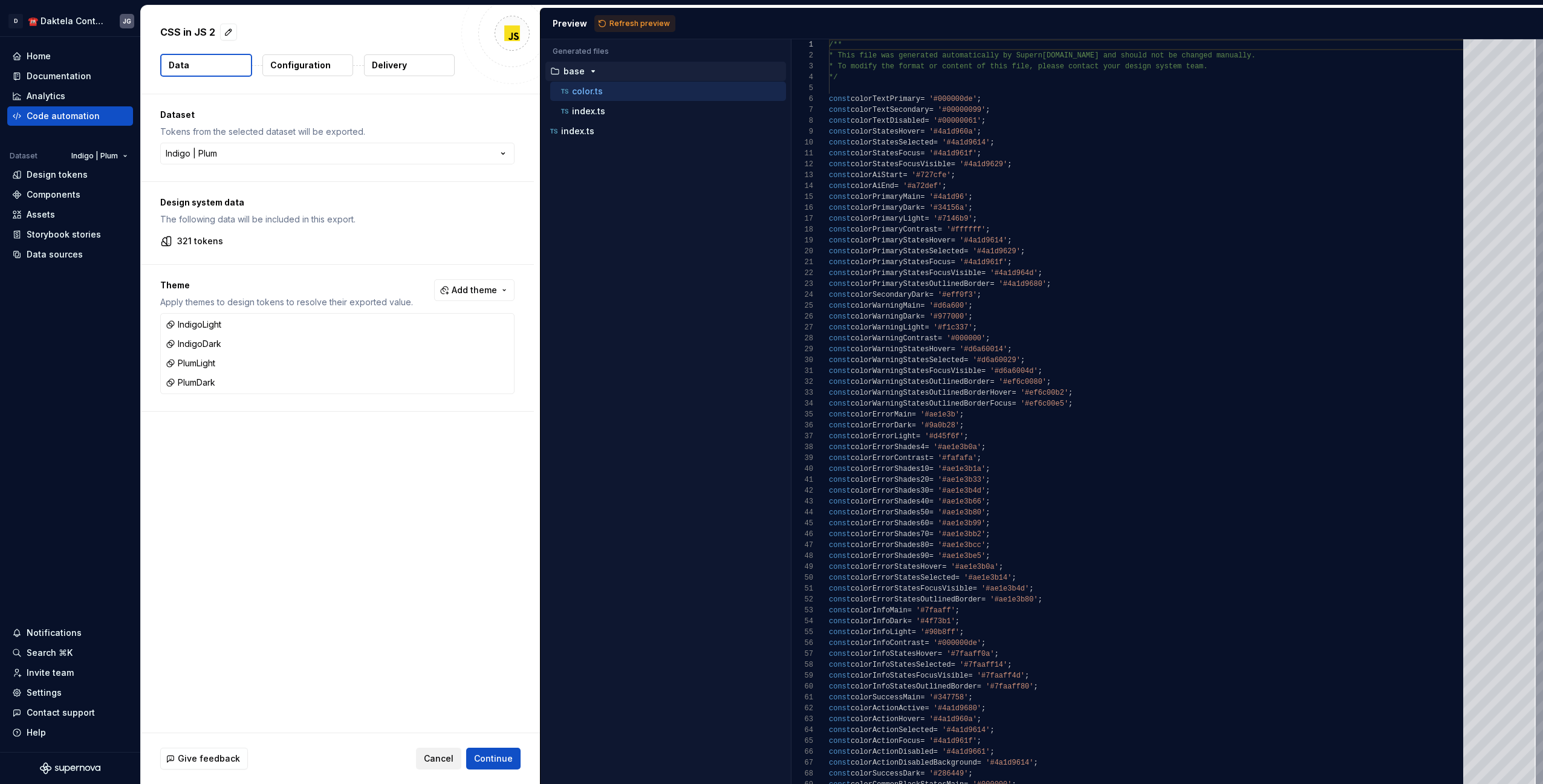
click at [443, 761] on span "Cancel" at bounding box center [438, 758] width 30 height 12
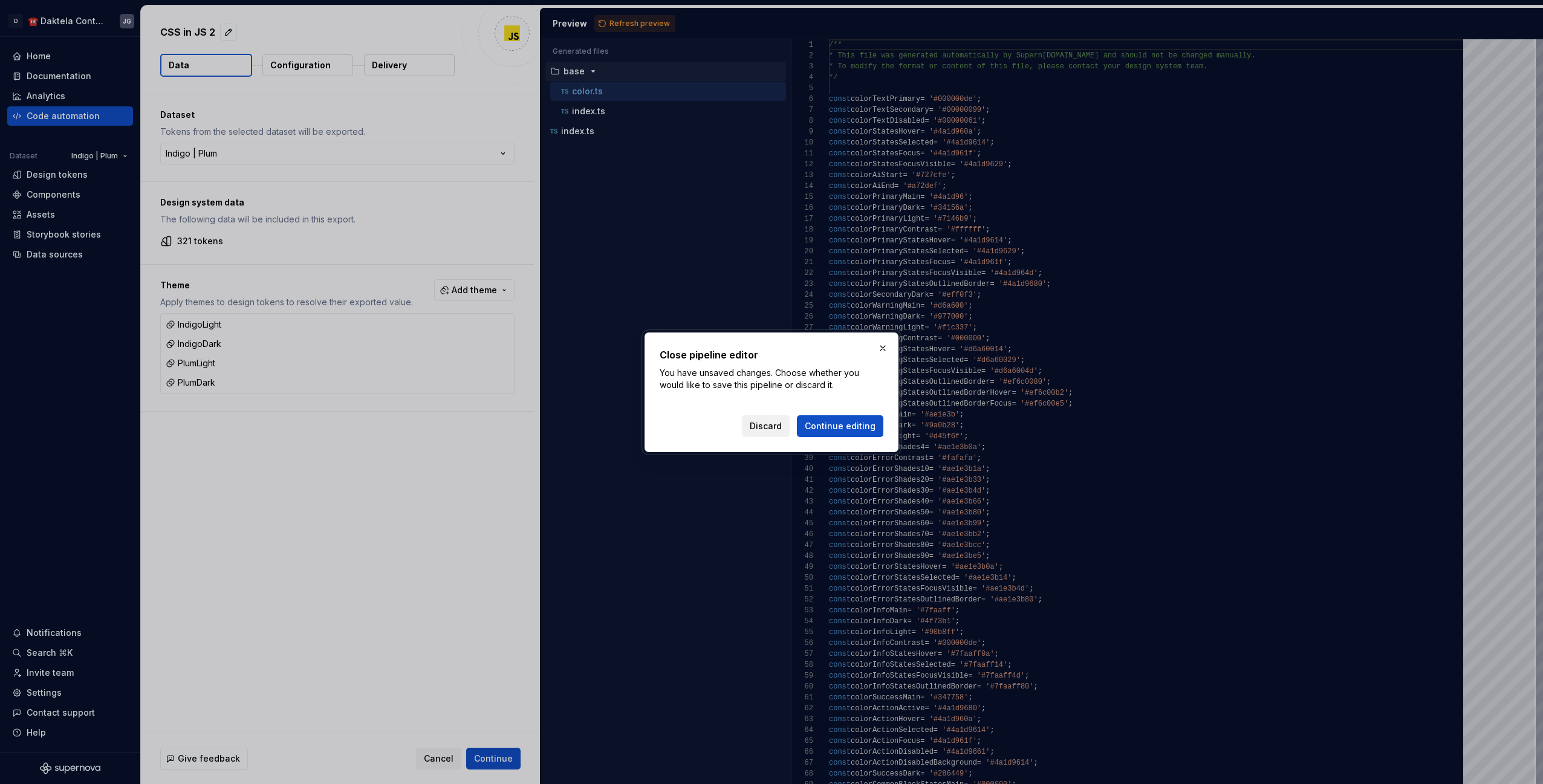
click at [781, 431] on span "Discard" at bounding box center [765, 426] width 32 height 12
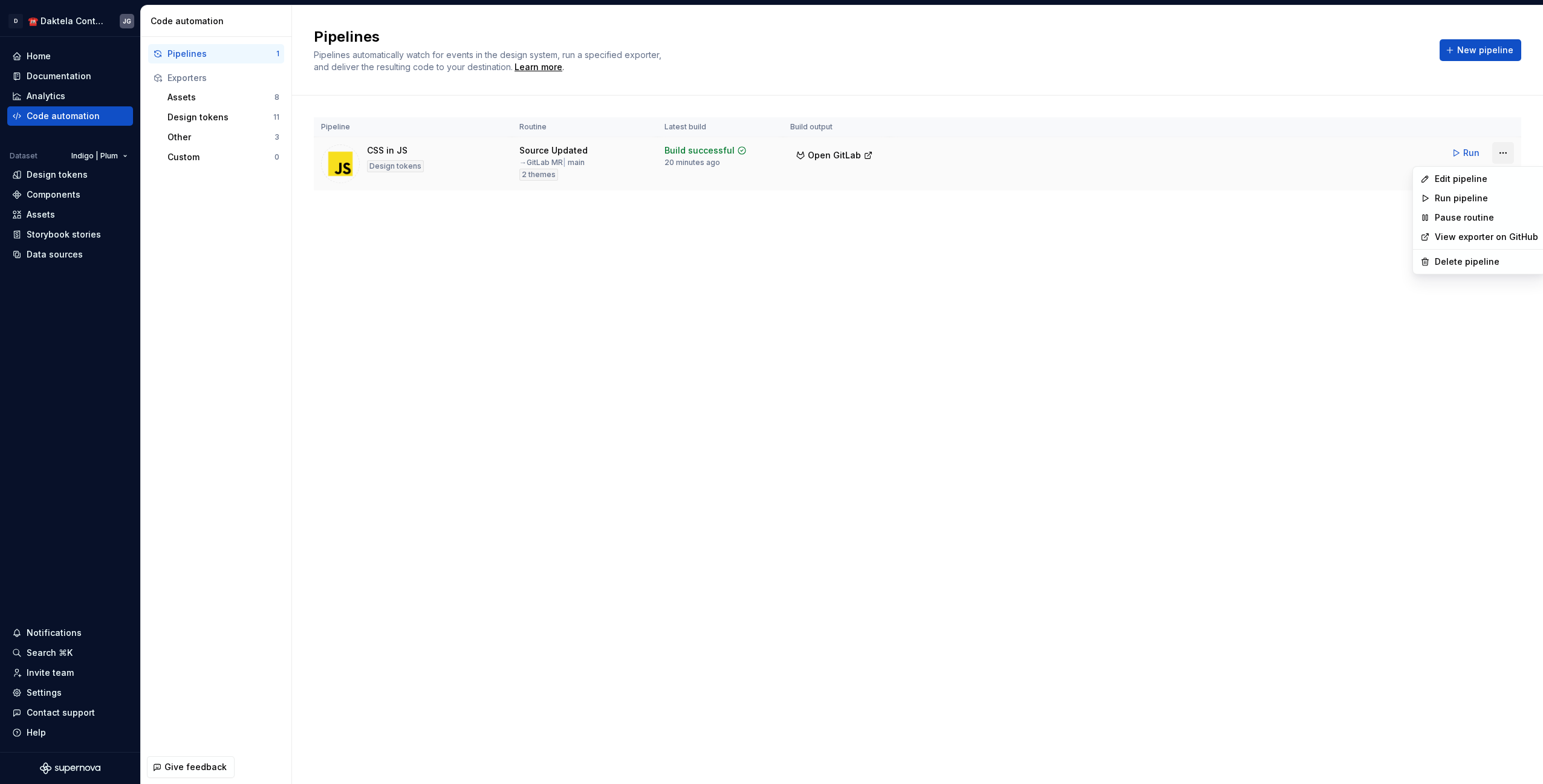
click at [1506, 153] on html "D ☎️ Daktela Contact Centre JG Home Documentation Analytics Code automation Dat…" at bounding box center [772, 392] width 1543 height 784
click at [1455, 181] on div "Edit pipeline" at bounding box center [1485, 178] width 103 height 12
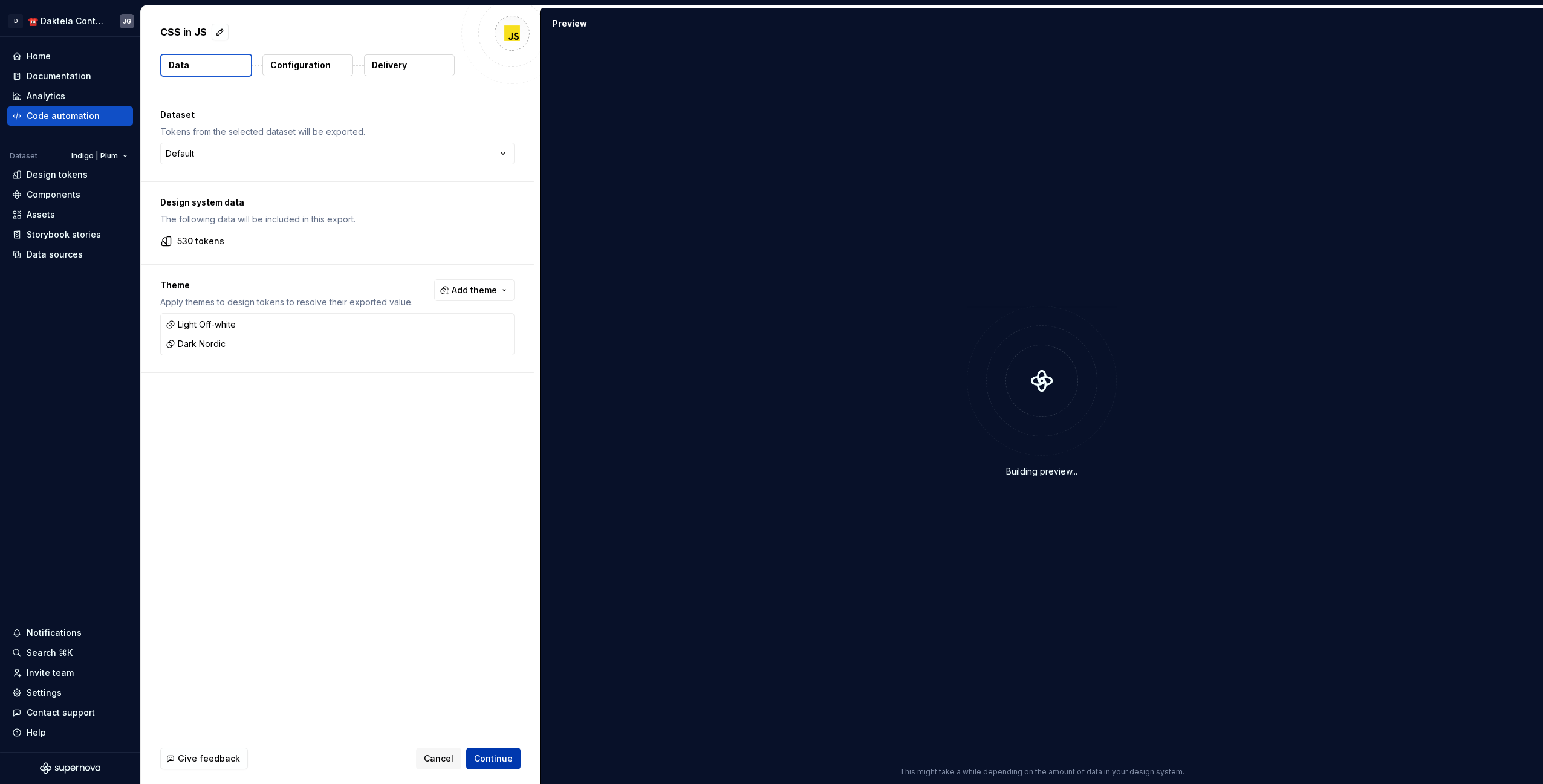
click at [486, 754] on span "Continue" at bounding box center [493, 758] width 39 height 12
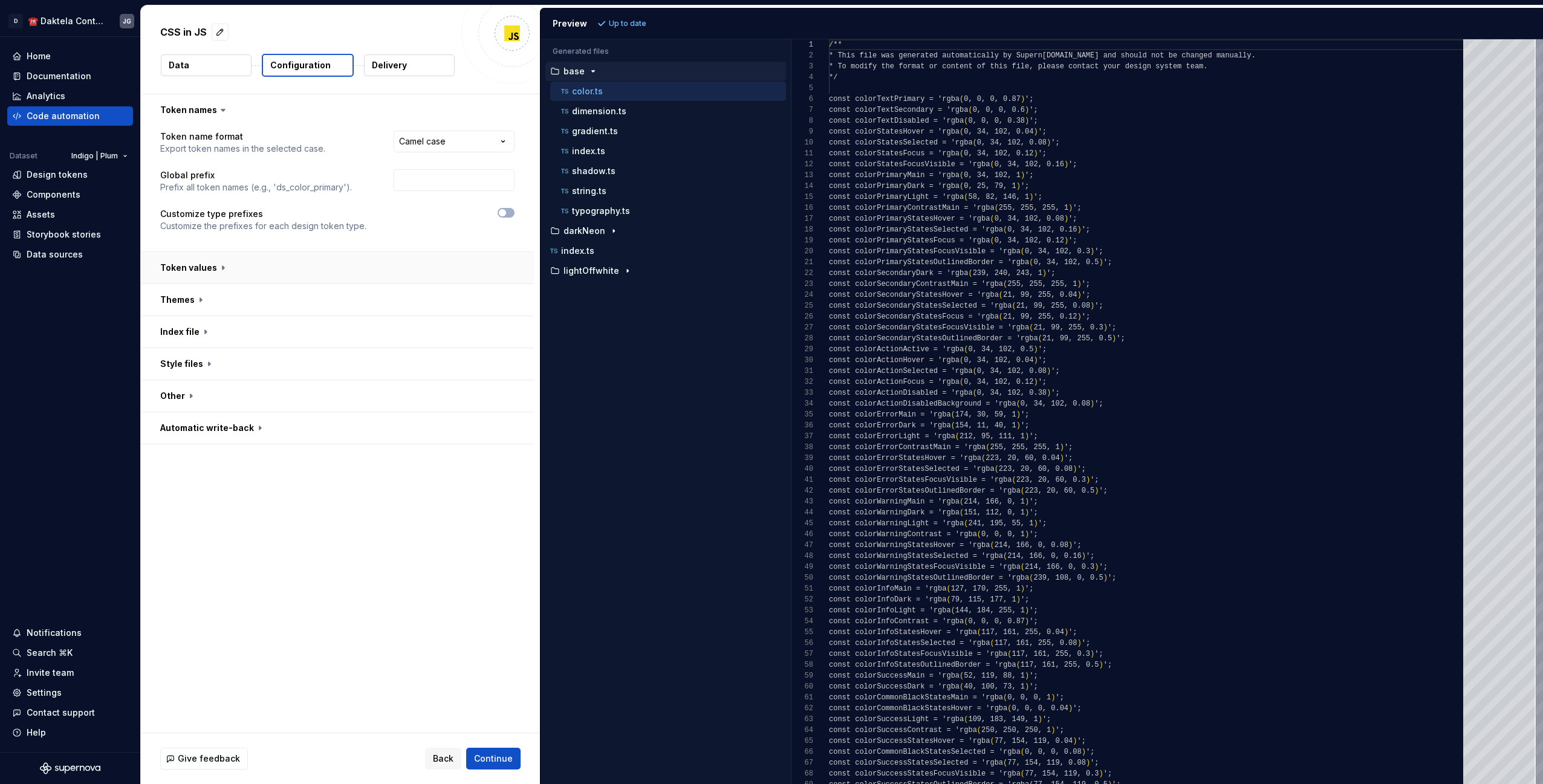
click at [257, 267] on button "button" at bounding box center [337, 268] width 393 height 32
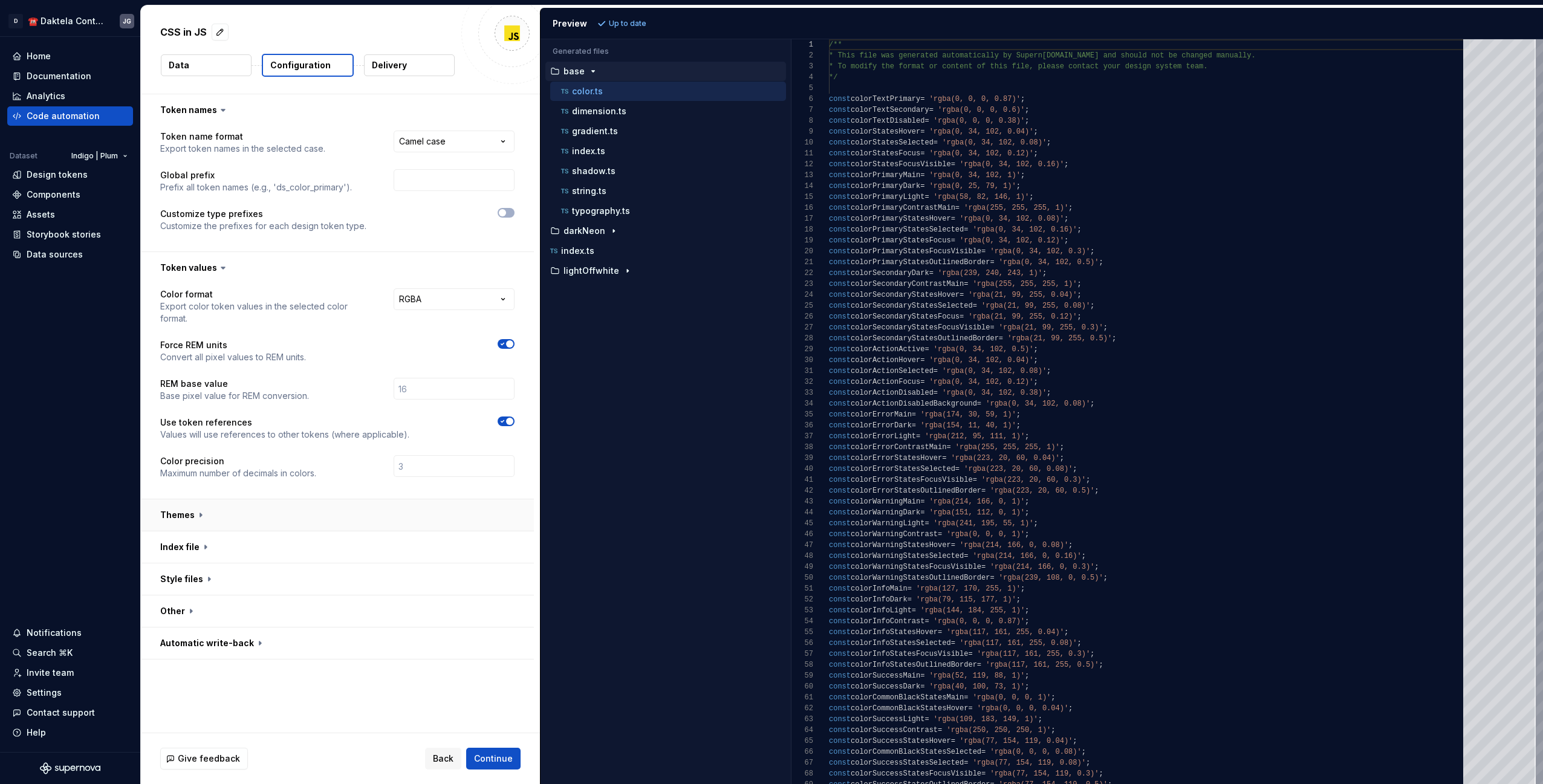
click at [385, 499] on button "button" at bounding box center [337, 515] width 393 height 32
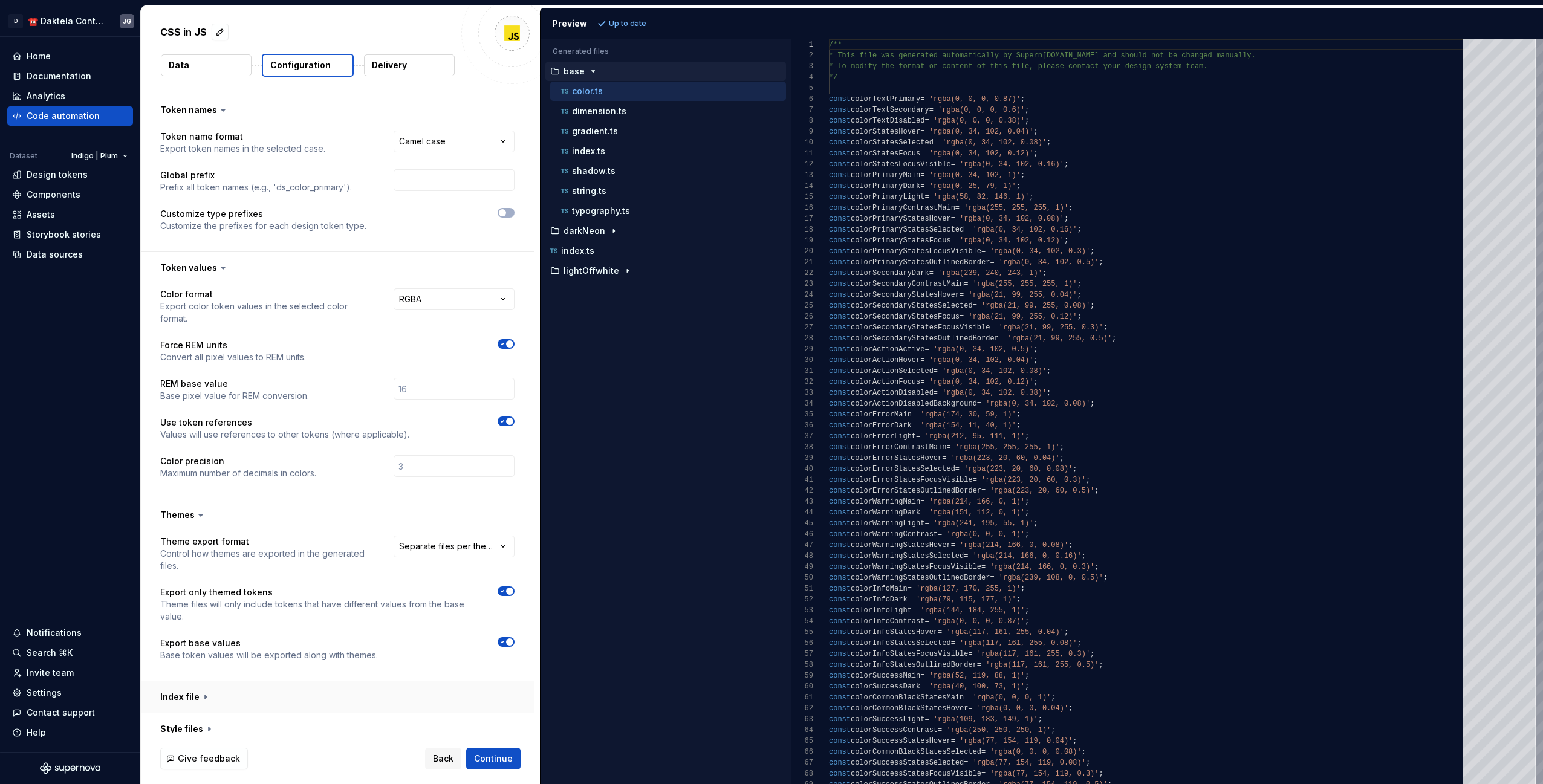
click at [326, 681] on button "button" at bounding box center [337, 697] width 393 height 32
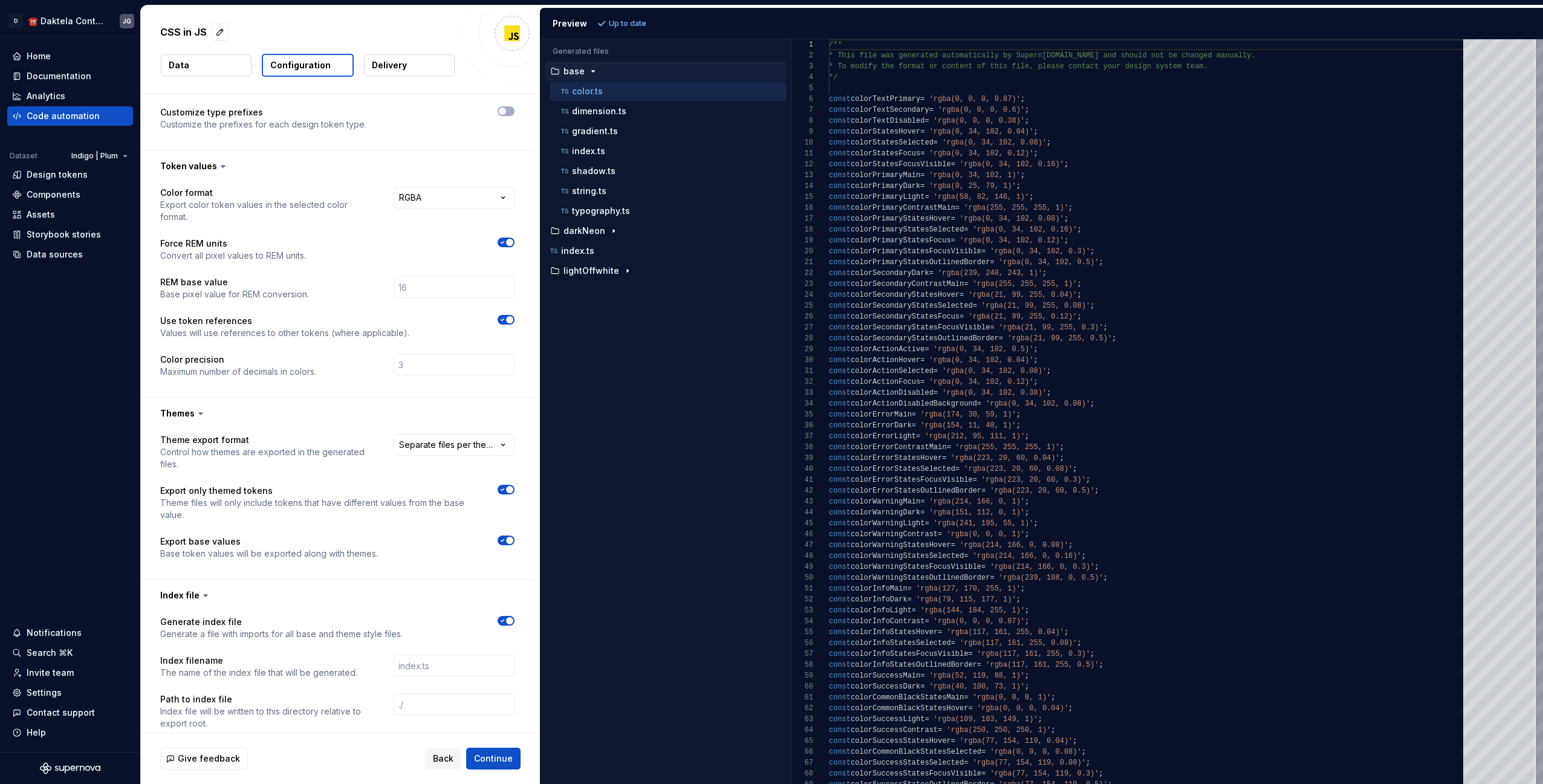
scroll to position [202, 0]
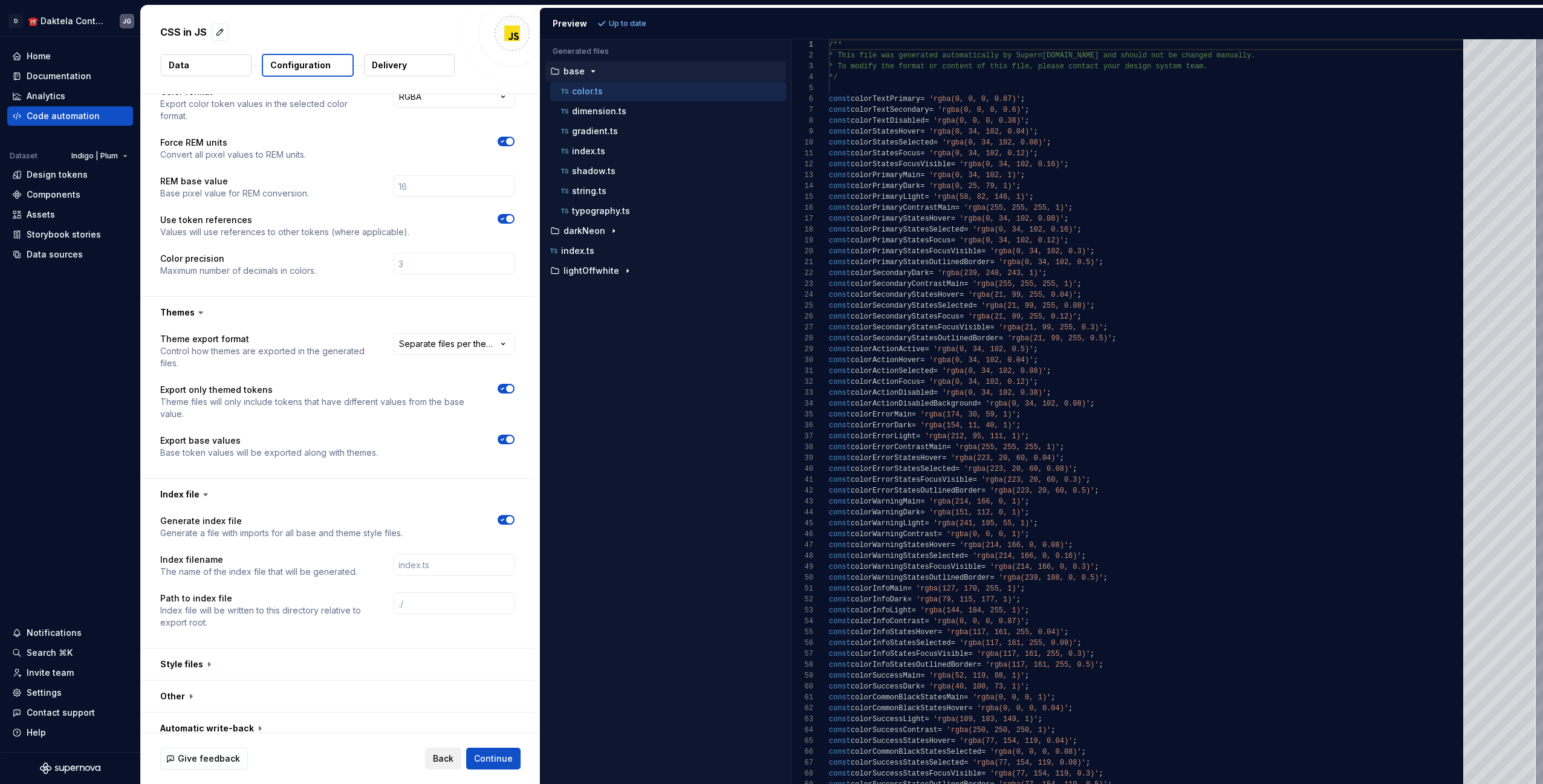
click at [438, 764] on span "Back" at bounding box center [443, 758] width 20 height 12
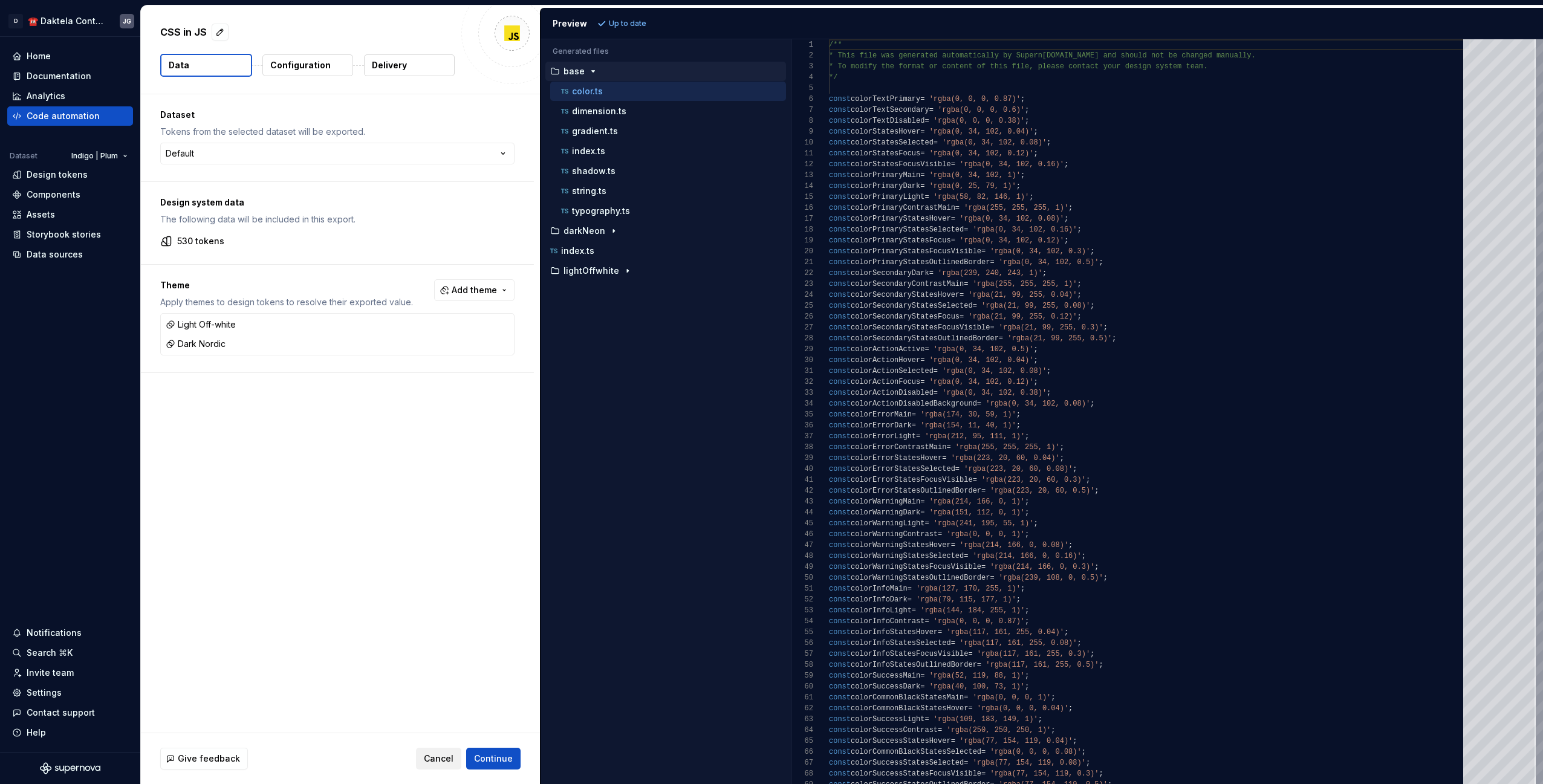
click at [441, 761] on span "Cancel" at bounding box center [438, 758] width 30 height 12
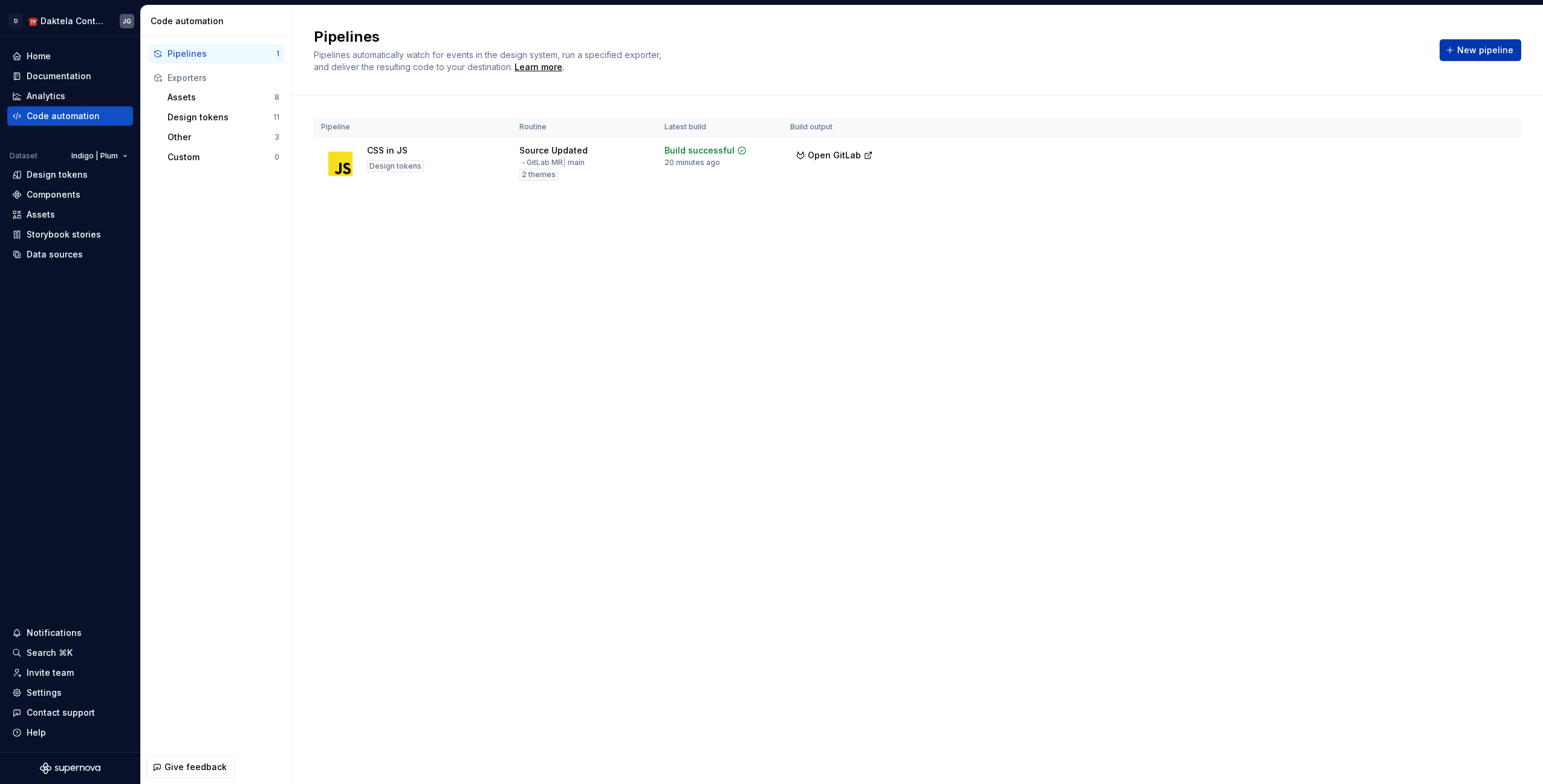
click at [1474, 47] on span "New pipeline" at bounding box center [1485, 50] width 57 height 12
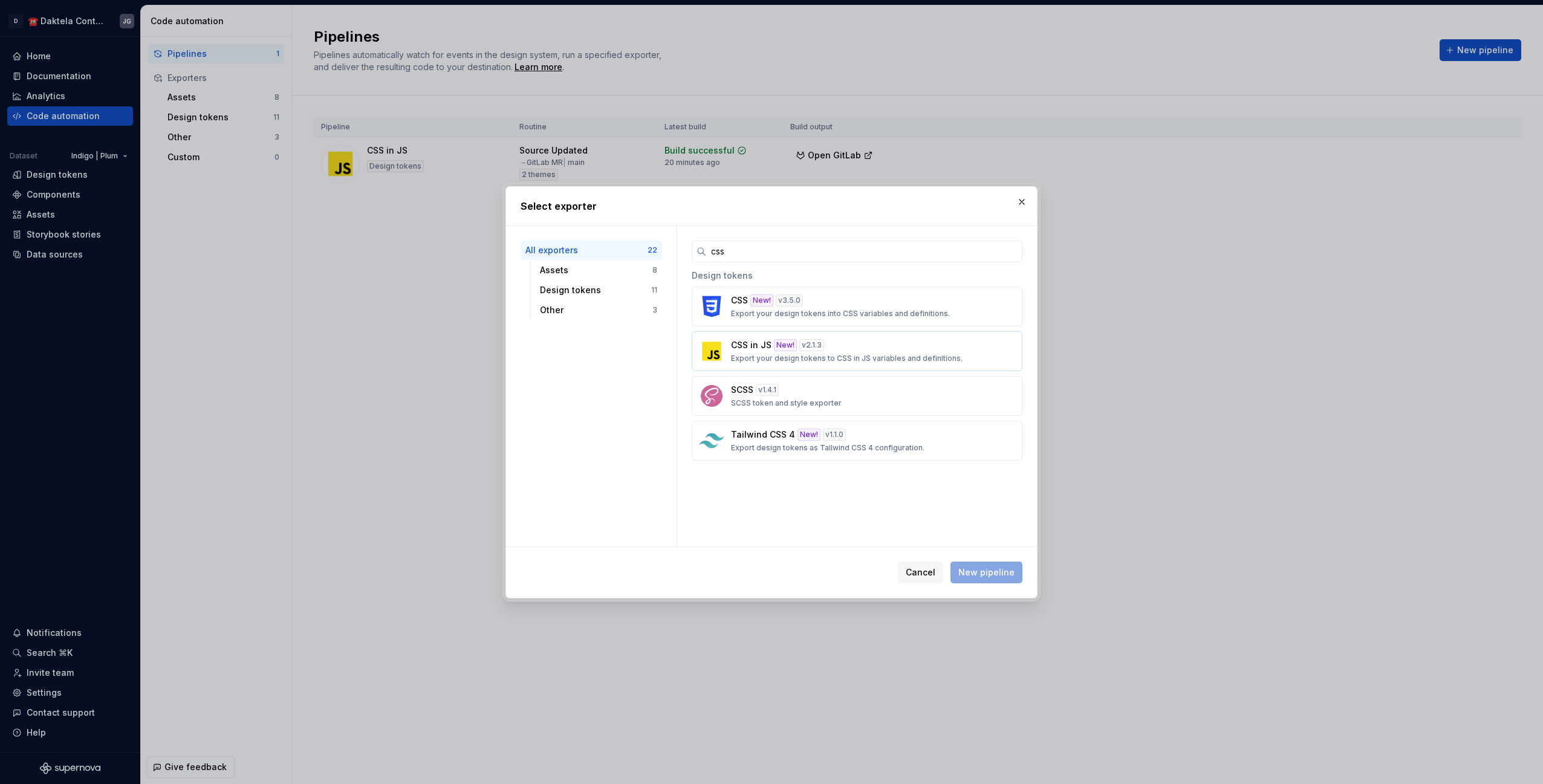
type input "css"
click at [840, 342] on div "CSS in JS New! v 2.1.3 Export your design tokens to CSS in JS variables and def…" at bounding box center [853, 351] width 245 height 24
click at [1005, 567] on span "New pipeline" at bounding box center [986, 572] width 57 height 12
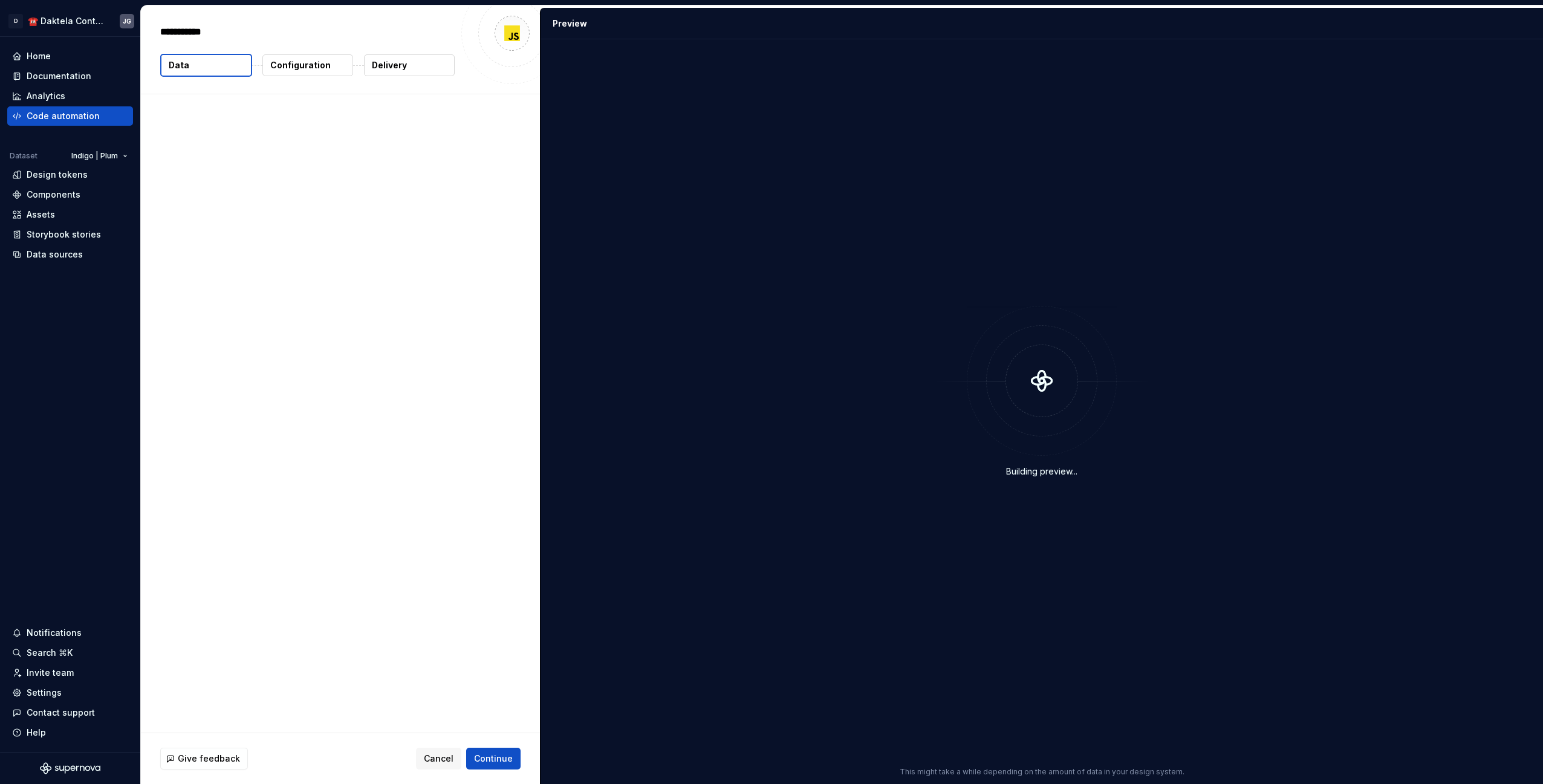
type textarea "*"
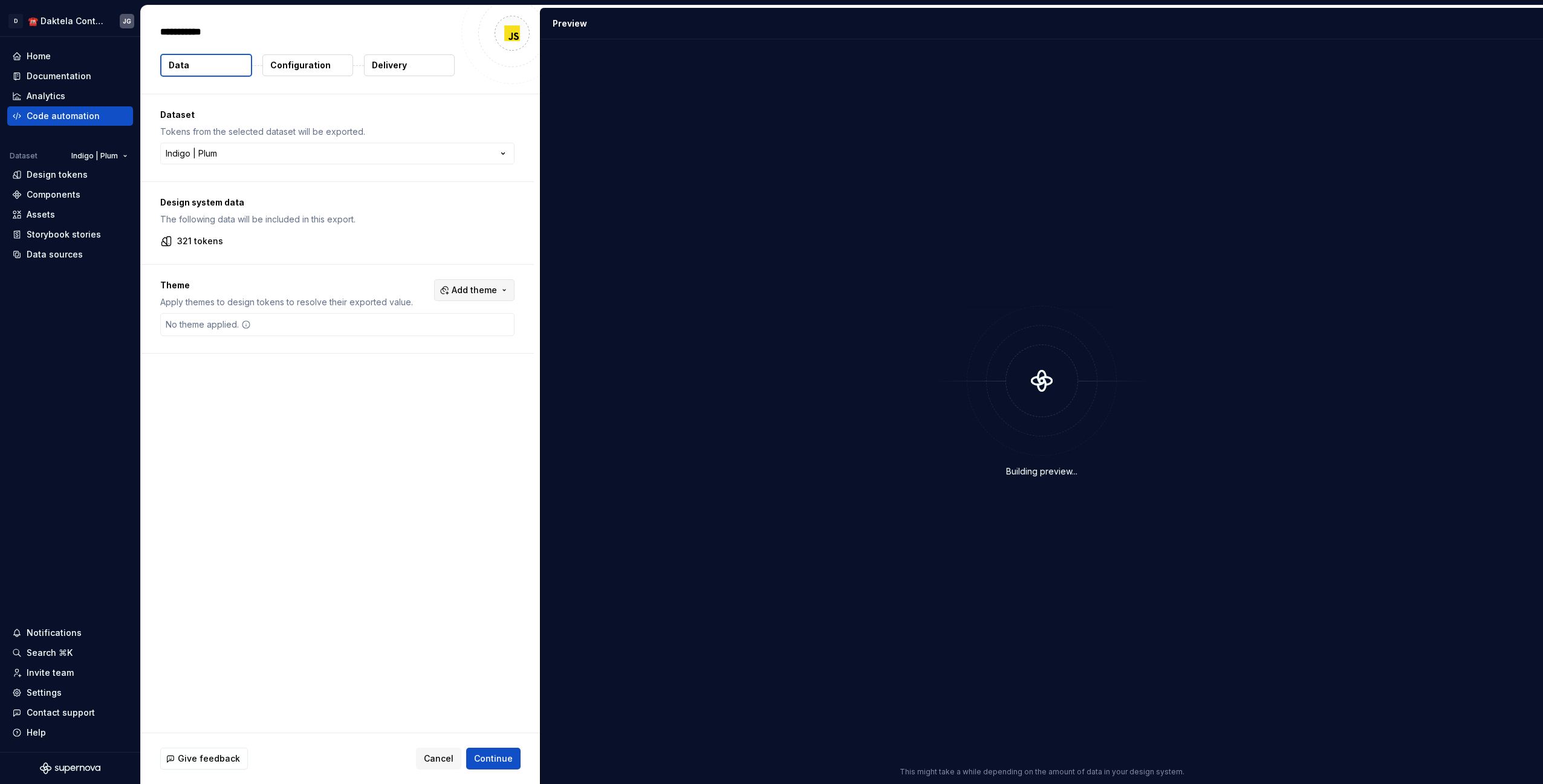
click at [473, 287] on span "Add theme" at bounding box center [473, 289] width 45 height 12
click at [420, 340] on div "IndigoLight" at bounding box center [421, 338] width 47 height 12
click at [413, 353] on div "IndigoDark" at bounding box center [420, 357] width 45 height 12
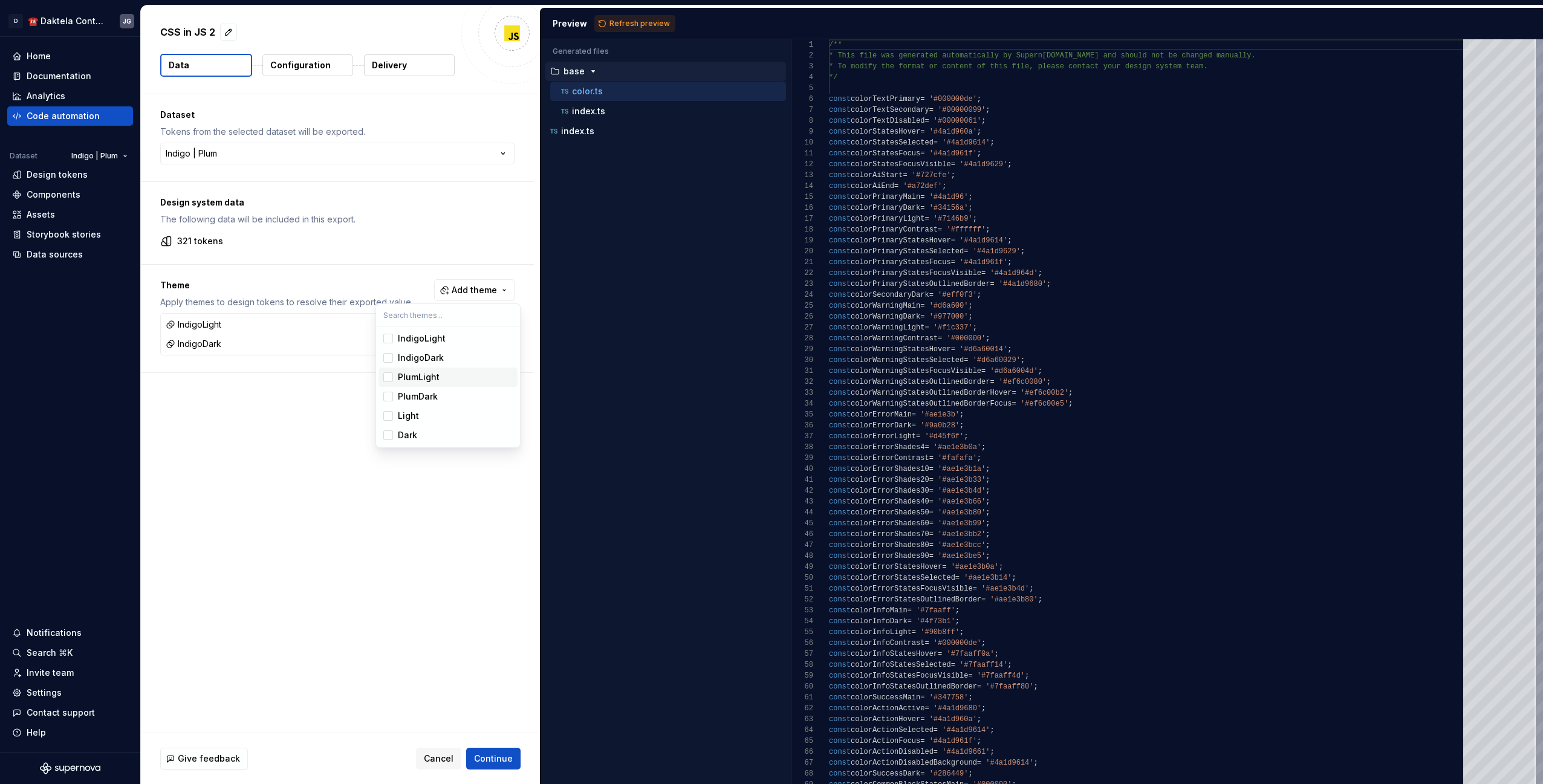
click at [413, 368] on span "PlumLight" at bounding box center [448, 377] width 139 height 19
click at [413, 391] on div "PlumDark" at bounding box center [417, 396] width 40 height 12
click at [490, 758] on html "**********" at bounding box center [772, 392] width 1543 height 784
click at [497, 759] on span "Continue" at bounding box center [493, 758] width 39 height 12
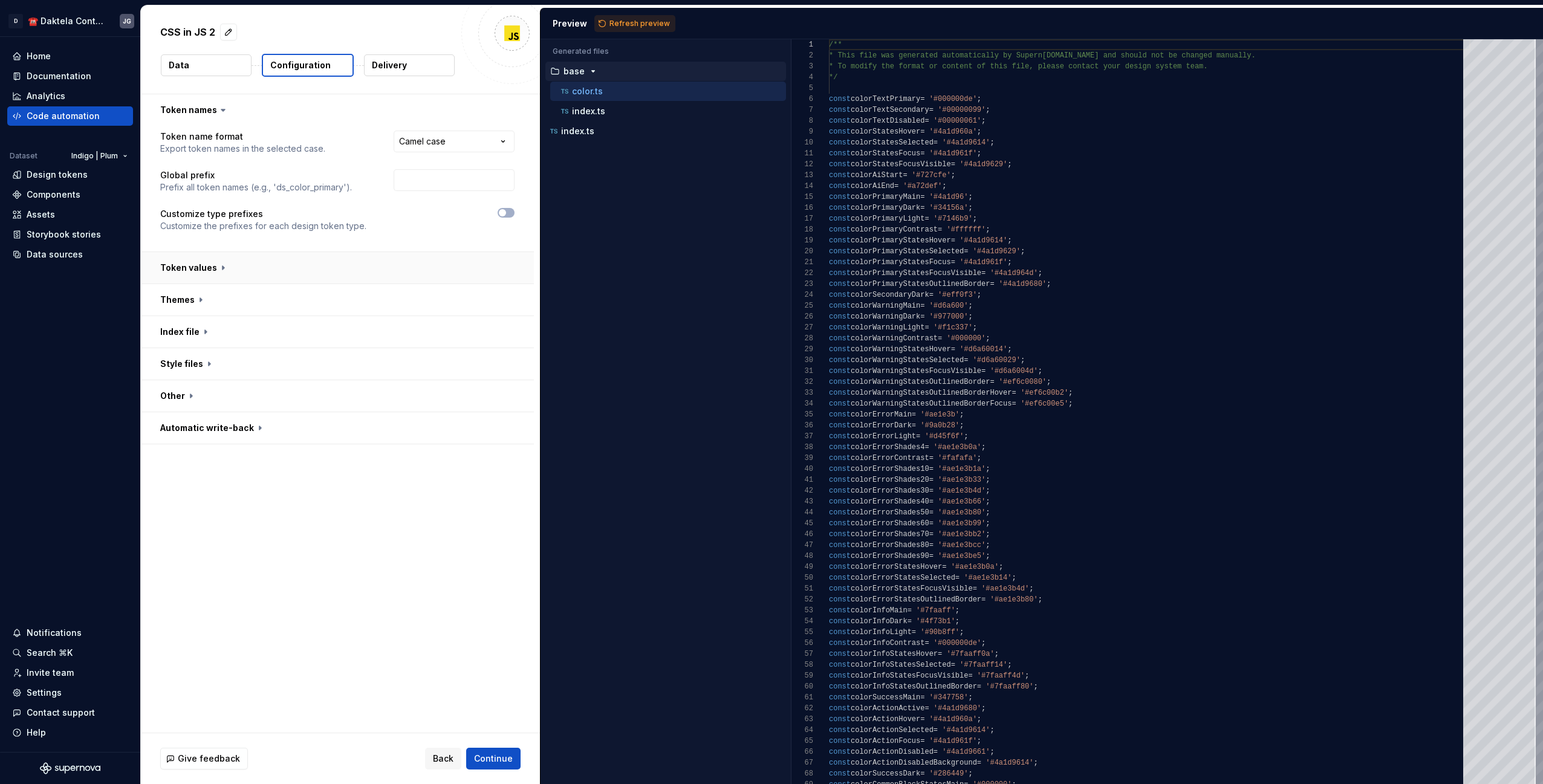
click at [295, 264] on button "button" at bounding box center [337, 268] width 393 height 32
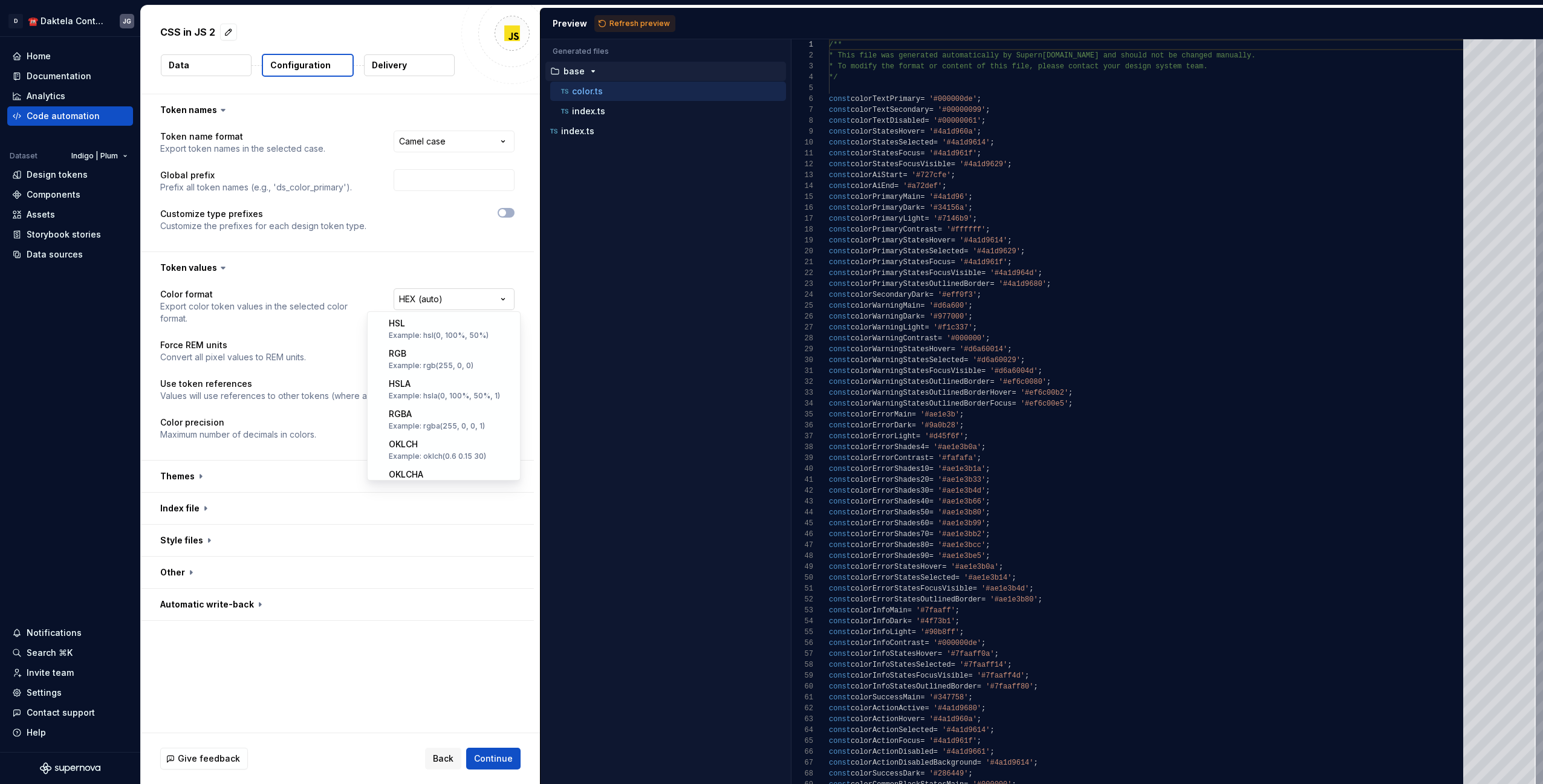
click at [441, 305] on html "**********" at bounding box center [772, 392] width 1543 height 784
select select "****"
click at [376, 460] on button "button" at bounding box center [337, 476] width 393 height 32
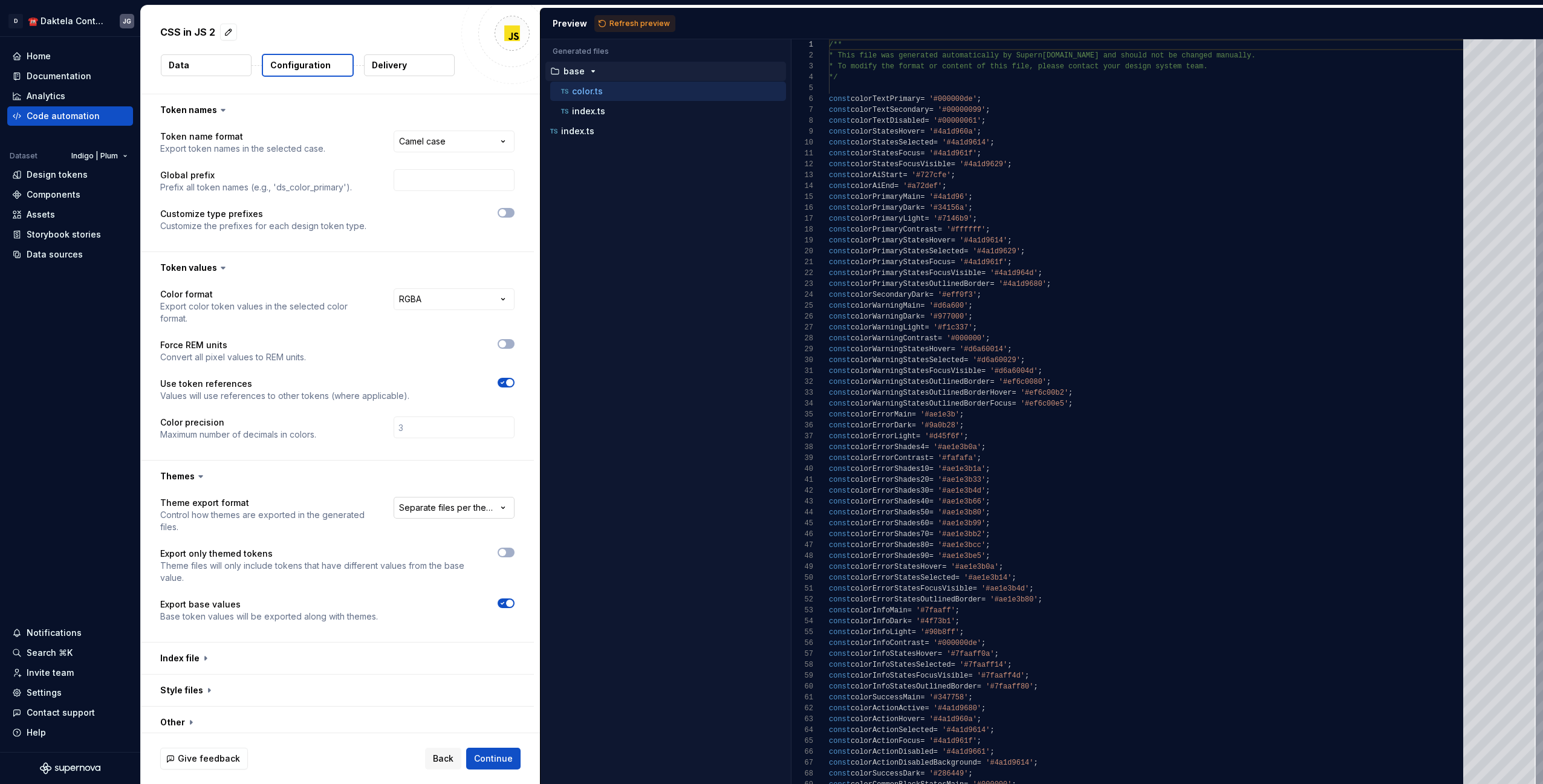
scroll to position [26, 0]
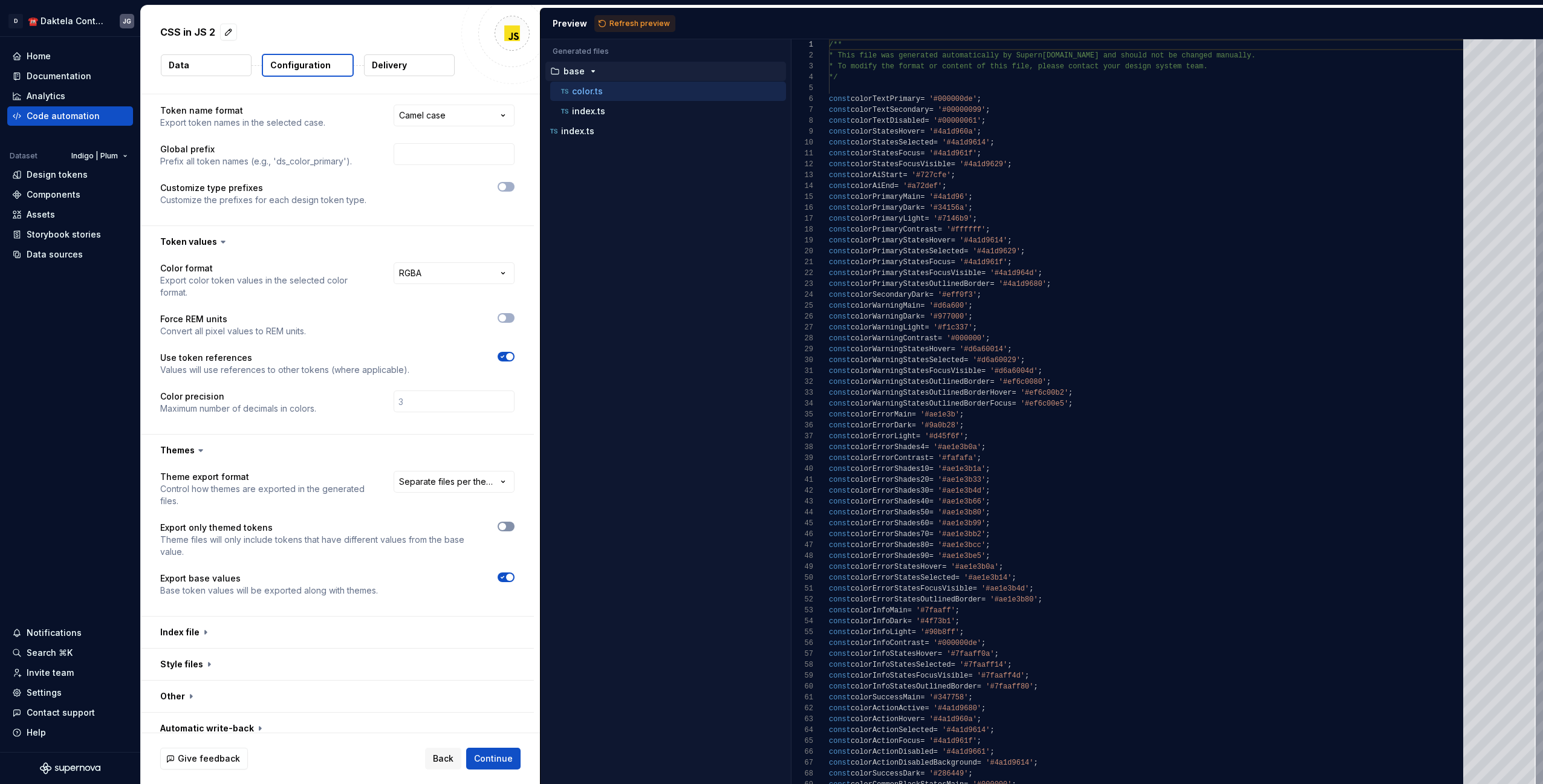
click at [506, 522] on span "button" at bounding box center [502, 526] width 7 height 7
drag, startPoint x: 313, startPoint y: 615, endPoint x: 327, endPoint y: 605, distance: 17.2
click at [314, 616] on button "button" at bounding box center [337, 632] width 393 height 32
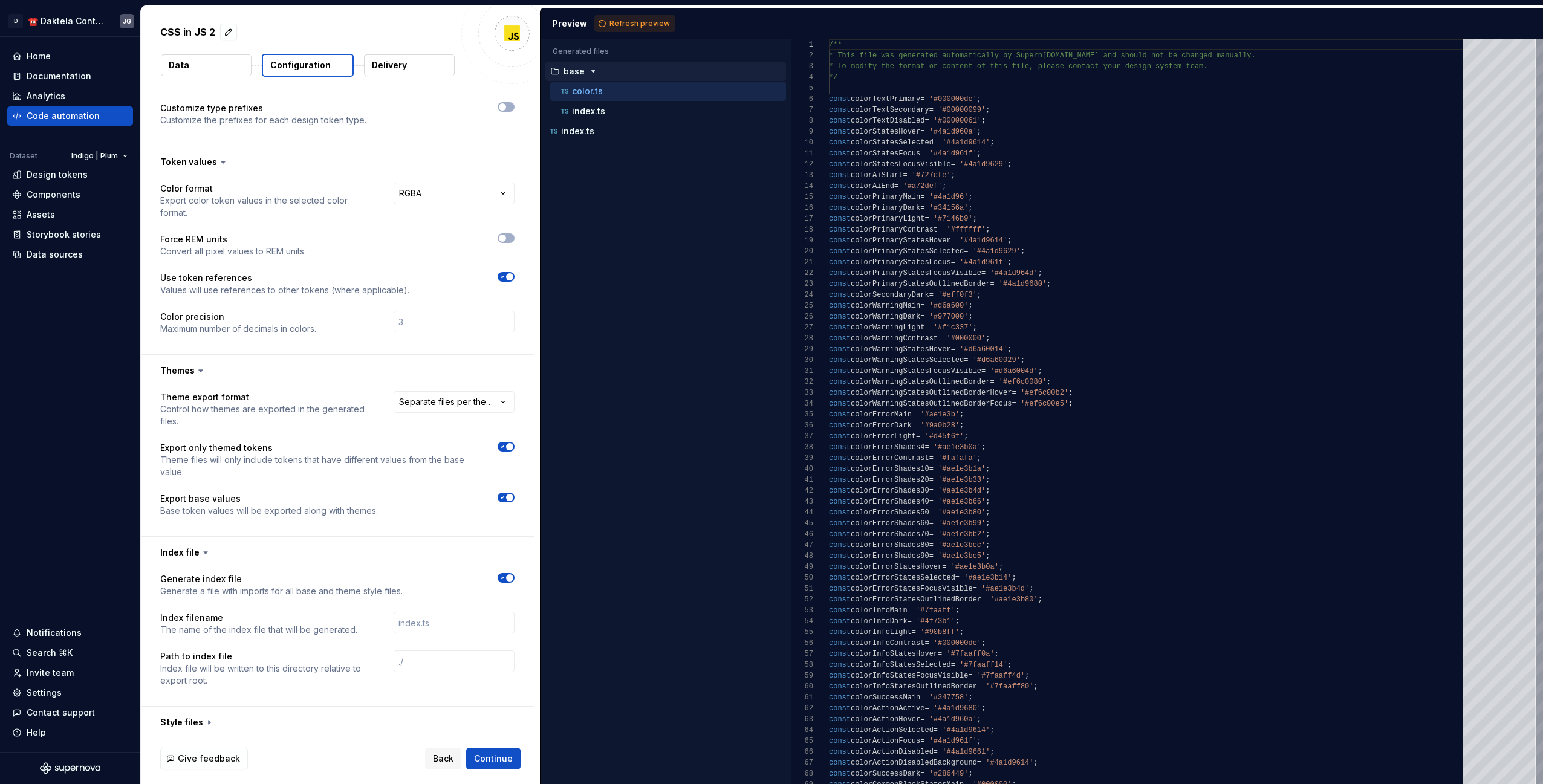
scroll to position [163, 0]
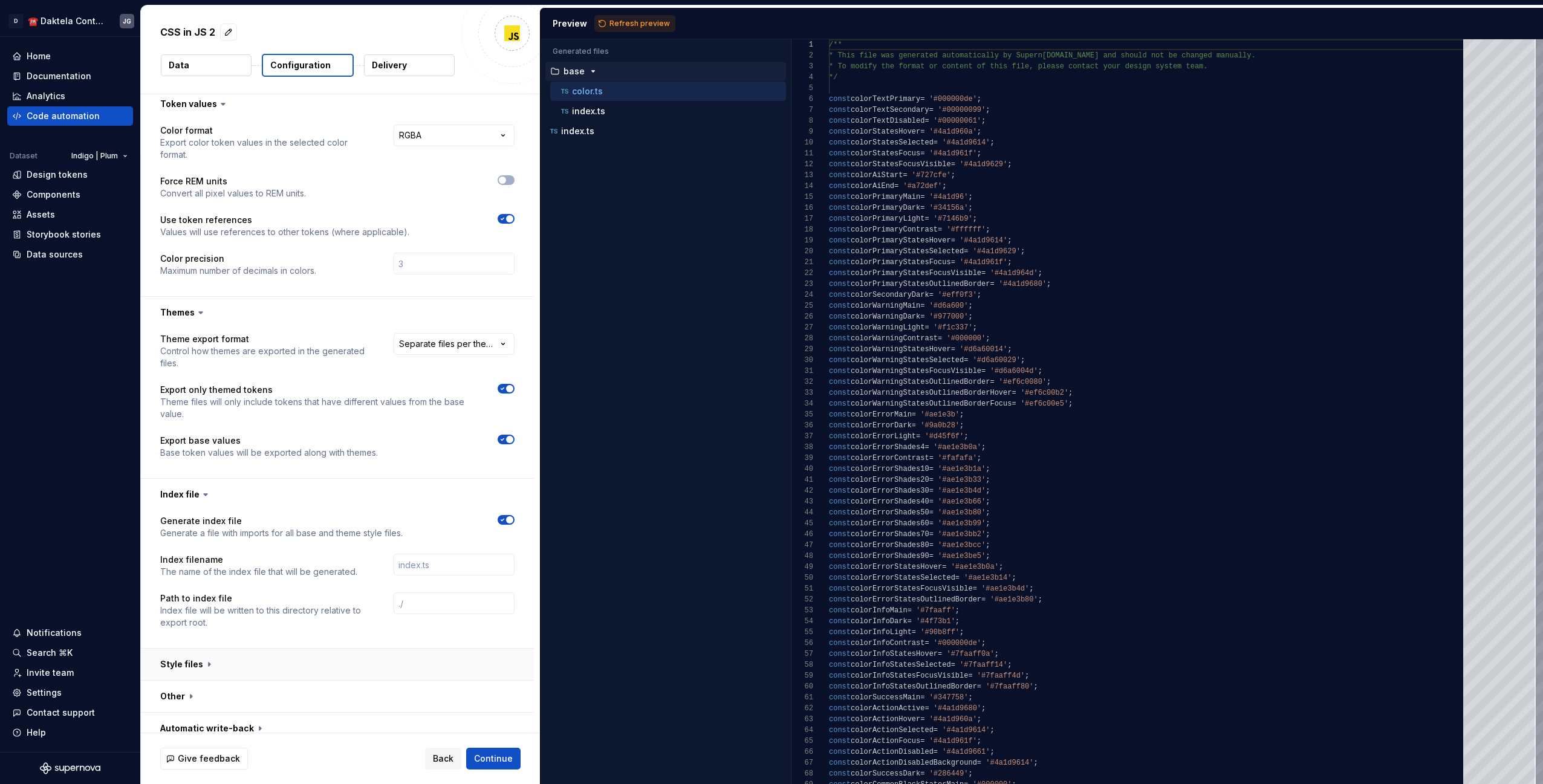
click at [311, 649] on button "button" at bounding box center [337, 664] width 393 height 32
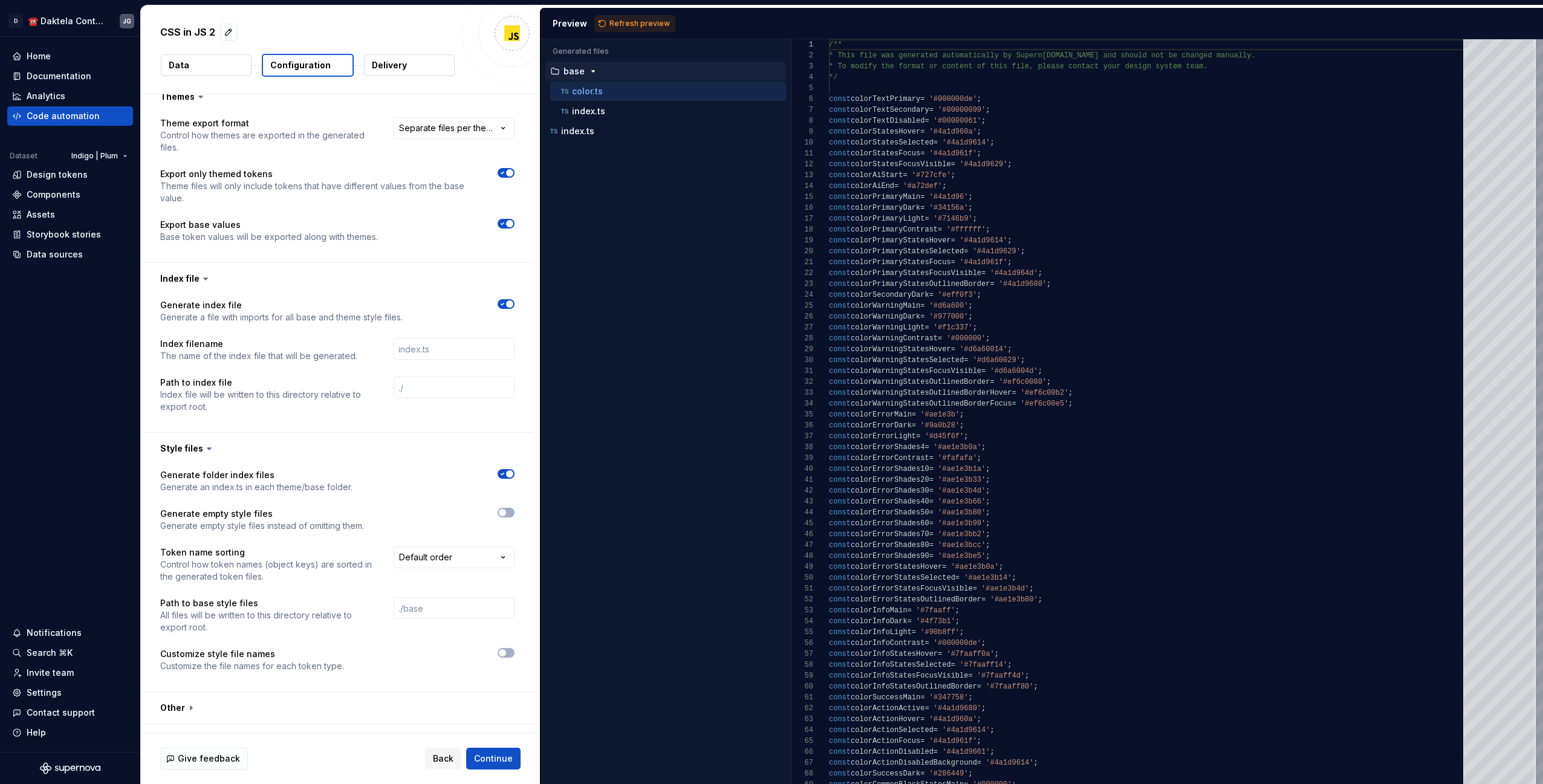
scroll to position [391, 0]
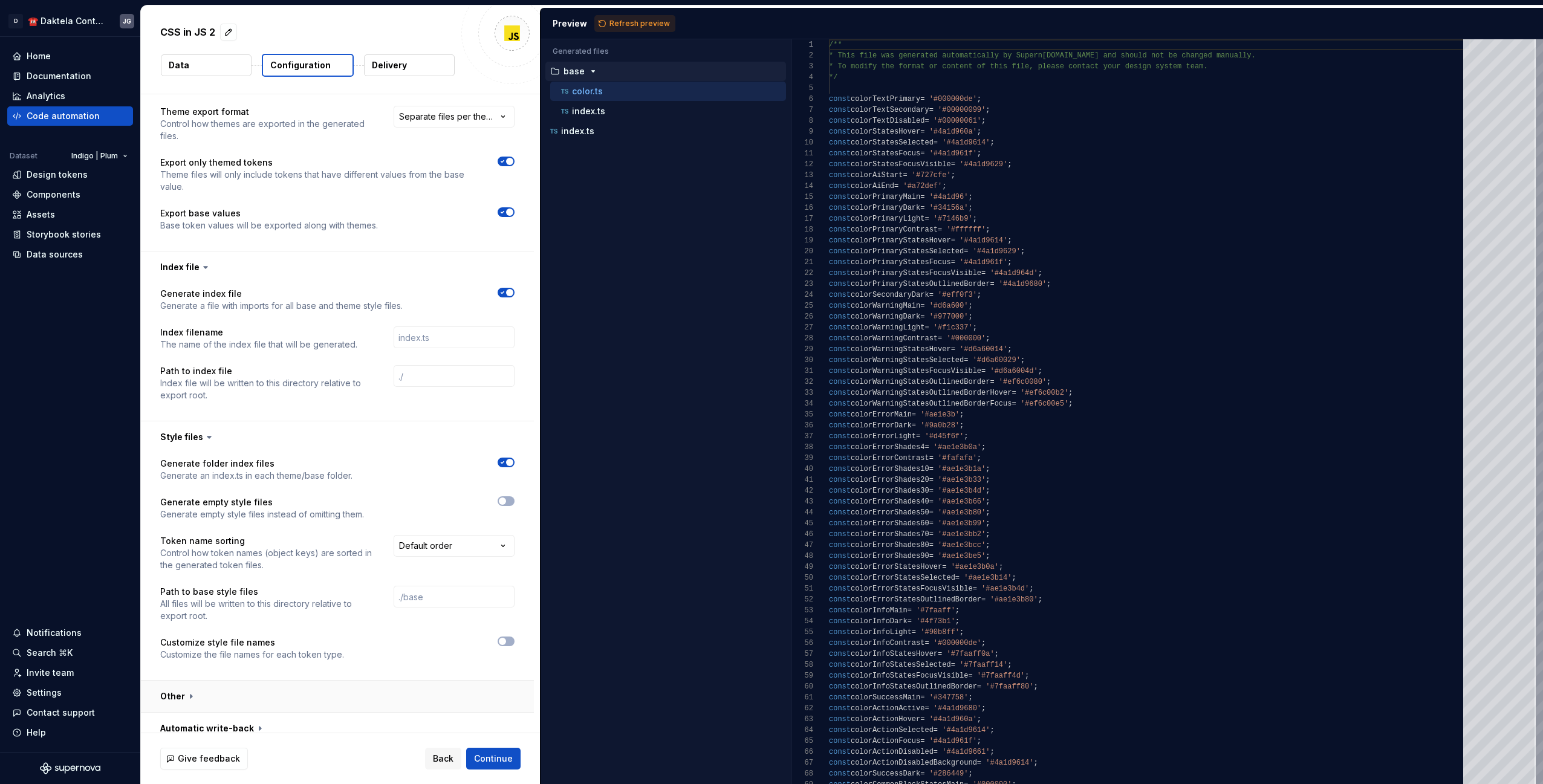
click at [380, 680] on button "button" at bounding box center [337, 696] width 393 height 32
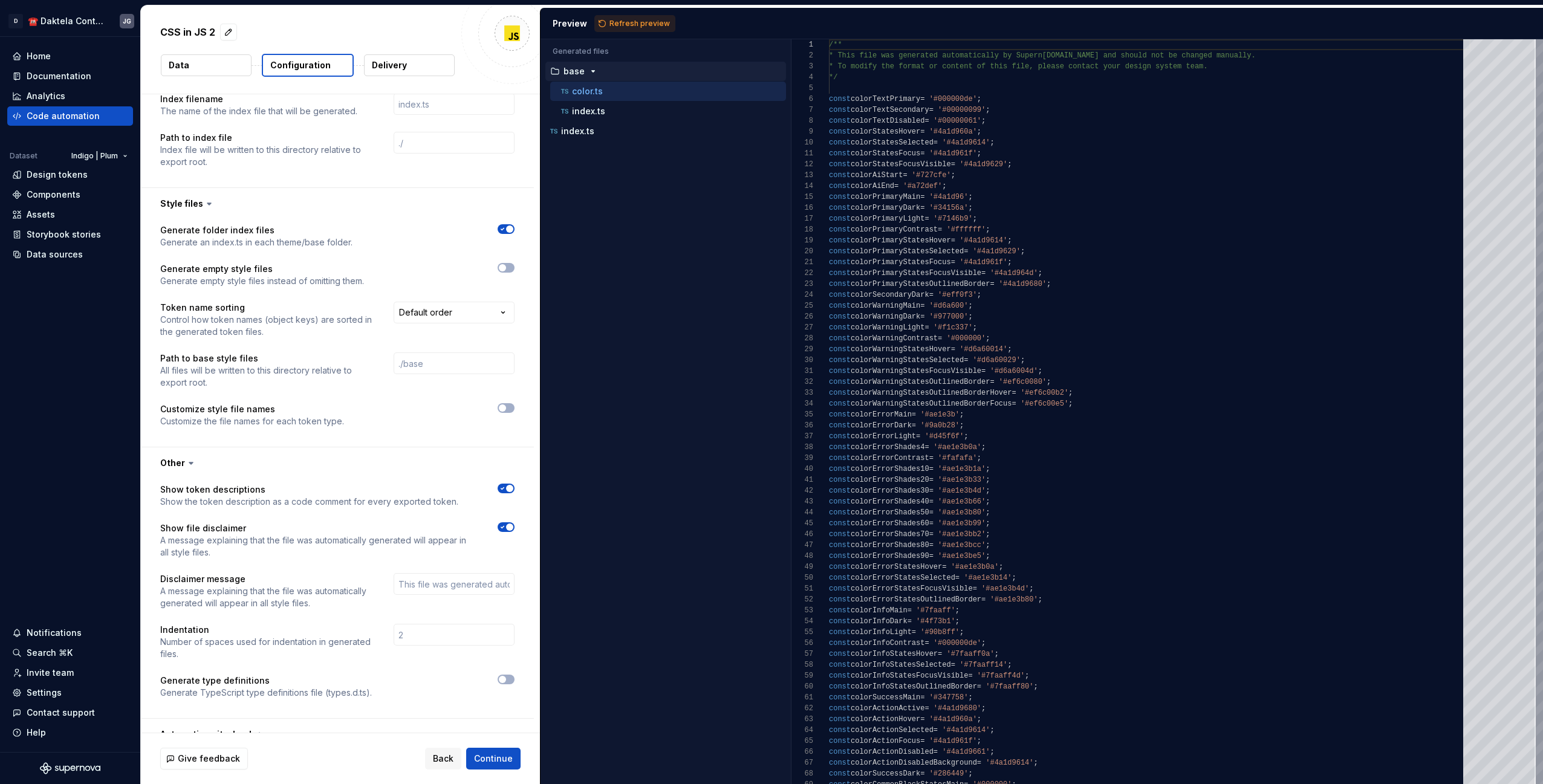
scroll to position [630, 0]
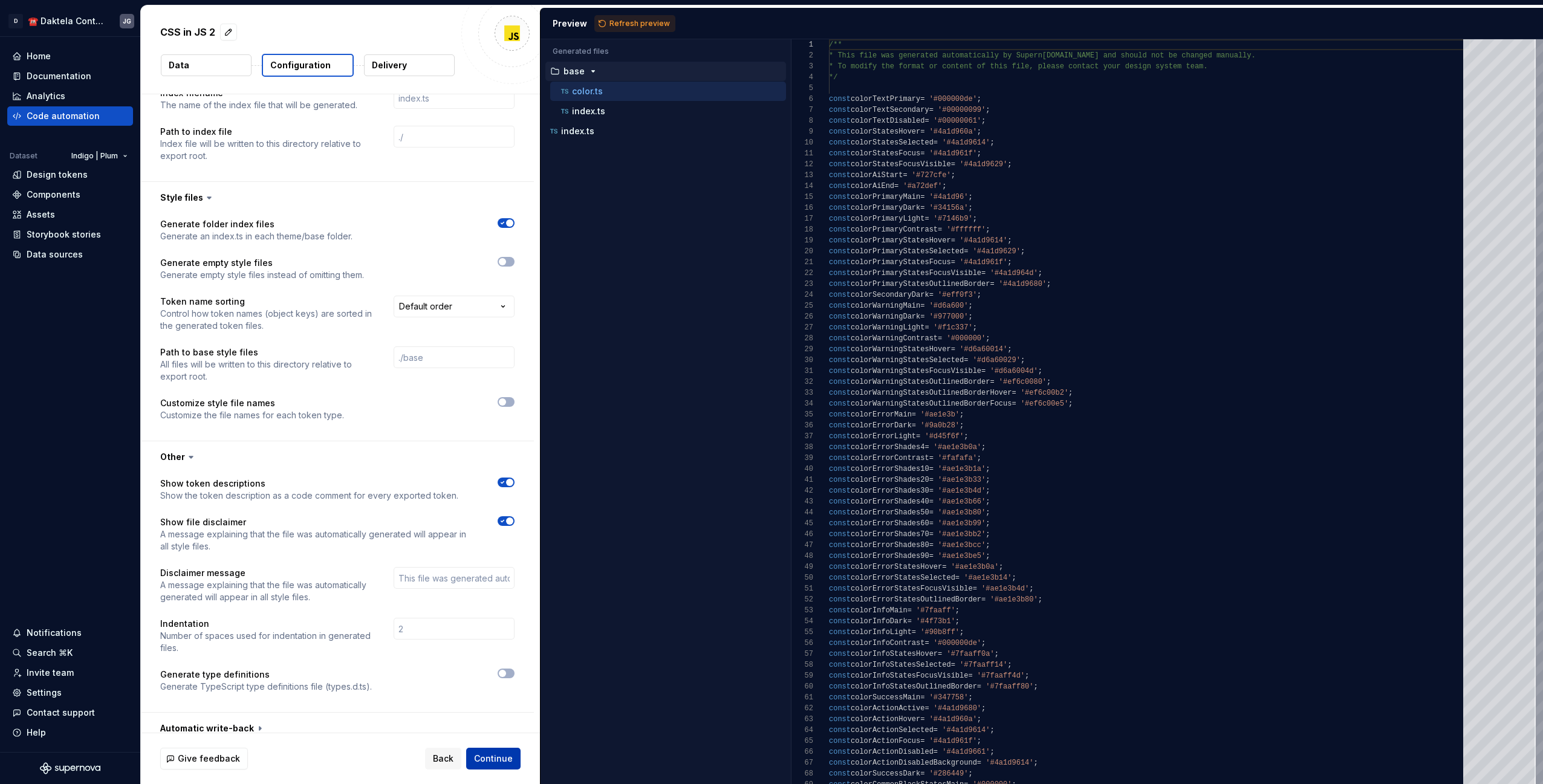
click at [497, 757] on span "Continue" at bounding box center [493, 758] width 39 height 12
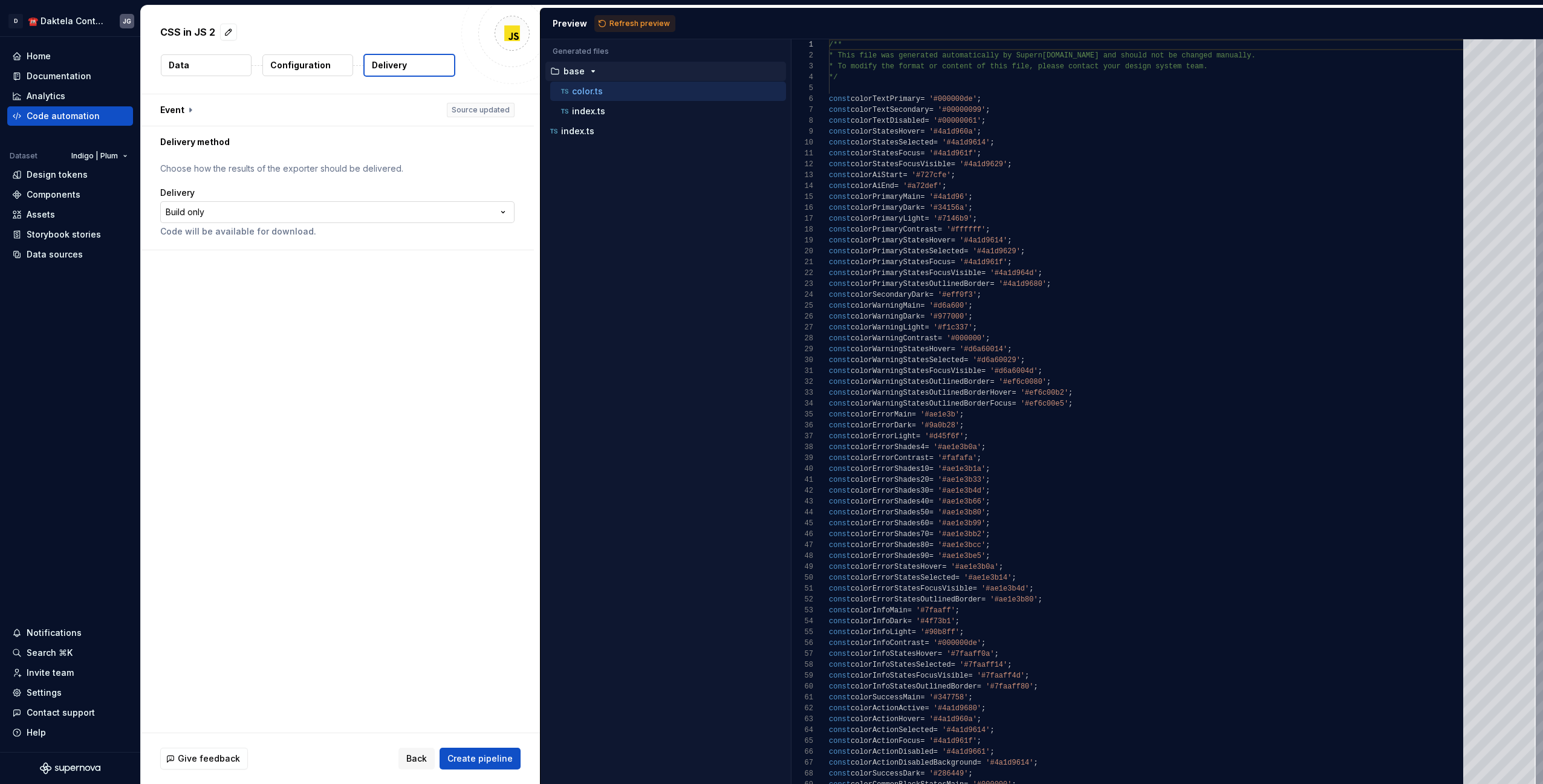
click at [300, 212] on html "**********" at bounding box center [772, 392] width 1543 height 784
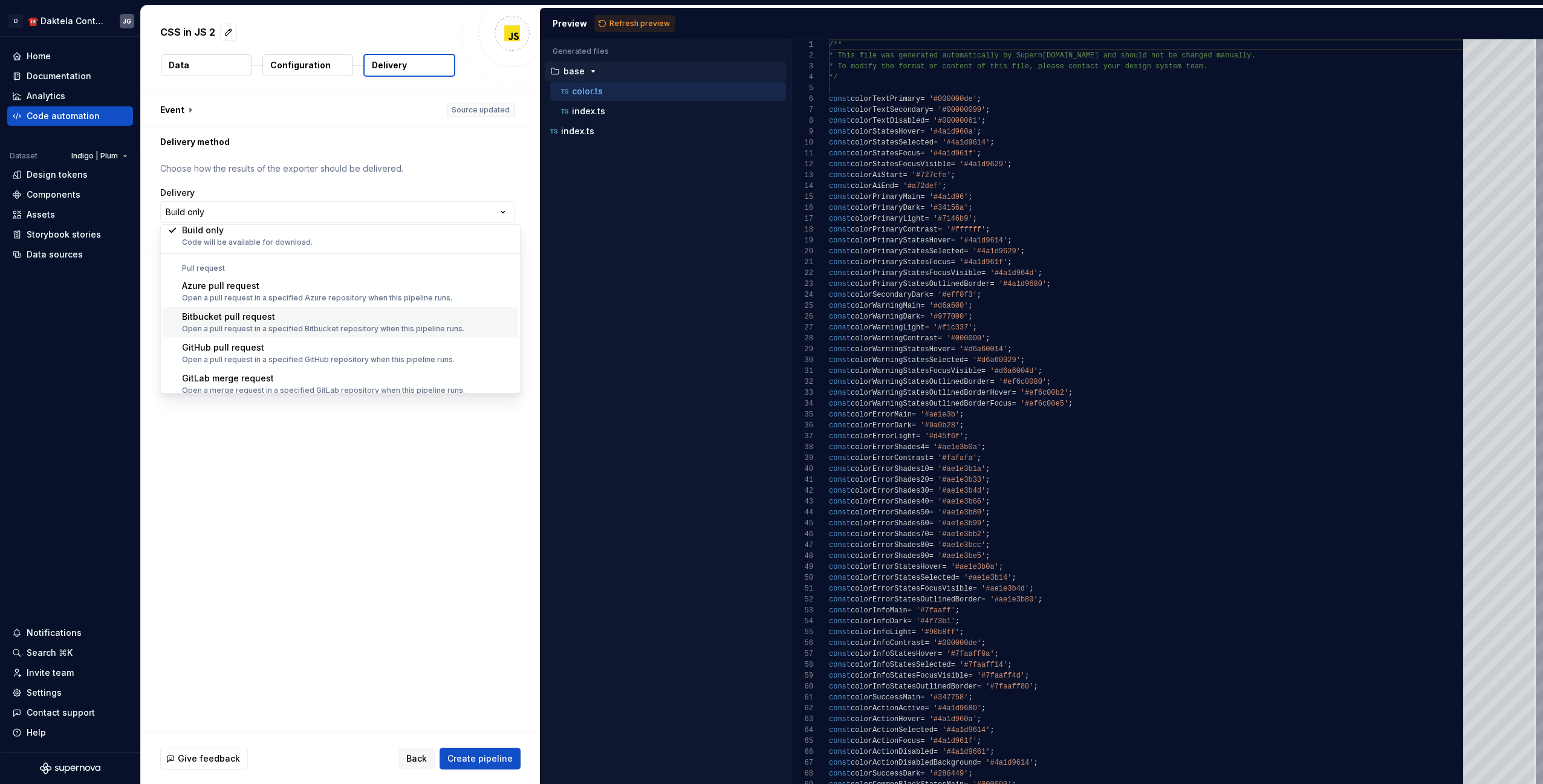
scroll to position [33, 0]
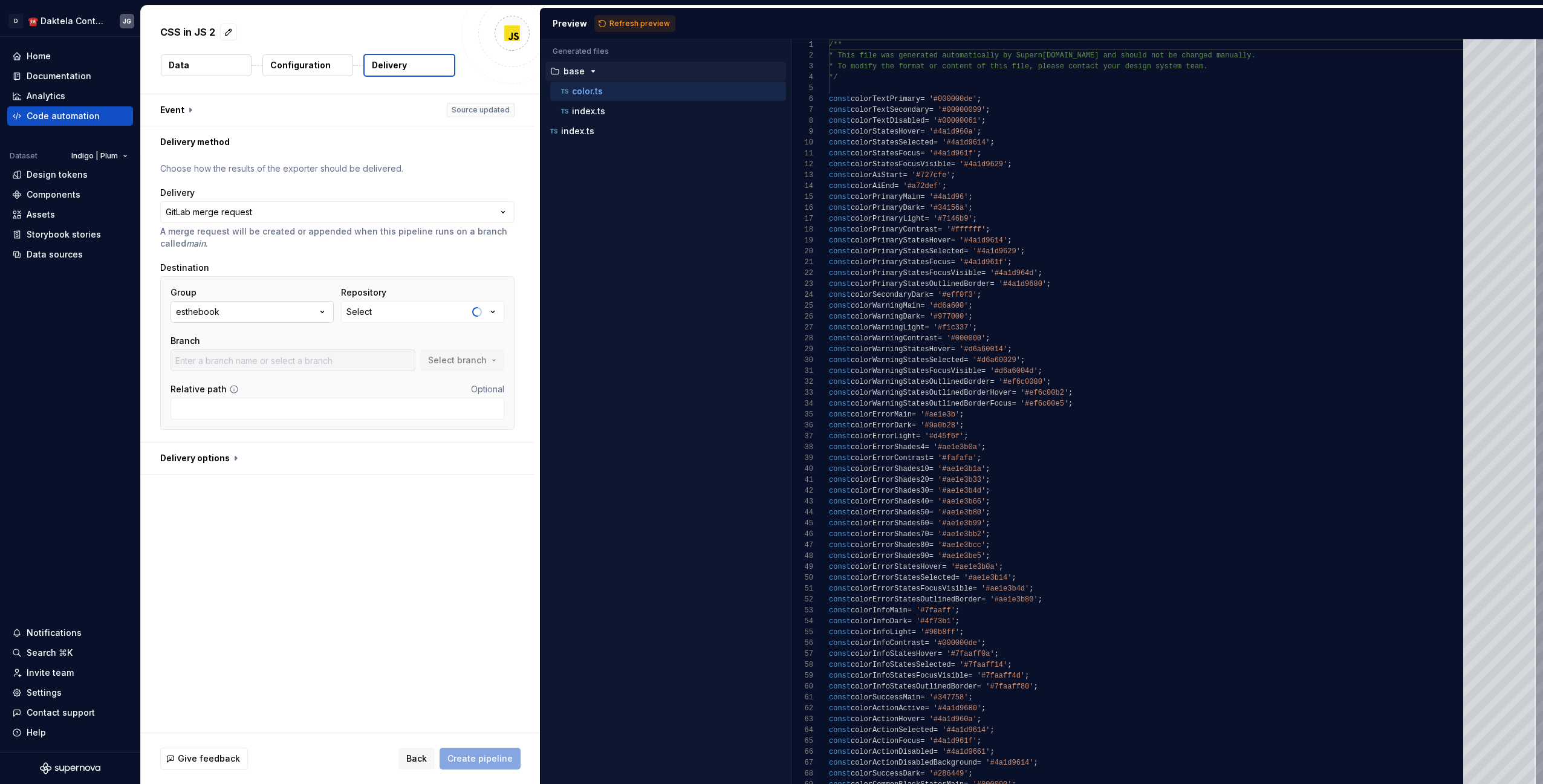
click at [318, 310] on button "esthebook" at bounding box center [253, 311] width 163 height 21
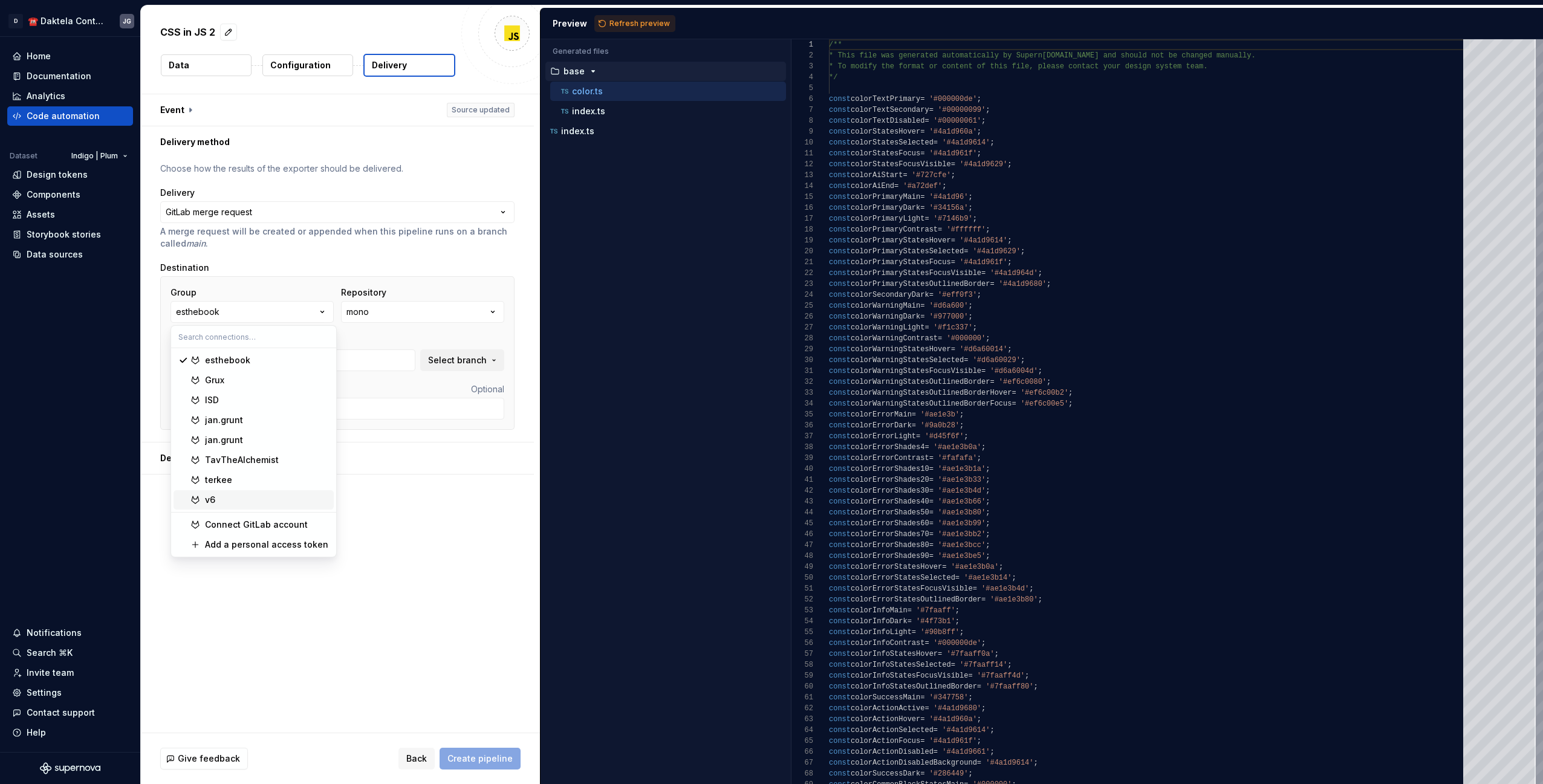
click at [252, 495] on div "v6" at bounding box center [266, 499] width 123 height 12
type input "master"
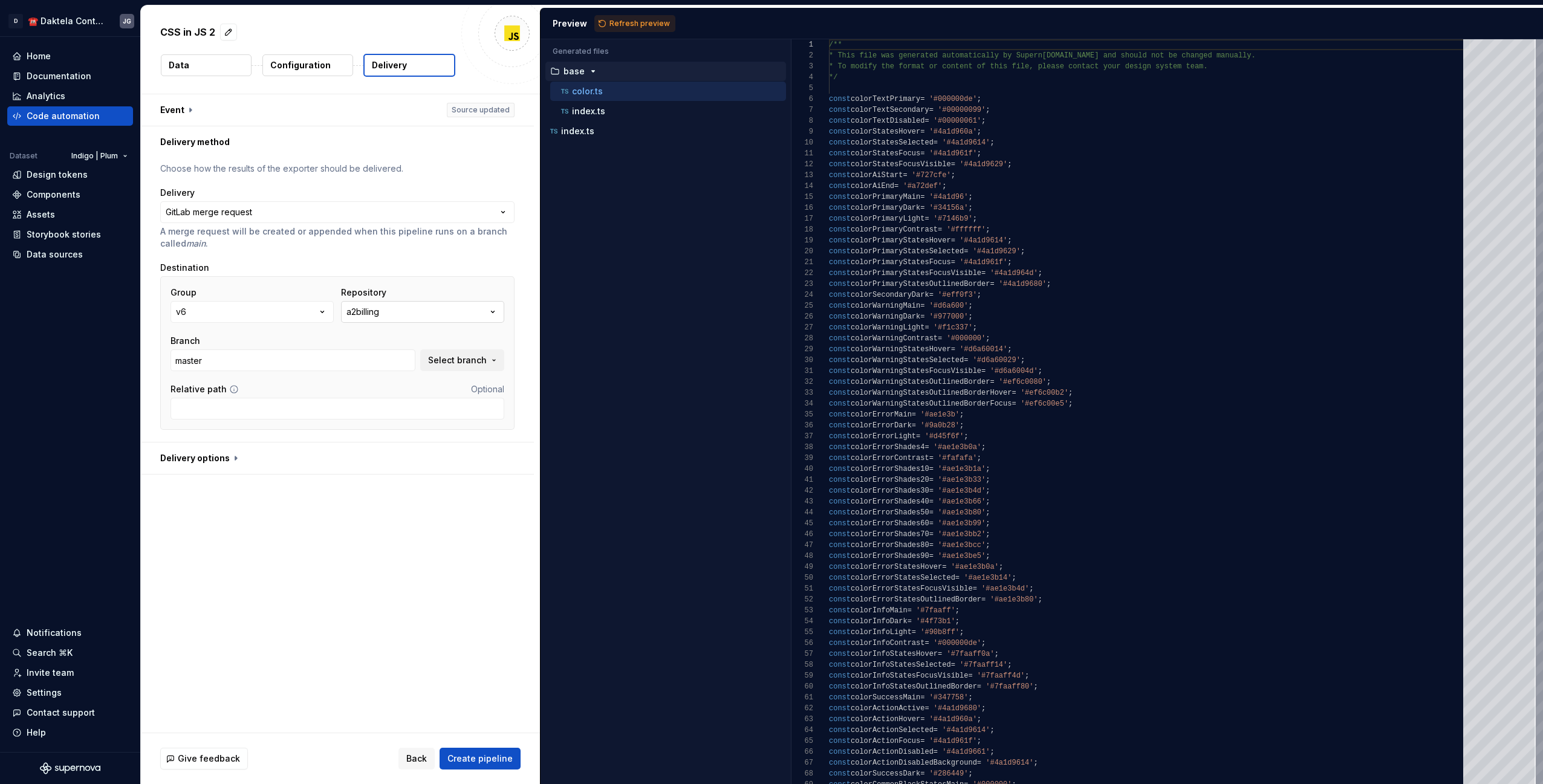
click at [433, 309] on button "a2billing" at bounding box center [422, 311] width 163 height 21
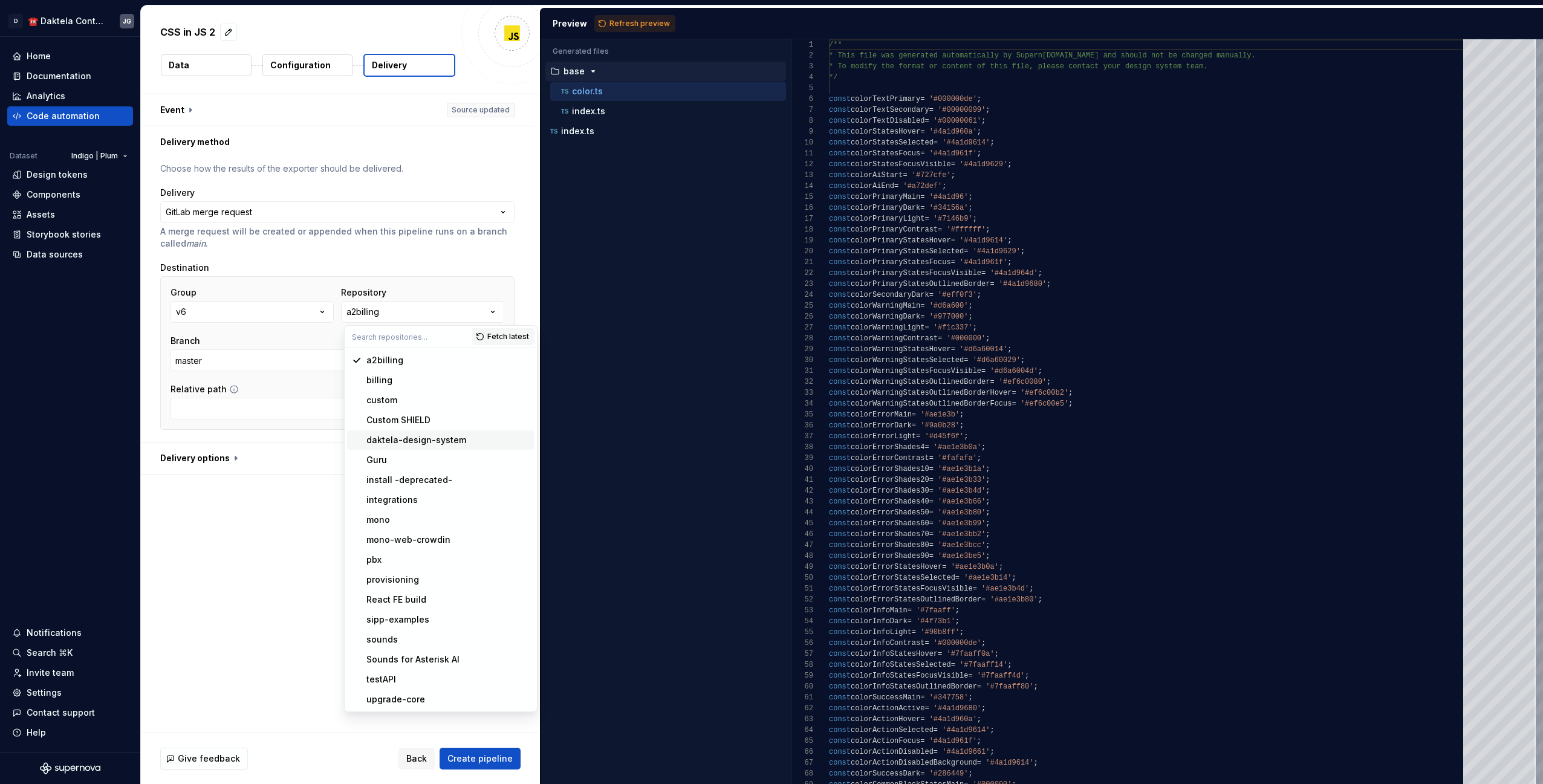
click at [454, 440] on div "daktela-design-system" at bounding box center [416, 440] width 99 height 12
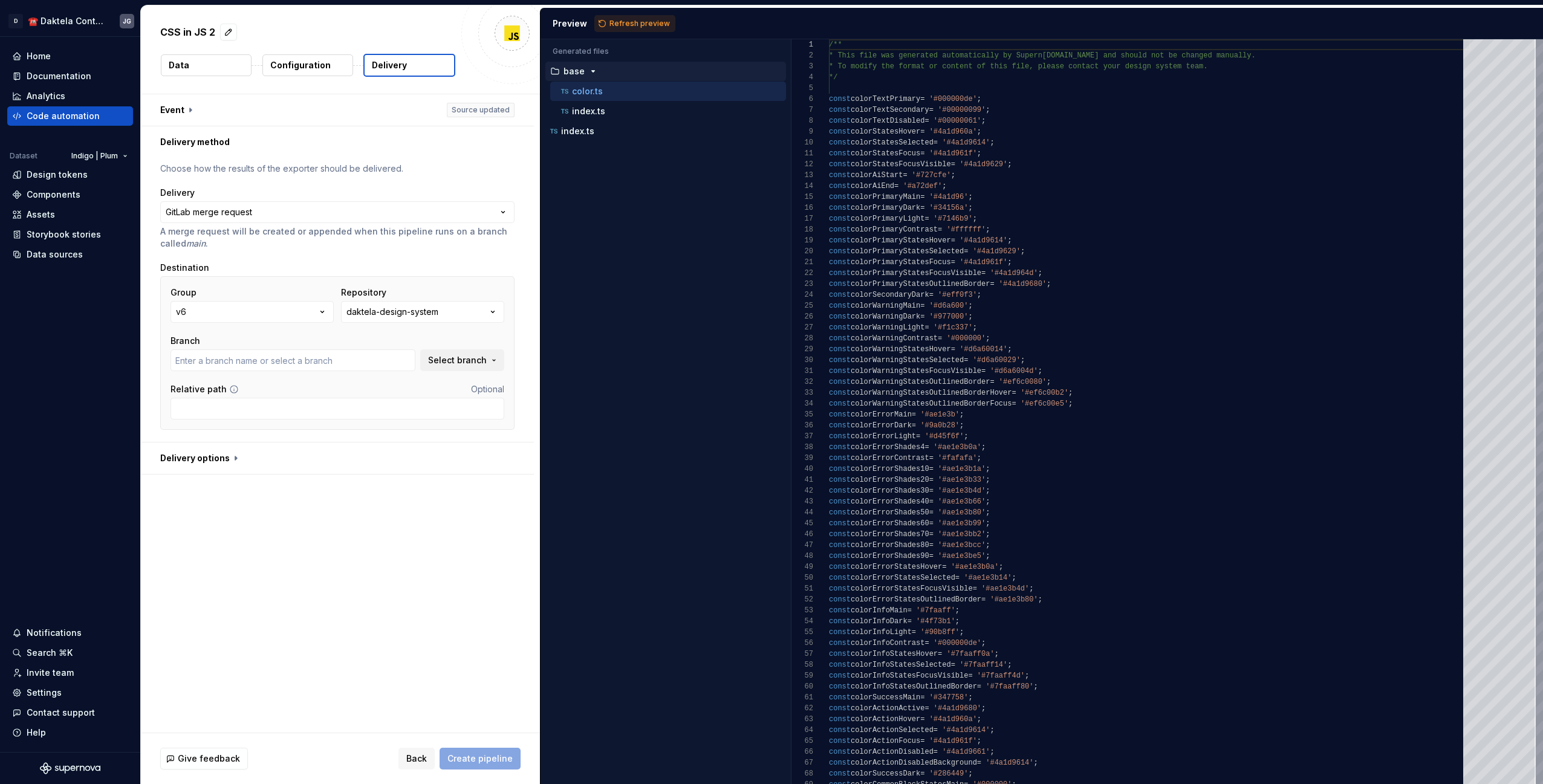
type input "main"
click at [471, 361] on span "Select branch" at bounding box center [457, 360] width 58 height 12
click at [389, 518] on div "**********" at bounding box center [341, 414] width 399 height 638
click at [581, 71] on p "base" at bounding box center [574, 71] width 21 height 9
click at [625, 22] on span "Refresh preview" at bounding box center [639, 23] width 60 height 9
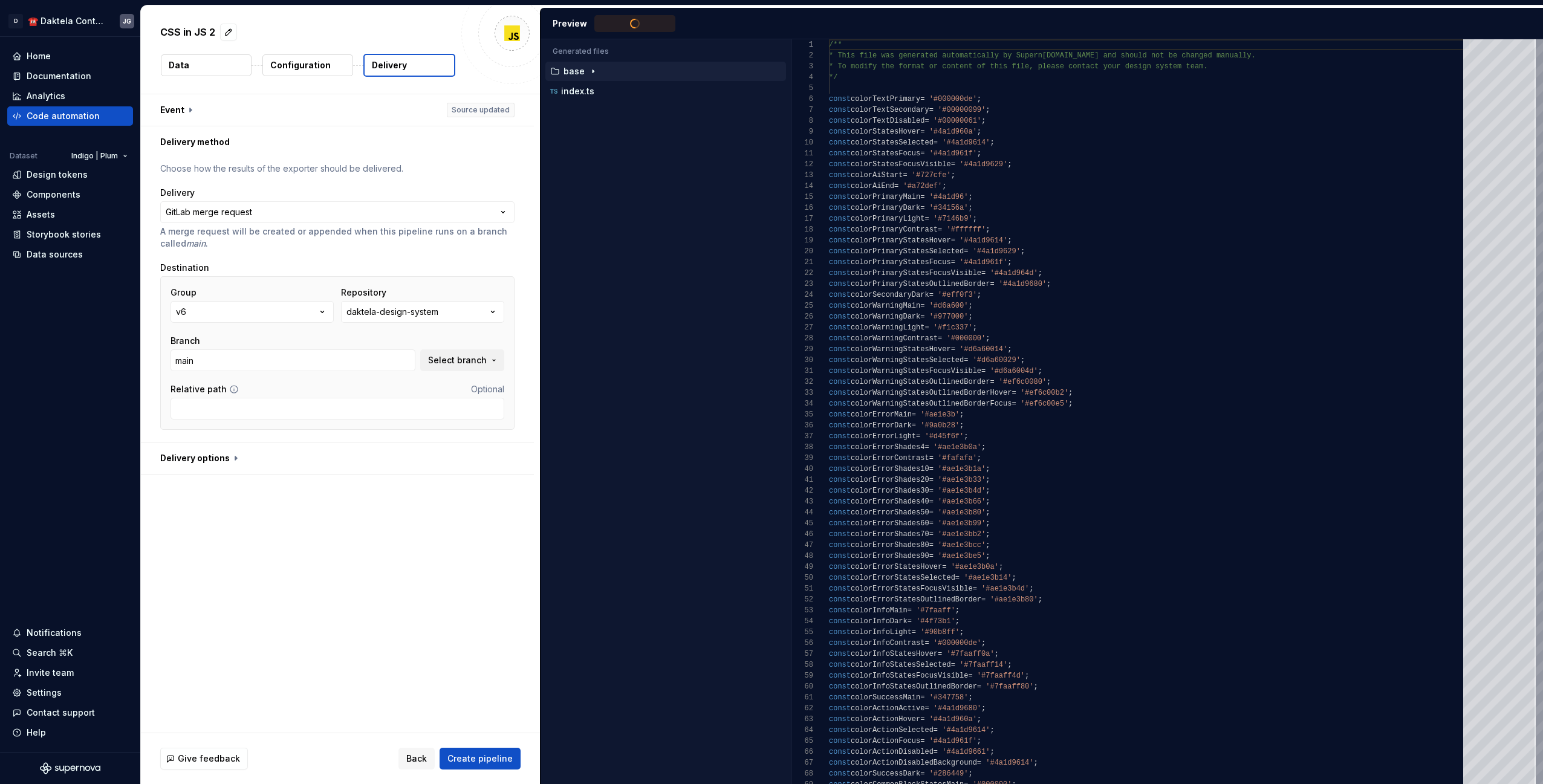
type textarea "**********"
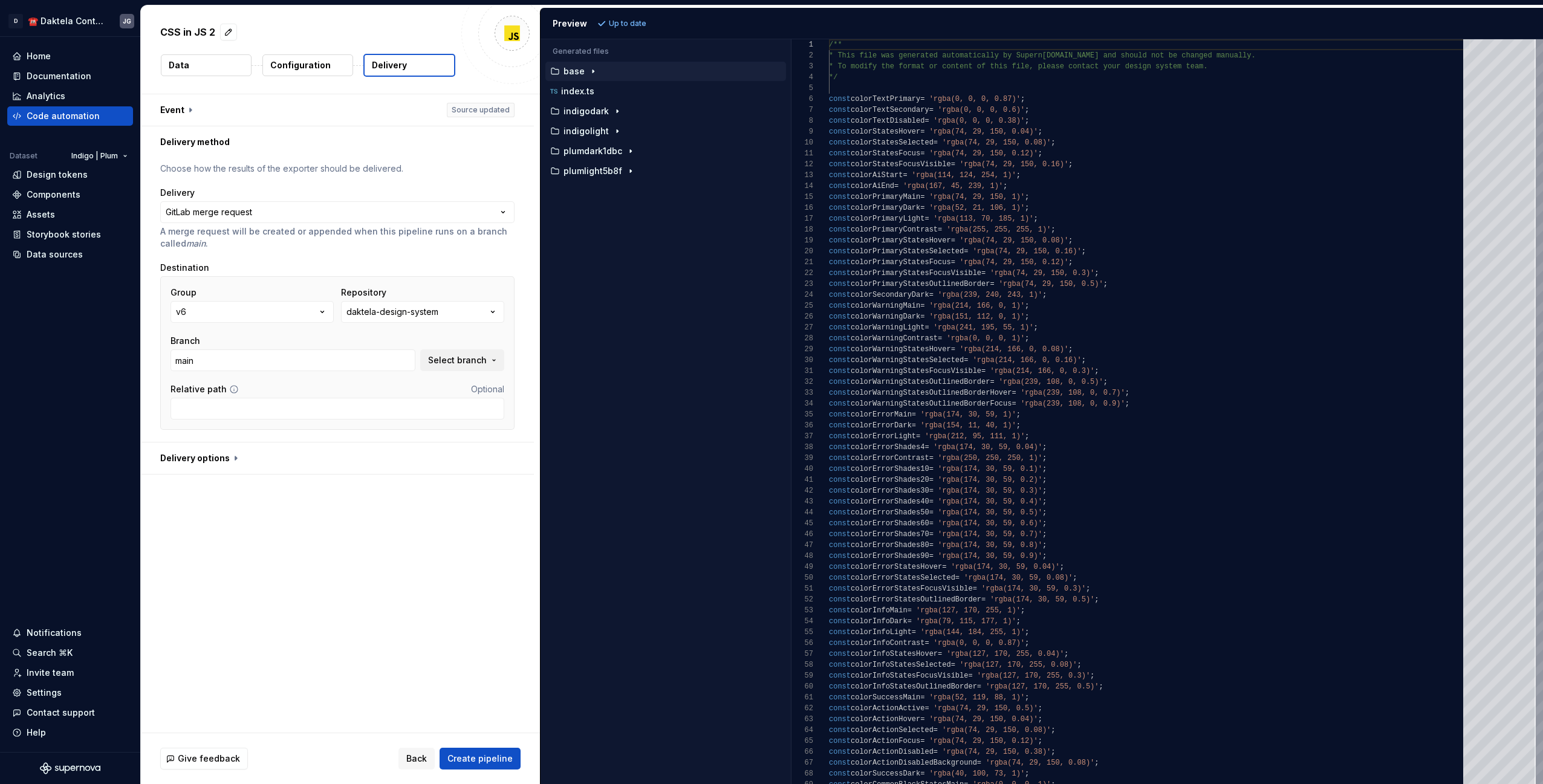
scroll to position [109, 0]
click at [235, 463] on button "button" at bounding box center [337, 458] width 393 height 32
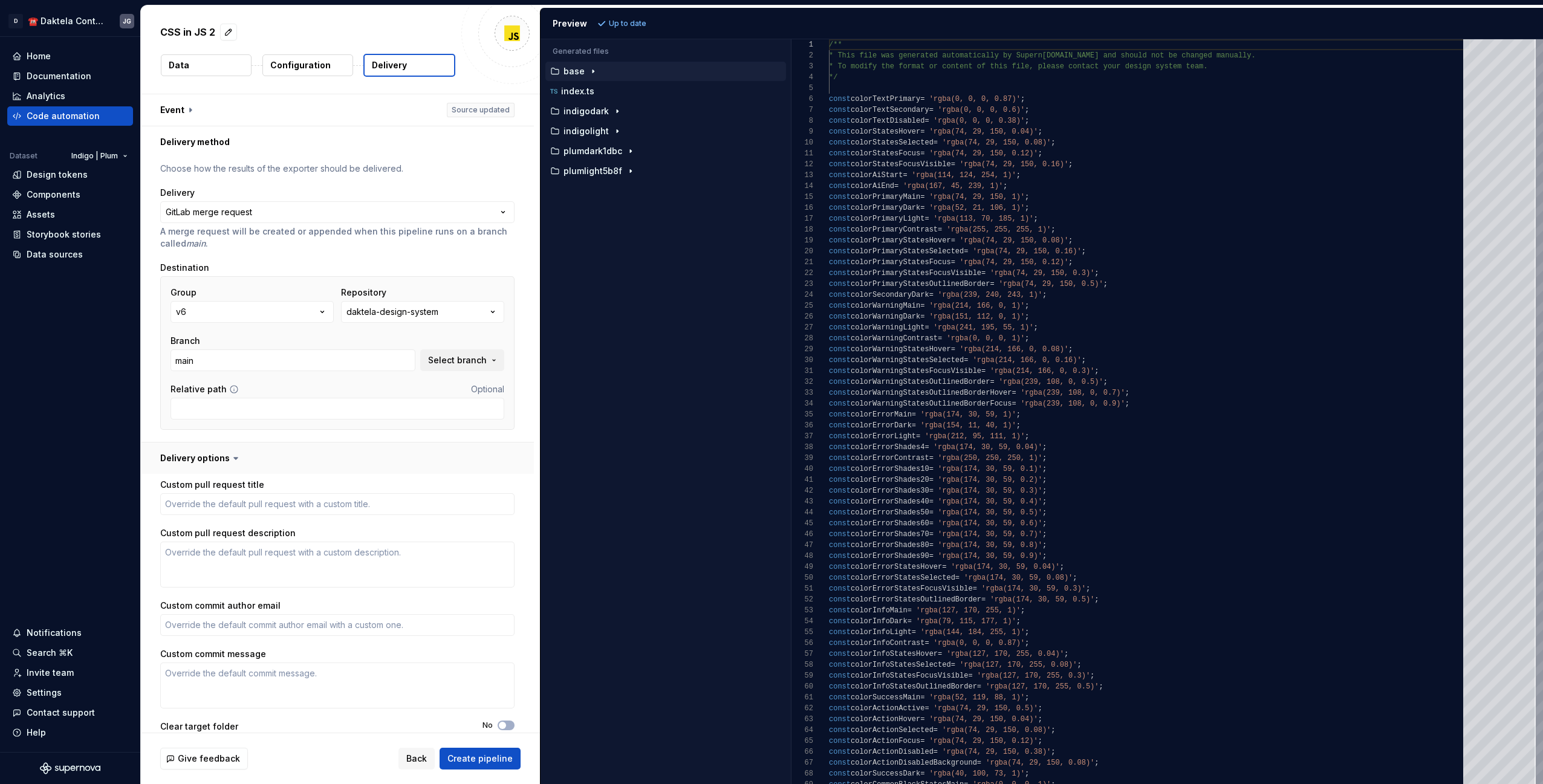
scroll to position [27, 0]
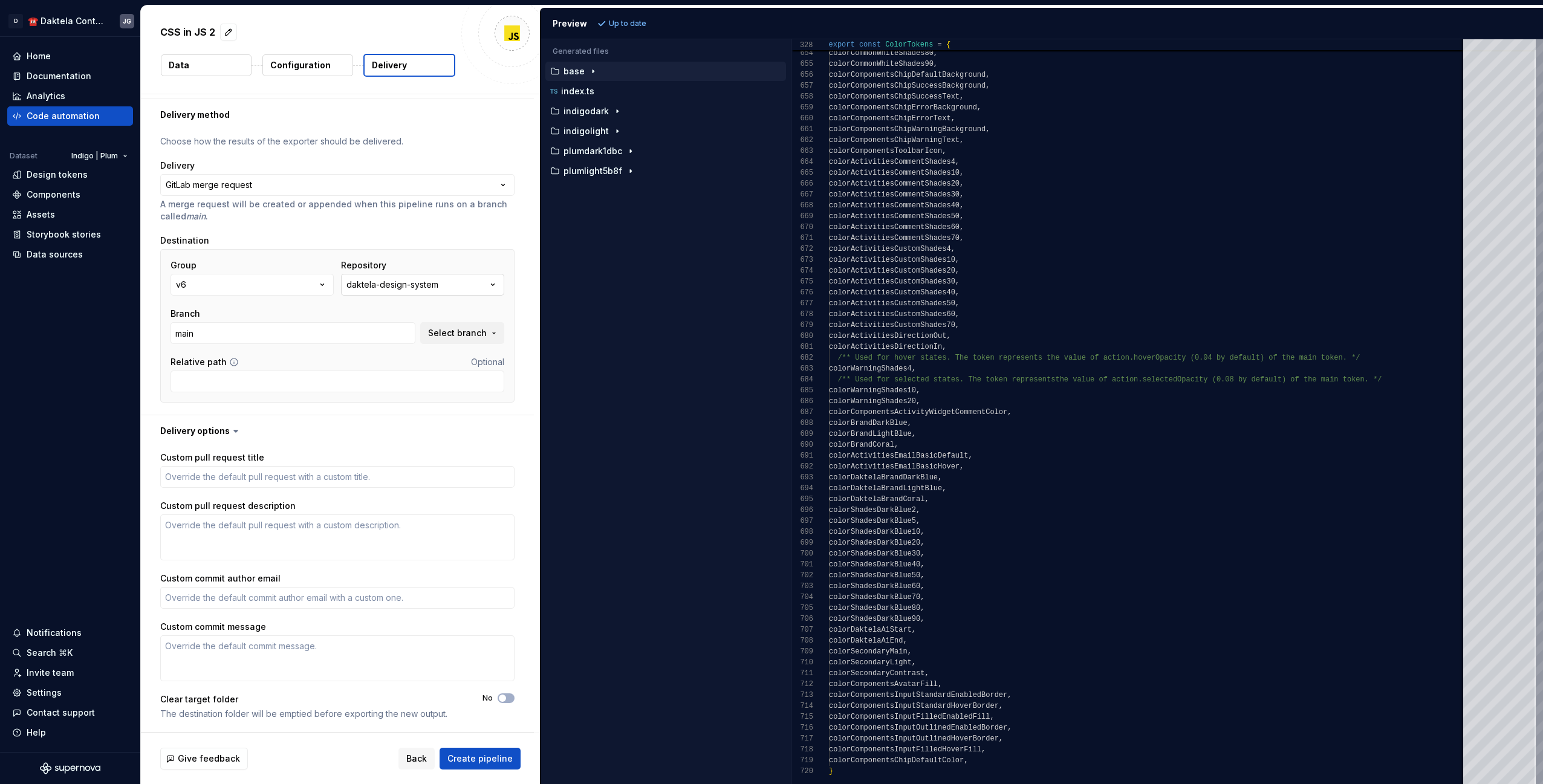
click at [499, 281] on icon "button" at bounding box center [492, 284] width 12 height 12
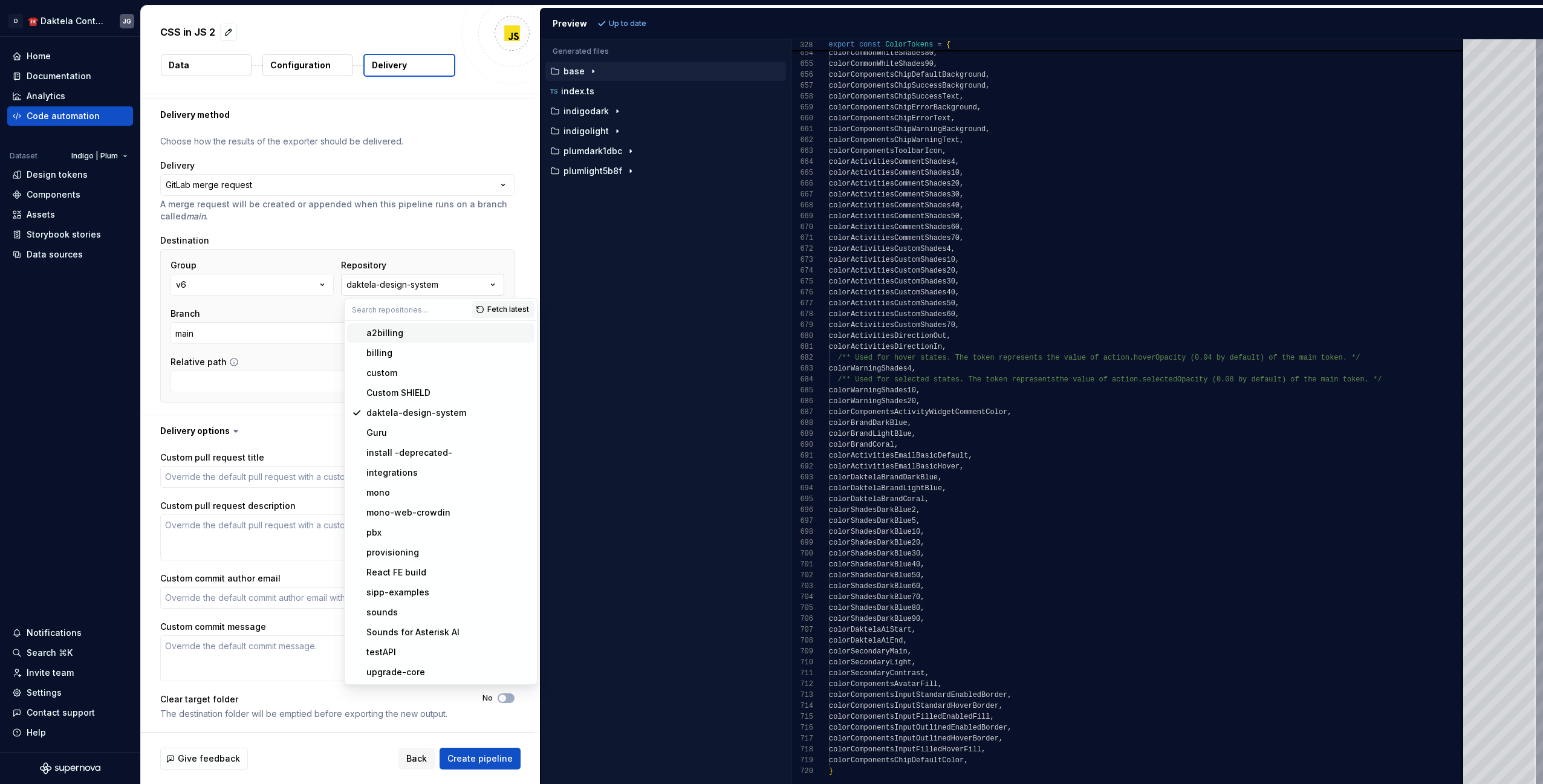
click at [499, 281] on icon "button" at bounding box center [492, 284] width 12 height 12
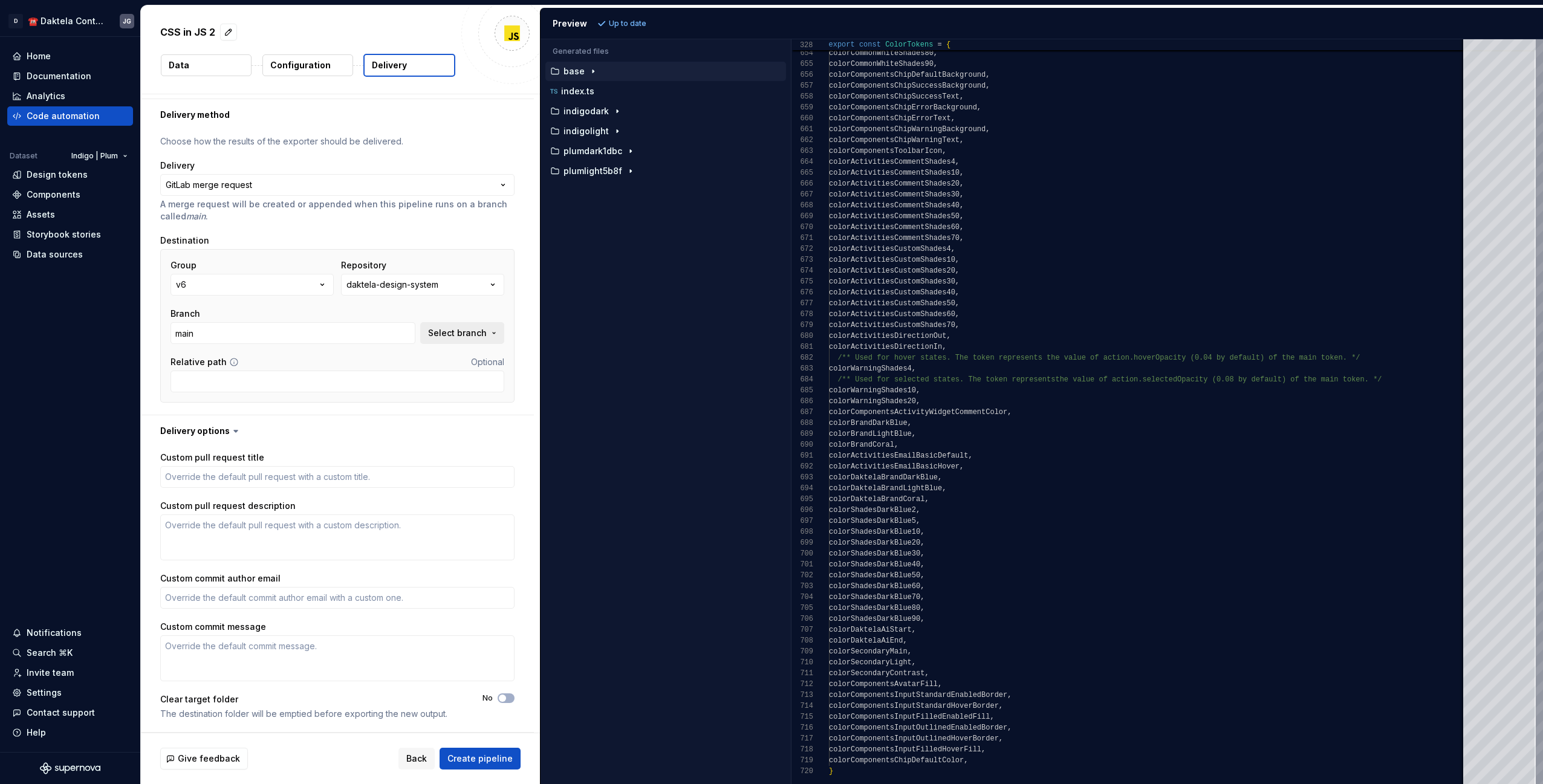
click at [501, 335] on button "Select branch" at bounding box center [462, 332] width 84 height 21
type textarea "*"
click at [415, 765] on button "Back" at bounding box center [416, 757] width 36 height 21
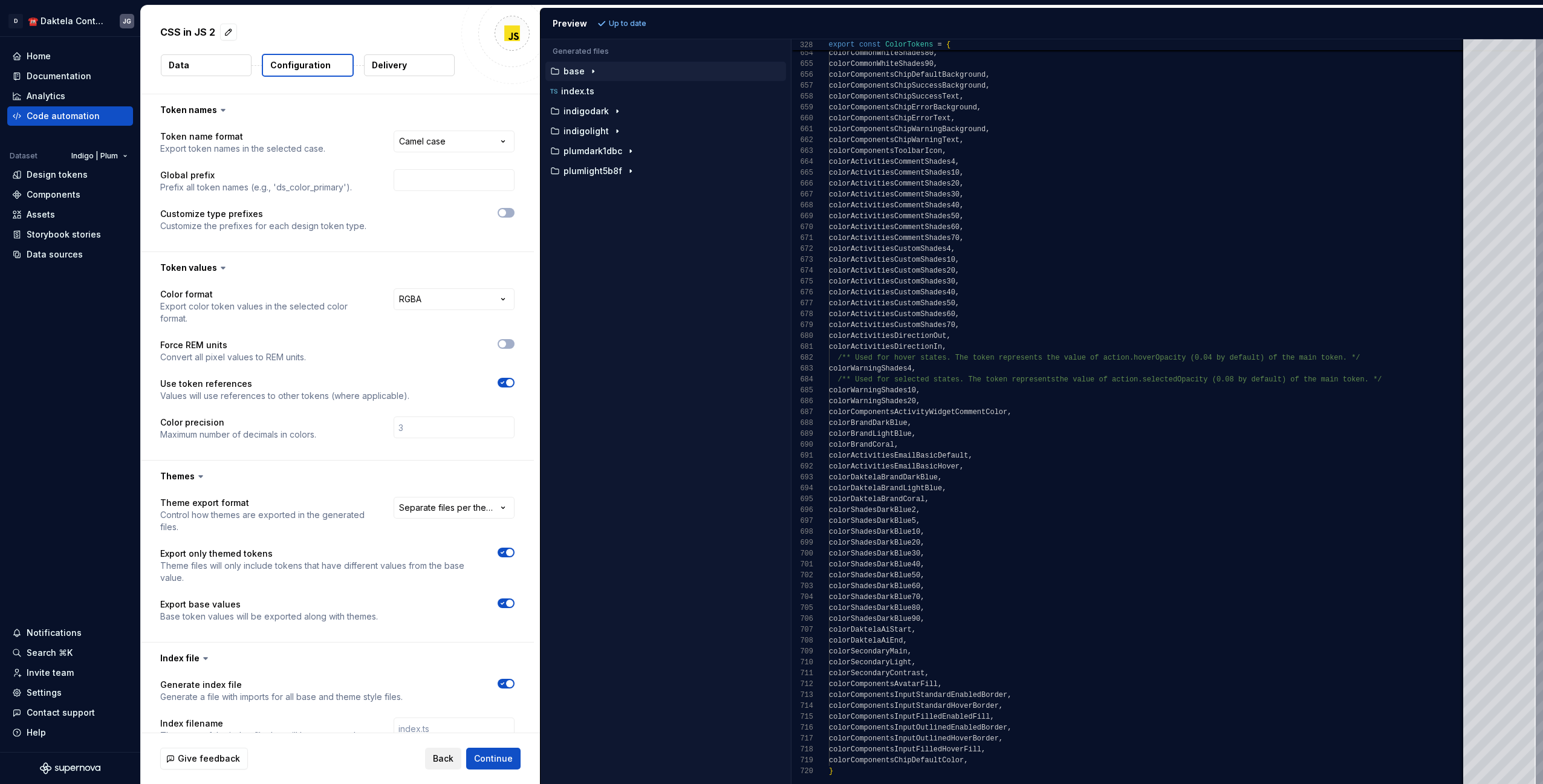
click at [433, 759] on button "Back" at bounding box center [443, 757] width 36 height 21
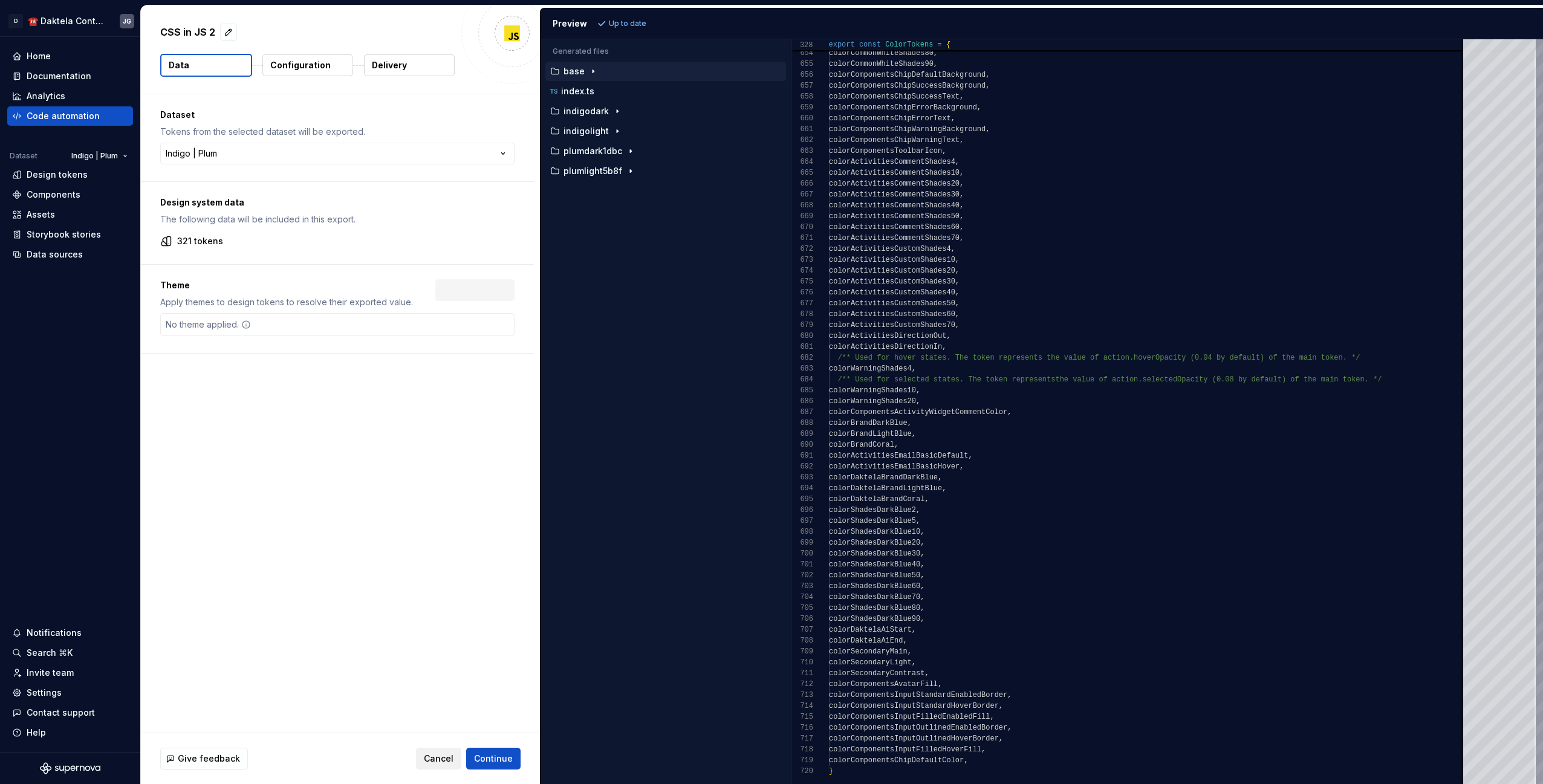
click at [434, 762] on span "Cancel" at bounding box center [438, 758] width 30 height 12
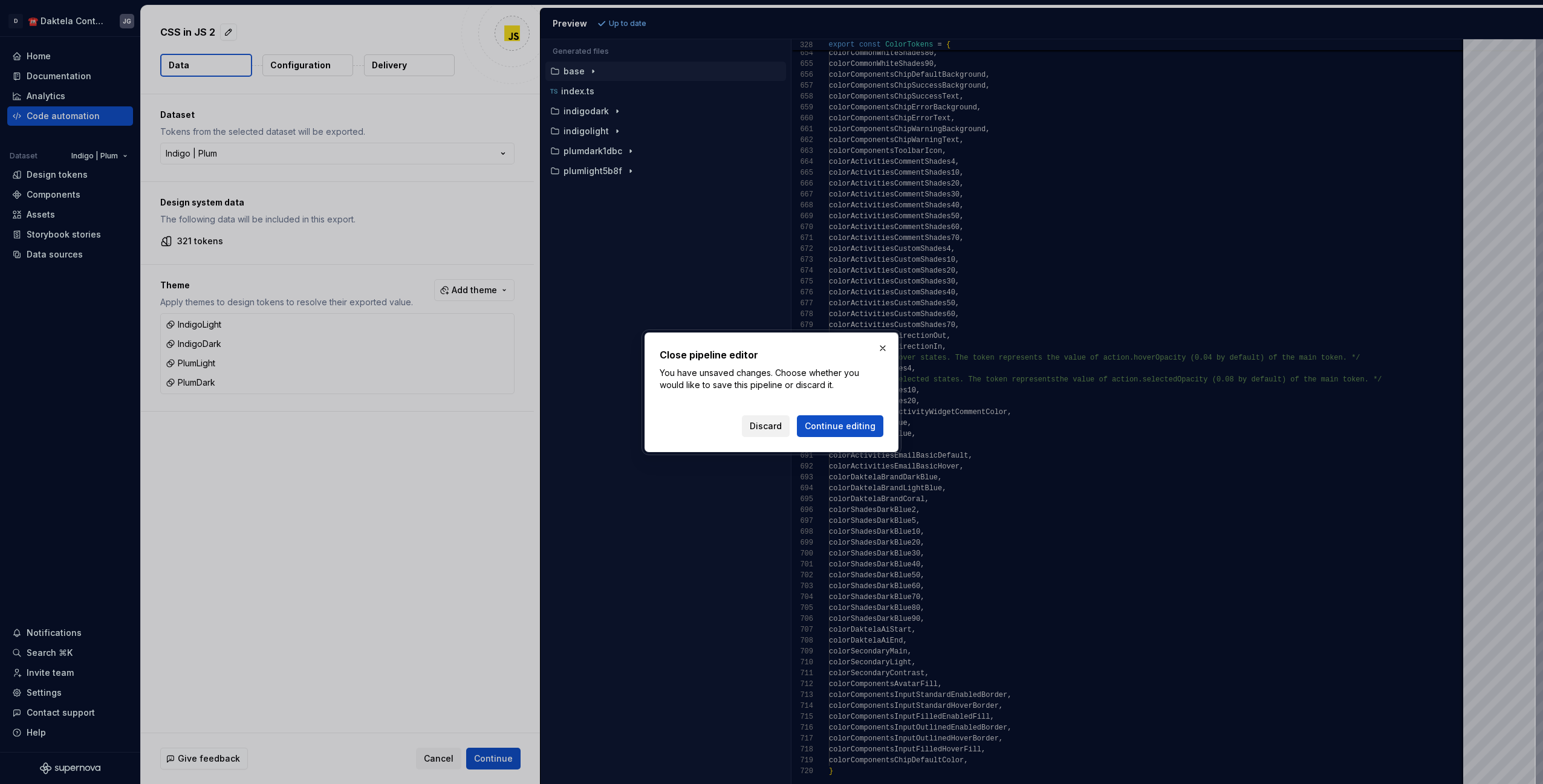
click at [775, 430] on span "Discard" at bounding box center [765, 426] width 32 height 12
